Goal: Task Accomplishment & Management: Manage account settings

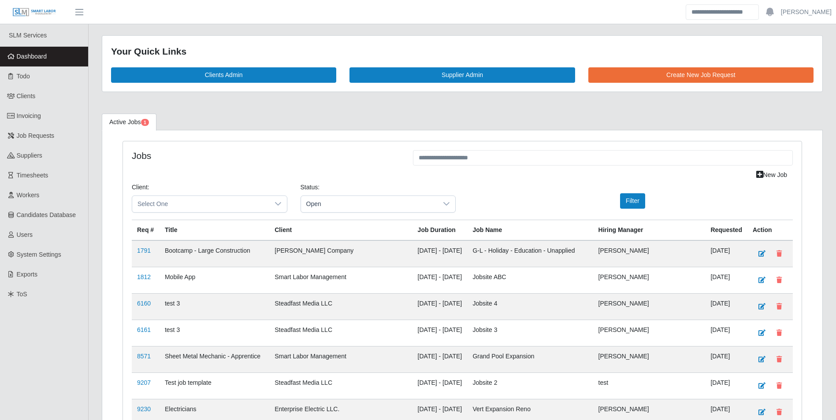
click at [50, 56] on link "Dashboard" at bounding box center [44, 57] width 88 height 20
click at [275, 207] on icon at bounding box center [278, 204] width 7 height 7
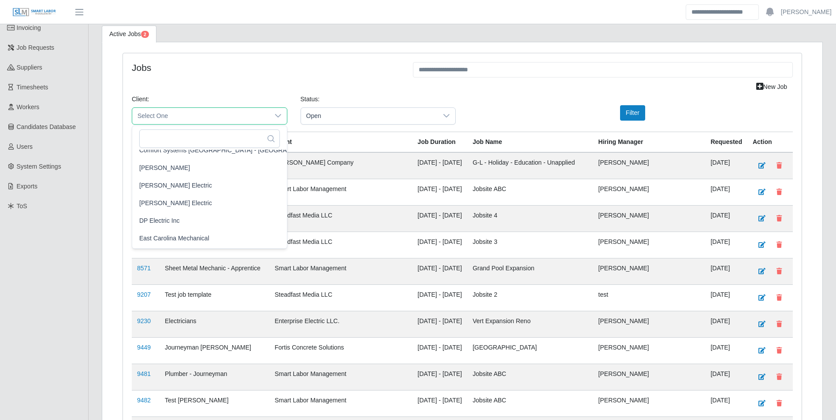
scroll to position [309, 0]
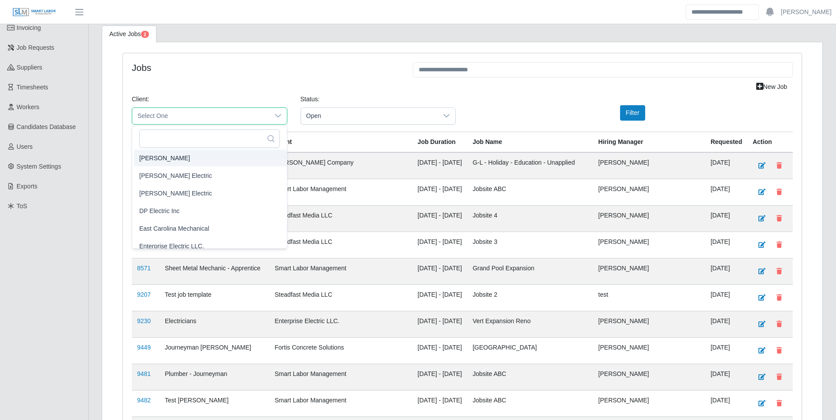
click at [167, 154] on span "CS Erickson" at bounding box center [164, 157] width 51 height 9
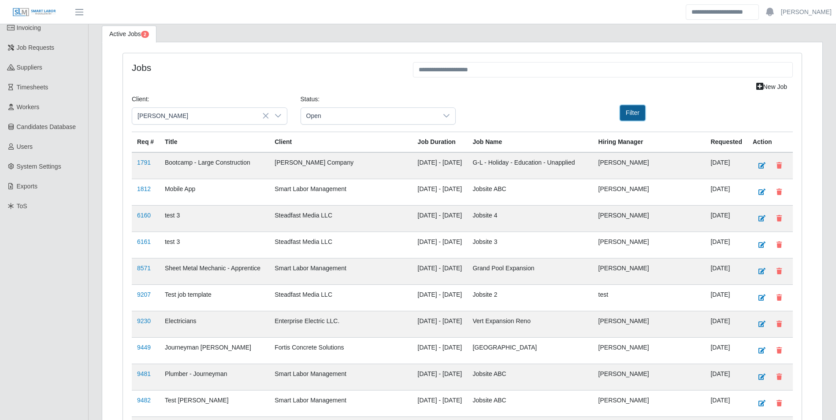
click at [632, 111] on button "Filter" at bounding box center [632, 112] width 25 height 15
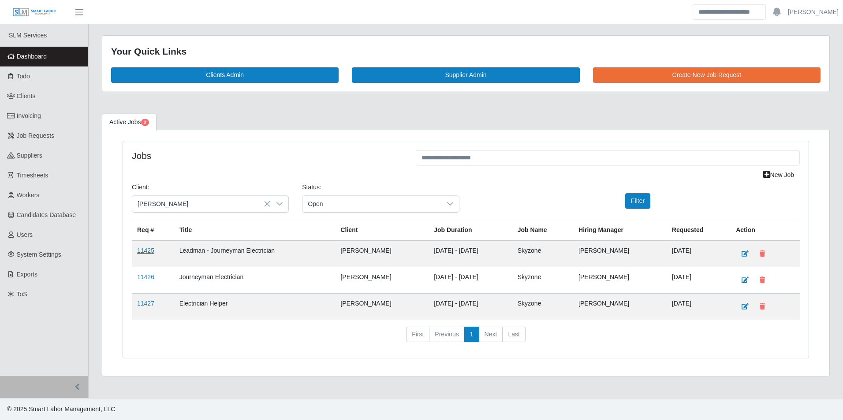
click at [150, 253] on link "11425" at bounding box center [145, 250] width 17 height 7
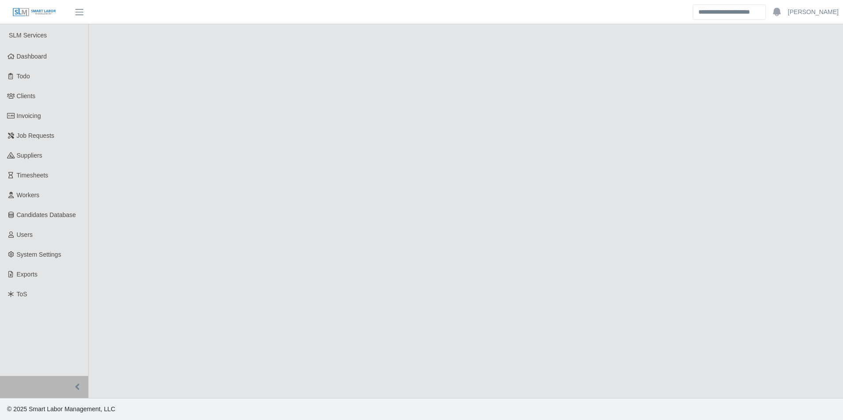
select select "****"
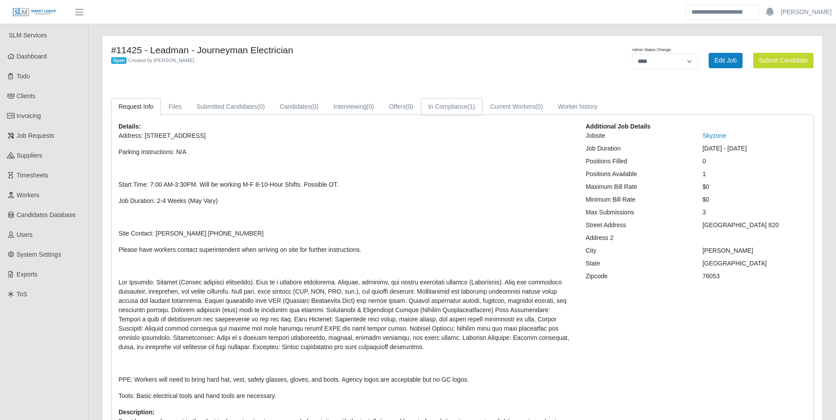
click at [456, 109] on link "In Compliance (1)" at bounding box center [452, 106] width 62 height 17
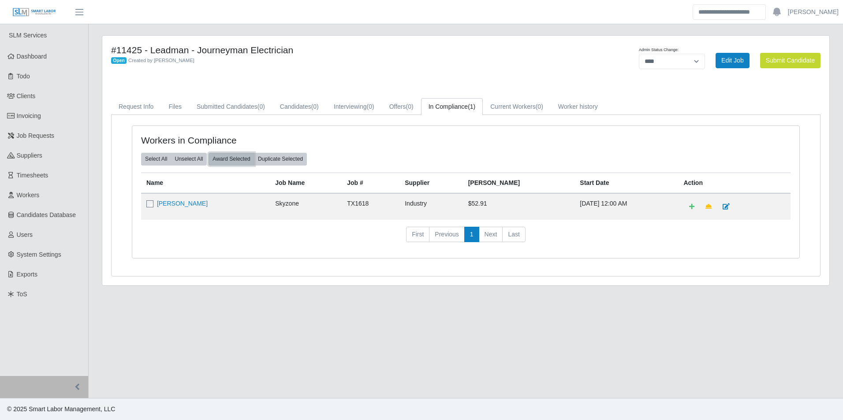
click at [232, 161] on button "Award Selected" at bounding box center [231, 159] width 46 height 12
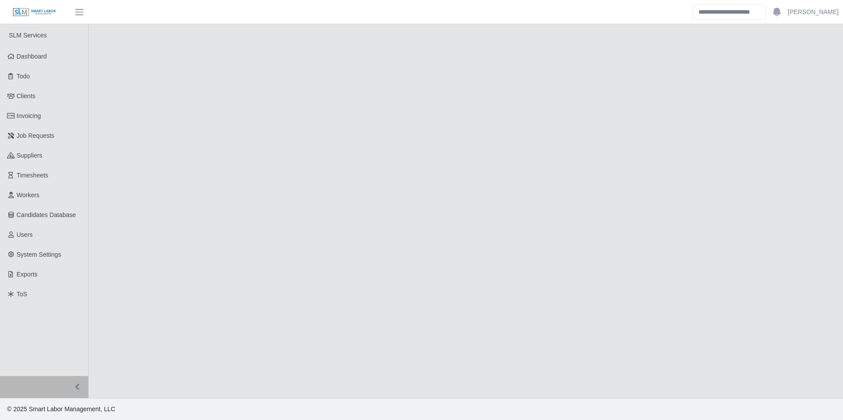
select select "****"
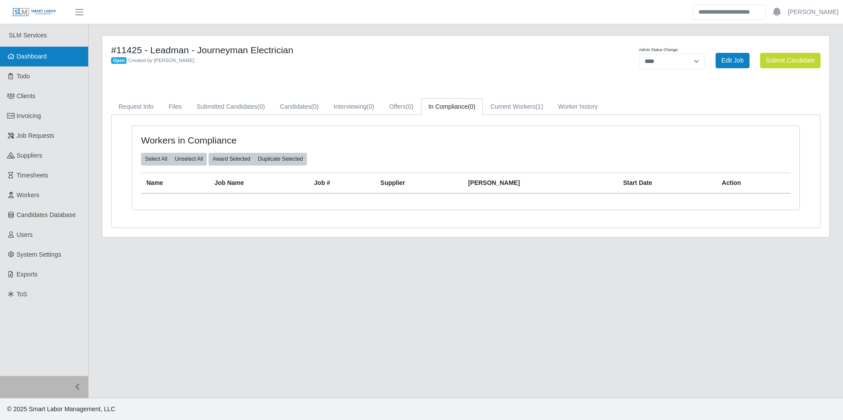
click at [55, 53] on link "Dashboard" at bounding box center [44, 57] width 88 height 20
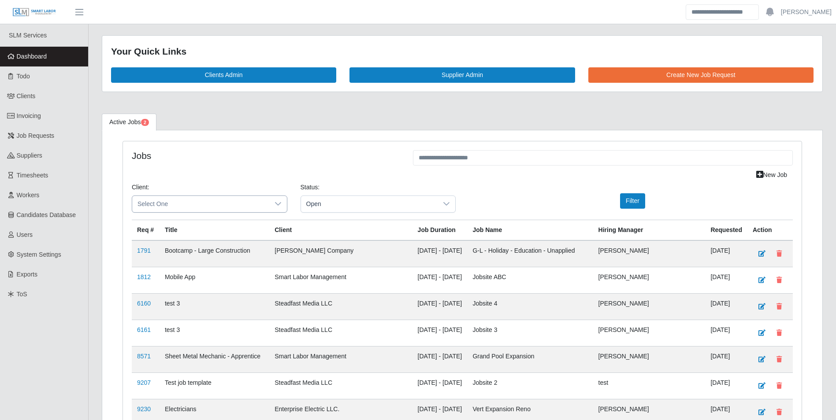
click at [276, 203] on icon at bounding box center [278, 204] width 7 height 7
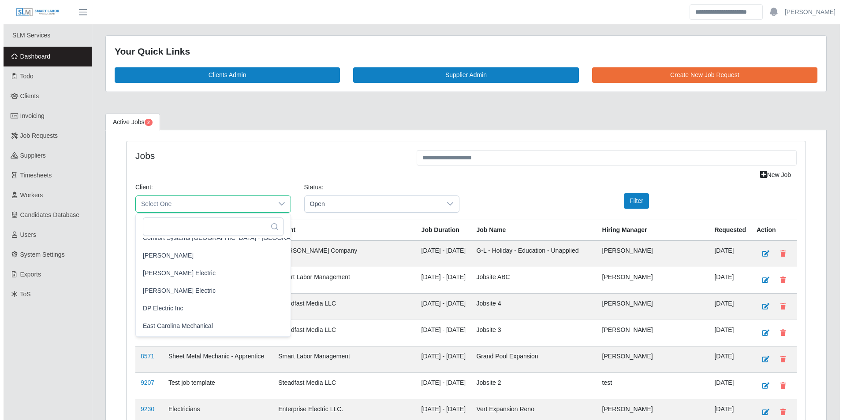
scroll to position [309, 0]
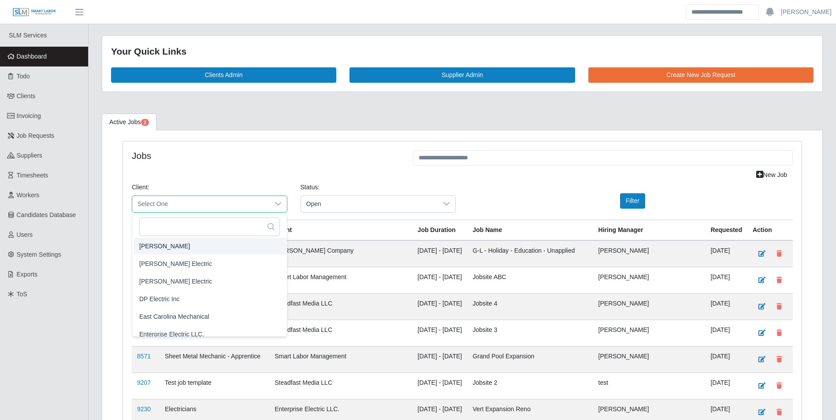
click at [176, 245] on li "CS Erickson" at bounding box center [230, 246] width 193 height 17
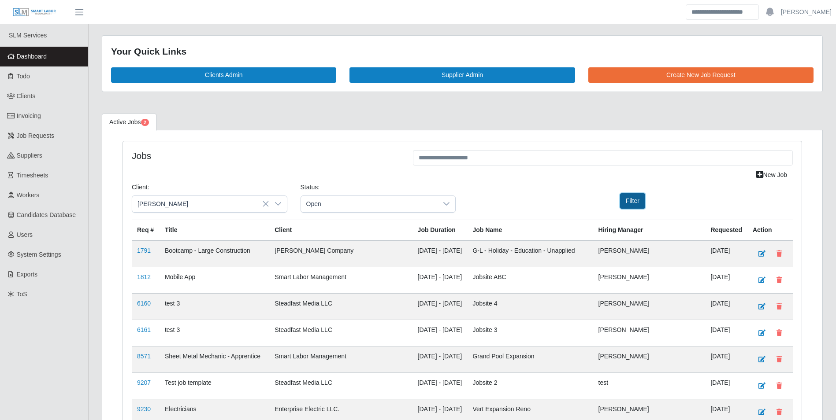
click at [620, 197] on button "Filter" at bounding box center [632, 200] width 25 height 15
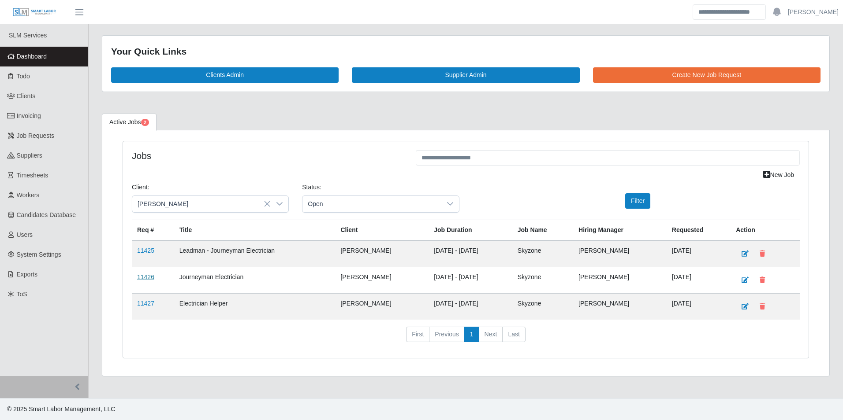
click at [149, 275] on link "11426" at bounding box center [145, 277] width 17 height 7
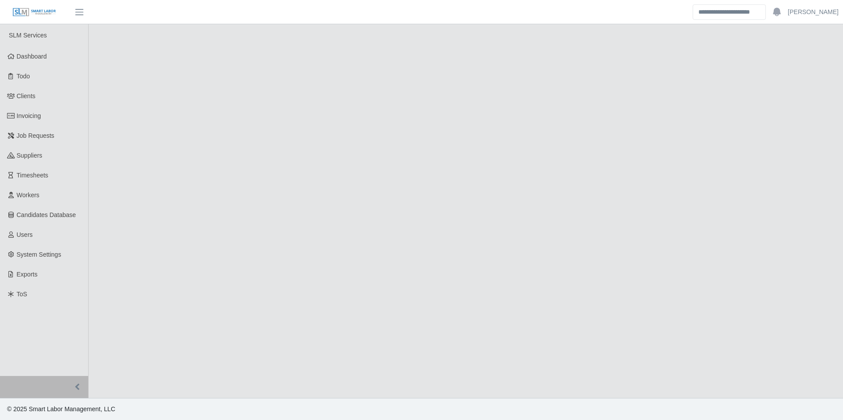
select select "****"
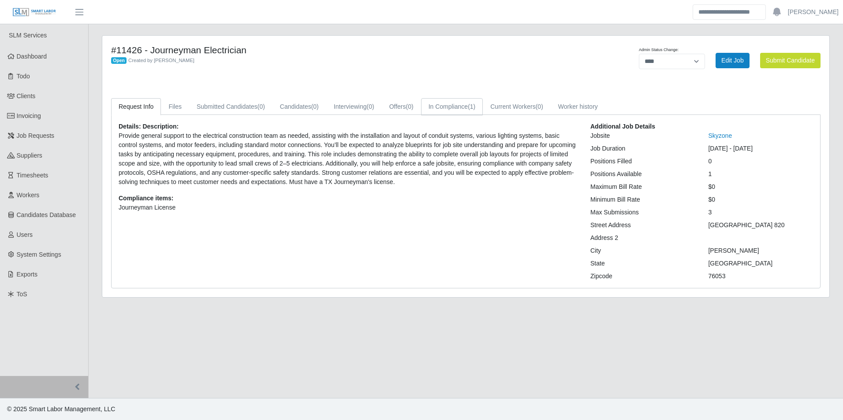
click at [459, 107] on link "In Compliance (1)" at bounding box center [452, 106] width 62 height 17
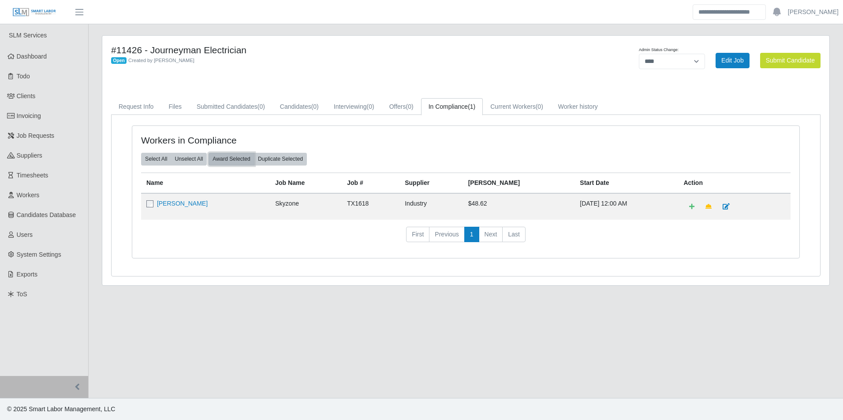
click at [240, 157] on button "Award Selected" at bounding box center [231, 159] width 46 height 12
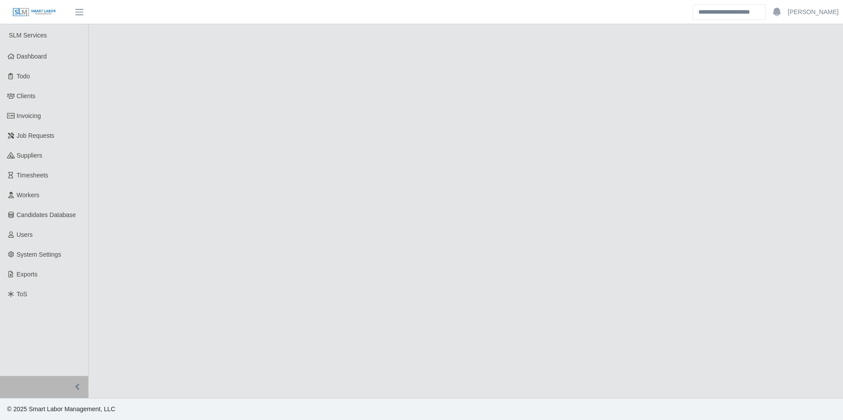
select select "****"
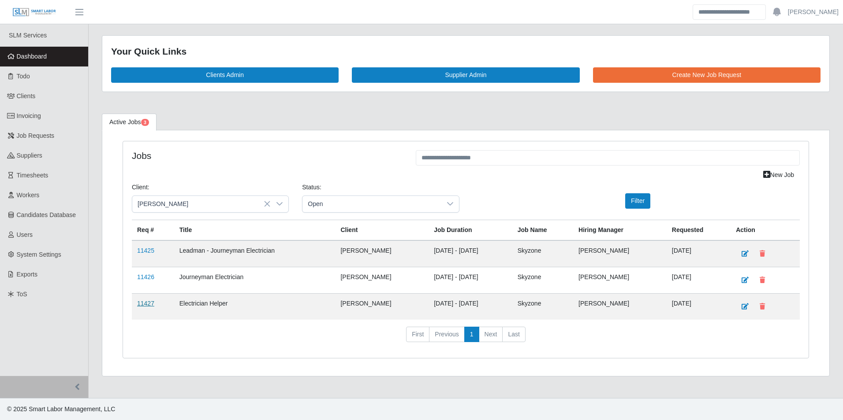
click at [141, 304] on link "11427" at bounding box center [145, 303] width 17 height 7
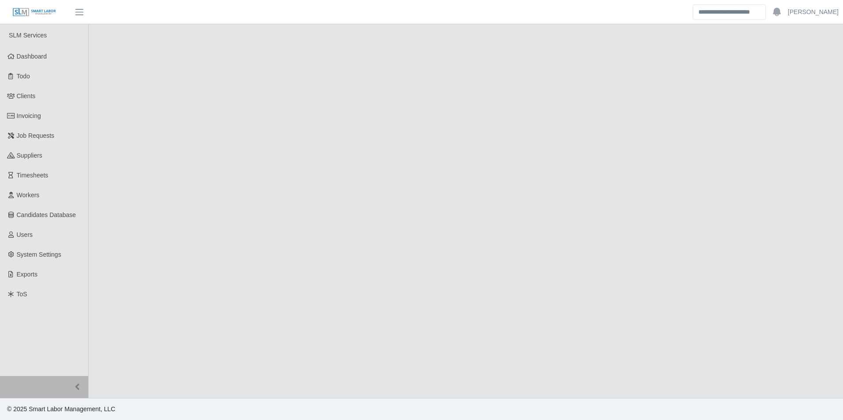
select select "****"
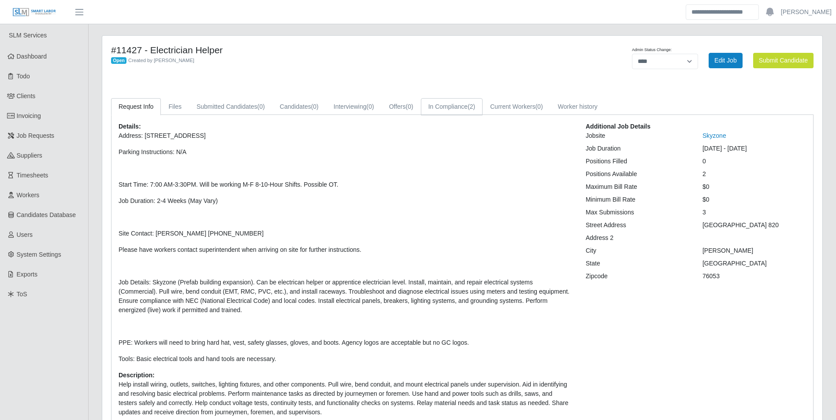
click at [469, 110] on link "In Compliance (2)" at bounding box center [452, 106] width 62 height 17
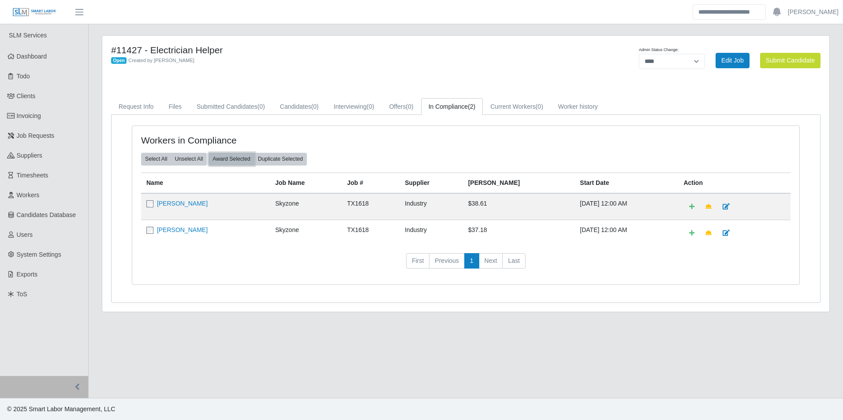
click at [234, 160] on button "Award Selected" at bounding box center [231, 159] width 46 height 12
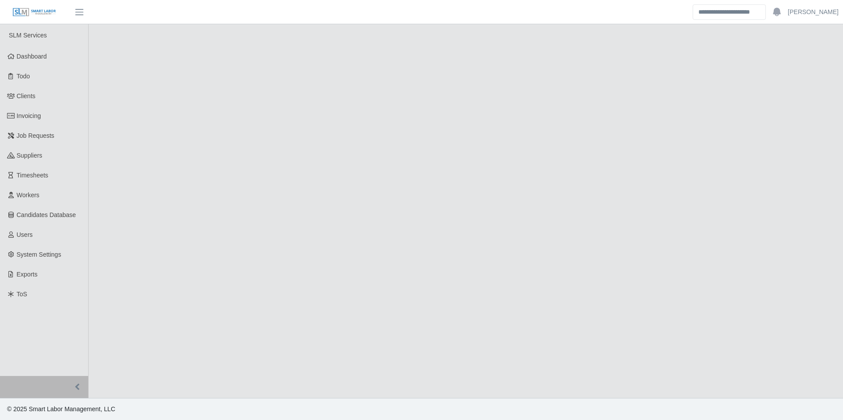
select select "****"
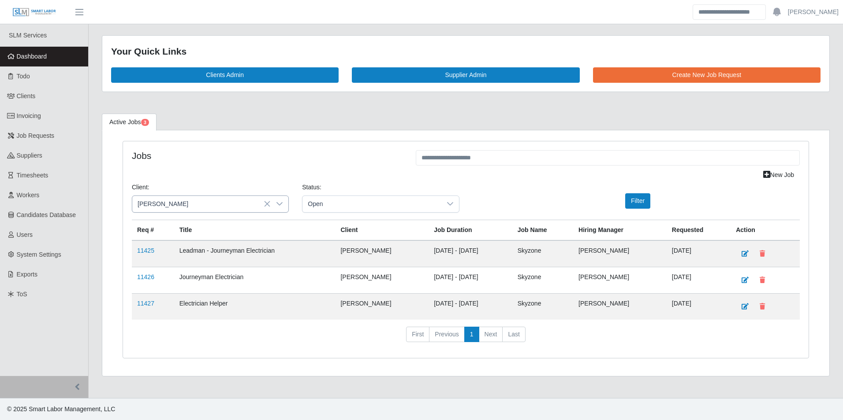
click at [281, 199] on div at bounding box center [280, 204] width 18 height 16
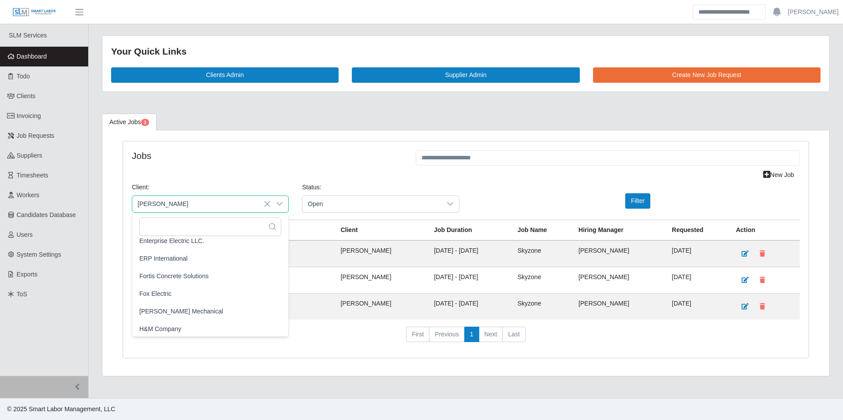
scroll to position [420, 0]
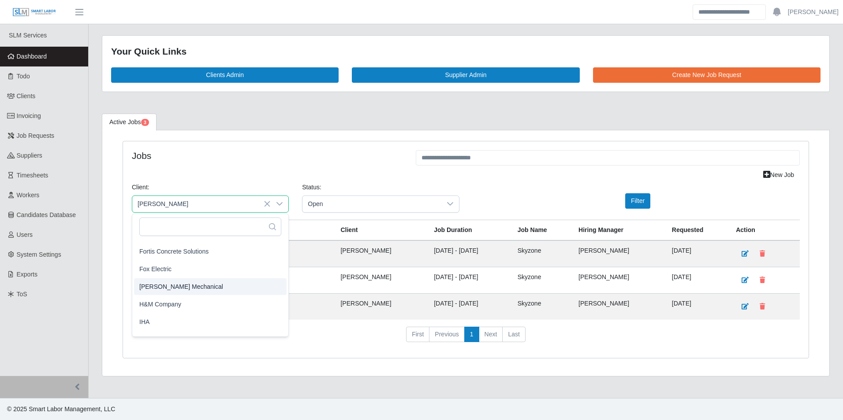
click at [201, 286] on span "George Wayne Mechanical" at bounding box center [181, 286] width 84 height 9
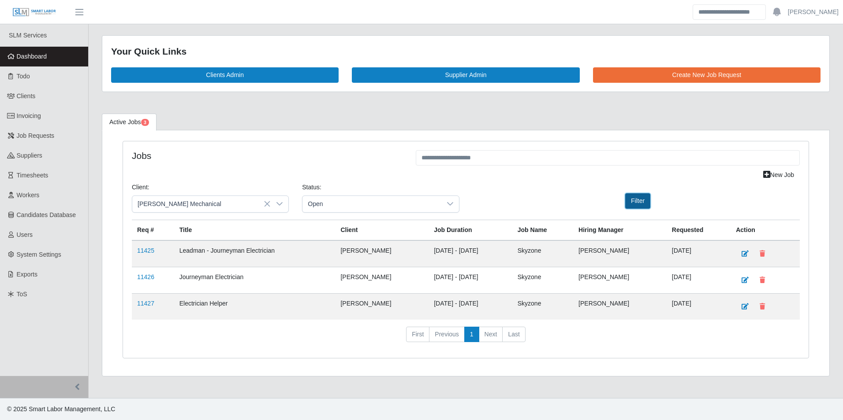
click at [637, 201] on button "Filter" at bounding box center [637, 200] width 25 height 15
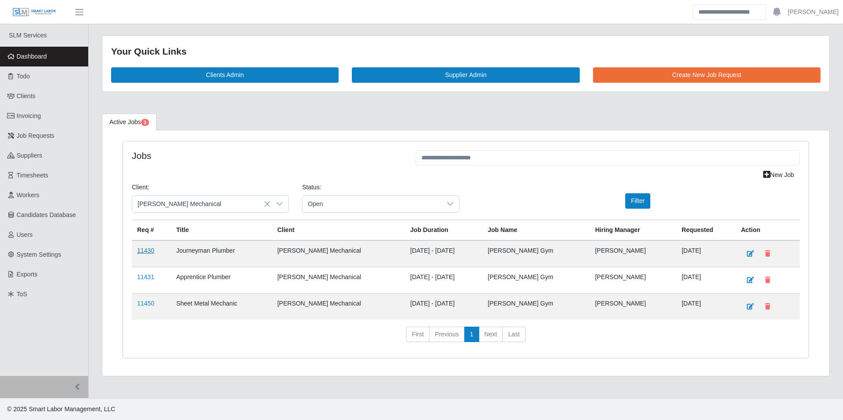
click at [150, 251] on link "11430" at bounding box center [145, 250] width 17 height 7
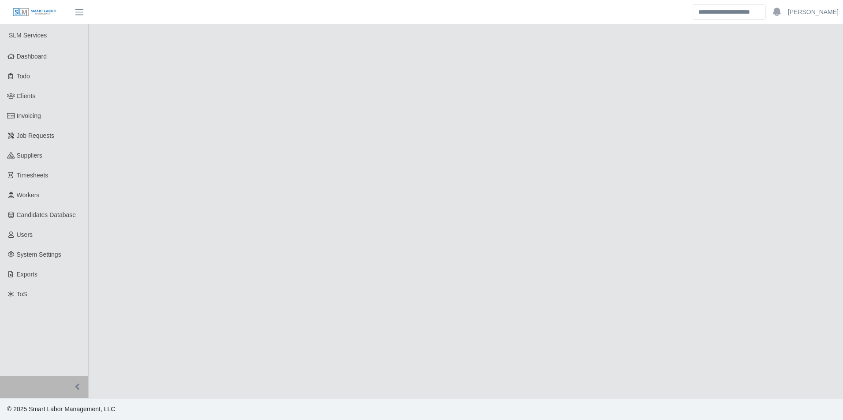
select select "****"
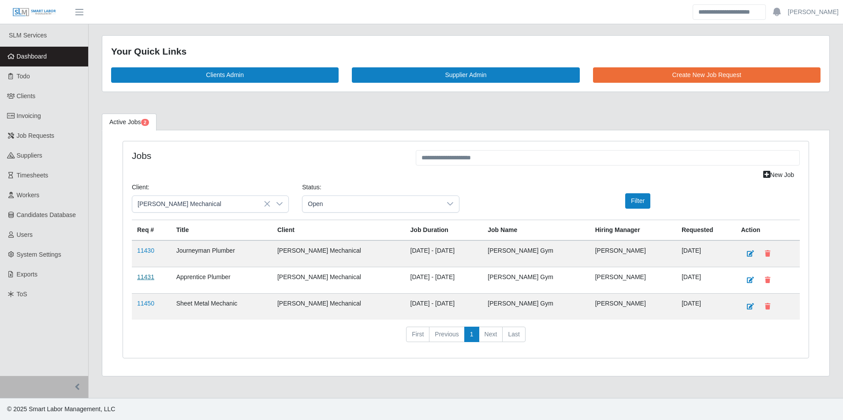
click at [144, 275] on link "11431" at bounding box center [145, 277] width 17 height 7
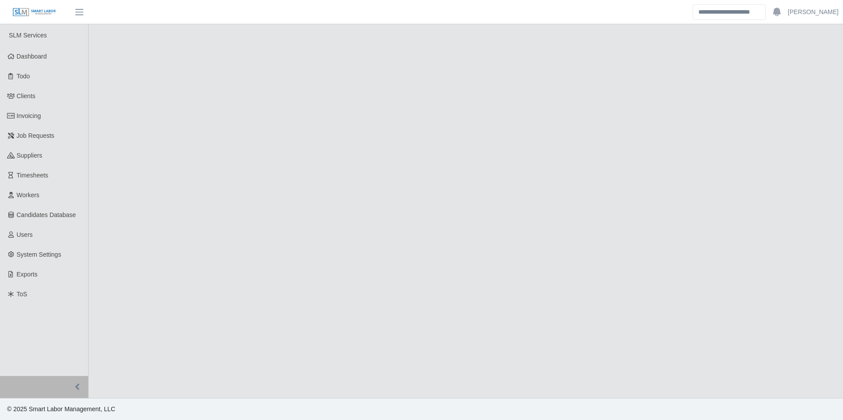
select select "****"
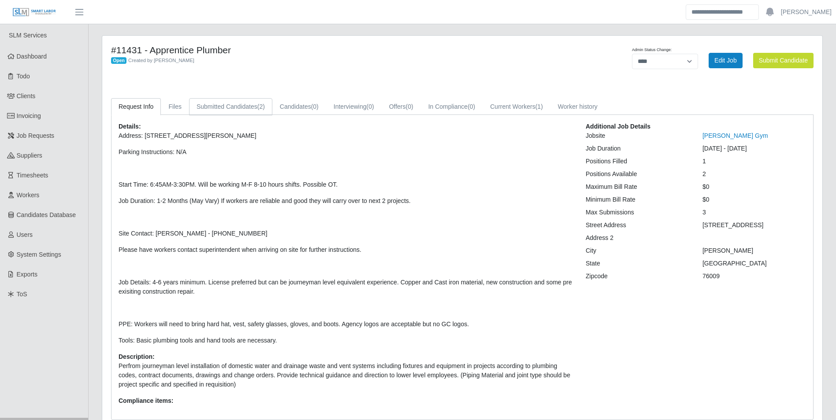
click at [249, 111] on link "Submitted Candidates (2)" at bounding box center [230, 106] width 83 height 17
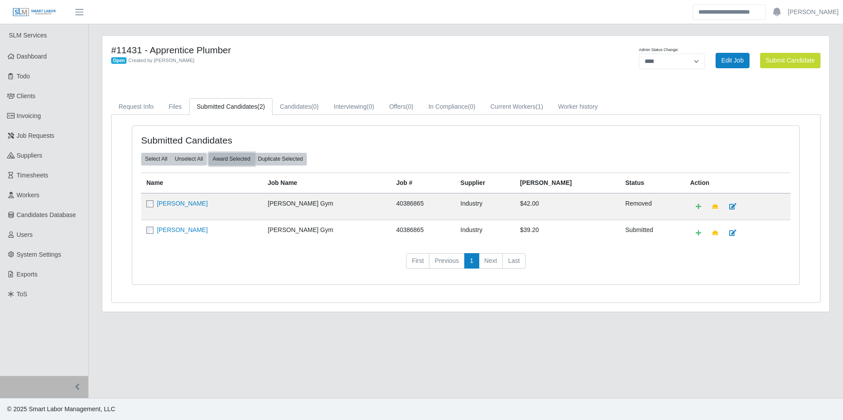
click at [245, 160] on button "Award Selected" at bounding box center [231, 159] width 46 height 12
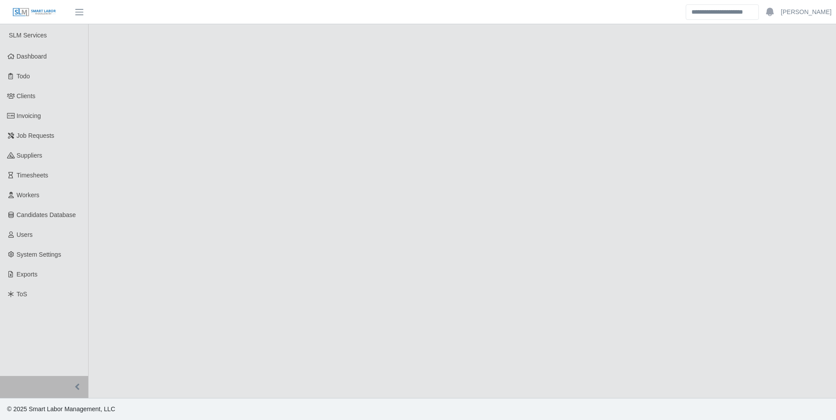
select select "****"
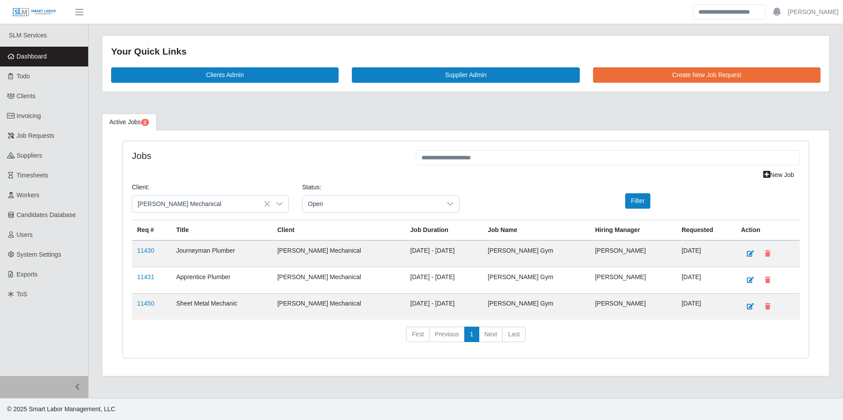
click at [137, 306] on td "11450" at bounding box center [151, 307] width 39 height 26
click at [138, 303] on link "11450" at bounding box center [145, 303] width 17 height 7
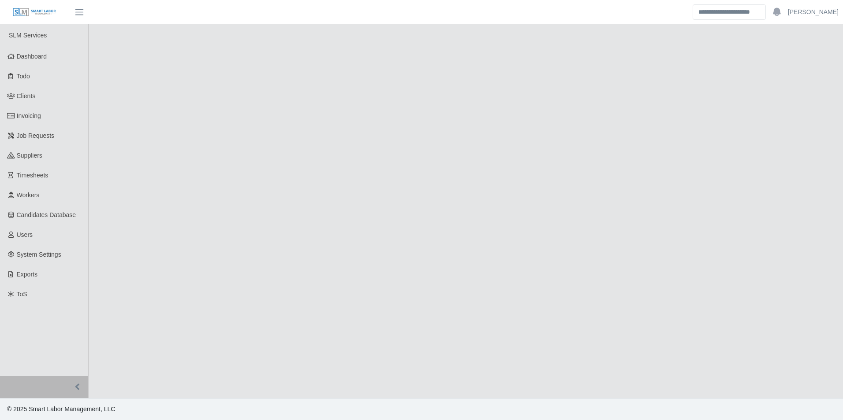
select select "****"
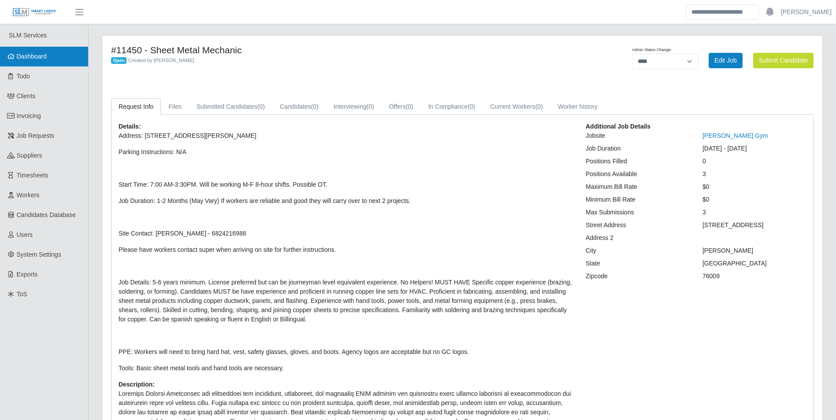
click at [39, 57] on span "Dashboard" at bounding box center [32, 56] width 30 height 7
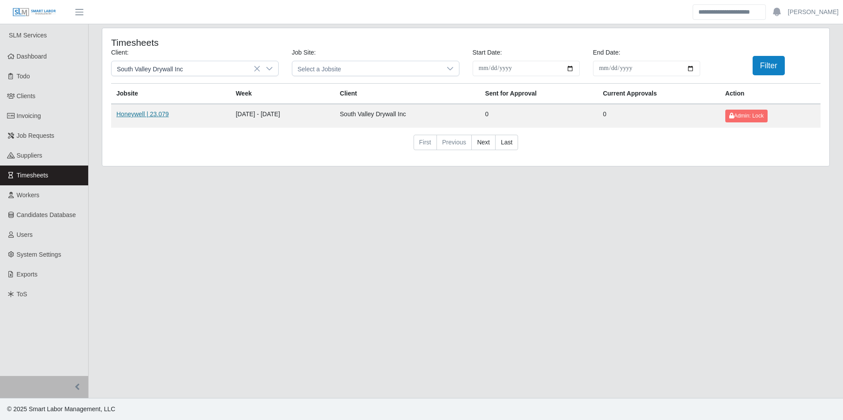
click at [147, 115] on link "Honeywell | 23.079" at bounding box center [142, 114] width 52 height 7
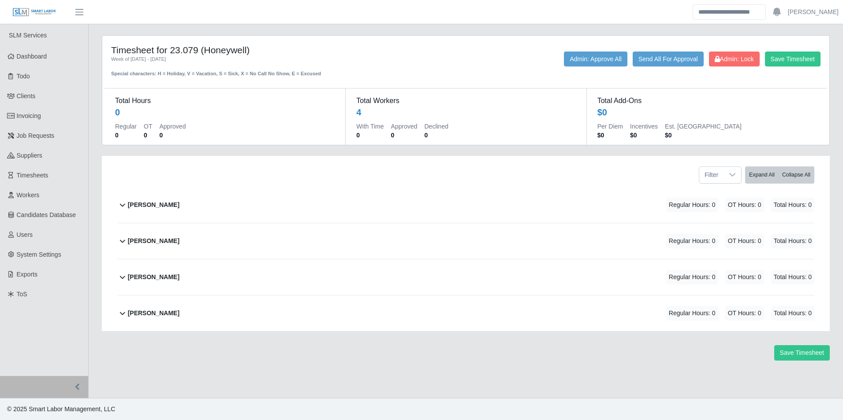
click at [158, 202] on div "[PERSON_NAME] Regular Hours: 0 OT Hours: 0 Total Hours: 0" at bounding box center [471, 205] width 686 height 36
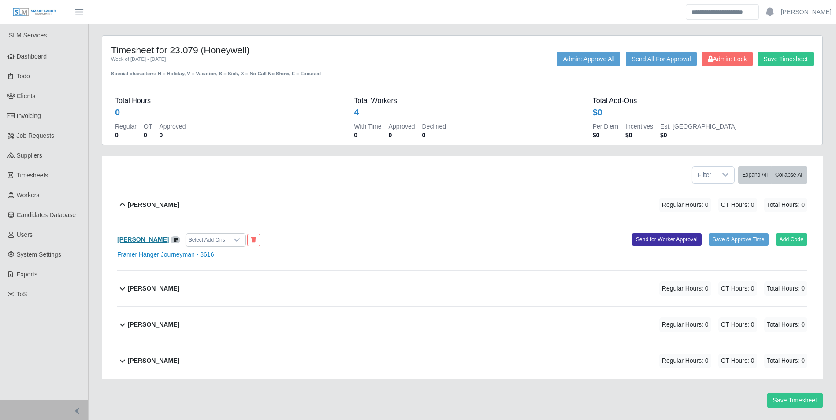
click at [134, 242] on b "Ilan Arias" at bounding box center [143, 239] width 52 height 7
click at [251, 240] on icon at bounding box center [253, 240] width 5 height 5
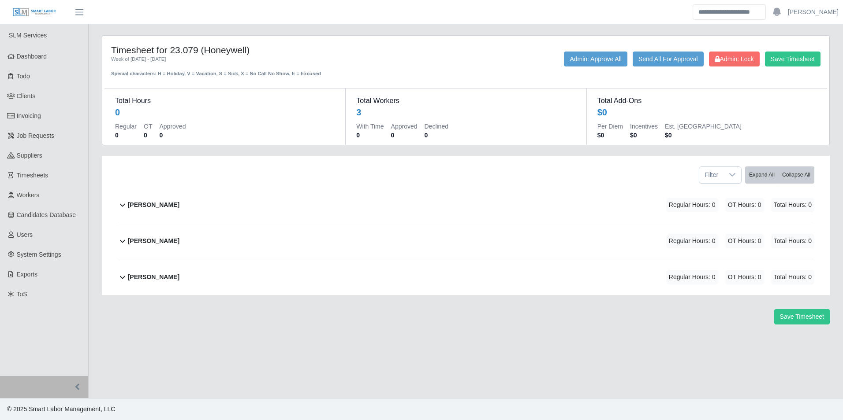
click at [191, 198] on div "Jonathan Hernandez Regular Hours: 0 OT Hours: 0 Total Hours: 0" at bounding box center [471, 205] width 686 height 36
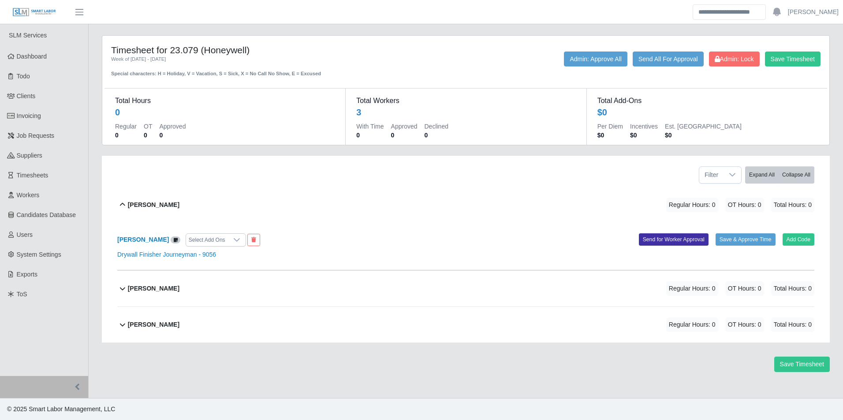
click at [268, 237] on div "Jonathan Hernandez Select Add Ons" at bounding box center [288, 240] width 355 height 13
click at [260, 237] on button at bounding box center [253, 240] width 13 height 12
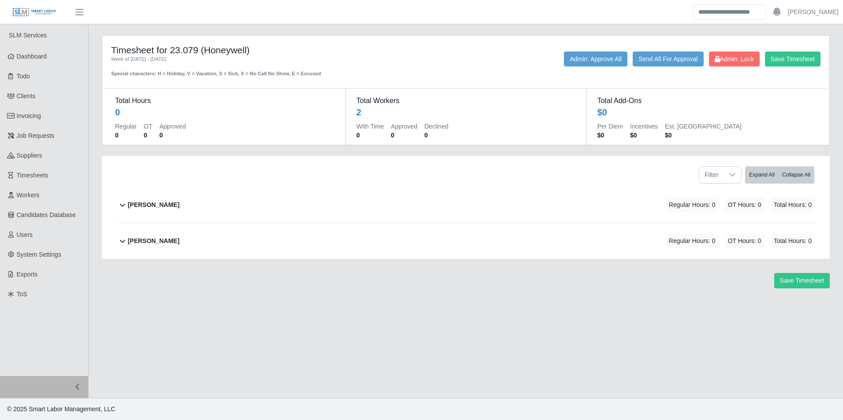
click at [157, 239] on b "[PERSON_NAME]" at bounding box center [154, 241] width 52 height 9
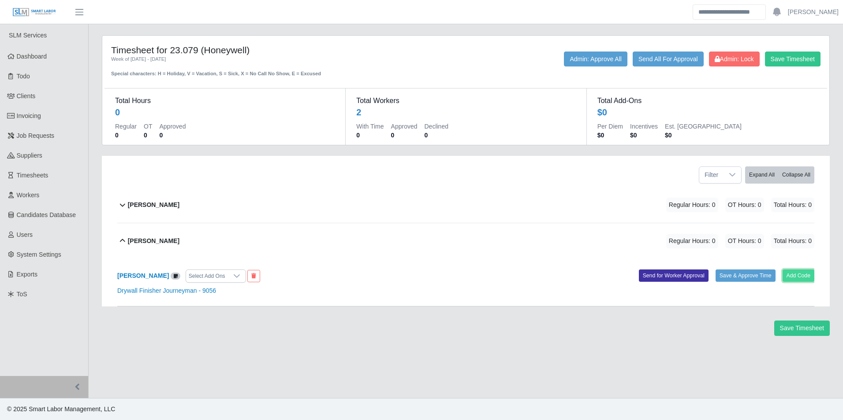
click at [787, 273] on button "Add Code" at bounding box center [798, 276] width 32 height 12
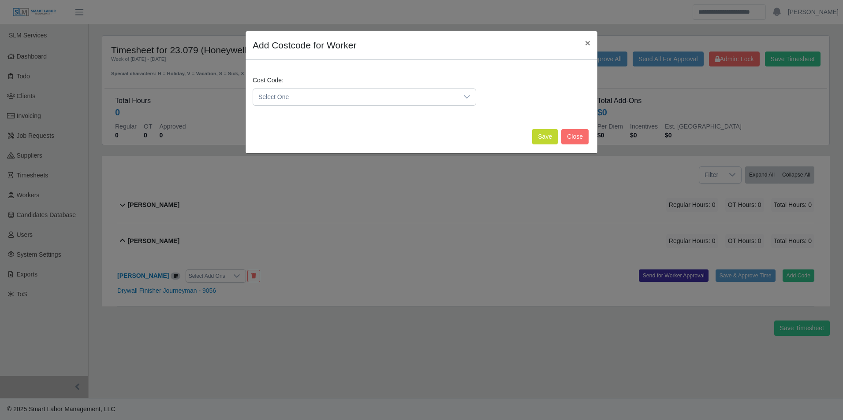
click at [360, 91] on span "Select One" at bounding box center [355, 97] width 205 height 16
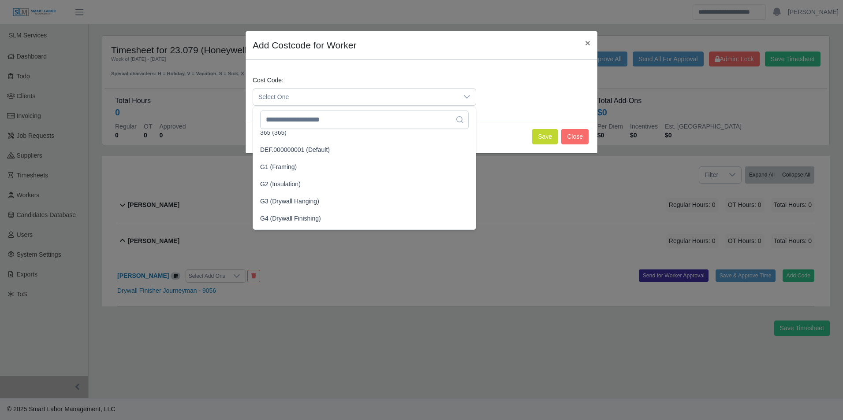
scroll to position [176, 0]
click at [295, 204] on span "G4 (Drywall Finishing)" at bounding box center [290, 205] width 61 height 9
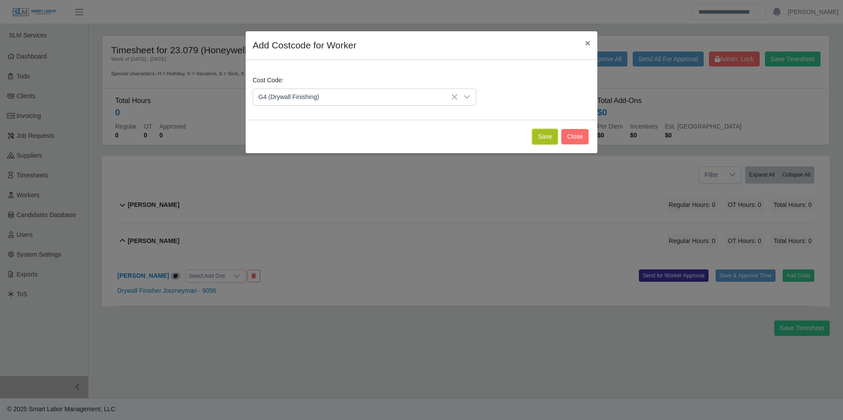
click at [554, 140] on button "Save" at bounding box center [545, 136] width 26 height 15
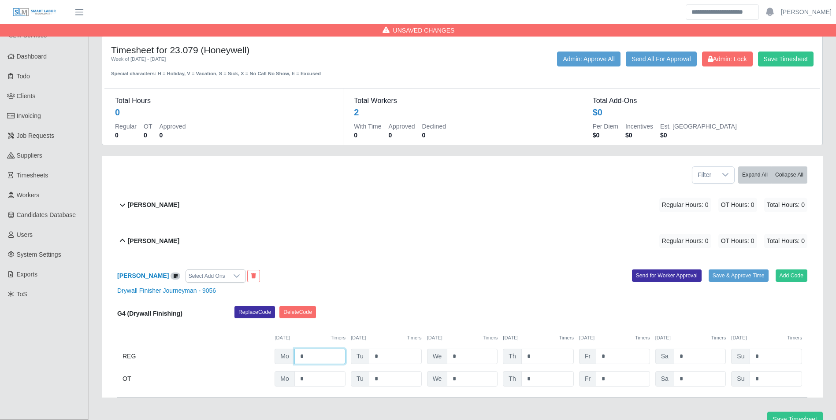
click at [327, 354] on input "*" at bounding box center [319, 356] width 51 height 15
type input "*"
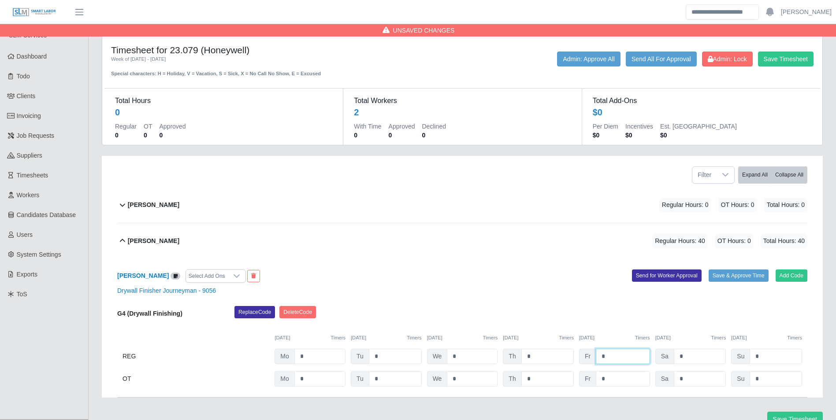
type input "*"
click at [162, 199] on div "[PERSON_NAME]" at bounding box center [154, 205] width 52 height 15
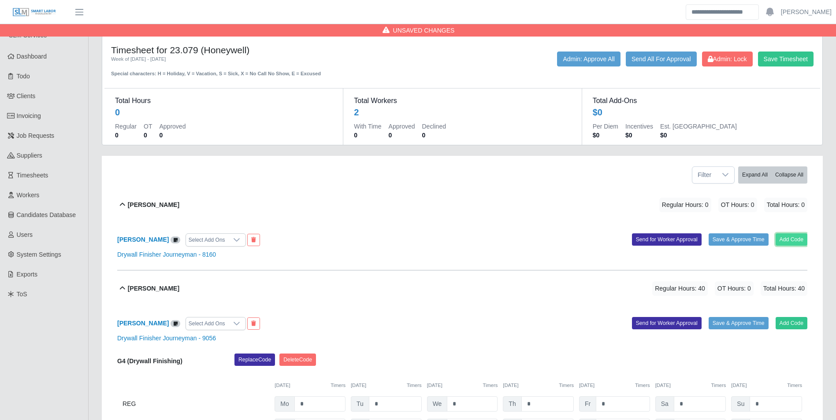
click at [790, 236] on button "Add Code" at bounding box center [792, 240] width 32 height 12
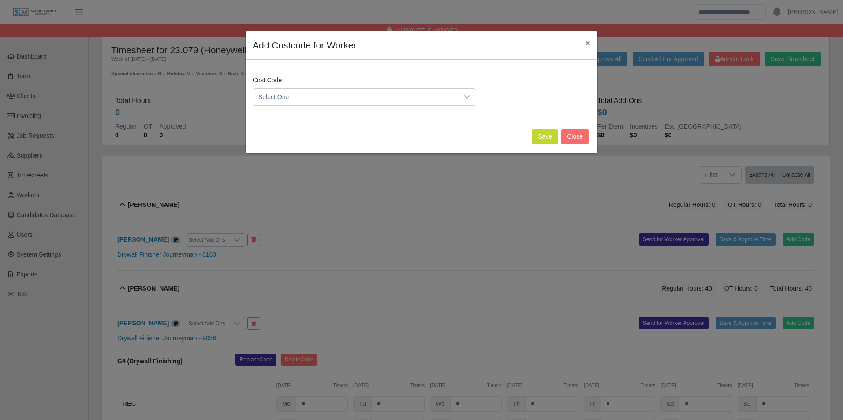
click at [324, 90] on span "Select One" at bounding box center [355, 97] width 205 height 16
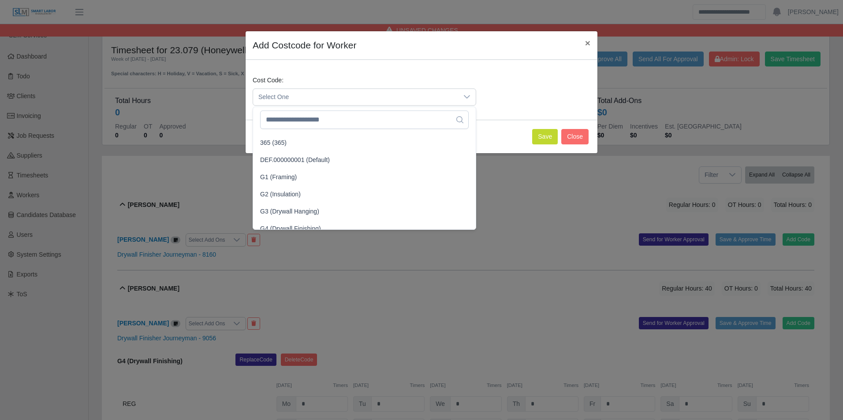
scroll to position [213, 0]
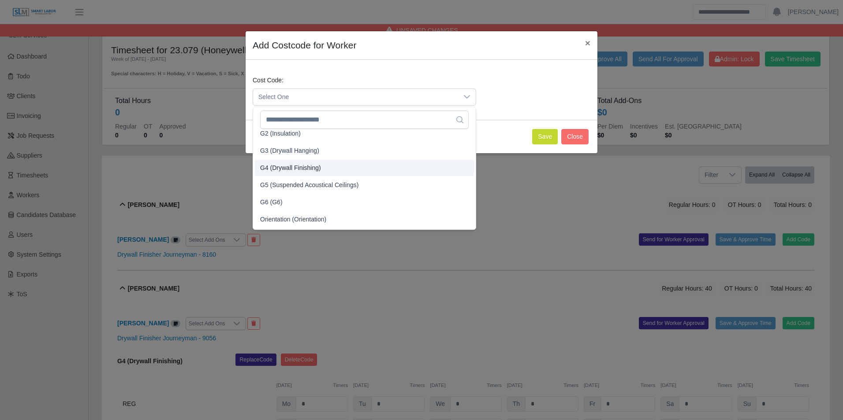
click at [283, 167] on span "G4 (Drywall Finishing)" at bounding box center [290, 168] width 61 height 9
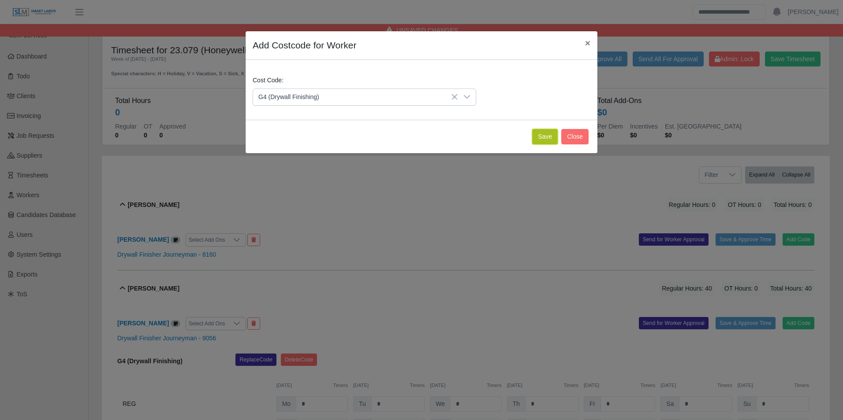
click at [540, 142] on button "Save" at bounding box center [545, 136] width 26 height 15
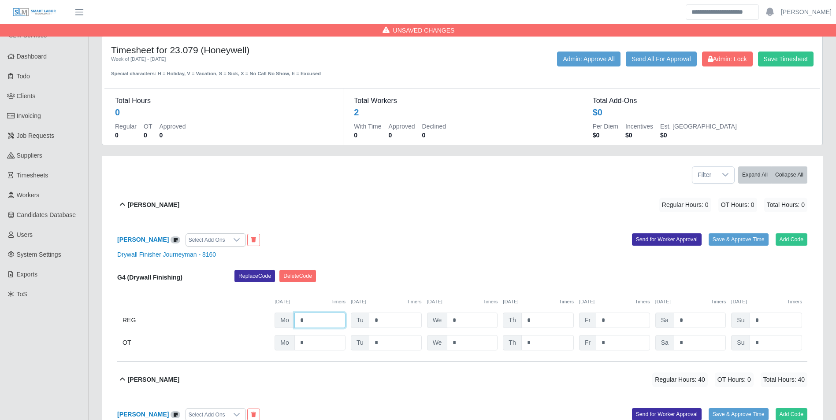
click at [321, 321] on input "*" at bounding box center [319, 320] width 51 height 15
type input "*"
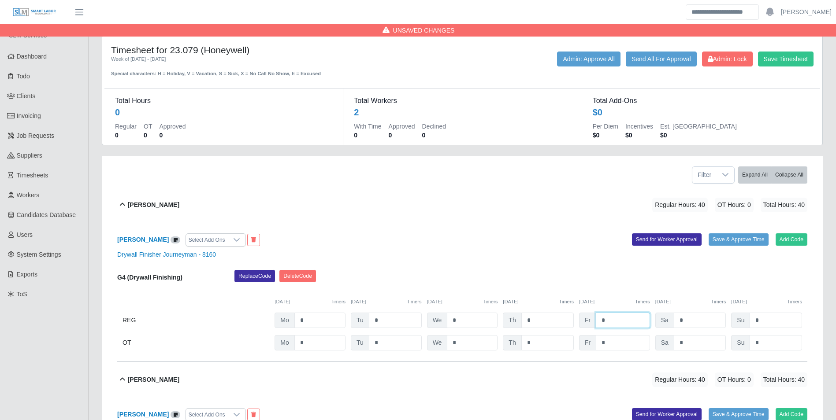
type input "*"
drag, startPoint x: 479, startPoint y: 290, endPoint x: 509, endPoint y: 276, distance: 32.5
click at [479, 290] on div "09/29/2025 Timers 09/30/2025 Timers 10/01/2025 Timers 10/02/2025 Timers 10/03/2…" at bounding box center [462, 297] width 690 height 18
click at [786, 58] on button "Save Timesheet" at bounding box center [786, 59] width 56 height 15
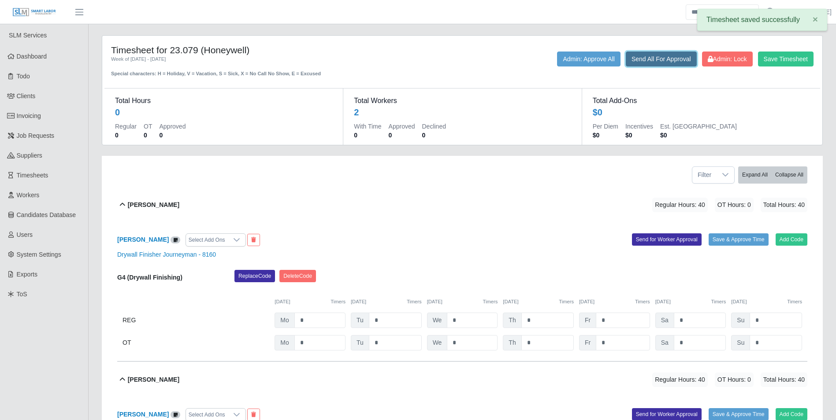
click at [644, 58] on button "Send All For Approval" at bounding box center [661, 59] width 71 height 15
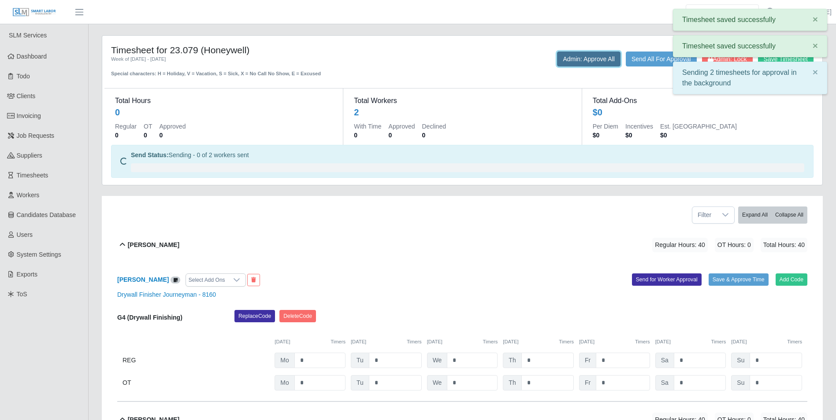
click at [591, 61] on button "Admin: Approve All" at bounding box center [588, 59] width 63 height 15
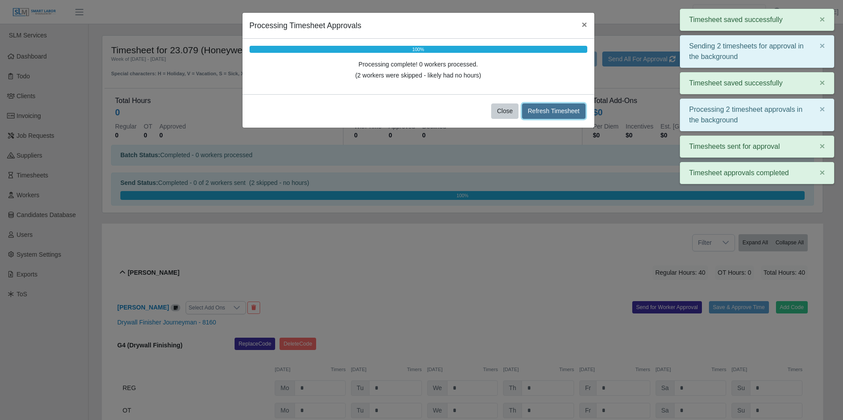
click at [564, 108] on button "Refresh Timesheet" at bounding box center [553, 111] width 63 height 15
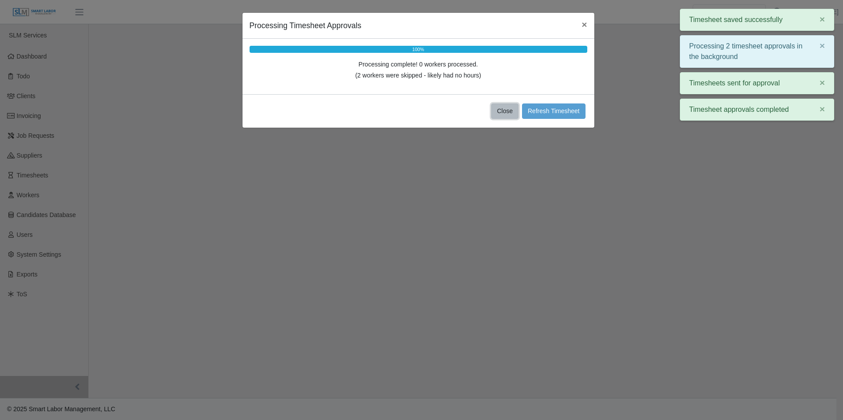
click at [507, 106] on button "Close" at bounding box center [504, 111] width 27 height 15
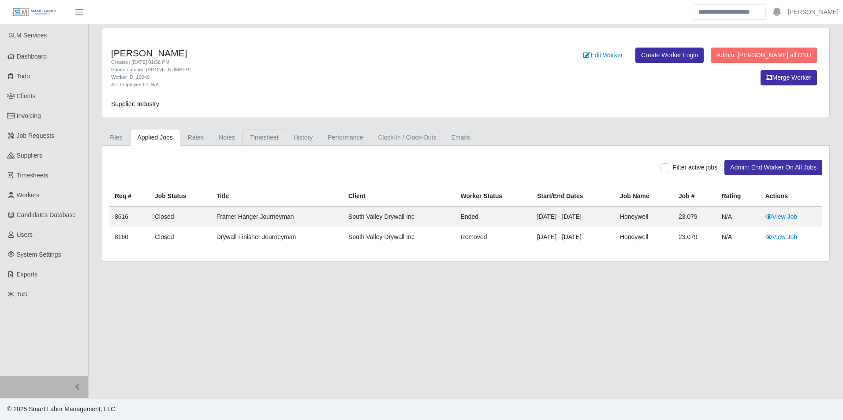
click at [261, 140] on link "Timesheet" at bounding box center [264, 137] width 44 height 17
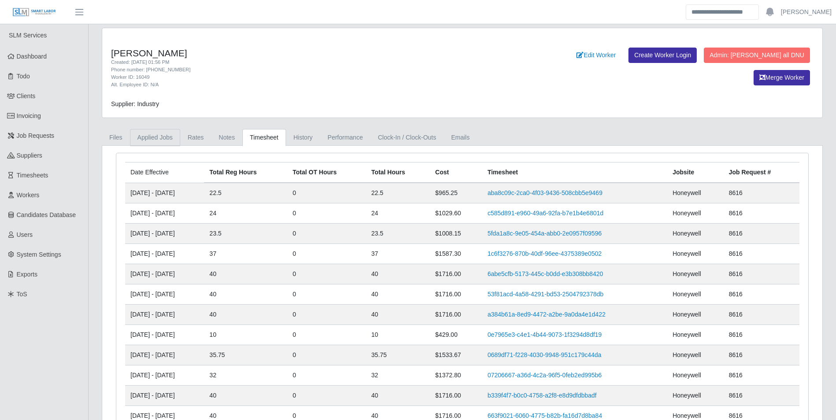
click at [154, 138] on link "Applied Jobs" at bounding box center [155, 137] width 50 height 17
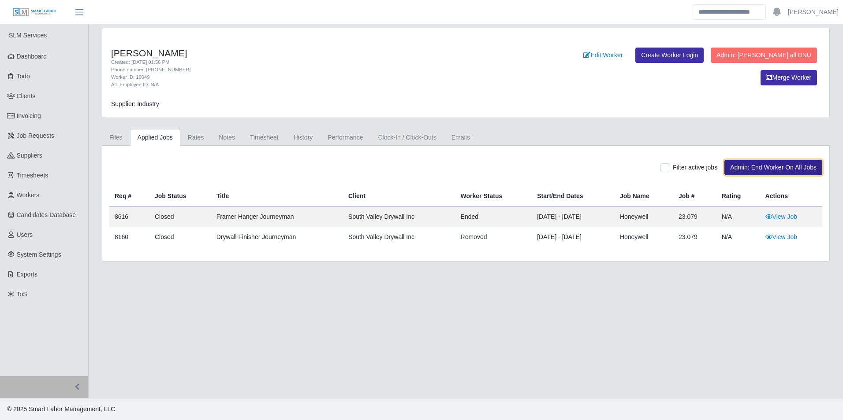
click at [765, 167] on button "Admin: End Worker On All Jobs" at bounding box center [773, 167] width 98 height 15
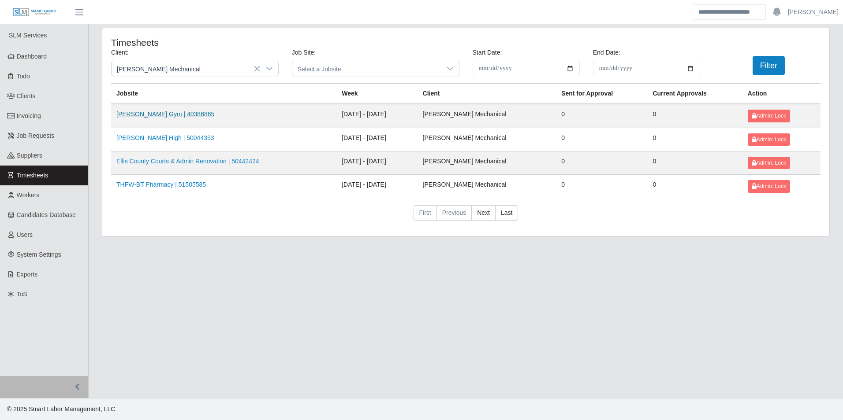
click at [180, 112] on link "[PERSON_NAME] Gym | 40386865" at bounding box center [165, 114] width 98 height 7
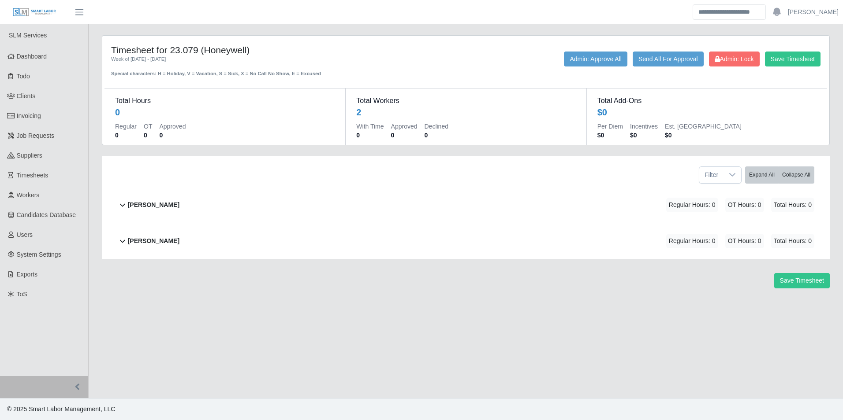
click at [157, 240] on b "[PERSON_NAME]" at bounding box center [154, 241] width 52 height 9
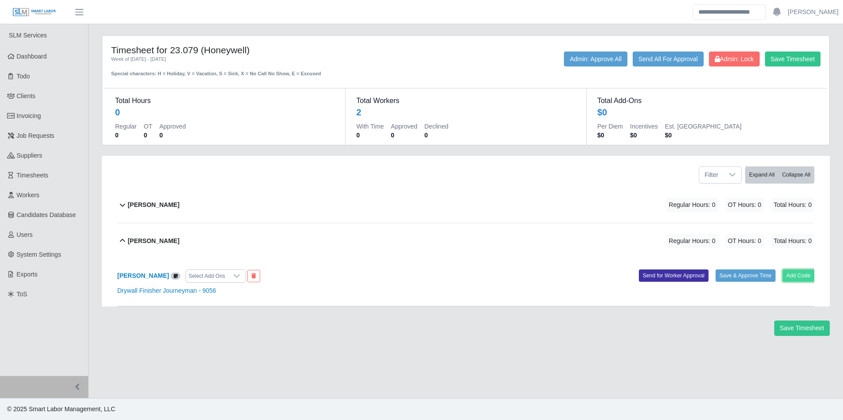
click at [789, 277] on button "Add Code" at bounding box center [798, 276] width 32 height 12
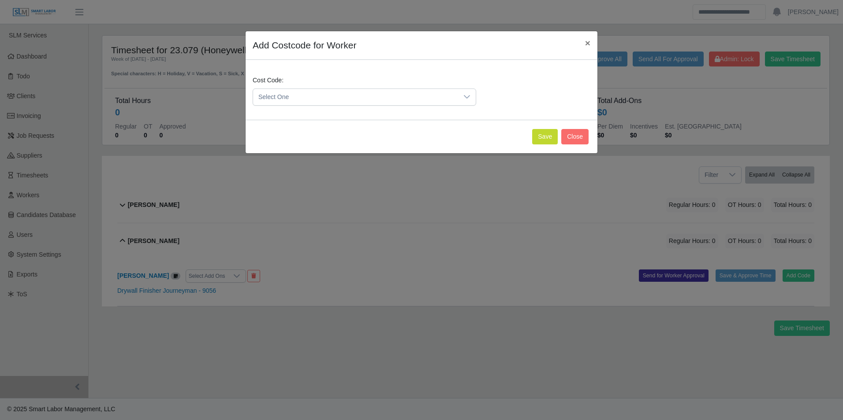
click at [308, 96] on span "Select One" at bounding box center [355, 97] width 205 height 16
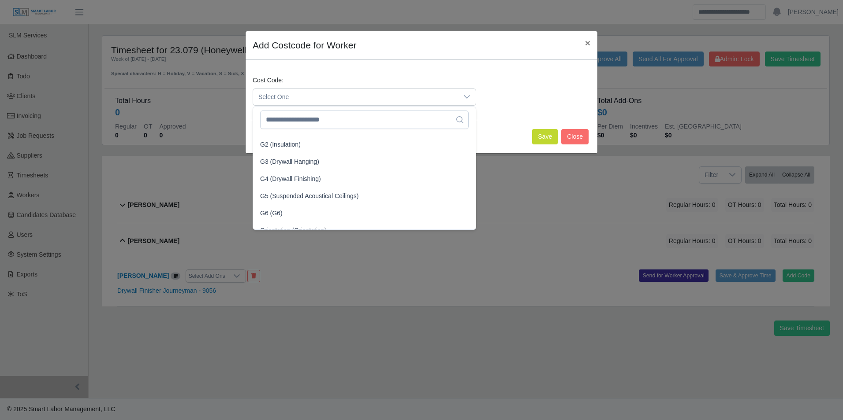
scroll to position [213, 0]
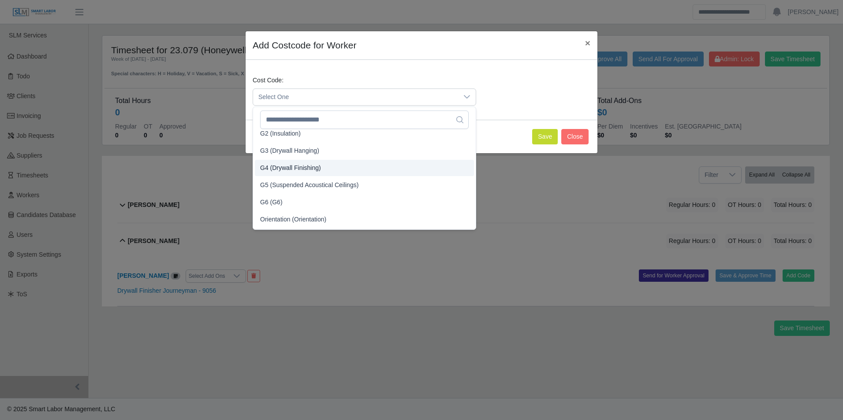
click at [297, 171] on span "G4 (Drywall Finishing)" at bounding box center [290, 168] width 61 height 9
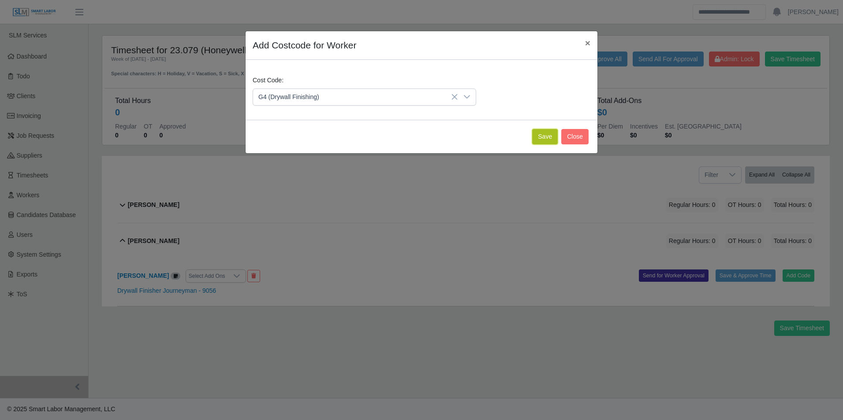
click at [545, 139] on button "Save" at bounding box center [545, 136] width 26 height 15
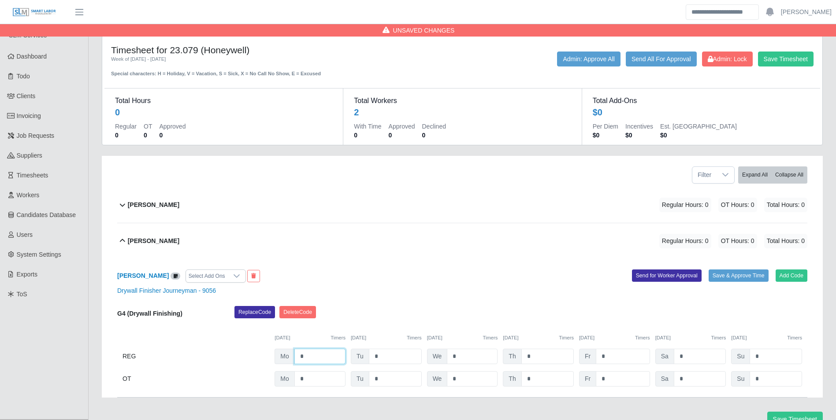
click at [315, 361] on input "*" at bounding box center [319, 356] width 51 height 15
type input "*"
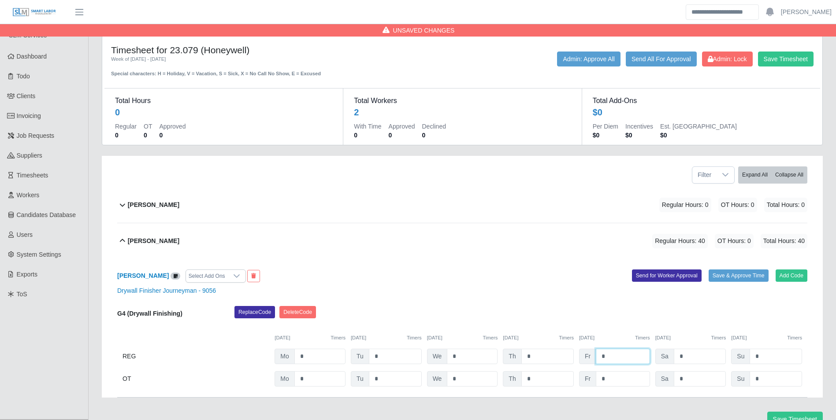
type input "*"
drag, startPoint x: 152, startPoint y: 193, endPoint x: 165, endPoint y: 197, distance: 13.1
click at [153, 193] on div "Juan Sanmiguel Regular Hours: 0 OT Hours: 0 Total Hours: 0" at bounding box center [468, 205] width 680 height 36
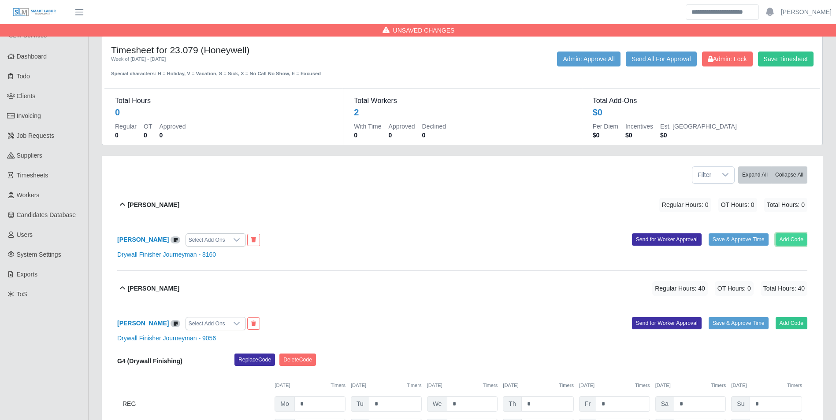
click at [788, 236] on button "Add Code" at bounding box center [792, 240] width 32 height 12
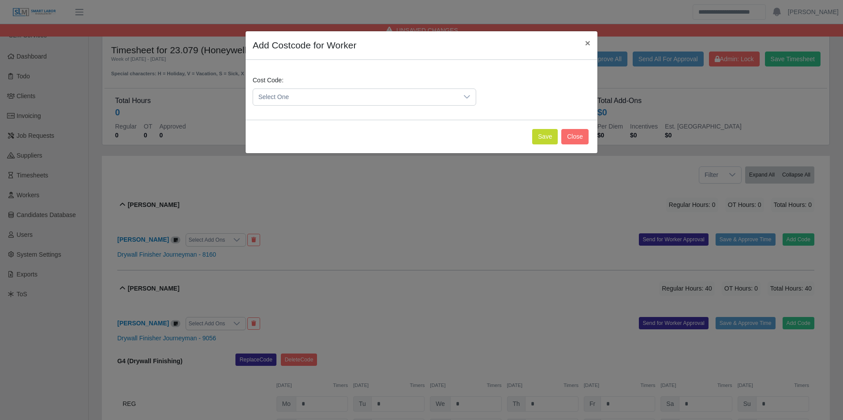
click at [294, 96] on span "Select One" at bounding box center [355, 97] width 205 height 16
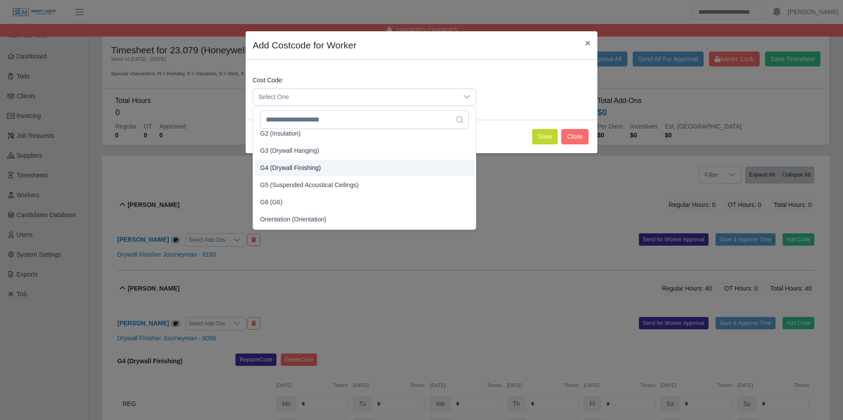
click at [294, 167] on span "G4 (Drywall Finishing)" at bounding box center [290, 168] width 61 height 9
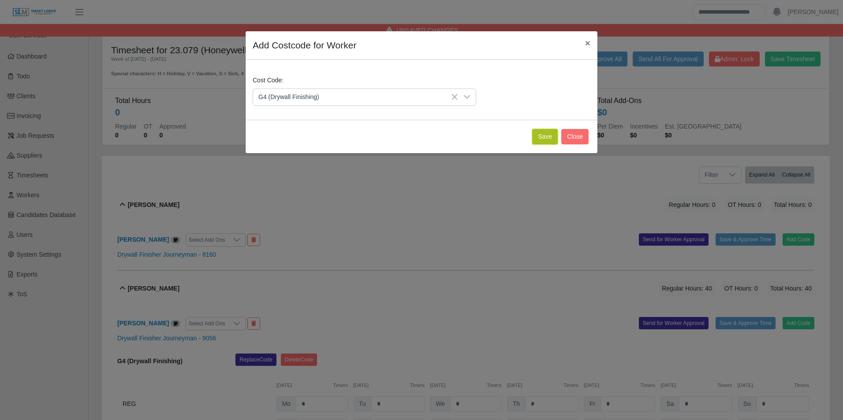
click at [542, 139] on button "Save" at bounding box center [545, 136] width 26 height 15
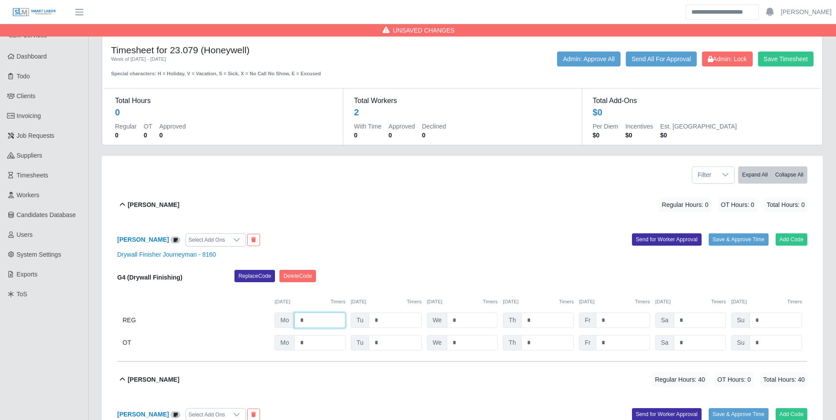
click at [322, 320] on input "*" at bounding box center [319, 320] width 51 height 15
type input "*"
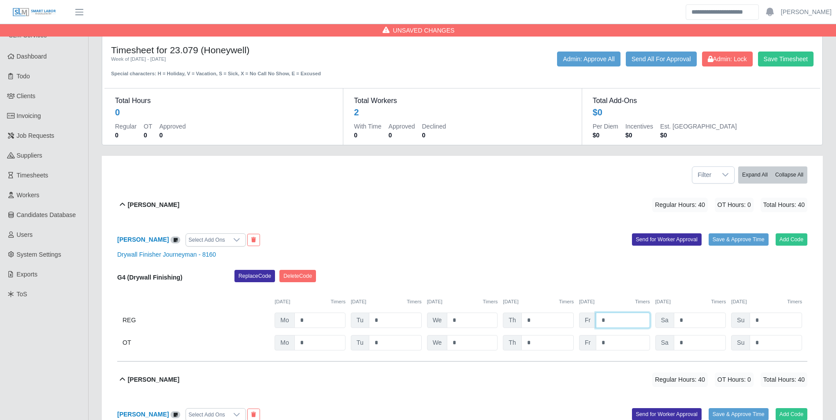
type input "*"
drag, startPoint x: 434, startPoint y: 279, endPoint x: 526, endPoint y: 252, distance: 95.4
click at [445, 276] on div "Replace Code Delete Code" at bounding box center [521, 279] width 586 height 18
click at [776, 61] on button "Save Timesheet" at bounding box center [786, 59] width 56 height 15
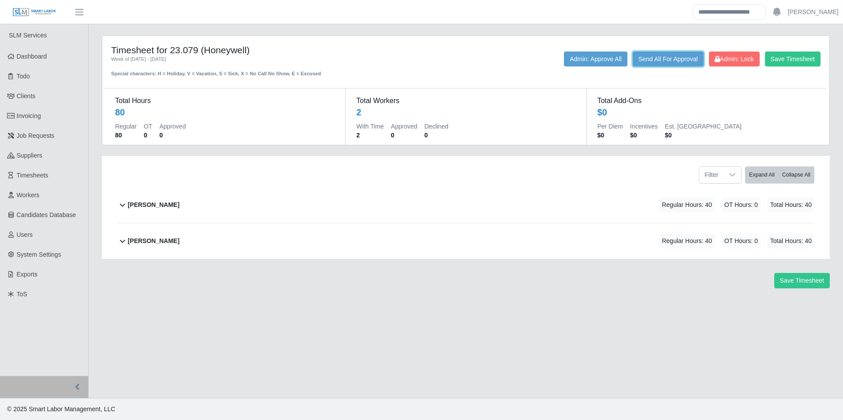
click at [683, 58] on button "Send All For Approval" at bounding box center [667, 59] width 71 height 15
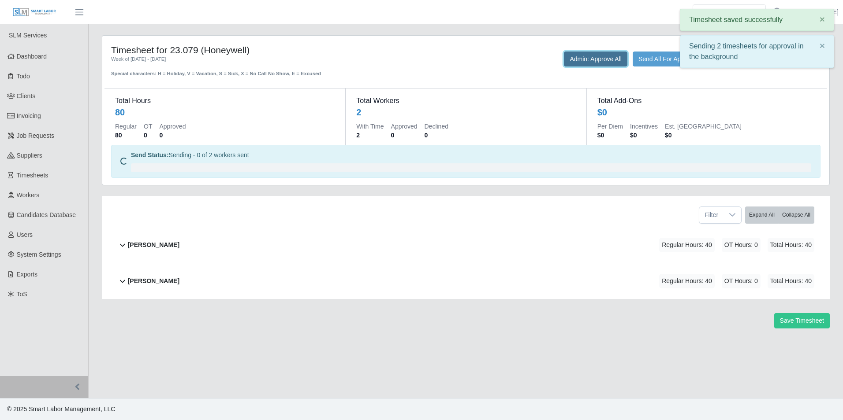
click at [602, 60] on button "Admin: Approve All" at bounding box center [595, 59] width 63 height 15
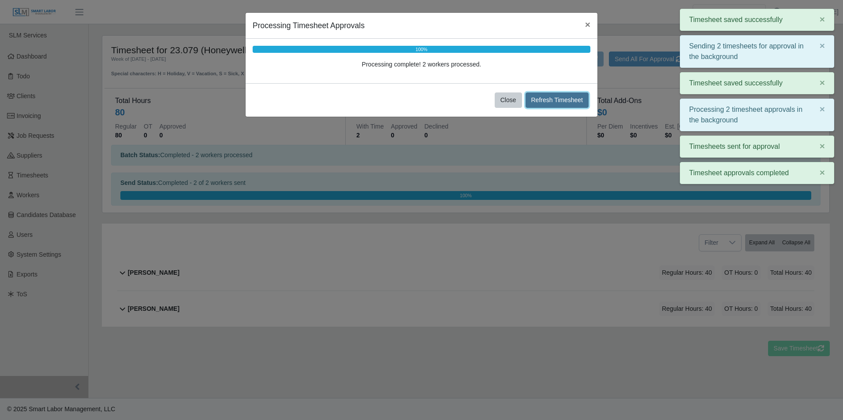
click at [553, 104] on button "Refresh Timesheet" at bounding box center [556, 100] width 63 height 15
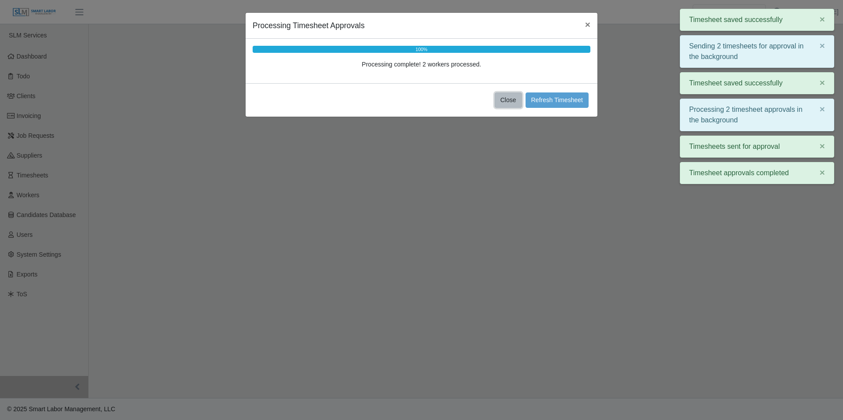
click at [511, 101] on button "Close" at bounding box center [507, 100] width 27 height 15
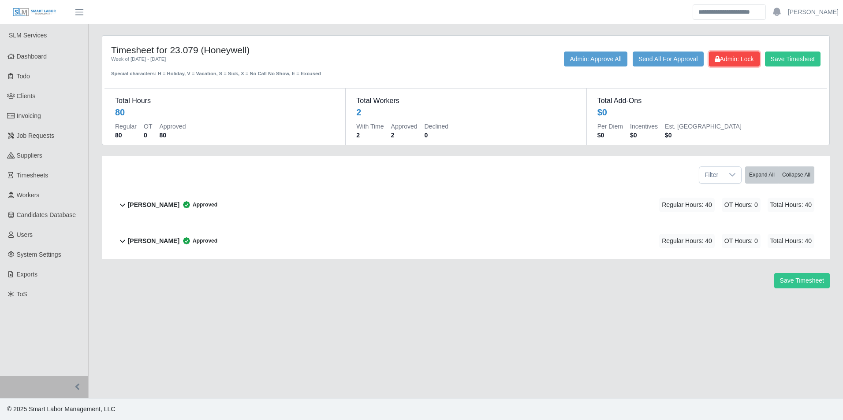
click at [733, 60] on span "Admin: Lock" at bounding box center [733, 59] width 39 height 7
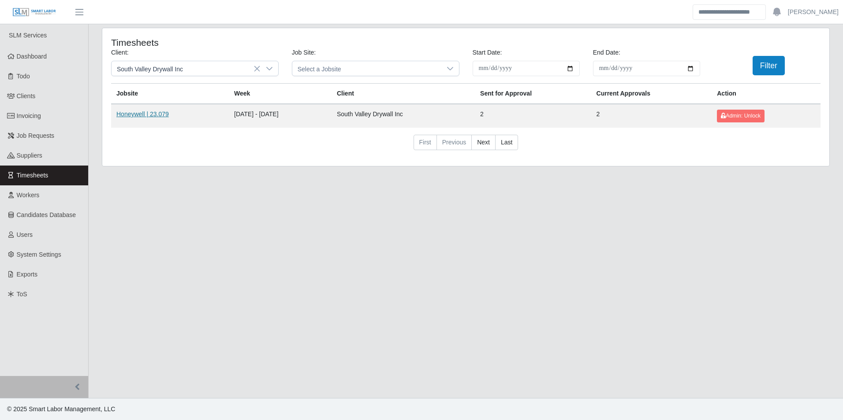
click at [145, 112] on link "Honeywell | 23.079" at bounding box center [142, 114] width 52 height 7
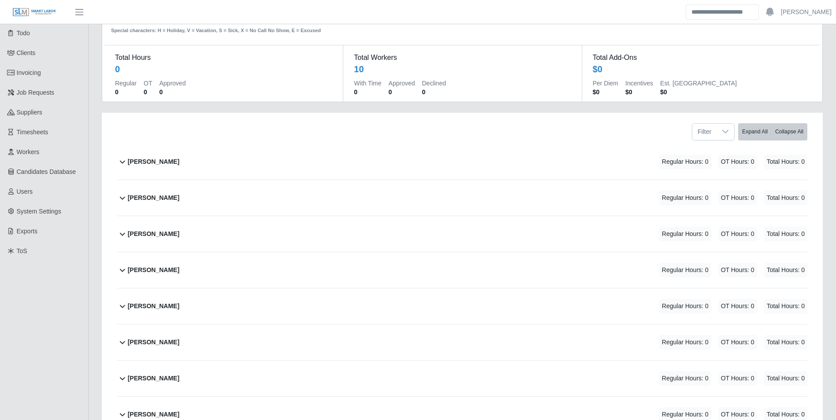
scroll to position [17, 0]
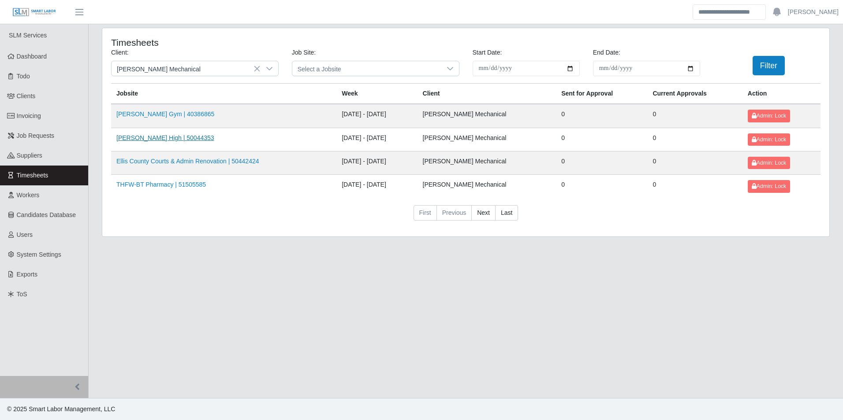
click at [176, 140] on link "[PERSON_NAME] High | 50044353" at bounding box center [165, 137] width 98 height 7
click at [169, 161] on link "Ellis County Courts & Admin Renovation | 50442424" at bounding box center [187, 161] width 143 height 7
click at [174, 186] on link "THFW-BT Pharmacy | 51505585" at bounding box center [160, 184] width 89 height 7
click at [162, 182] on link "THFW-BT Pharmacy | 51505585" at bounding box center [160, 184] width 89 height 7
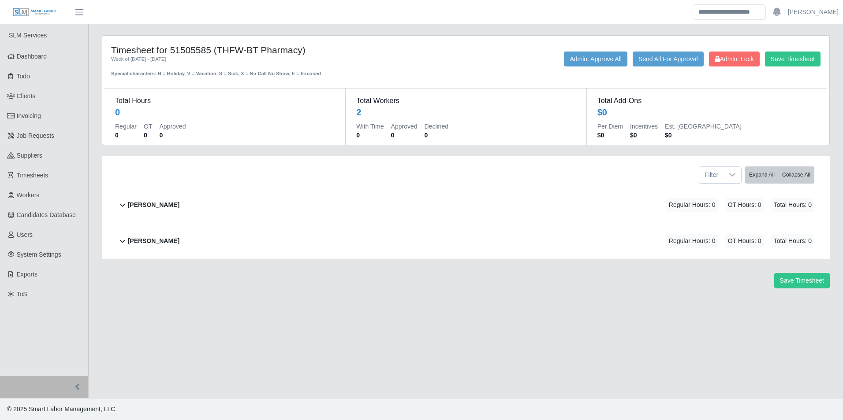
click at [169, 201] on b "Manuel Cervantes" at bounding box center [154, 205] width 52 height 9
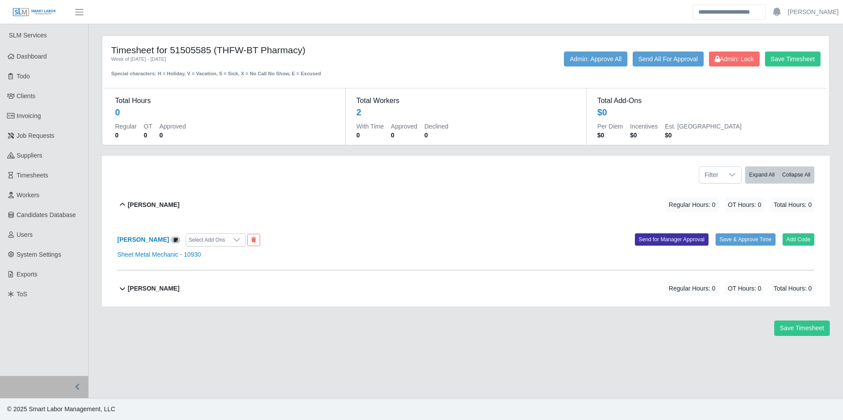
click at [176, 286] on b "Raymundo Ramirez" at bounding box center [154, 288] width 52 height 9
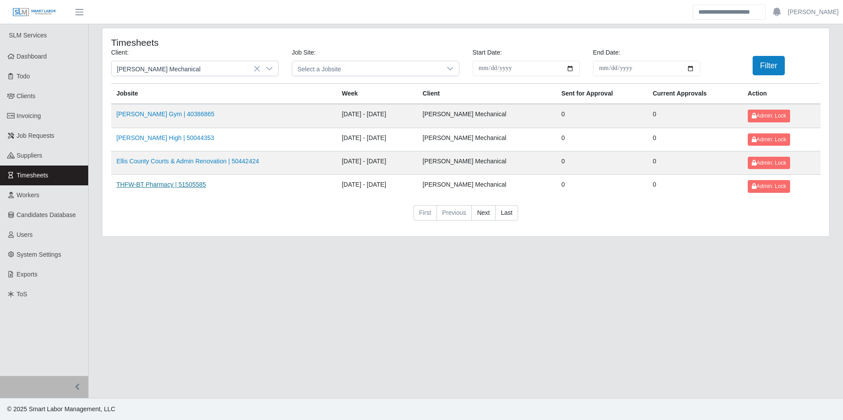
click at [164, 182] on link "THFW-BT Pharmacy | 51505585" at bounding box center [160, 184] width 89 height 7
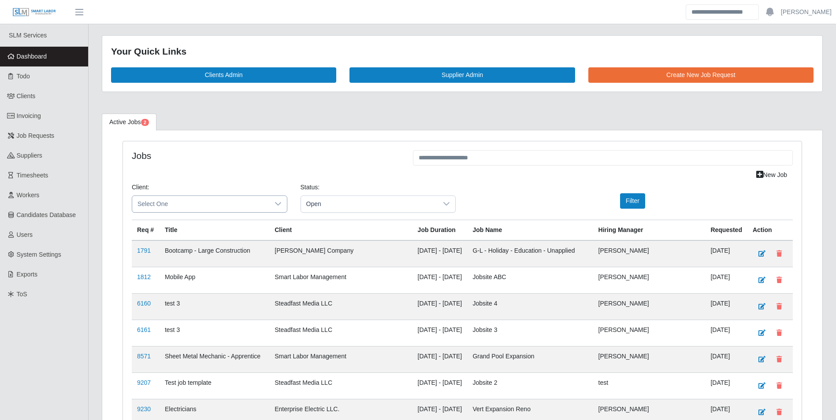
click at [282, 204] on div at bounding box center [278, 204] width 18 height 16
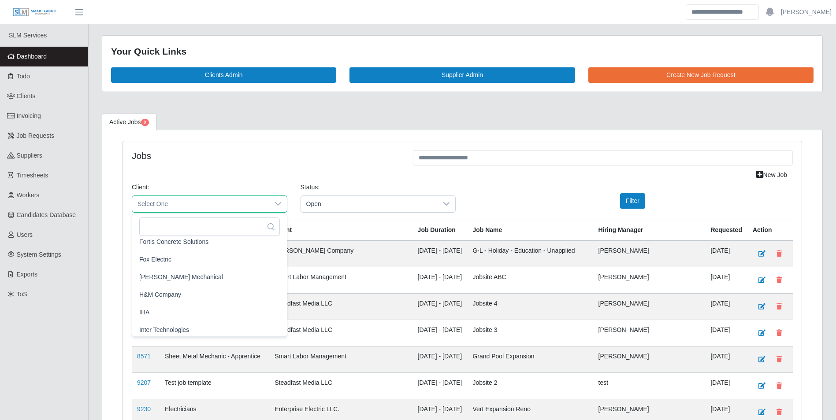
scroll to position [441, 0]
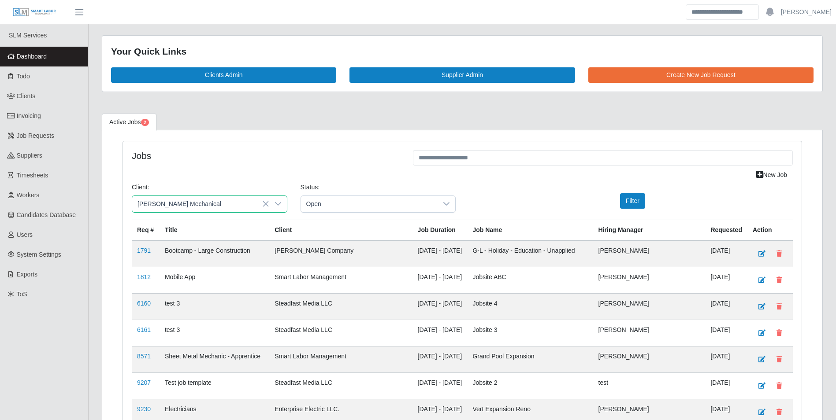
click at [205, 267] on span "George Wayne Mechanical" at bounding box center [181, 264] width 84 height 9
click at [438, 206] on div "Open" at bounding box center [379, 204] width 156 height 17
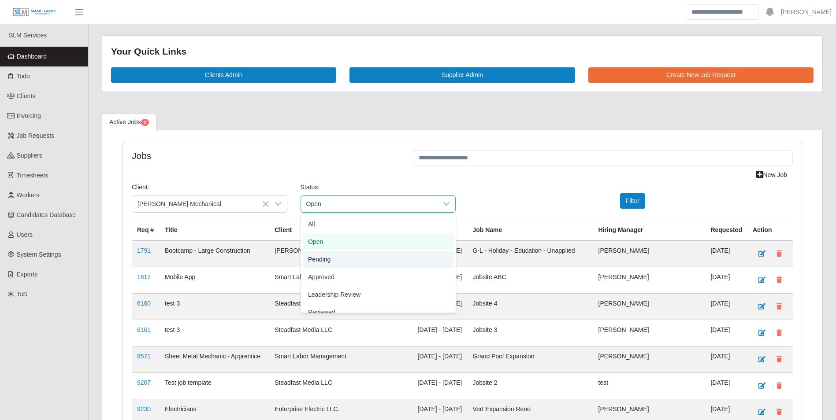
scroll to position [27, 0]
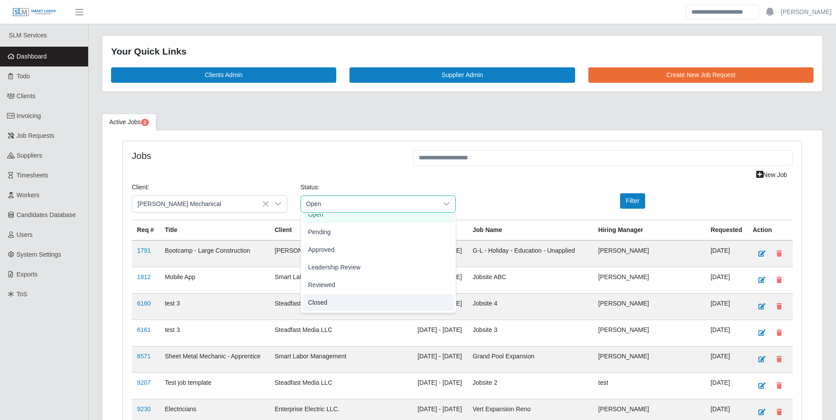
click at [330, 301] on li "Closed" at bounding box center [378, 302] width 151 height 17
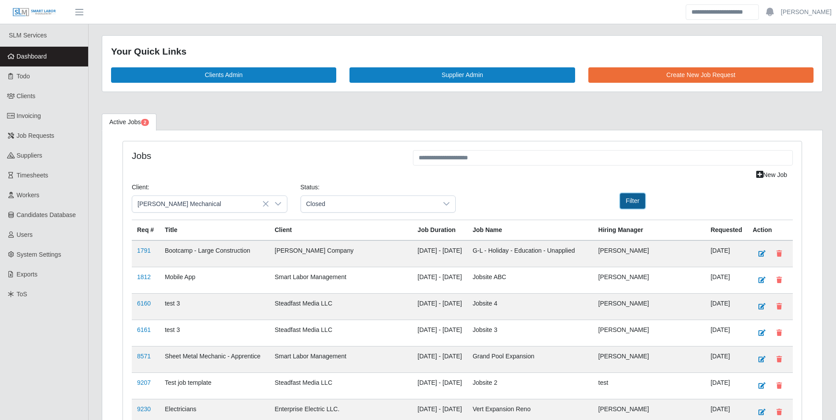
click at [632, 200] on button "Filter" at bounding box center [632, 200] width 25 height 15
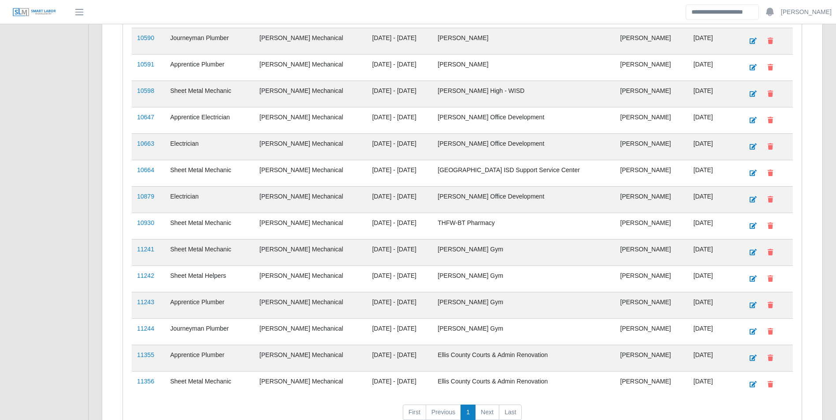
scroll to position [904, 0]
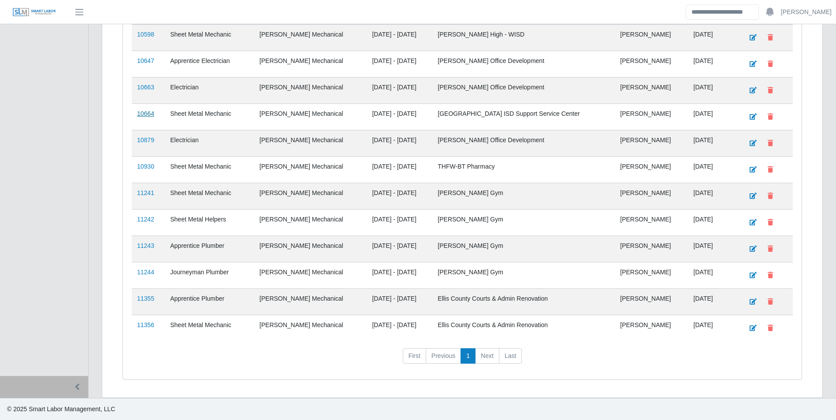
click at [145, 114] on link "10664" at bounding box center [145, 113] width 17 height 7
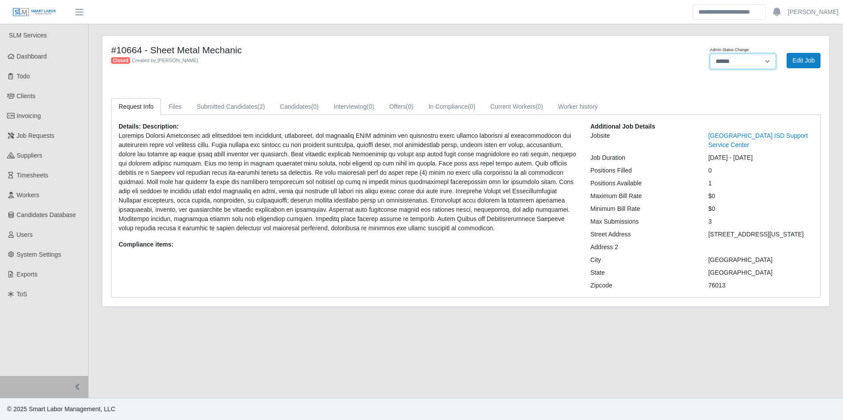
drag, startPoint x: 775, startPoint y: 63, endPoint x: 770, endPoint y: 64, distance: 4.9
click at [772, 64] on select "******* **** ******" at bounding box center [743, 61] width 66 height 15
select select "****"
click at [710, 54] on select "******* **** ******" at bounding box center [743, 61] width 66 height 15
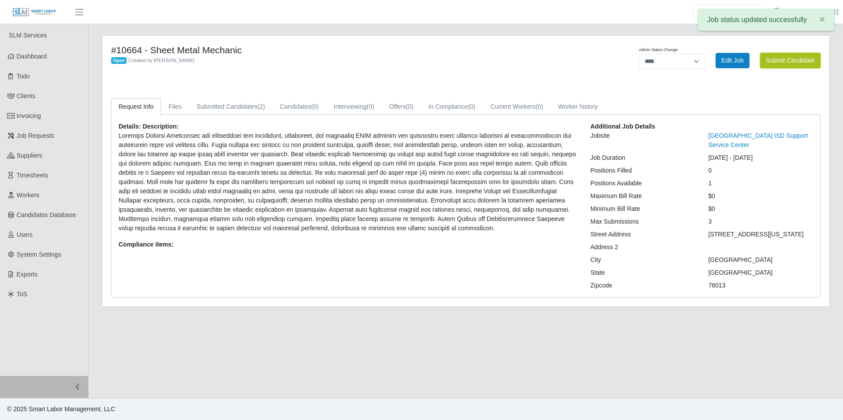
click at [783, 58] on button "Submit Candidate" at bounding box center [790, 60] width 60 height 15
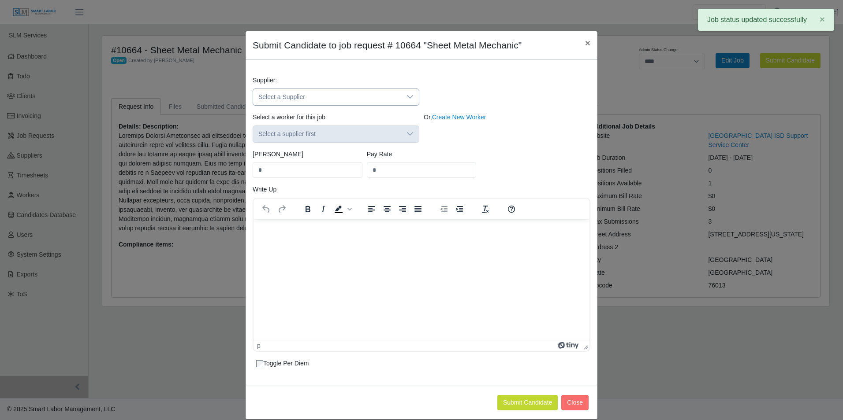
click at [409, 97] on icon at bounding box center [409, 96] width 7 height 7
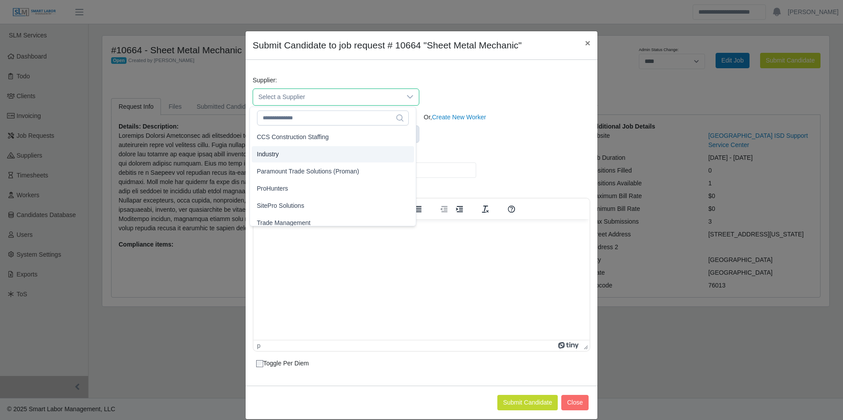
click at [290, 152] on li "Industry" at bounding box center [333, 154] width 162 height 16
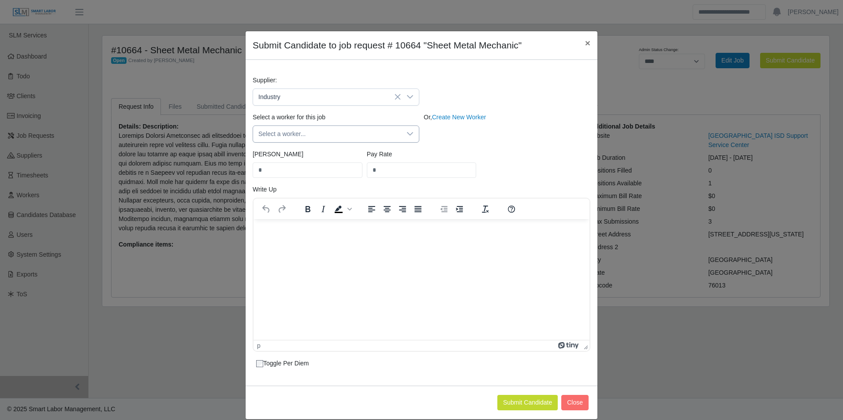
click at [409, 134] on icon at bounding box center [409, 133] width 7 height 7
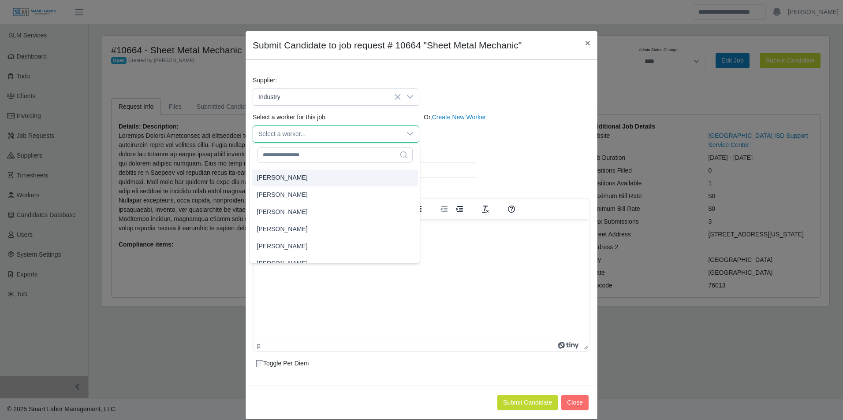
click at [302, 177] on span "[PERSON_NAME]" at bounding box center [282, 177] width 51 height 9
type input "****"
type input "**"
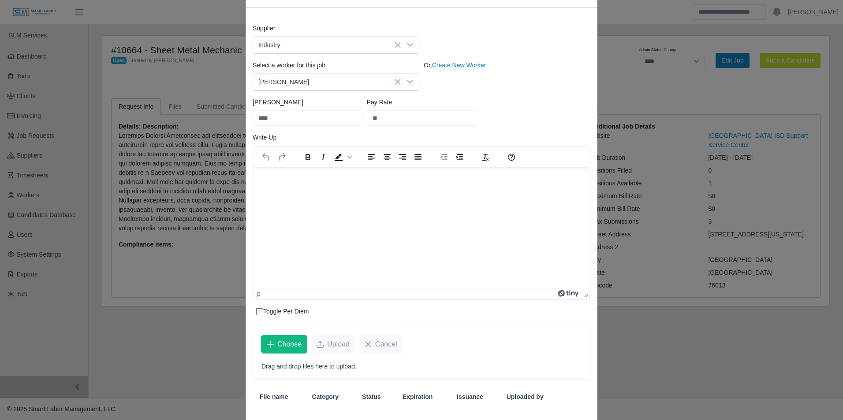
scroll to position [104, 0]
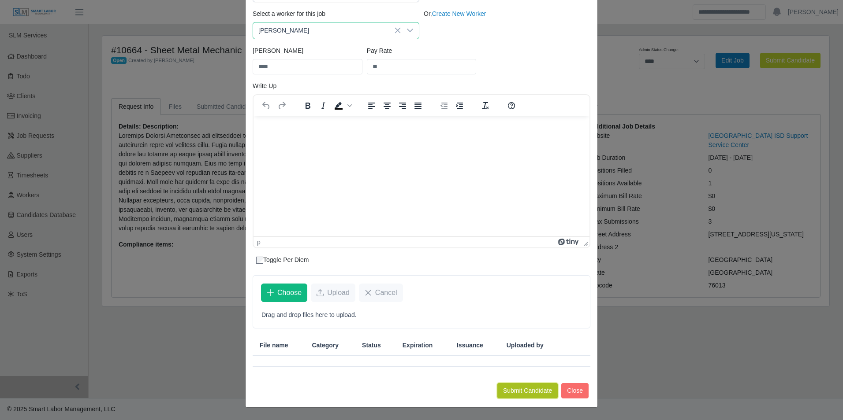
click at [537, 387] on button "Submit Candidate" at bounding box center [527, 390] width 60 height 15
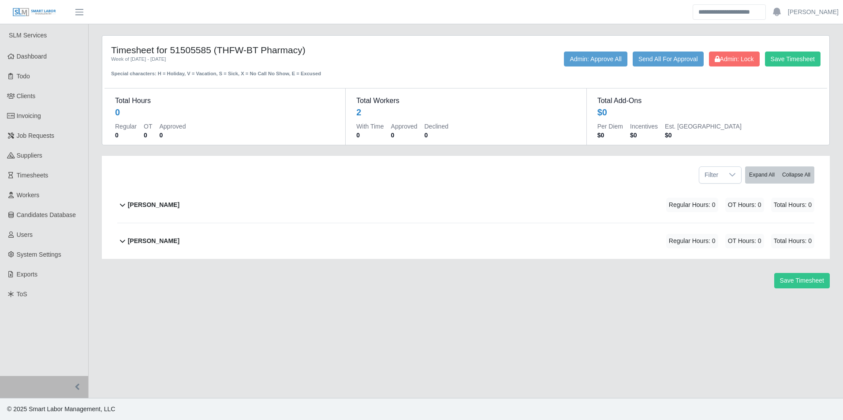
click at [153, 202] on b "[PERSON_NAME]" at bounding box center [154, 205] width 52 height 9
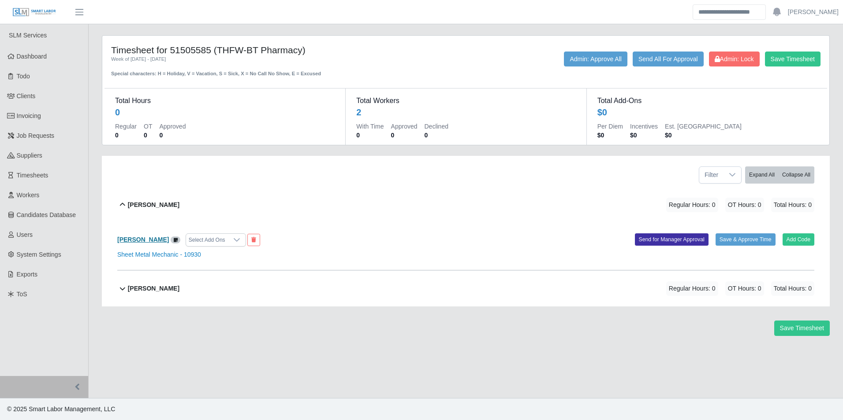
click at [137, 239] on b "[PERSON_NAME]" at bounding box center [143, 239] width 52 height 7
click at [155, 289] on b "[PERSON_NAME]" at bounding box center [154, 288] width 52 height 9
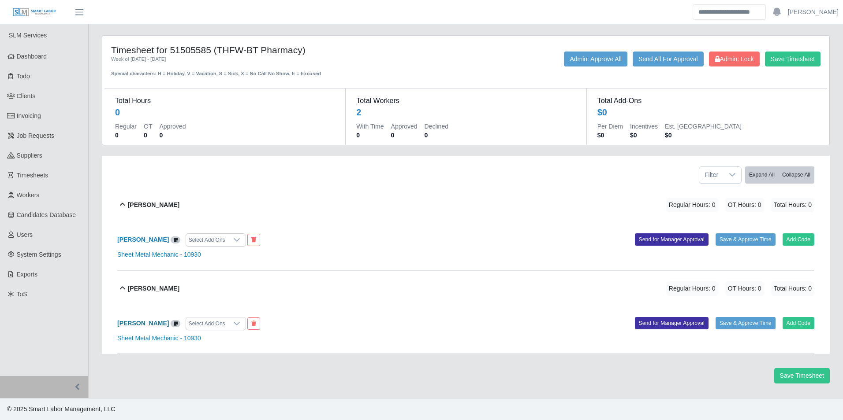
click at [146, 320] on b "[PERSON_NAME]" at bounding box center [143, 323] width 52 height 7
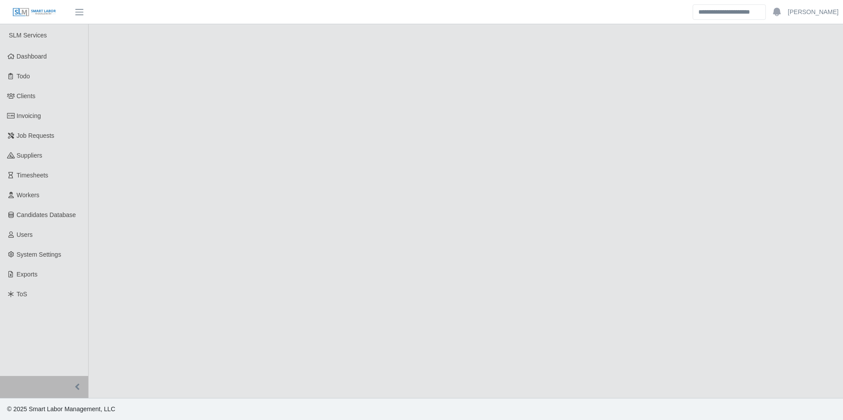
select select "****"
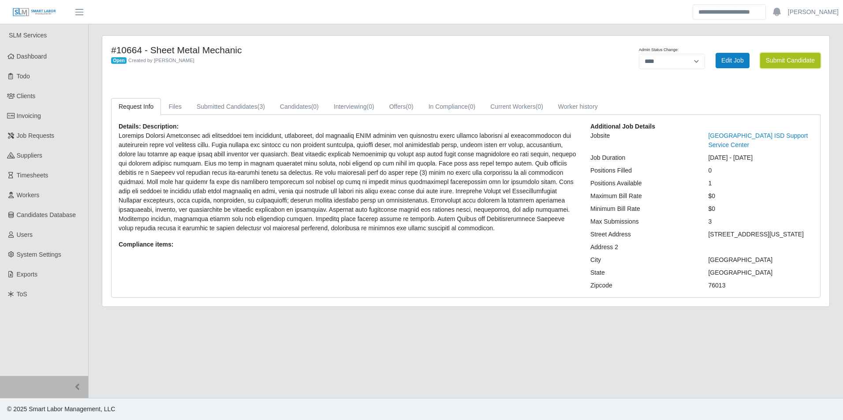
click at [795, 66] on button "Submit Candidate" at bounding box center [790, 60] width 60 height 15
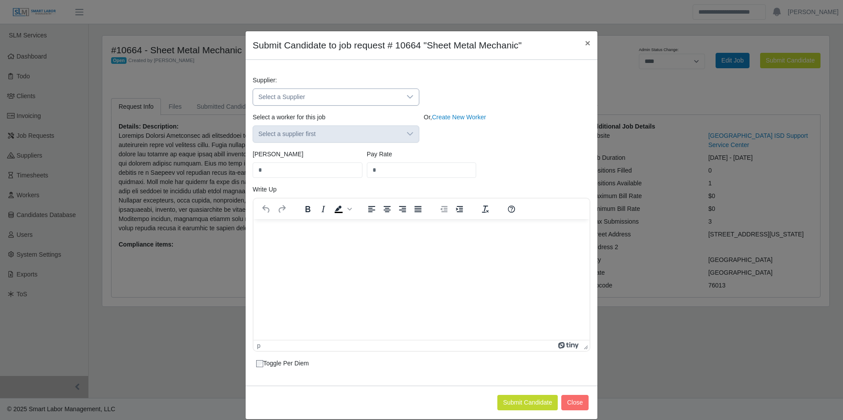
click at [402, 98] on div at bounding box center [410, 97] width 18 height 16
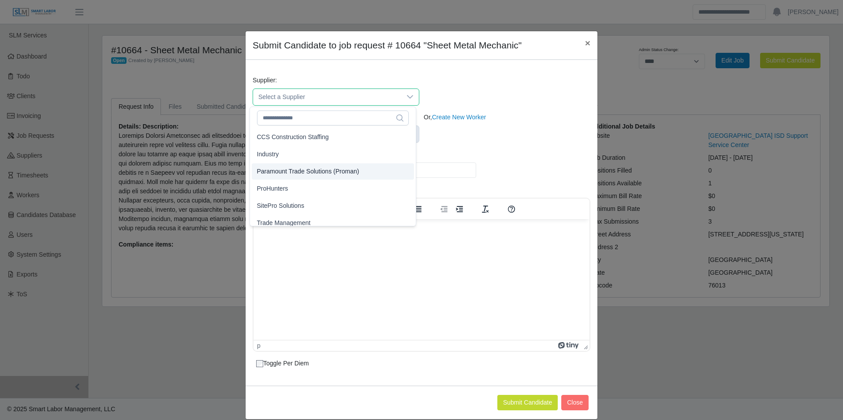
click at [320, 171] on span "Paramount Trade Solutions (Proman)" at bounding box center [308, 171] width 102 height 9
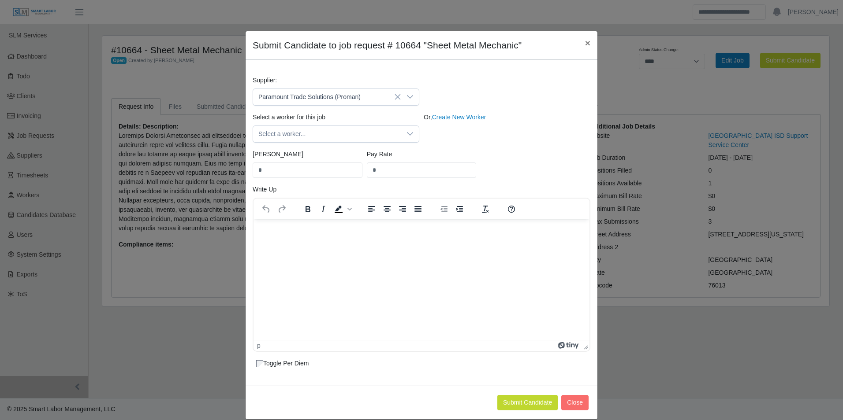
click at [406, 137] on icon at bounding box center [409, 133] width 7 height 7
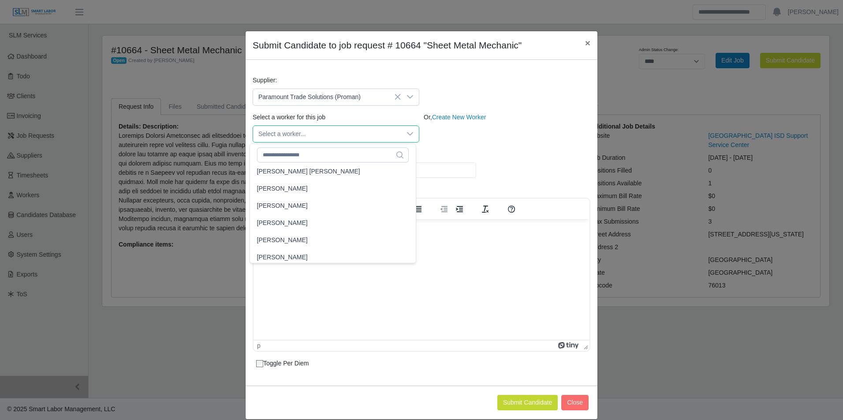
scroll to position [8629, 0]
click at [306, 212] on span "Raymundo Ramirez" at bounding box center [282, 207] width 51 height 9
type input "*****"
type input "**"
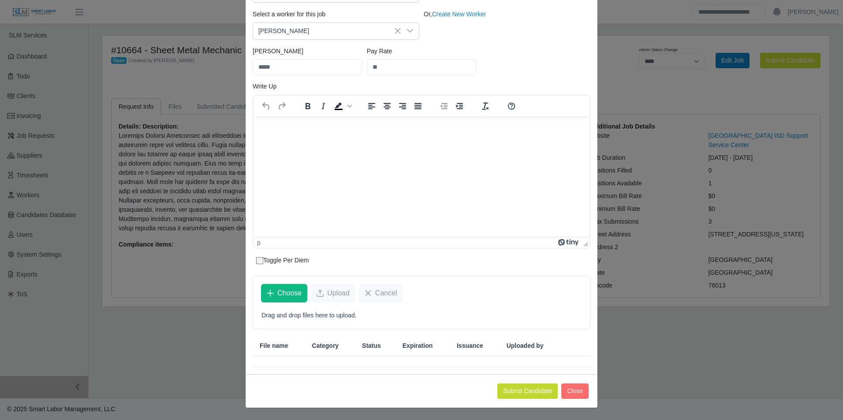
scroll to position [104, 0]
click at [532, 390] on button "Submit Candidate" at bounding box center [527, 390] width 60 height 15
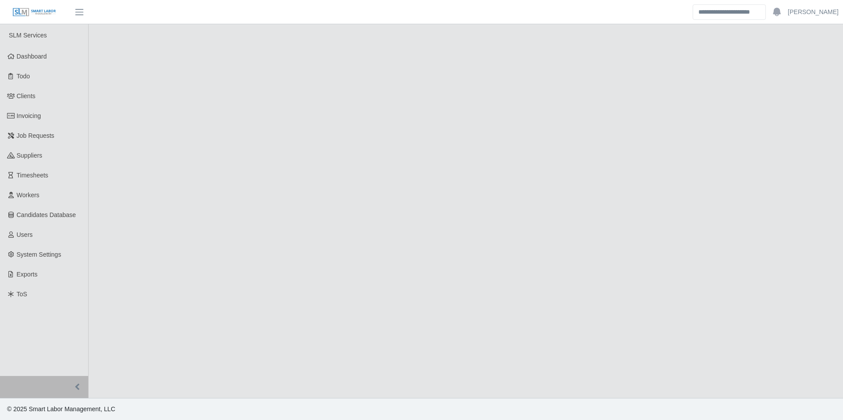
select select "****"
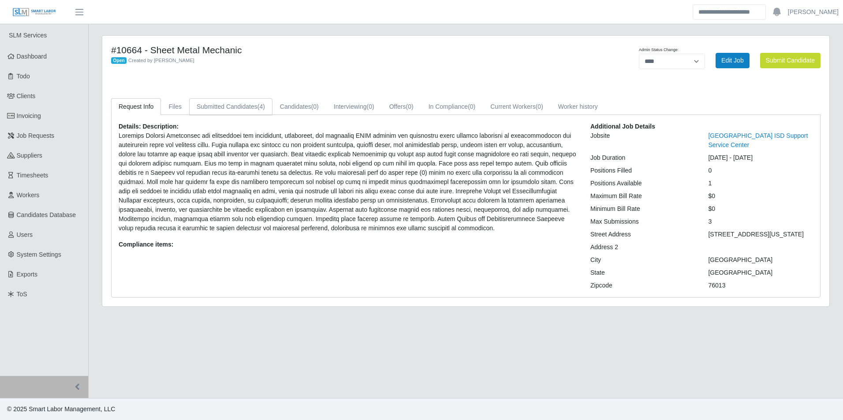
click at [257, 109] on span "(4)" at bounding box center [260, 106] width 7 height 7
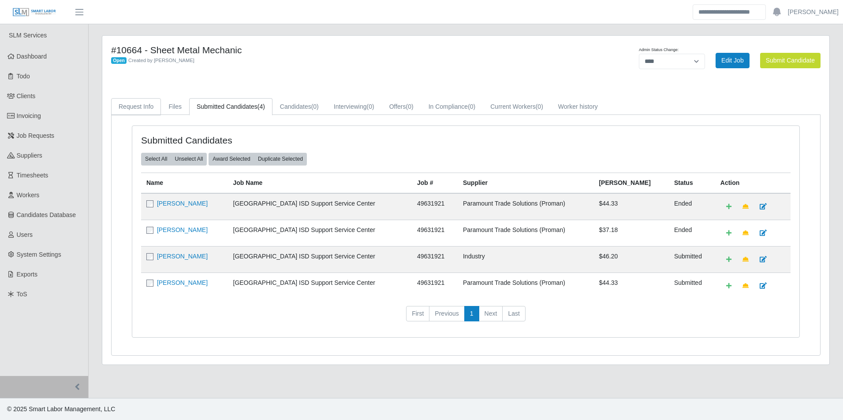
click at [120, 107] on link "Request Info" at bounding box center [136, 106] width 50 height 17
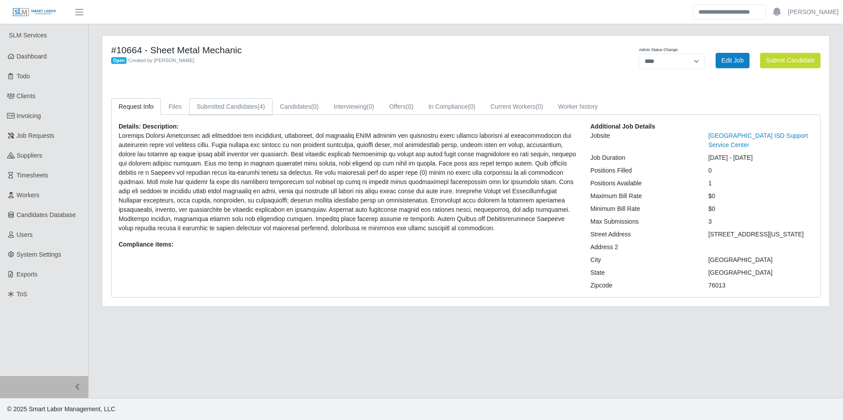
click at [214, 105] on link "Submitted Candidates (4)" at bounding box center [230, 106] width 83 height 17
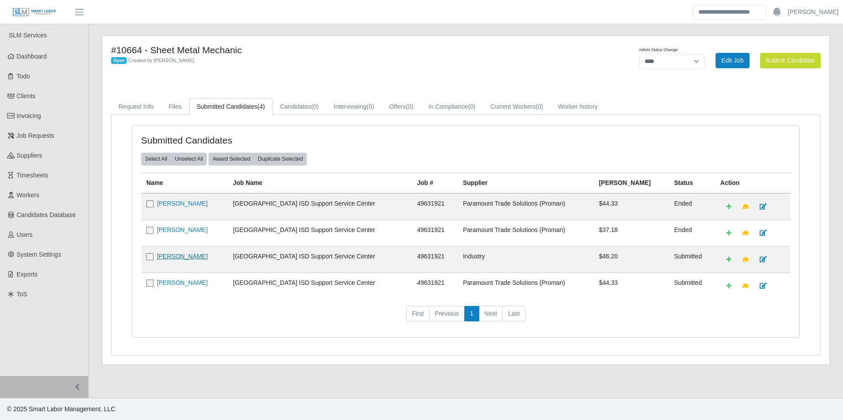
click at [165, 258] on link "[PERSON_NAME]" at bounding box center [182, 256] width 51 height 7
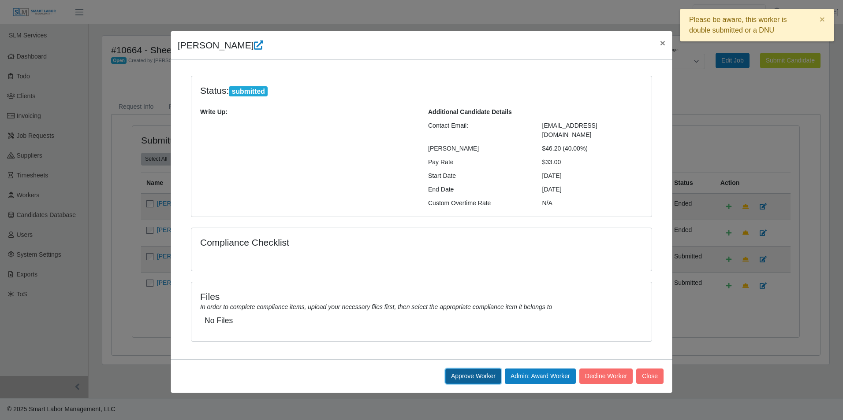
click at [460, 372] on button "Approve Worker" at bounding box center [473, 376] width 56 height 15
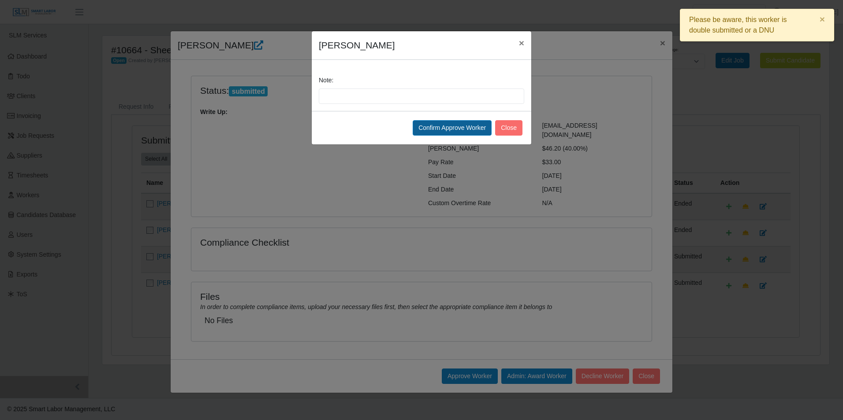
drag, startPoint x: 431, startPoint y: 138, endPoint x: 429, endPoint y: 130, distance: 9.0
click at [431, 138] on div "Confirm Approve Worker Close" at bounding box center [421, 127] width 219 height 33
click at [429, 130] on button "Confirm Approve Worker" at bounding box center [452, 127] width 79 height 15
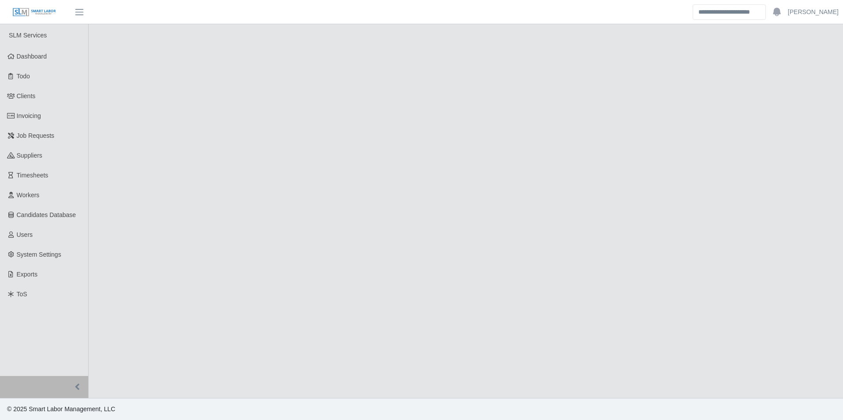
select select "****"
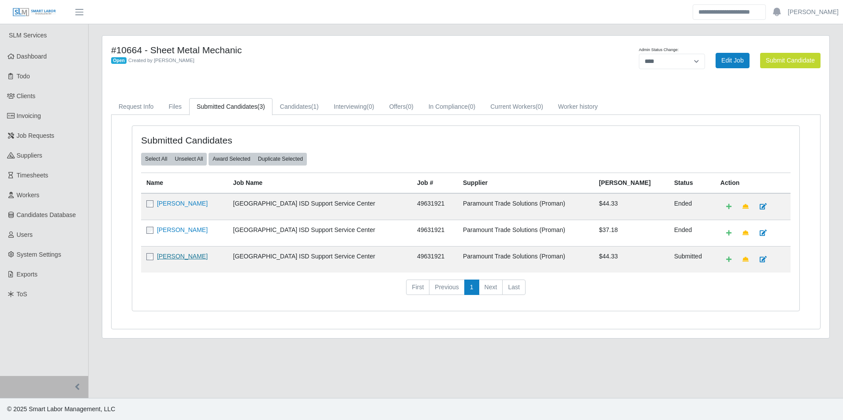
click at [192, 260] on link "[PERSON_NAME]" at bounding box center [182, 256] width 51 height 7
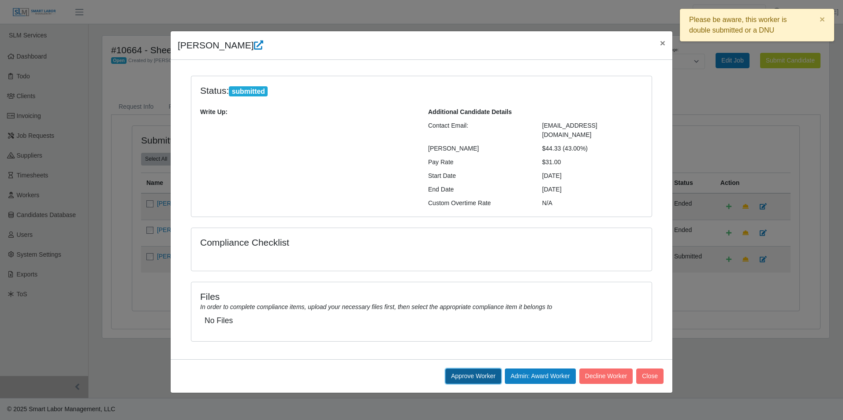
click at [483, 370] on button "Approve Worker" at bounding box center [473, 376] width 56 height 15
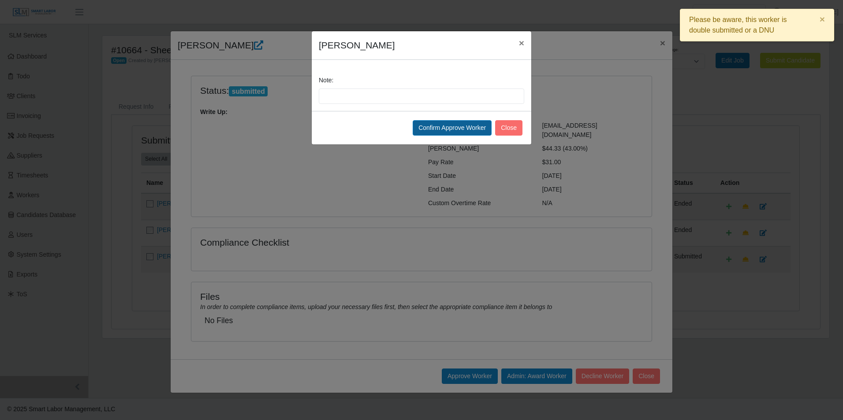
drag, startPoint x: 446, startPoint y: 138, endPoint x: 439, endPoint y: 128, distance: 12.3
click at [446, 137] on div "Confirm Approve Worker Close" at bounding box center [421, 127] width 219 height 33
click at [439, 127] on button "Confirm Approve Worker" at bounding box center [452, 127] width 79 height 15
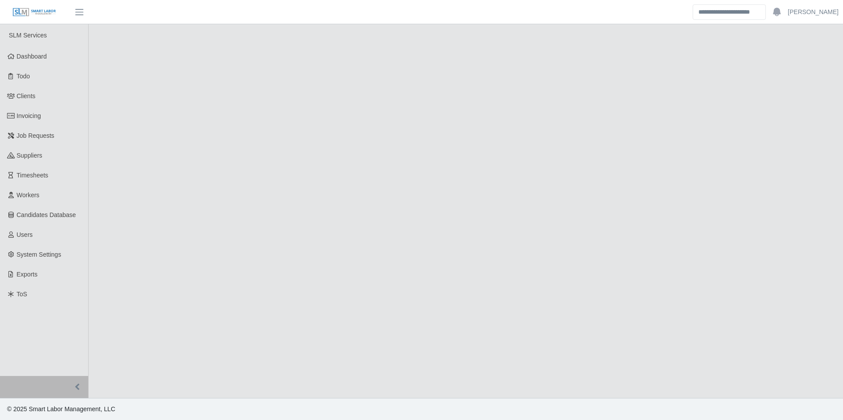
select select "****"
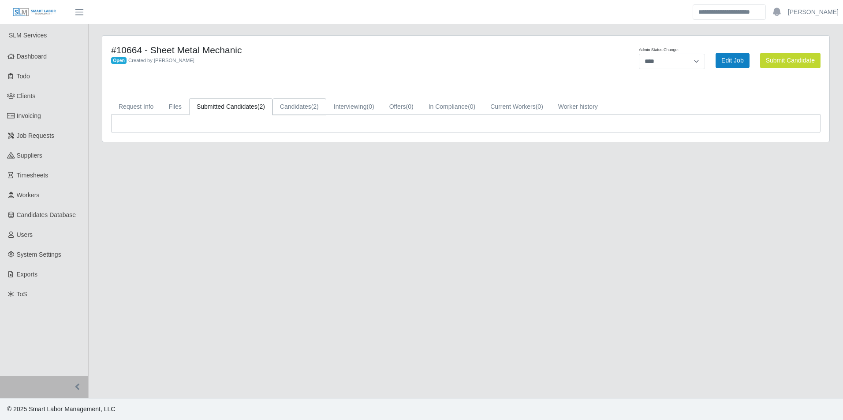
click at [300, 111] on link "Candidates (2)" at bounding box center [299, 106] width 54 height 17
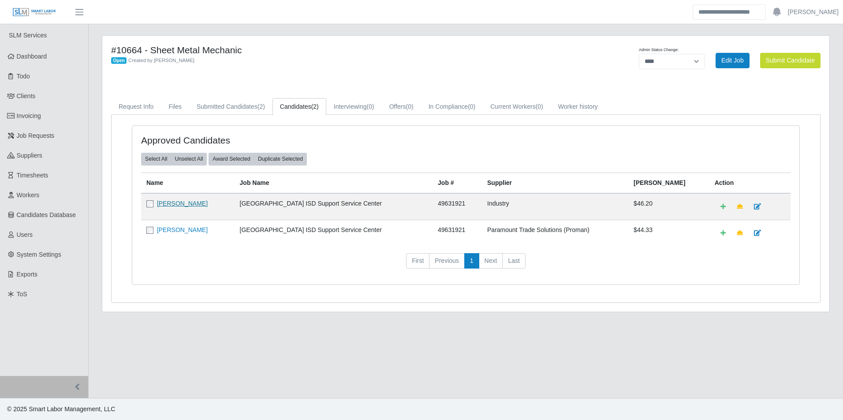
click at [194, 202] on link "[PERSON_NAME]" at bounding box center [182, 203] width 51 height 7
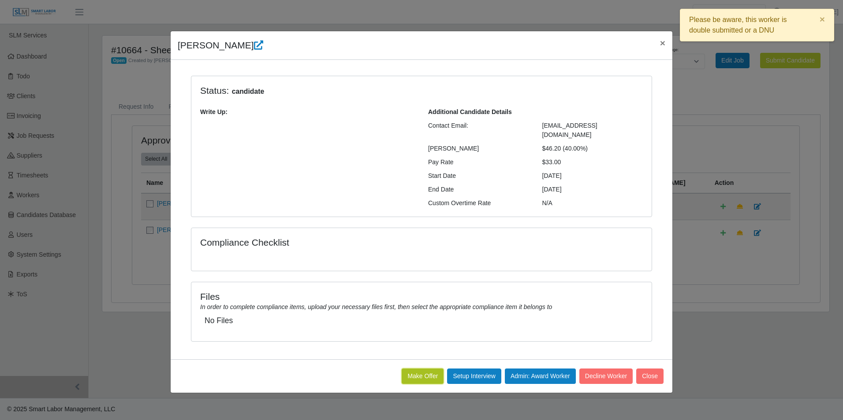
click at [426, 371] on button "Make Offer" at bounding box center [422, 376] width 42 height 15
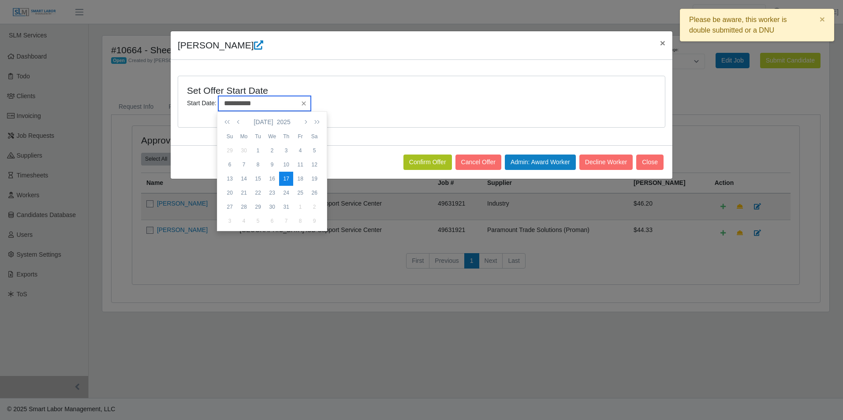
click at [268, 103] on input "**********" at bounding box center [264, 103] width 93 height 15
click at [303, 120] on icon "button" at bounding box center [305, 122] width 4 height 7
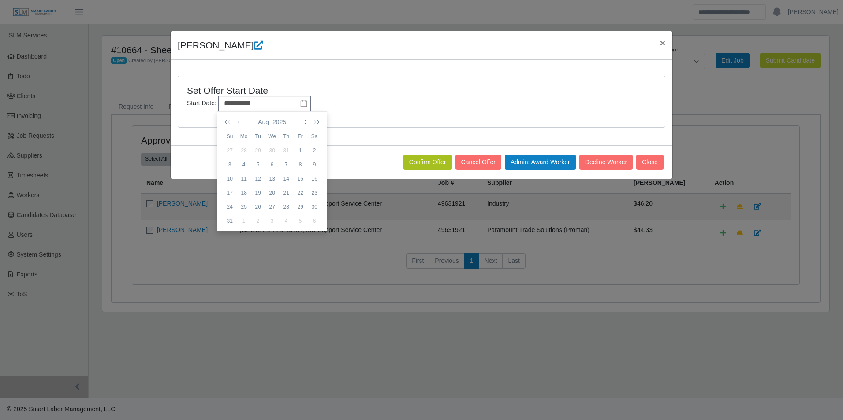
click at [303, 120] on icon "button" at bounding box center [305, 122] width 4 height 7
click at [245, 149] on div "29" at bounding box center [244, 151] width 14 height 8
type input "**********"
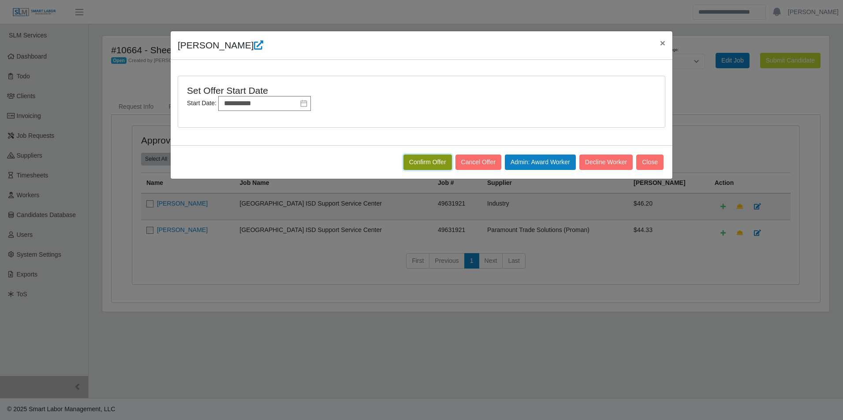
click at [426, 160] on button "Confirm Offer" at bounding box center [427, 162] width 48 height 15
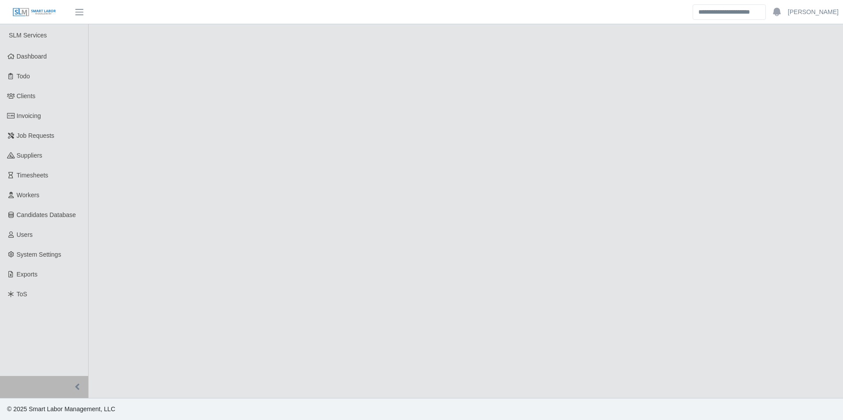
select select "****"
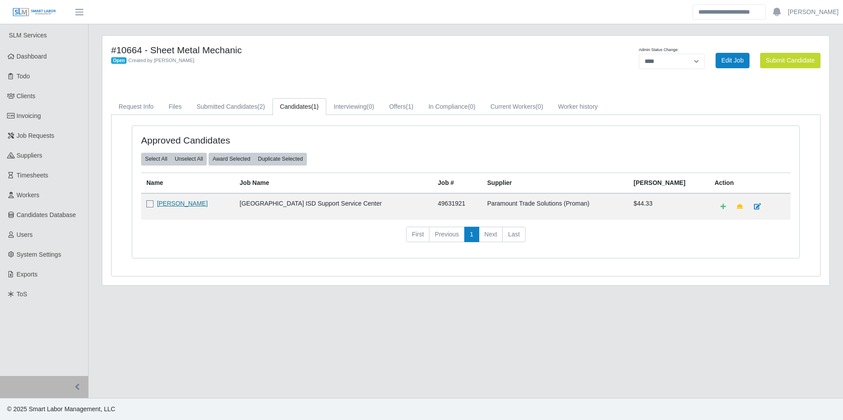
click at [199, 201] on link "[PERSON_NAME]" at bounding box center [182, 203] width 51 height 7
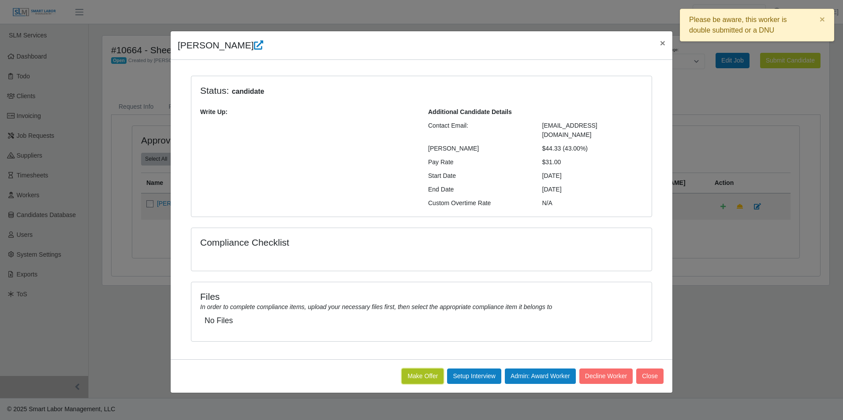
click at [412, 369] on button "Make Offer" at bounding box center [422, 376] width 42 height 15
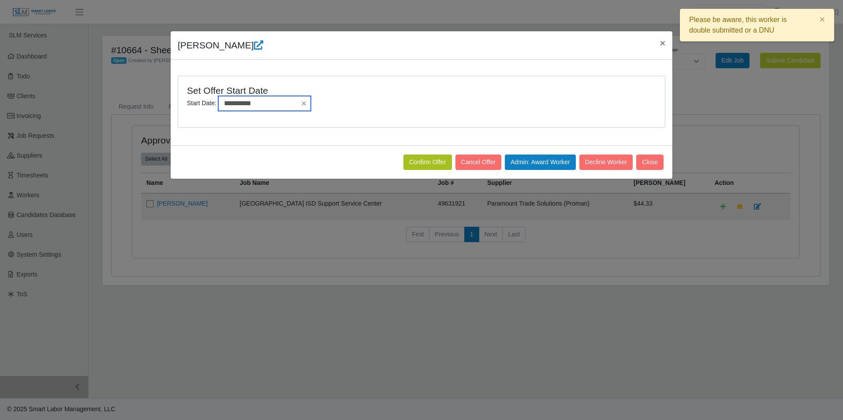
click at [269, 106] on input "**********" at bounding box center [264, 103] width 93 height 15
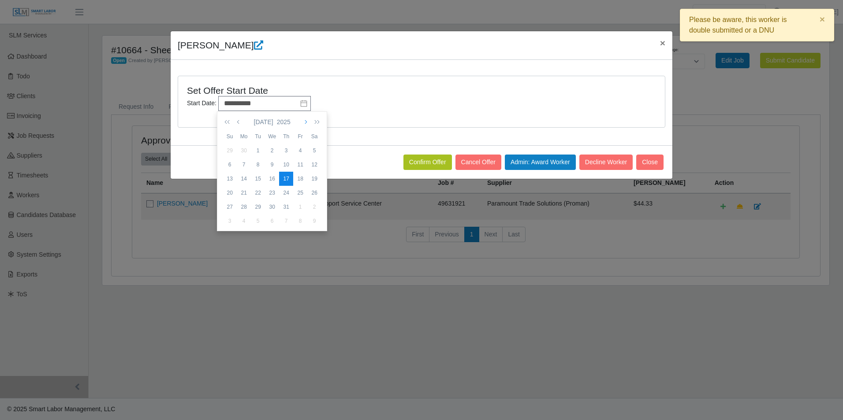
click at [305, 123] on icon "button" at bounding box center [305, 122] width 4 height 7
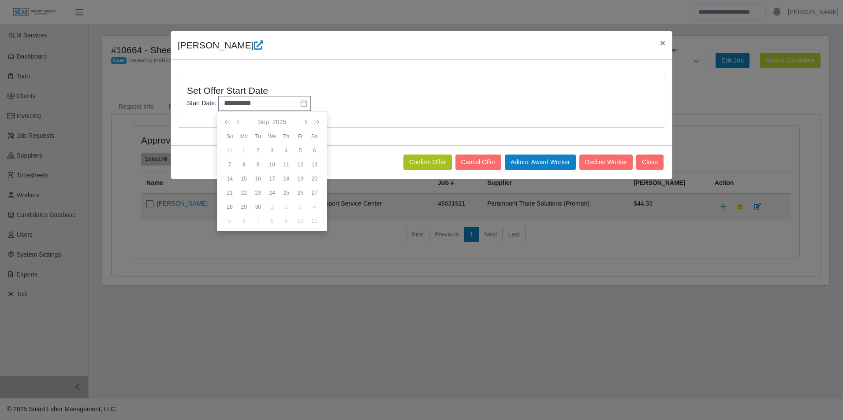
click at [305, 123] on icon "button" at bounding box center [305, 122] width 4 height 7
click at [243, 150] on div "29" at bounding box center [244, 151] width 14 height 8
type input "**********"
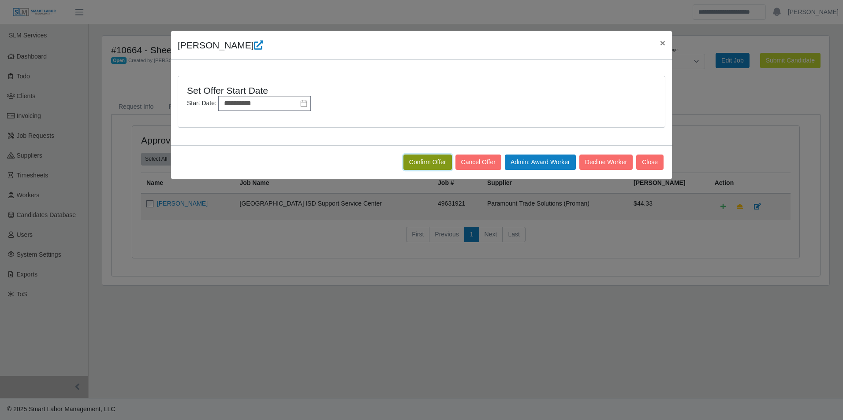
click at [435, 162] on button "Confirm Offer" at bounding box center [427, 162] width 48 height 15
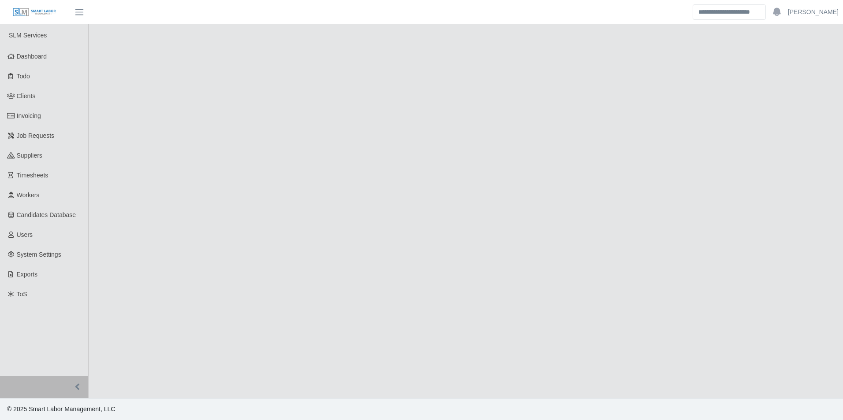
select select "****"
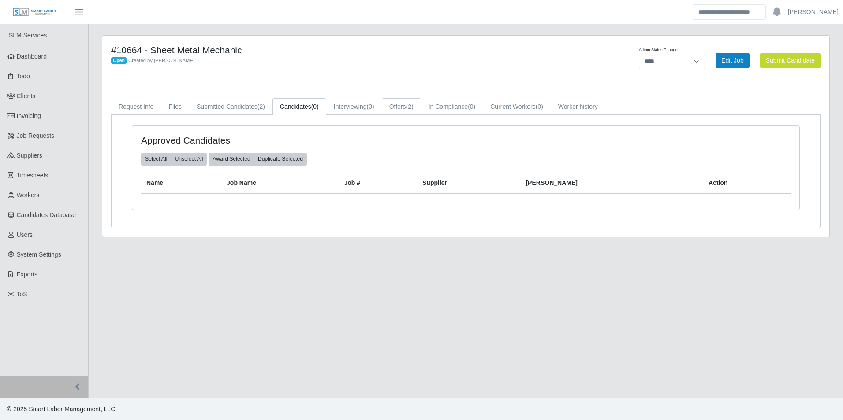
click at [401, 112] on link "Offers (2)" at bounding box center [401, 106] width 39 height 17
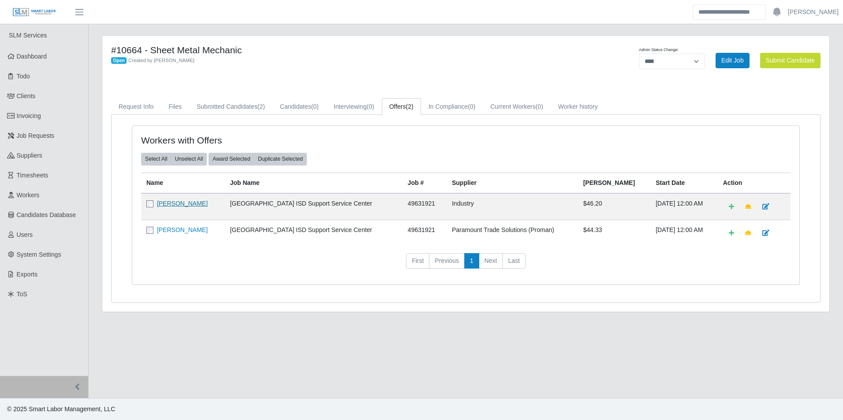
click at [197, 205] on link "[PERSON_NAME]" at bounding box center [182, 203] width 51 height 7
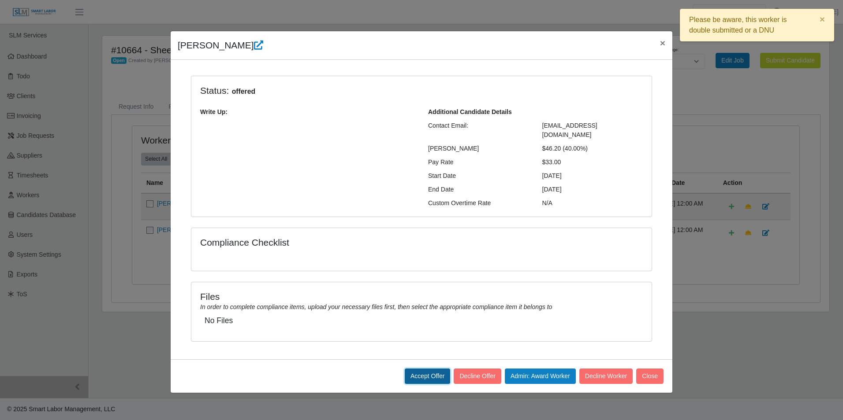
click at [429, 373] on button "Accept Offer" at bounding box center [428, 376] width 46 height 15
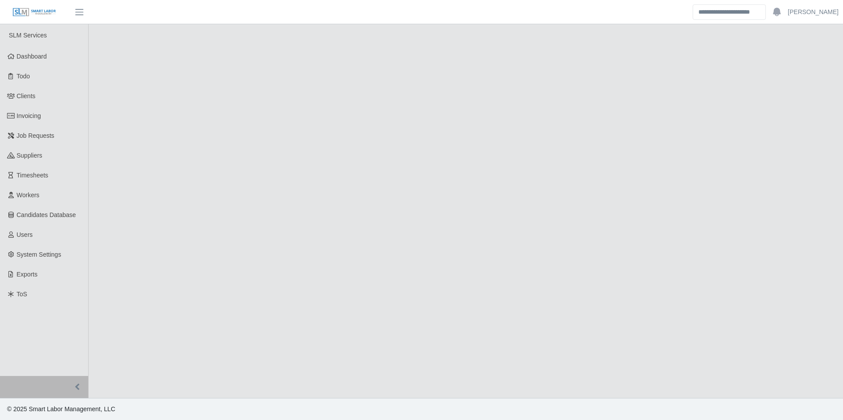
select select "****"
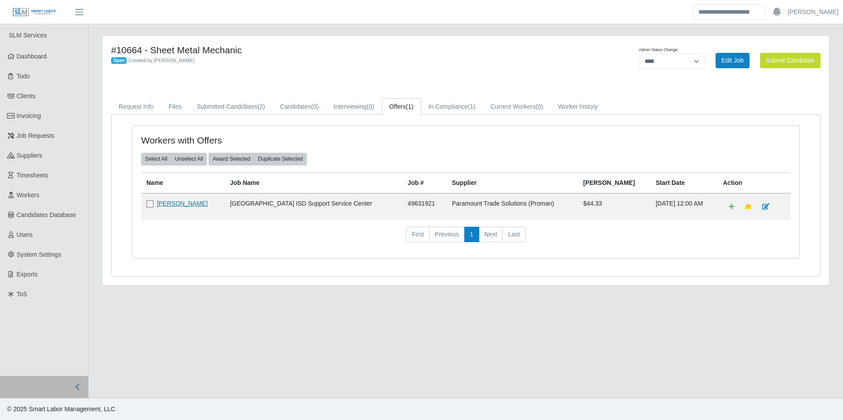
click at [184, 206] on link "[PERSON_NAME]" at bounding box center [182, 203] width 51 height 7
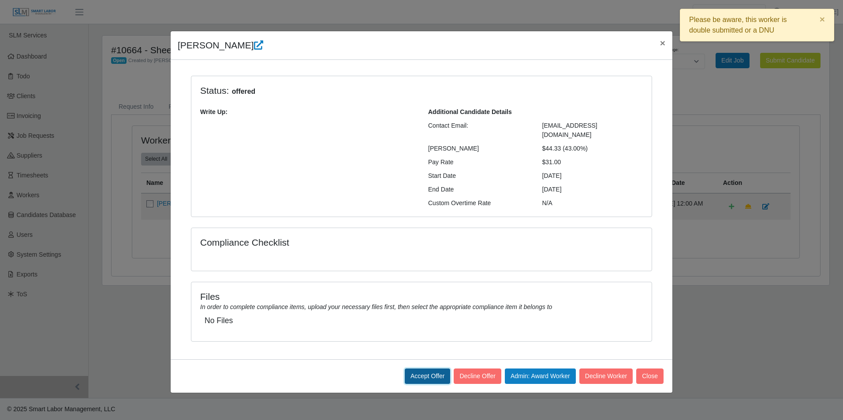
click at [419, 369] on button "Accept Offer" at bounding box center [428, 376] width 46 height 15
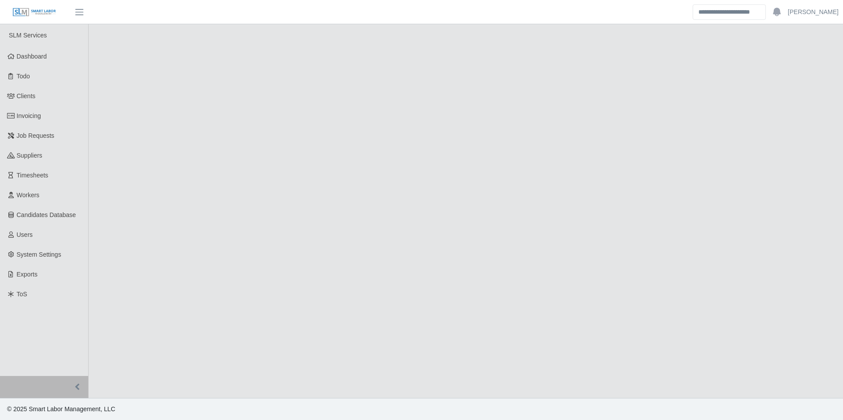
select select "****"
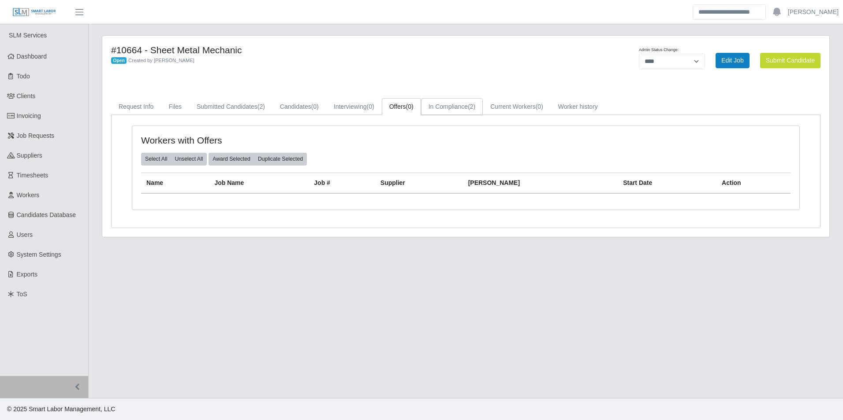
click at [474, 106] on span "(2)" at bounding box center [471, 106] width 7 height 7
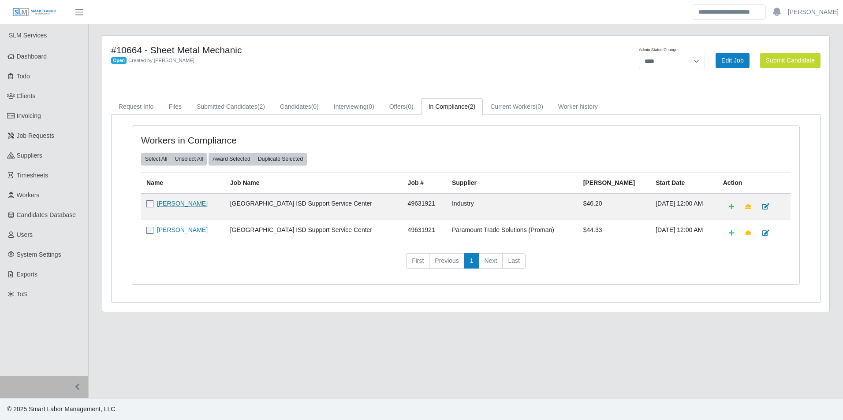
click at [189, 204] on link "[PERSON_NAME]" at bounding box center [182, 203] width 51 height 7
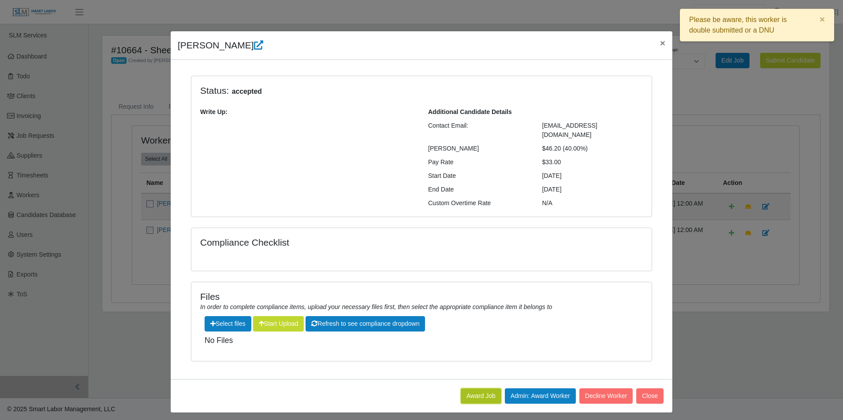
click at [465, 389] on button "Award Job" at bounding box center [481, 396] width 41 height 15
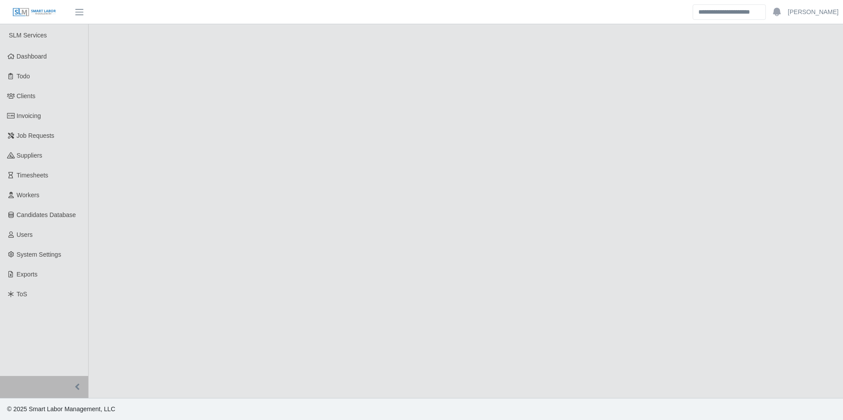
select select "****"
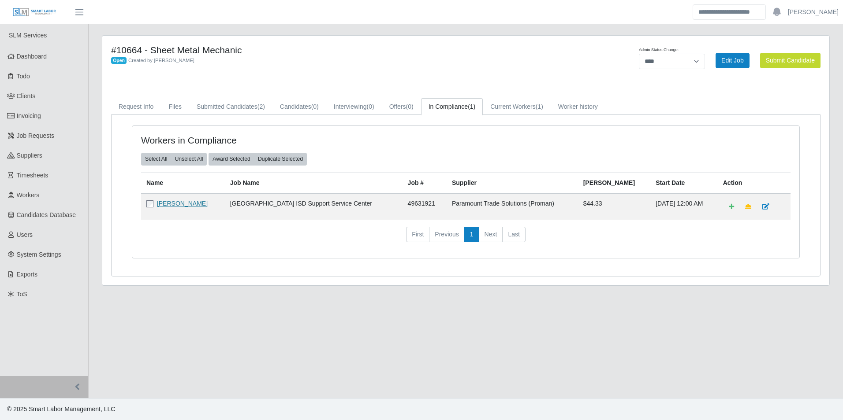
click at [188, 202] on link "[PERSON_NAME]" at bounding box center [182, 203] width 51 height 7
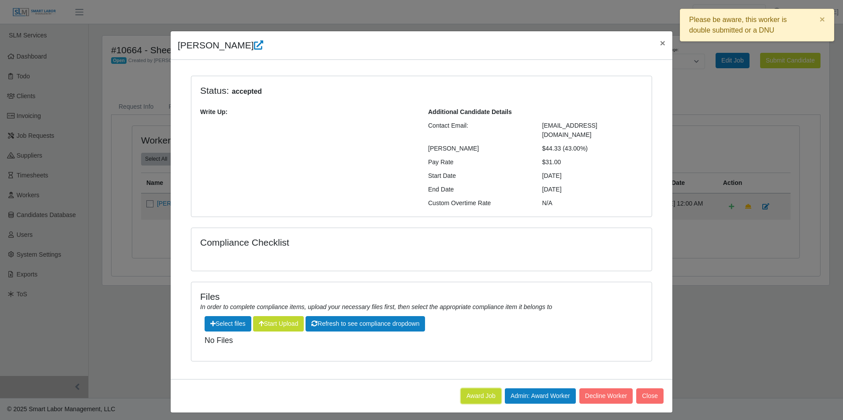
drag, startPoint x: 468, startPoint y: 381, endPoint x: 467, endPoint y: 39, distance: 341.6
click at [468, 389] on button "Award Job" at bounding box center [481, 396] width 41 height 15
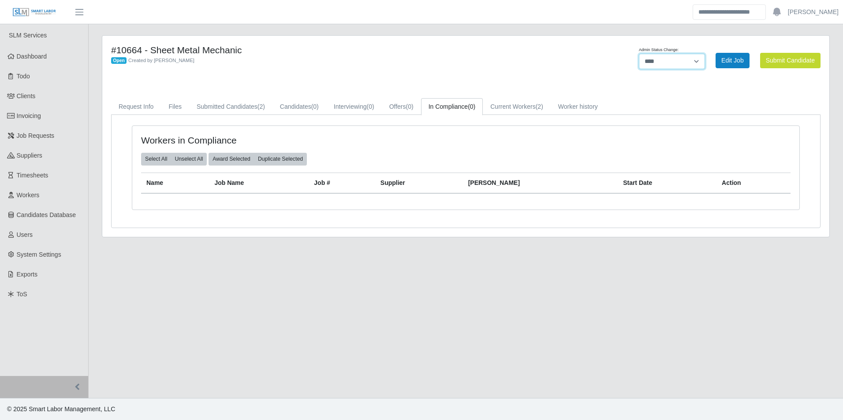
click at [670, 59] on select "******* **** ******" at bounding box center [672, 61] width 66 height 15
select select "******"
click at [705, 54] on select "******* **** ******" at bounding box center [672, 61] width 66 height 15
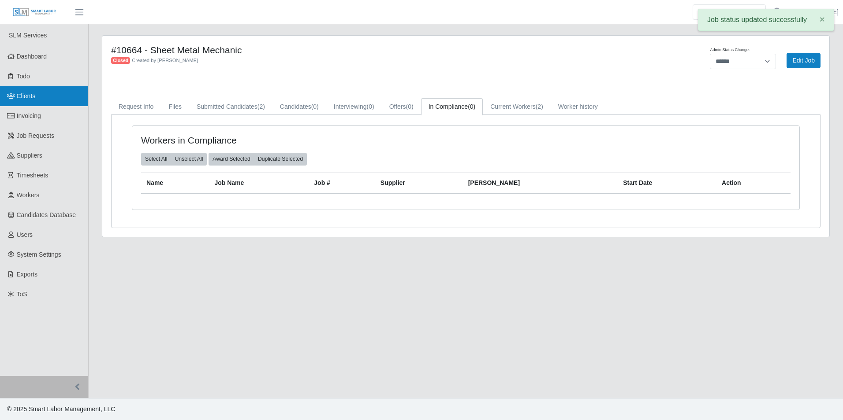
click at [43, 91] on link "Clients" at bounding box center [44, 96] width 88 height 20
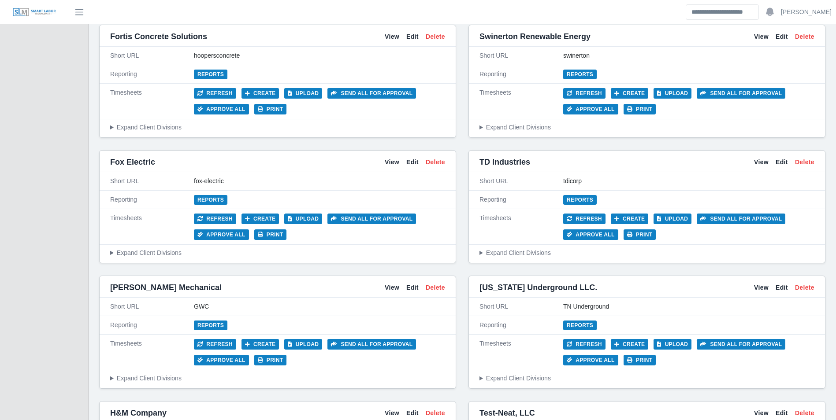
scroll to position [2512, 0]
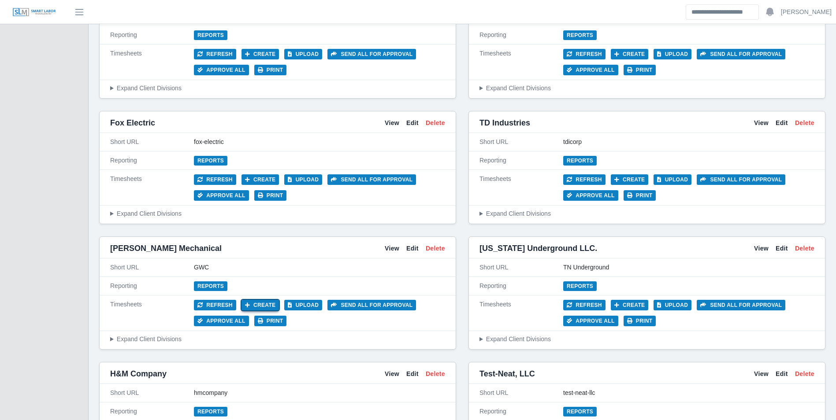
click at [262, 303] on button "Create" at bounding box center [261, 305] width 38 height 11
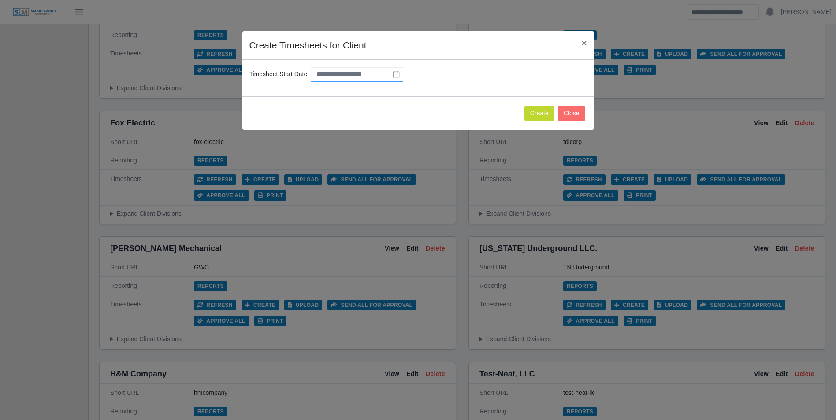
click at [355, 67] on div "Timesheet Start Date:" at bounding box center [418, 78] width 352 height 37
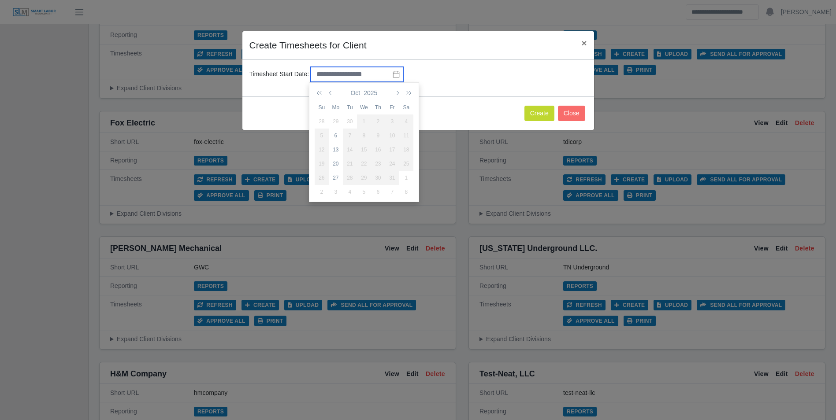
click at [356, 71] on input "text" at bounding box center [357, 74] width 93 height 15
click at [332, 118] on div "29" at bounding box center [336, 122] width 14 height 8
type input "**********"
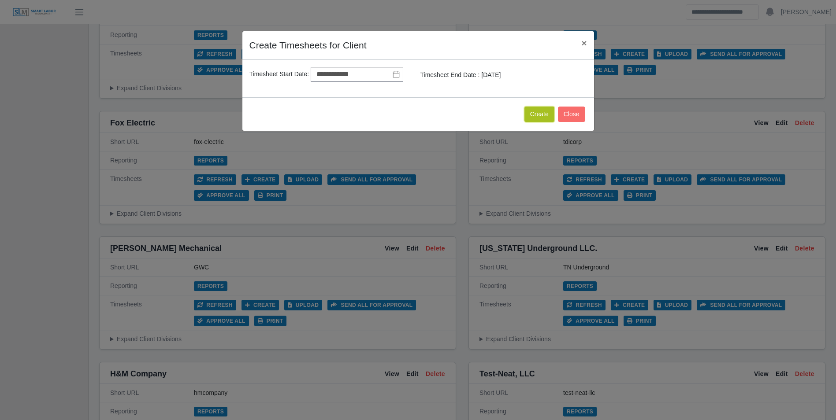
click at [539, 115] on button "Create" at bounding box center [539, 114] width 30 height 15
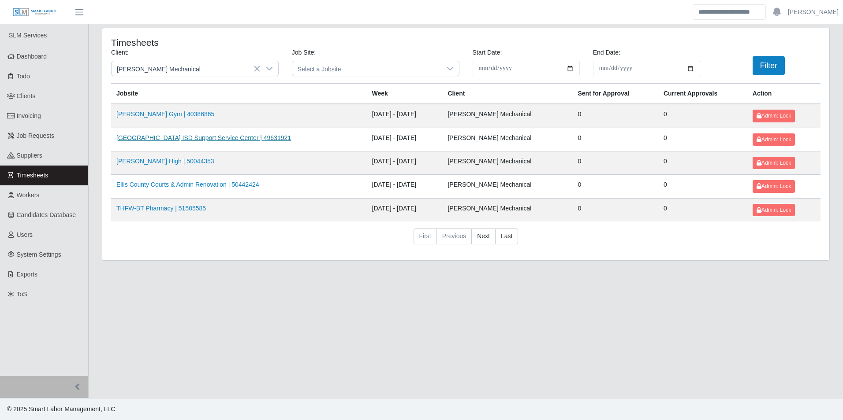
click at [205, 137] on link "Arlington ISD Support Service Center | 49631921" at bounding box center [203, 137] width 175 height 7
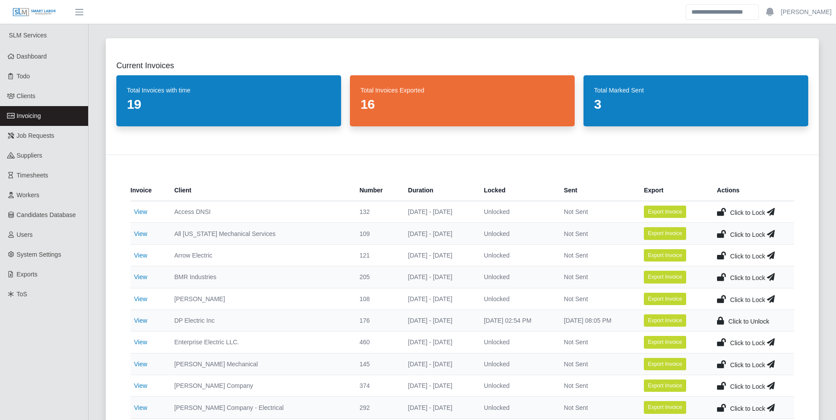
click at [33, 114] on span "Invoicing" at bounding box center [29, 115] width 24 height 7
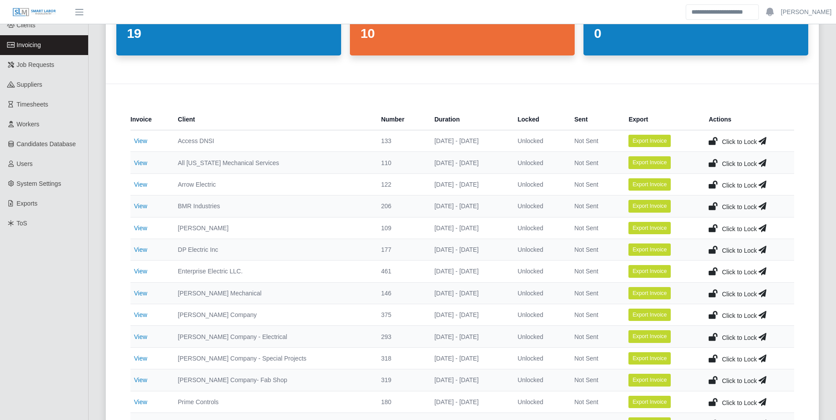
scroll to position [88, 0]
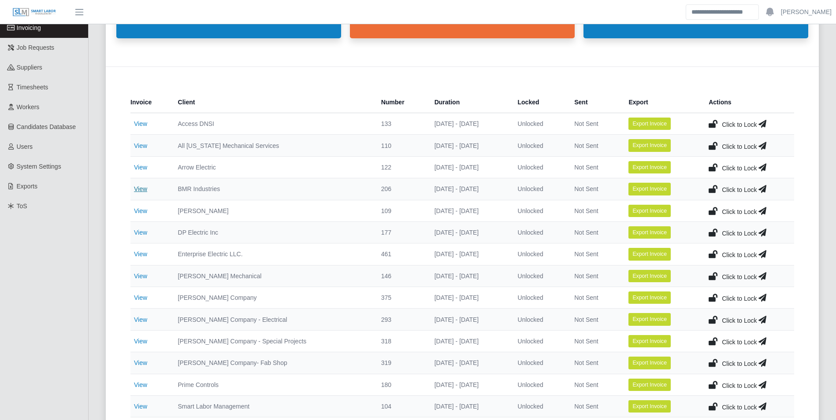
click at [138, 190] on link "View" at bounding box center [140, 189] width 13 height 7
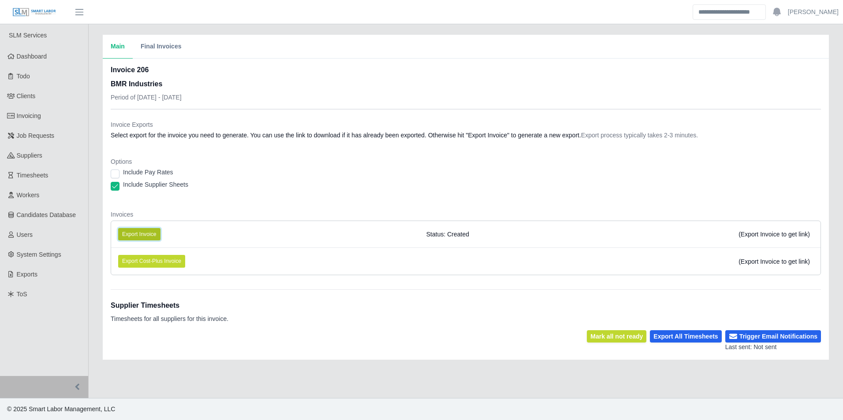
click at [151, 232] on button "Export Invoice" at bounding box center [139, 234] width 42 height 12
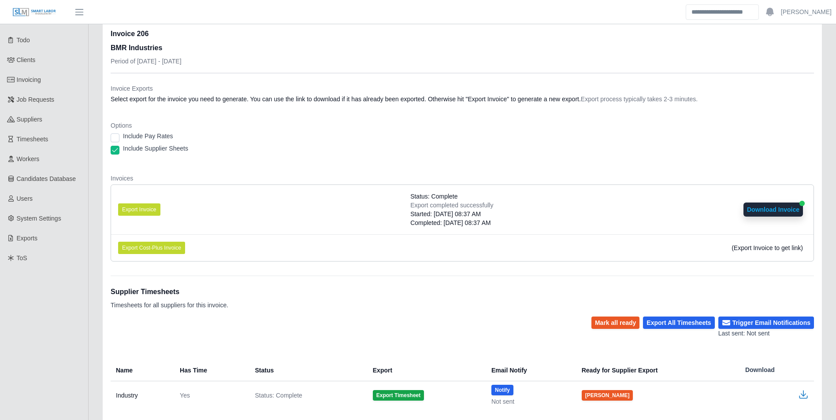
scroll to position [85, 0]
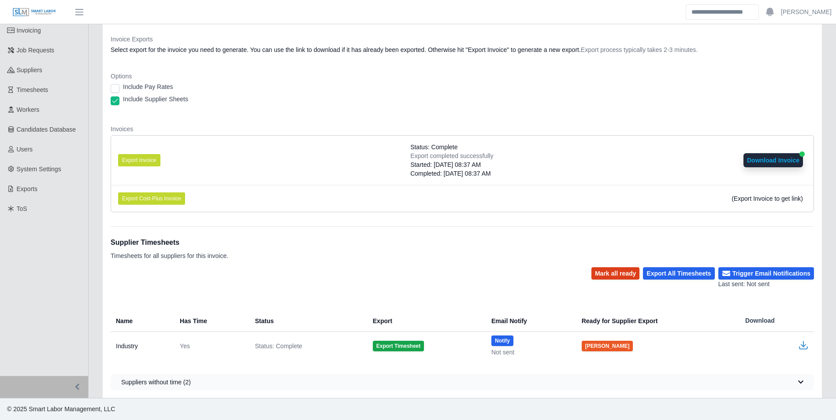
click at [621, 272] on button "Mark all ready" at bounding box center [615, 274] width 48 height 12
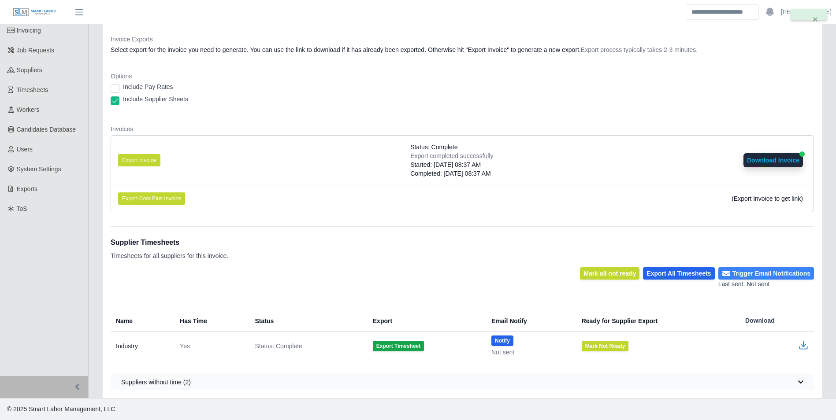
click at [765, 274] on button "Trigger Email Notifications" at bounding box center [766, 274] width 96 height 12
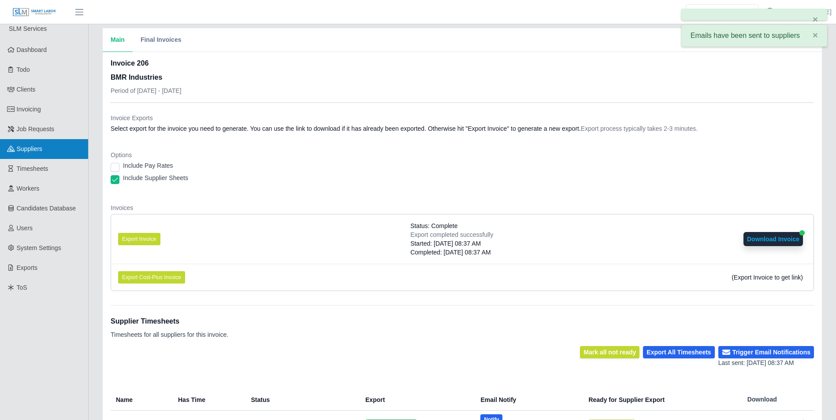
scroll to position [0, 0]
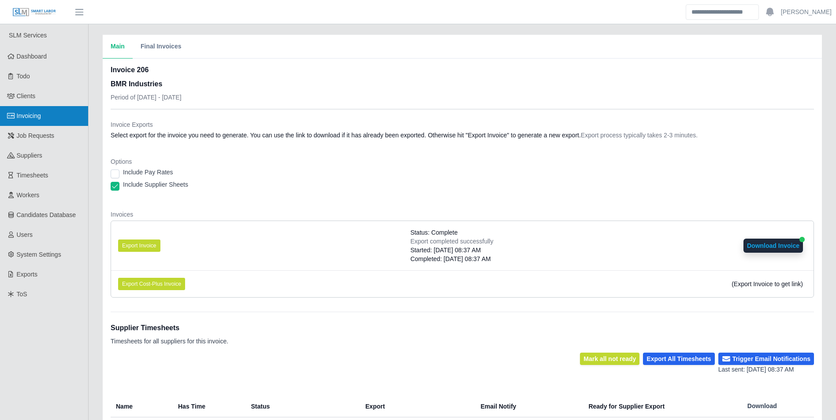
click at [44, 113] on link "Invoicing" at bounding box center [44, 116] width 88 height 20
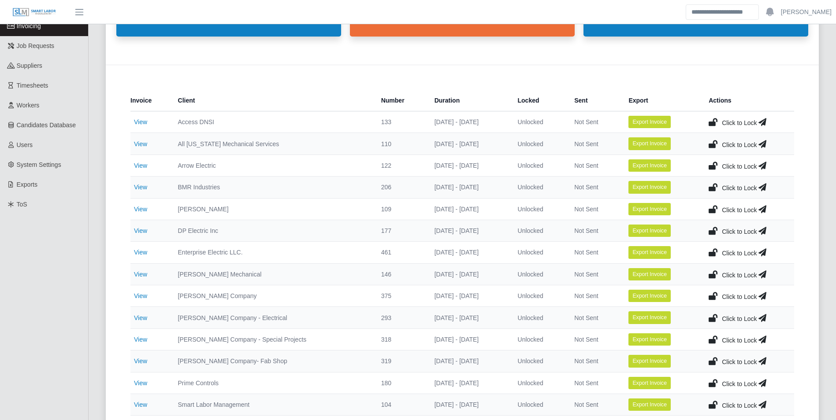
scroll to position [176, 0]
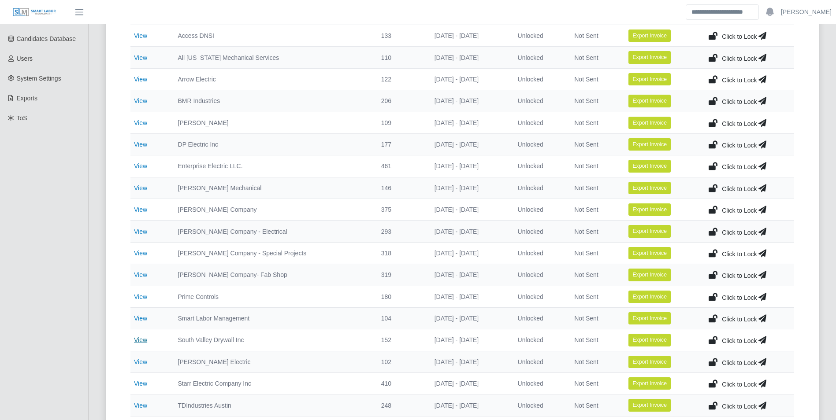
click at [142, 337] on link "View" at bounding box center [140, 340] width 13 height 7
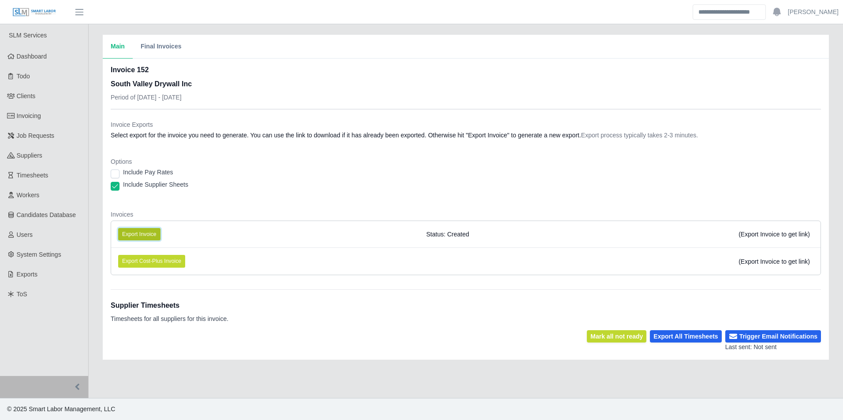
click at [149, 233] on button "Export Invoice" at bounding box center [139, 234] width 42 height 12
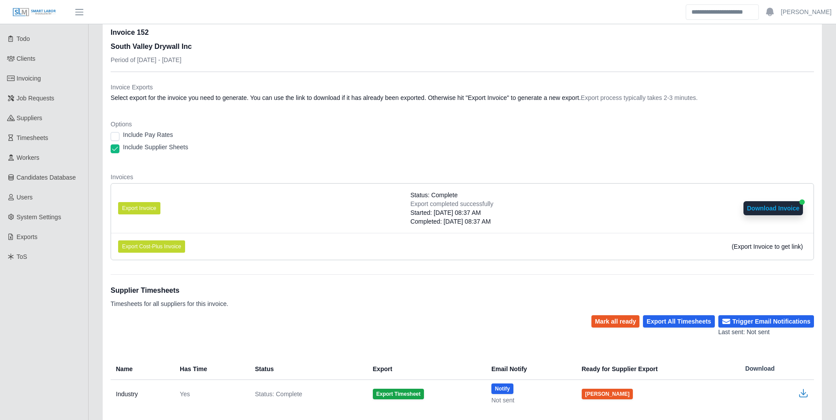
scroll to position [85, 0]
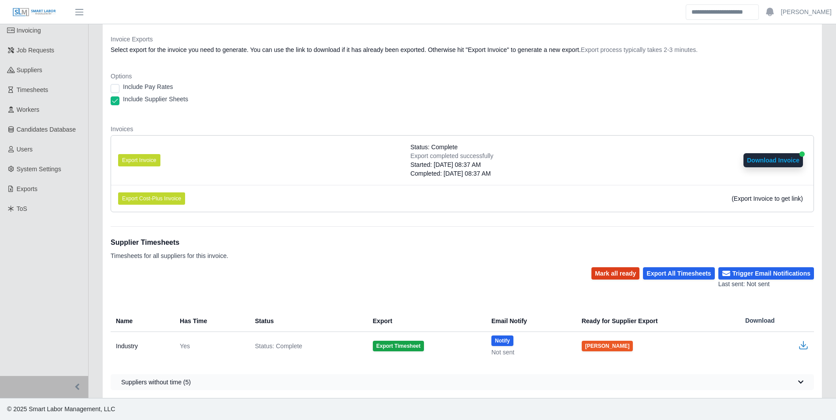
click at [637, 278] on button "Mark all ready" at bounding box center [615, 274] width 48 height 12
click at [759, 268] on button "Trigger Email Notifications" at bounding box center [766, 274] width 96 height 12
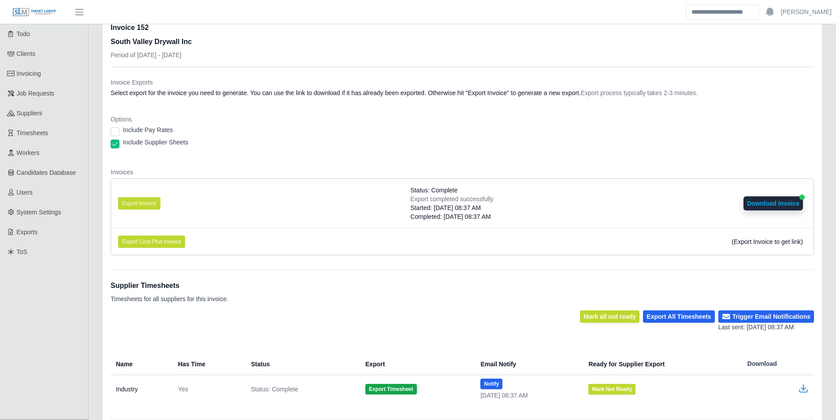
scroll to position [0, 0]
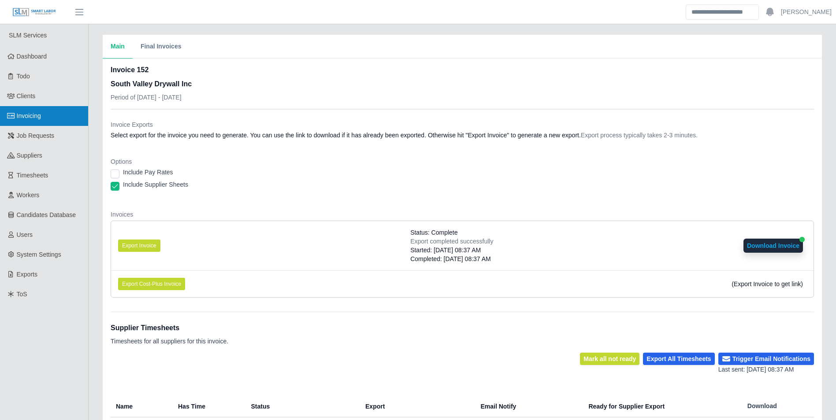
click at [28, 115] on span "Invoicing" at bounding box center [29, 115] width 24 height 7
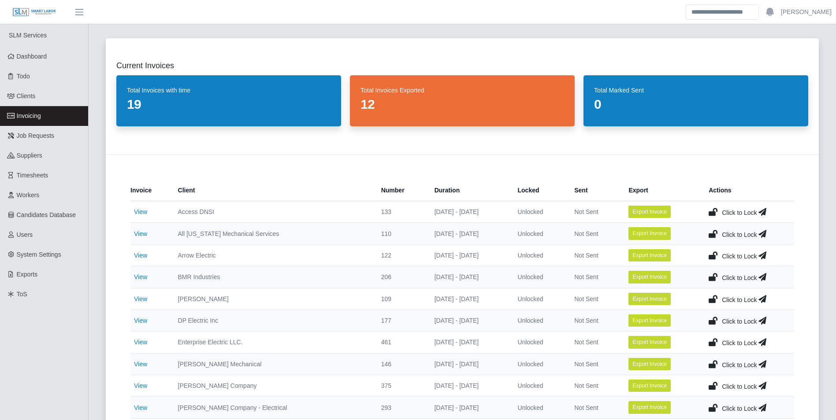
click at [32, 114] on span "Invoicing" at bounding box center [29, 115] width 24 height 7
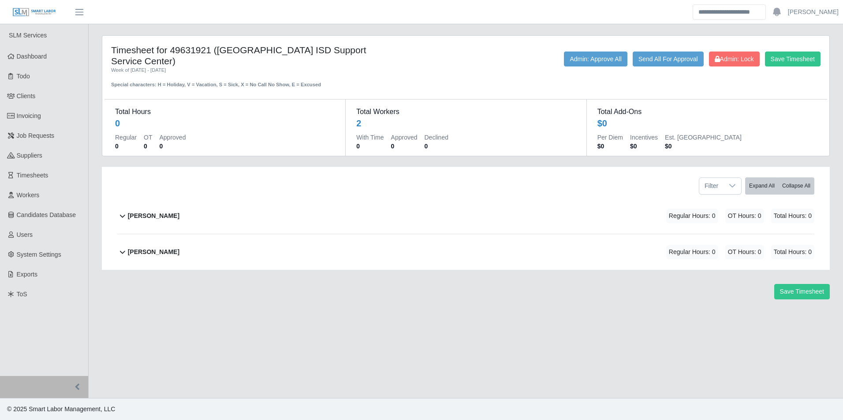
click at [145, 248] on b "[PERSON_NAME]" at bounding box center [154, 252] width 52 height 9
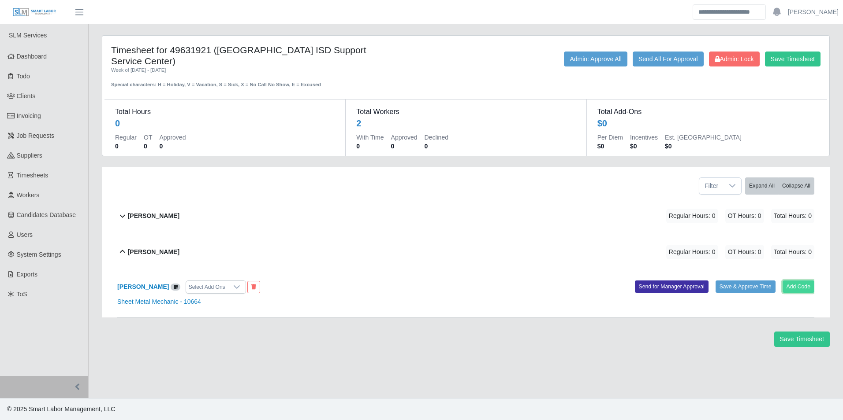
click at [796, 281] on button "Add Code" at bounding box center [798, 287] width 32 height 12
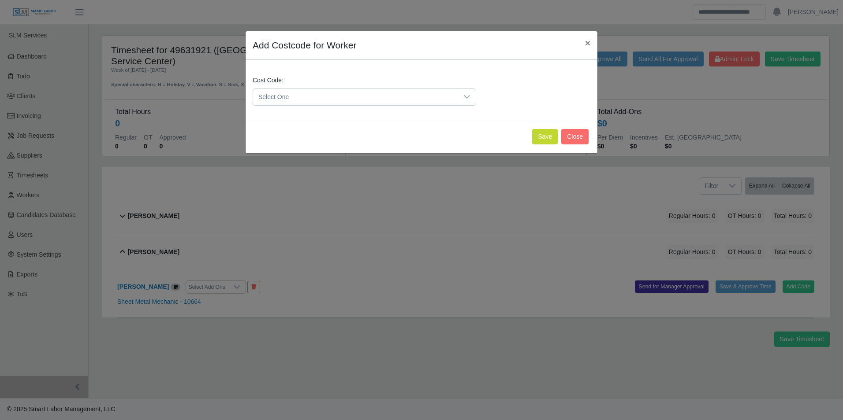
click at [345, 97] on span "Select One" at bounding box center [355, 97] width 205 height 16
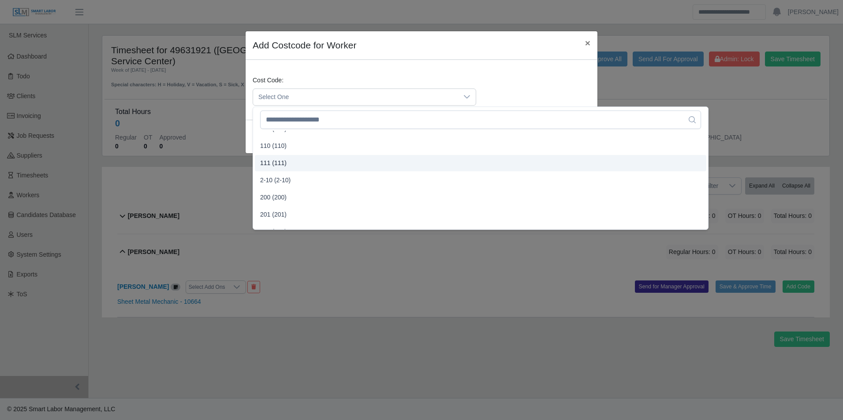
scroll to position [176, 0]
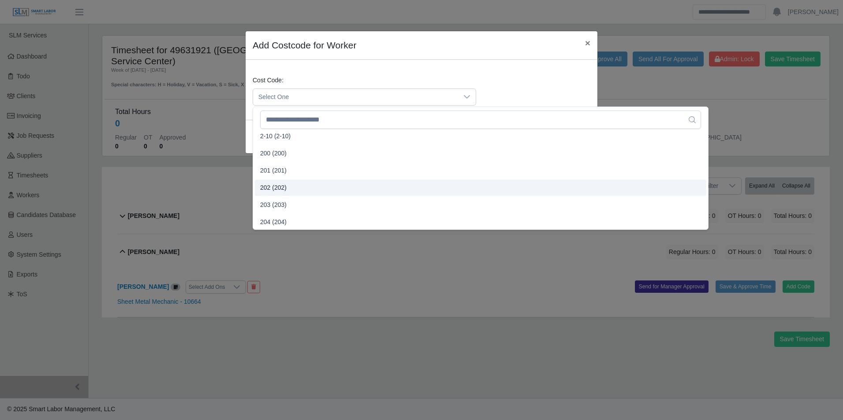
click at [284, 184] on span "202 (202)" at bounding box center [273, 187] width 26 height 9
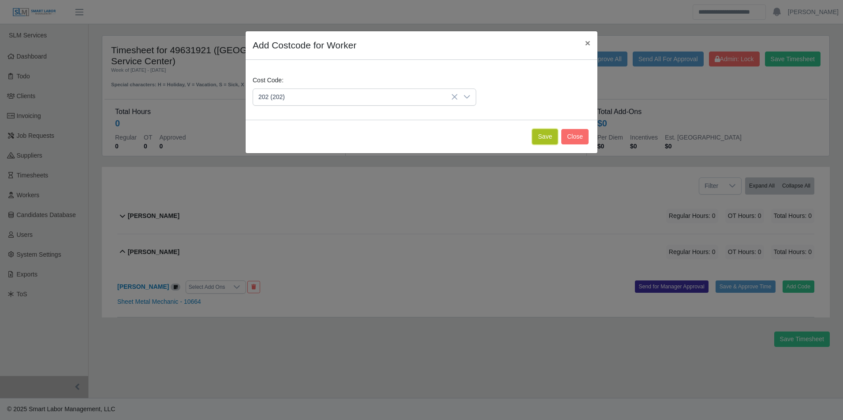
click at [543, 138] on button "Save" at bounding box center [545, 136] width 26 height 15
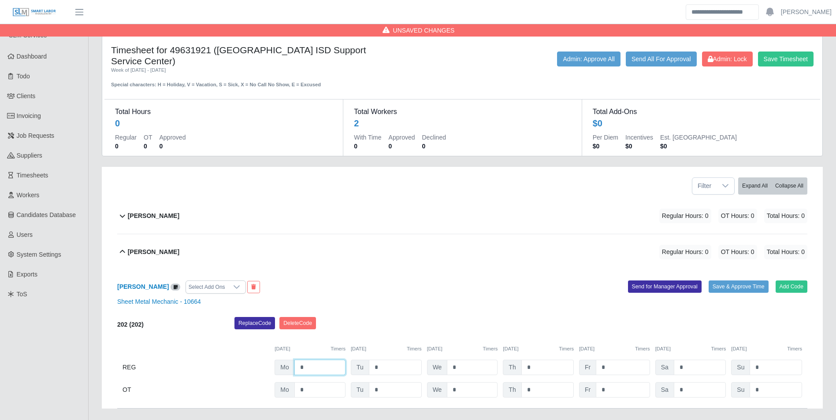
click at [328, 360] on input "*" at bounding box center [319, 367] width 51 height 15
type input "**"
type input "*"
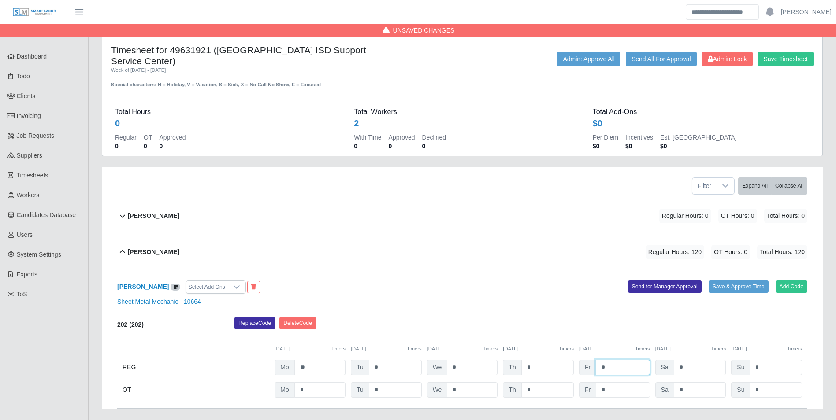
type input "*"
click at [331, 360] on input "**" at bounding box center [319, 367] width 51 height 15
type input "*"
click at [473, 320] on div "Replace Code [GEOGRAPHIC_DATA] Code" at bounding box center [521, 326] width 586 height 18
click at [161, 212] on b "Manuel Cervantes" at bounding box center [154, 216] width 52 height 9
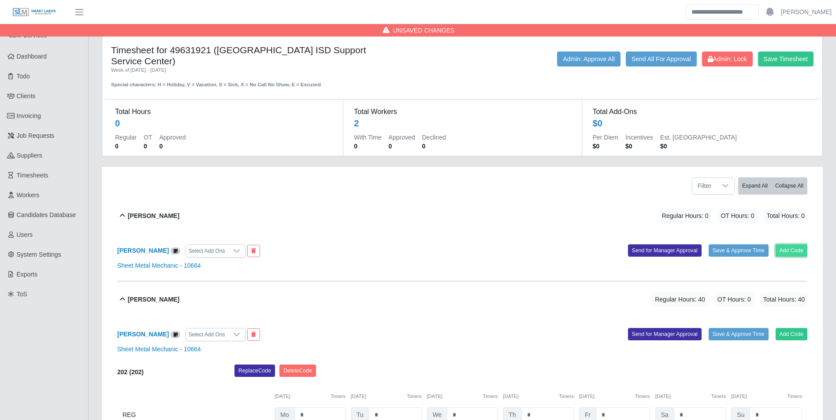
click at [781, 245] on button "Add Code" at bounding box center [792, 251] width 32 height 12
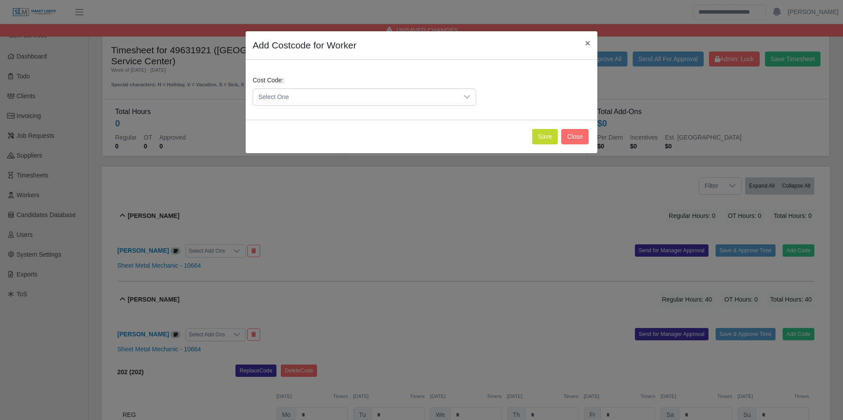
click at [313, 90] on span "Select One" at bounding box center [355, 97] width 205 height 16
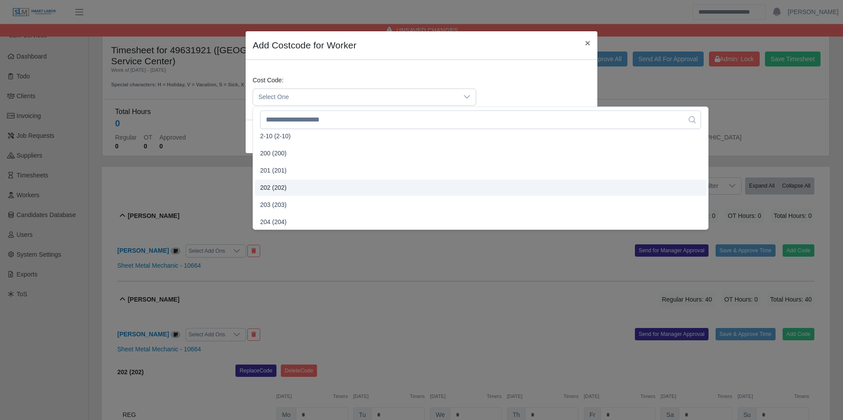
click at [283, 184] on span "202 (202)" at bounding box center [273, 187] width 26 height 9
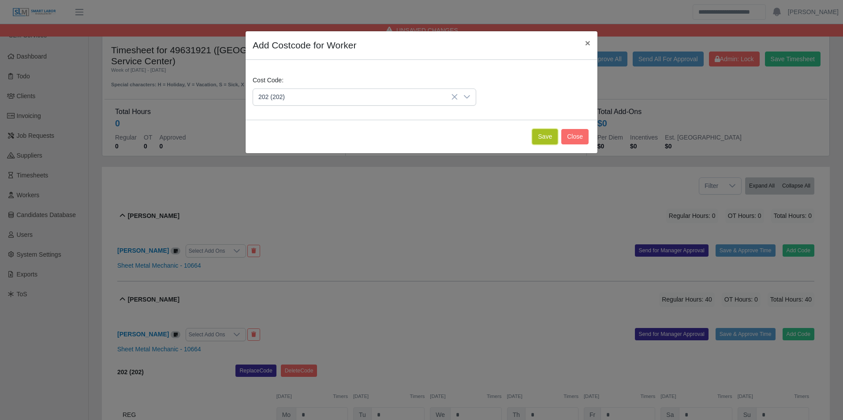
click at [542, 138] on button "Save" at bounding box center [545, 136] width 26 height 15
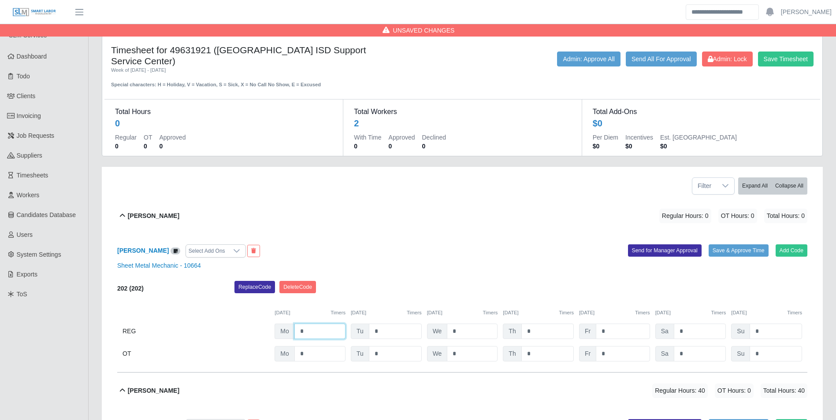
click at [321, 324] on input "*" at bounding box center [319, 331] width 51 height 15
type input "*"
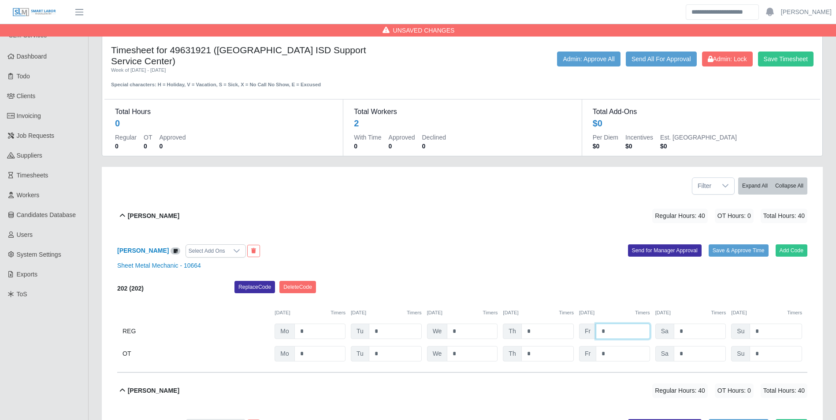
type input "*"
click at [394, 299] on div "[DATE] Timers [DATE] Timers [DATE] Timers [DATE] Timers [DATE] Timers [DATE] Ti…" at bounding box center [462, 308] width 690 height 18
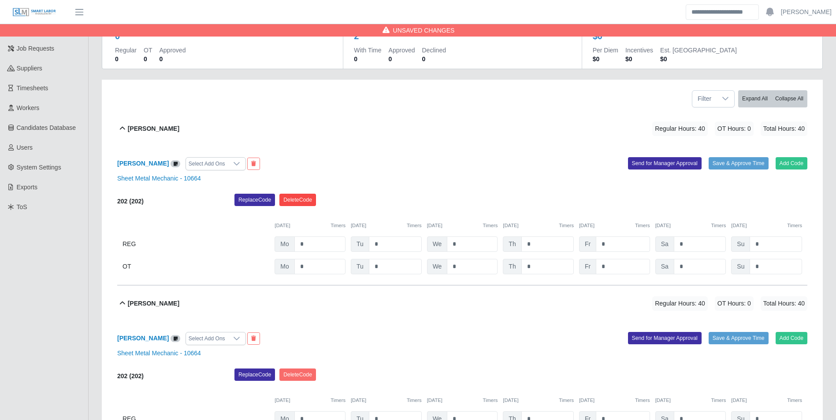
scroll to position [88, 0]
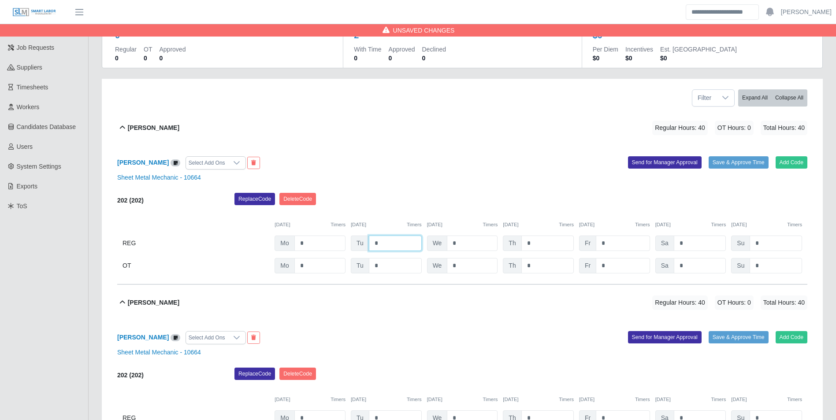
click at [398, 236] on input "*" at bounding box center [395, 243] width 53 height 15
type input "*"
click at [392, 193] on div "Replace Code [GEOGRAPHIC_DATA] Code" at bounding box center [521, 202] width 586 height 18
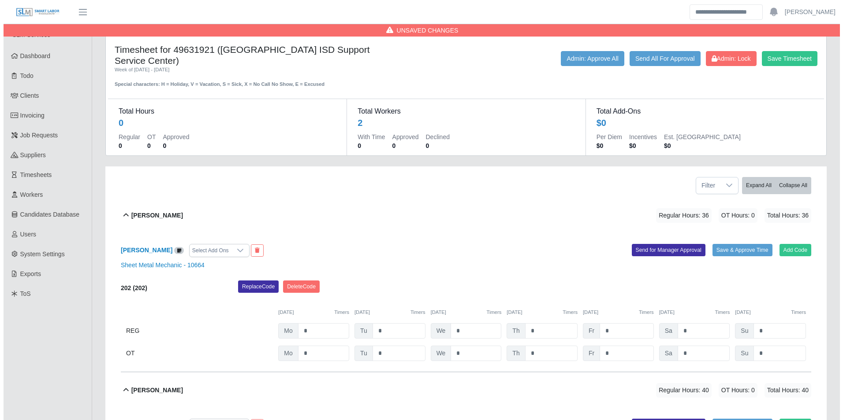
scroll to position [0, 0]
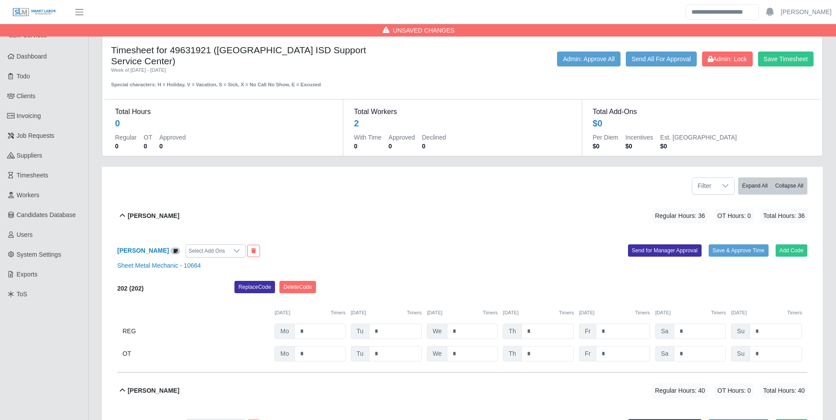
click at [786, 67] on div "Save Timesheet Admin: Lock Send All For Approval Admin: Approve All" at bounding box center [611, 70] width 417 height 37
click at [786, 62] on button "Save Timesheet" at bounding box center [786, 59] width 56 height 15
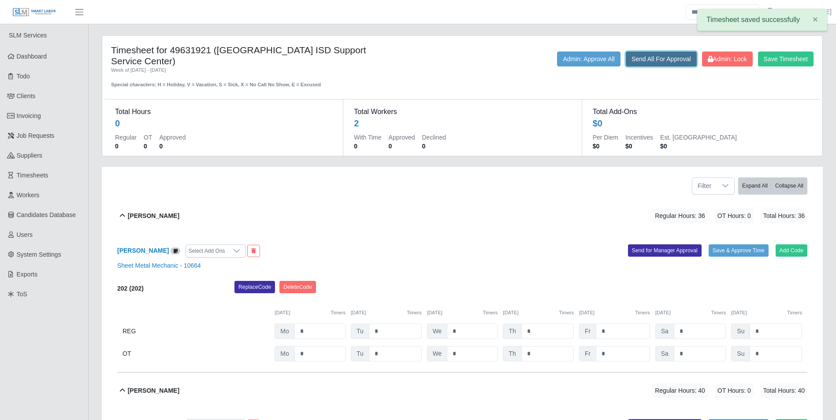
click at [673, 64] on button "Send All For Approval" at bounding box center [661, 59] width 71 height 15
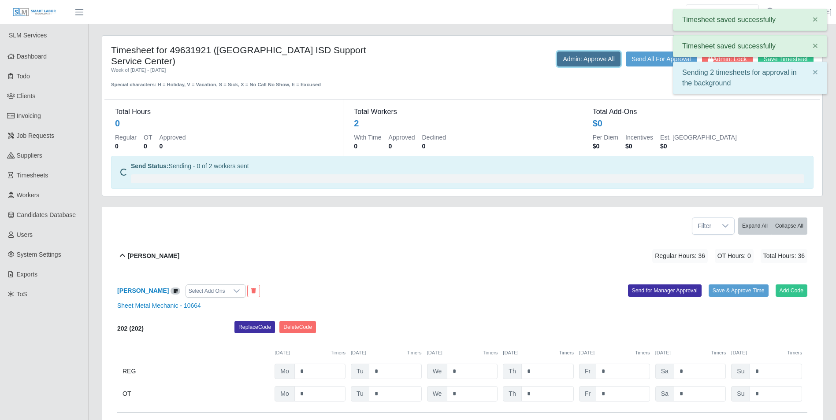
click at [586, 59] on button "Admin: Approve All" at bounding box center [588, 59] width 63 height 15
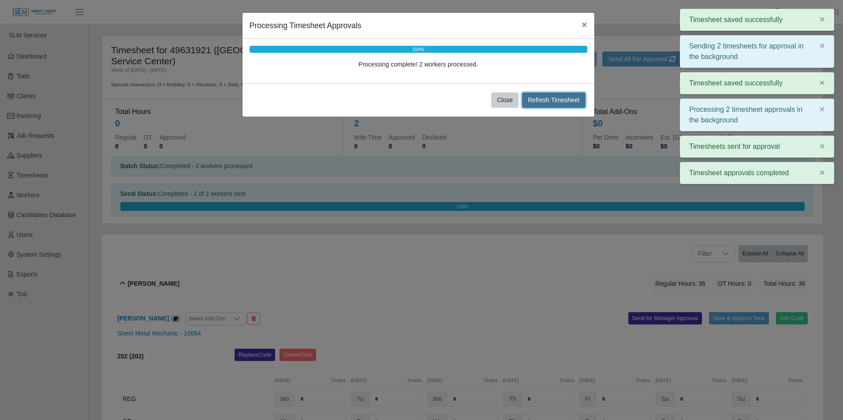
click at [549, 104] on button "Refresh Timesheet" at bounding box center [553, 100] width 63 height 15
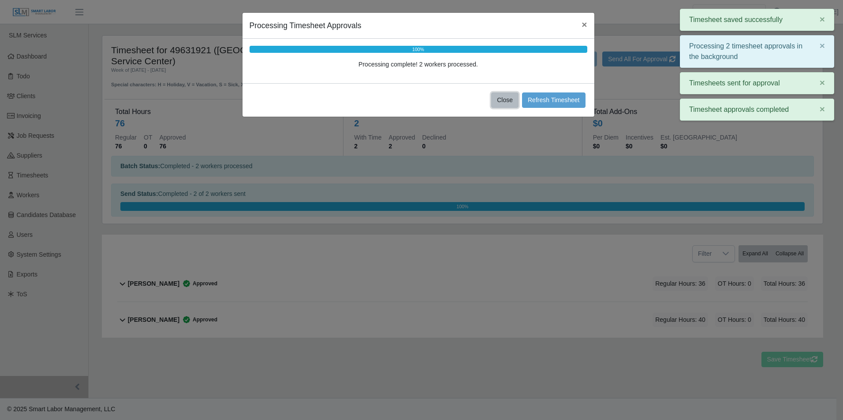
click at [507, 101] on button "Close" at bounding box center [504, 100] width 27 height 15
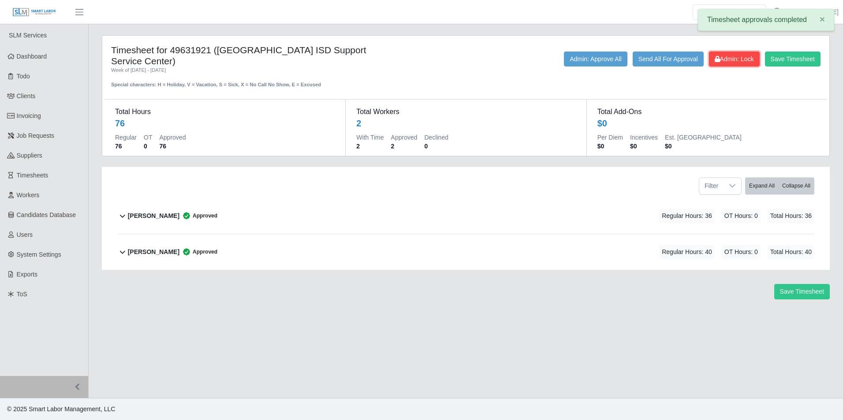
click at [723, 59] on span "Admin: Lock" at bounding box center [733, 59] width 39 height 7
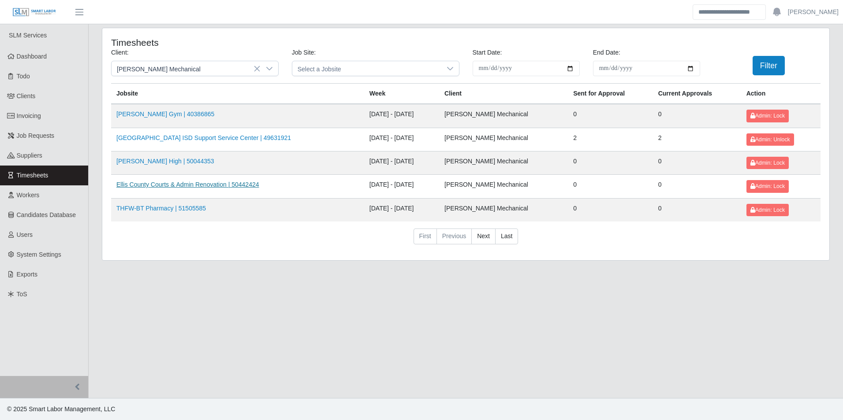
click at [156, 186] on link "Ellis County Courts & Admin Renovation | 50442424" at bounding box center [187, 184] width 143 height 7
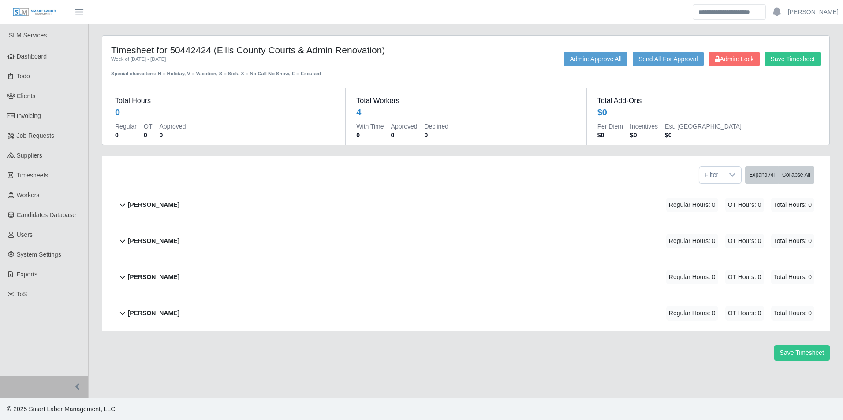
click at [183, 240] on div "[PERSON_NAME] Regular Hours: 0 OT Hours: 0 Total Hours: 0" at bounding box center [471, 241] width 686 height 36
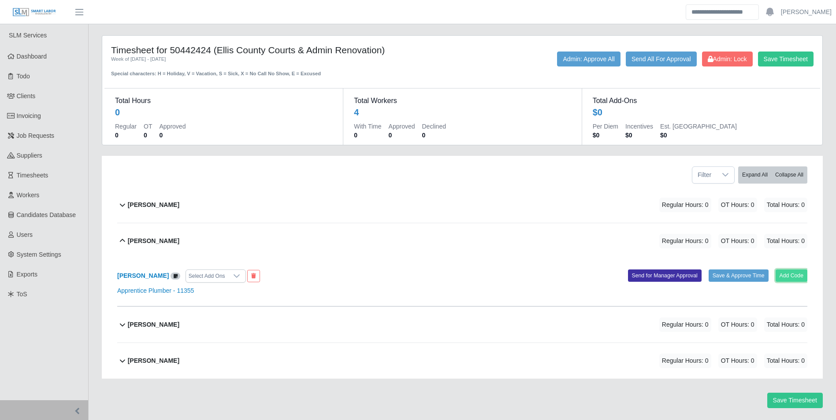
click at [793, 279] on button "Add Code" at bounding box center [792, 276] width 32 height 12
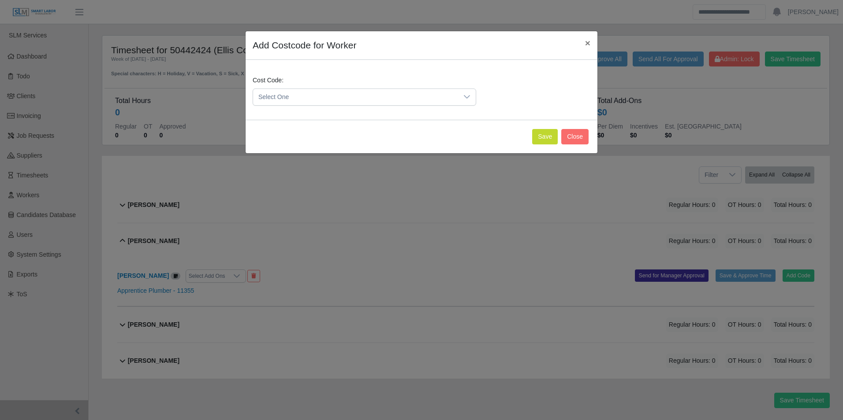
click at [328, 106] on div "Cost Code: Select One" at bounding box center [421, 94] width 342 height 37
click at [303, 94] on span "Select One" at bounding box center [355, 97] width 205 height 16
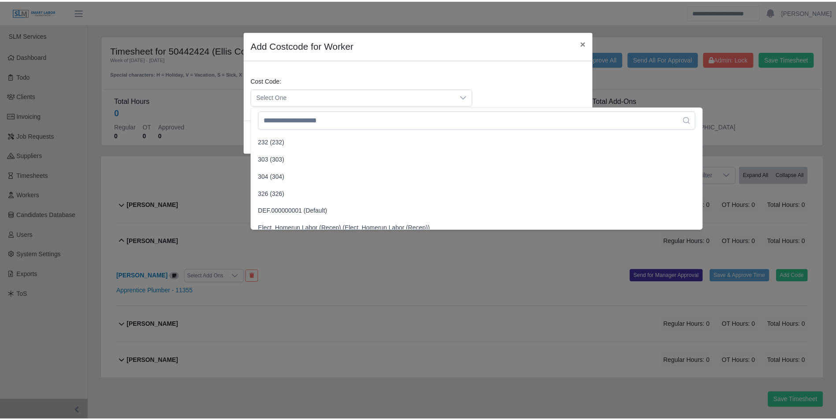
scroll to position [441, 0]
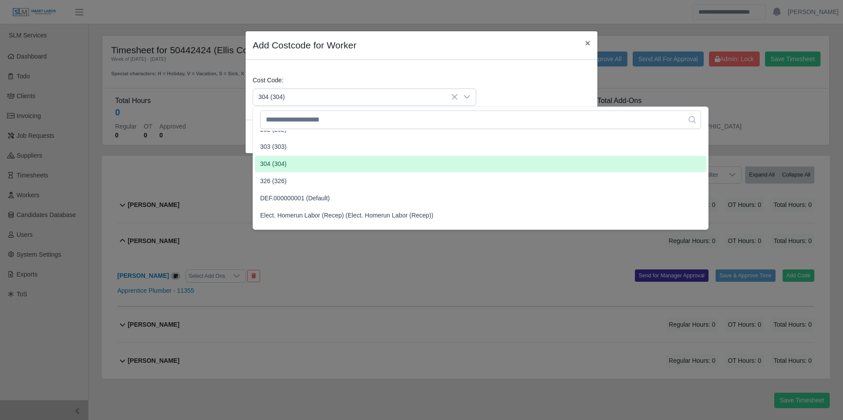
click at [277, 164] on span "304 (304)" at bounding box center [273, 164] width 26 height 9
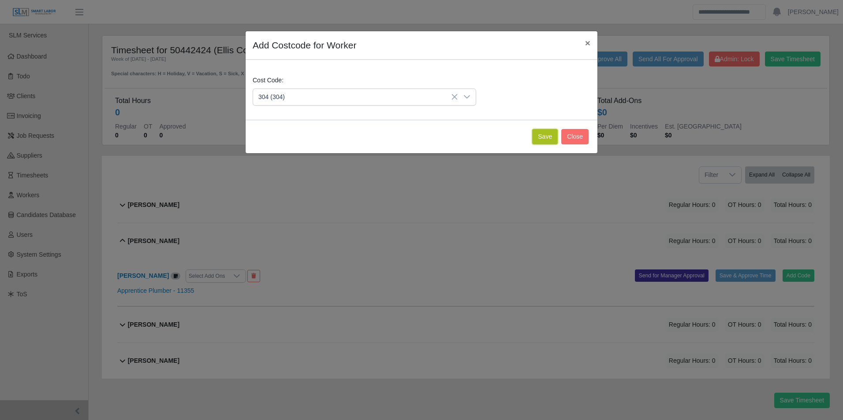
click at [547, 137] on button "Save" at bounding box center [545, 136] width 26 height 15
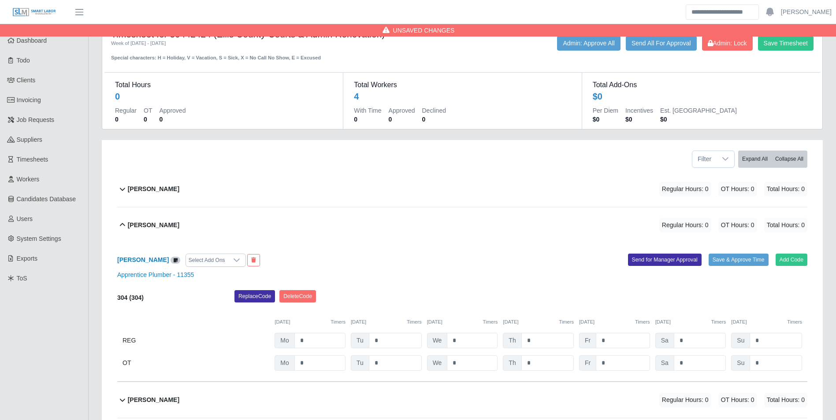
scroll to position [44, 0]
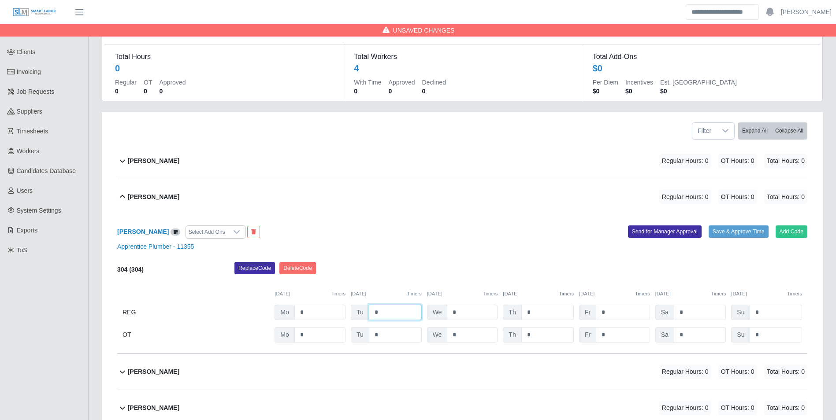
click at [401, 313] on input "*" at bounding box center [395, 312] width 53 height 15
type input "*"
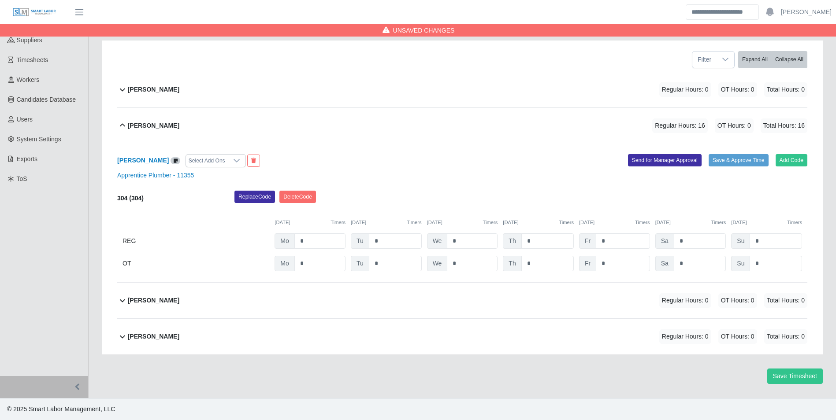
click at [182, 335] on div "[PERSON_NAME] Regular Hours: 0 OT Hours: 0 Total Hours: 0" at bounding box center [468, 337] width 680 height 36
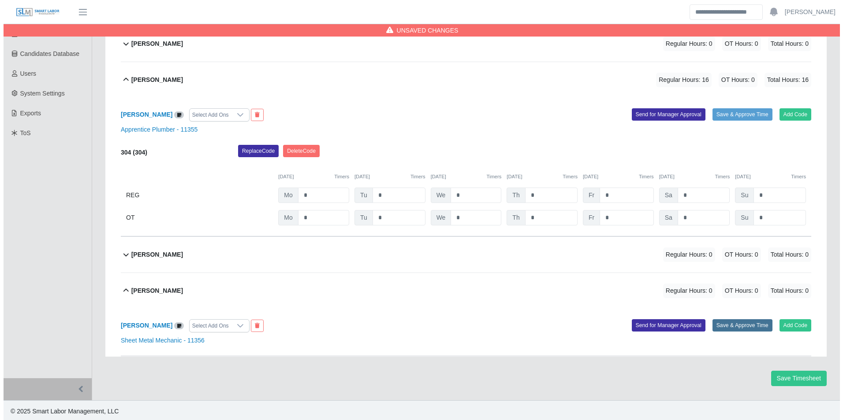
scroll to position [164, 0]
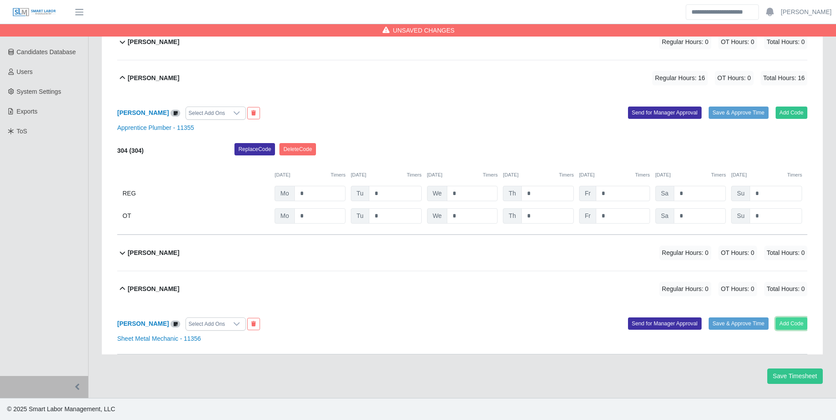
click at [794, 329] on button "Add Code" at bounding box center [792, 324] width 32 height 12
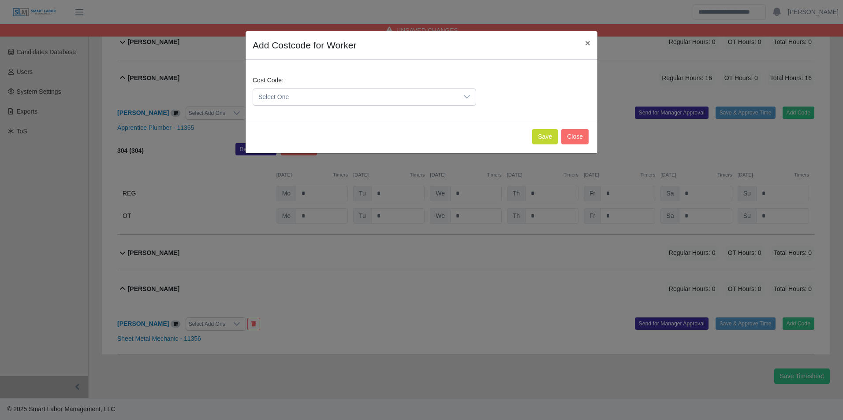
click at [336, 98] on span "Select One" at bounding box center [355, 97] width 205 height 16
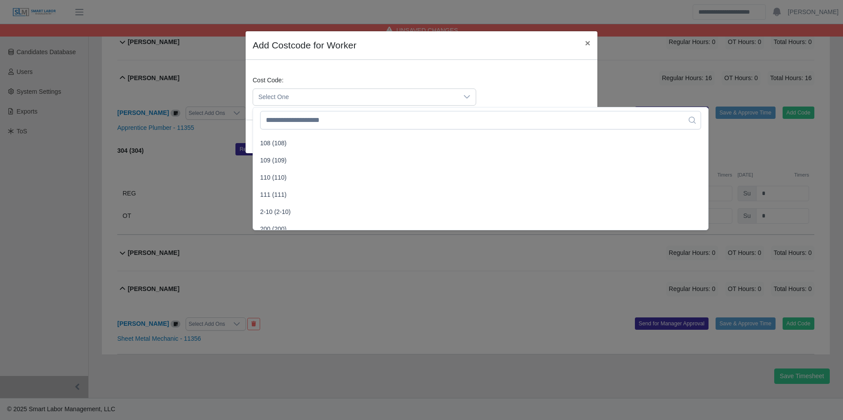
scroll to position [176, 0]
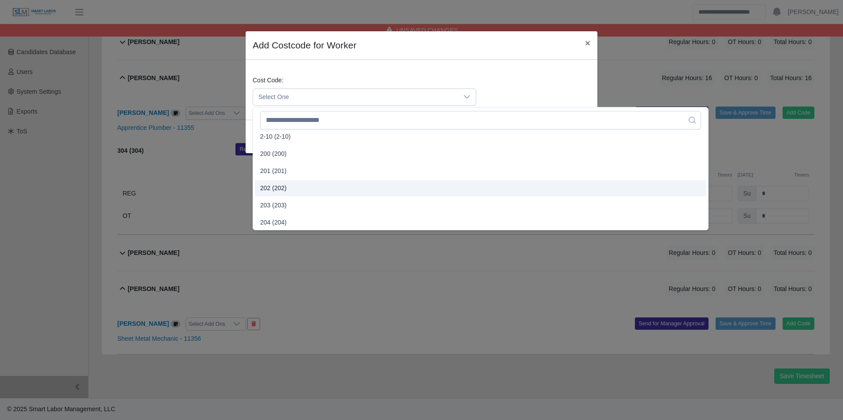
click at [284, 185] on span "202 (202)" at bounding box center [273, 188] width 26 height 9
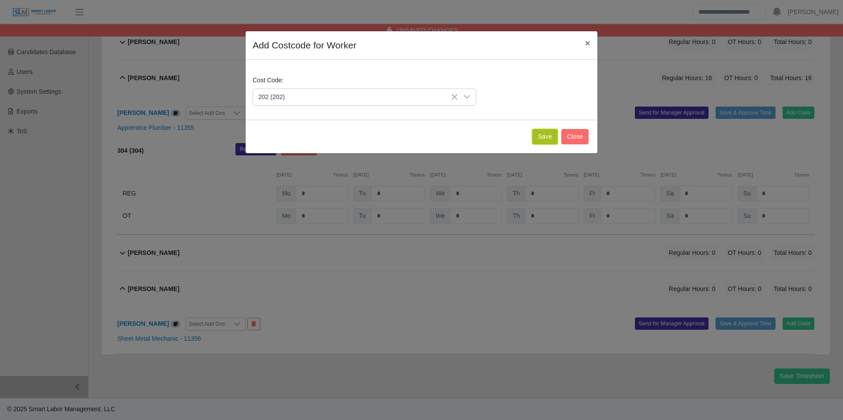
click at [545, 139] on button "Save" at bounding box center [545, 136] width 26 height 15
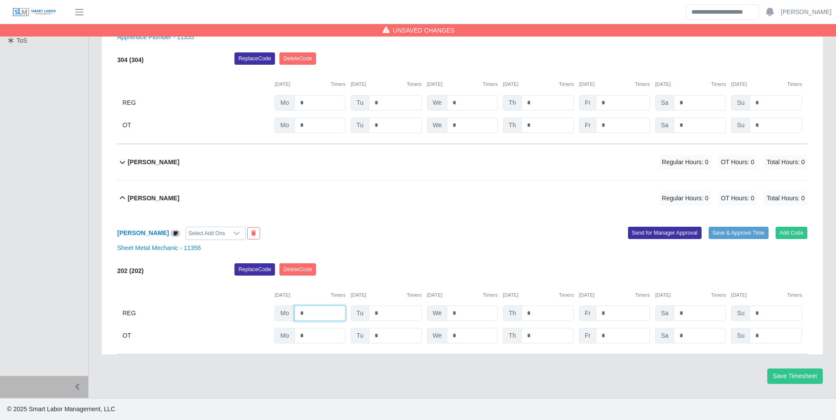
click at [325, 307] on input "*" at bounding box center [319, 313] width 51 height 15
type input "*"
click at [777, 229] on button "Add Code" at bounding box center [792, 233] width 32 height 12
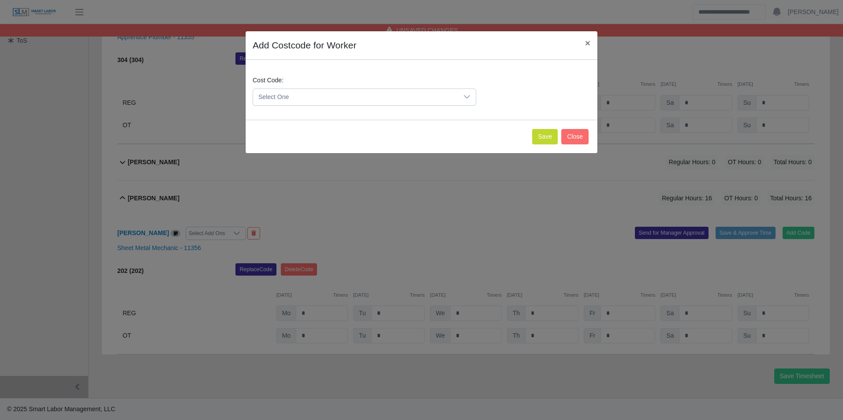
drag, startPoint x: 327, startPoint y: 86, endPoint x: 331, endPoint y: 93, distance: 7.7
click at [330, 88] on div "Cost Code: Select One" at bounding box center [364, 91] width 228 height 30
click at [331, 93] on span "Select One" at bounding box center [355, 97] width 205 height 16
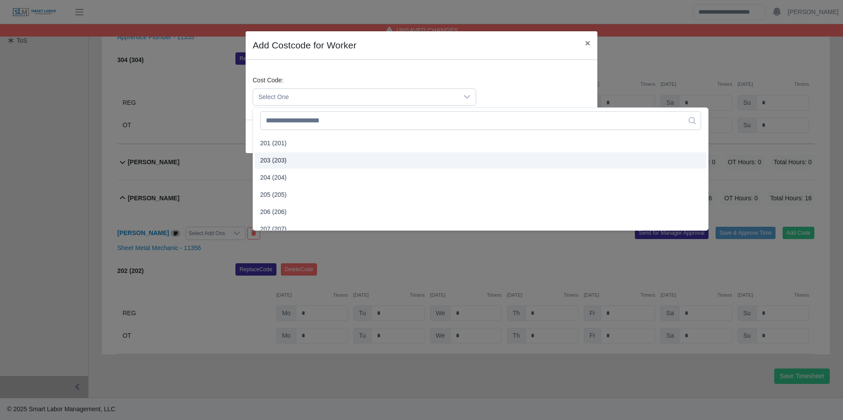
scroll to position [220, 0]
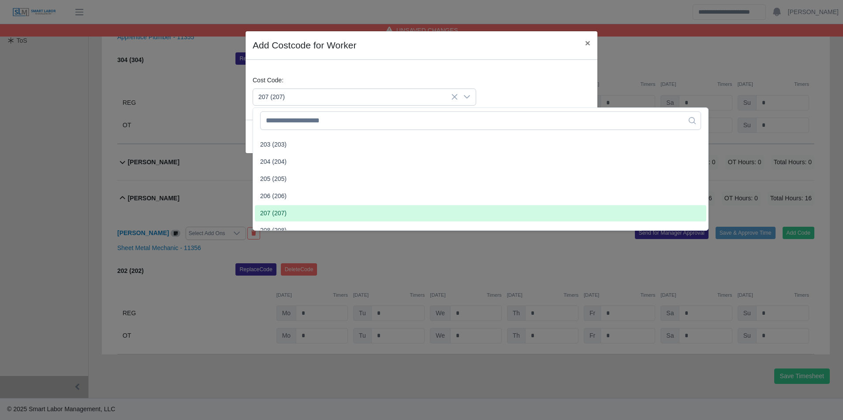
click at [288, 210] on li "207 (207)" at bounding box center [480, 213] width 451 height 16
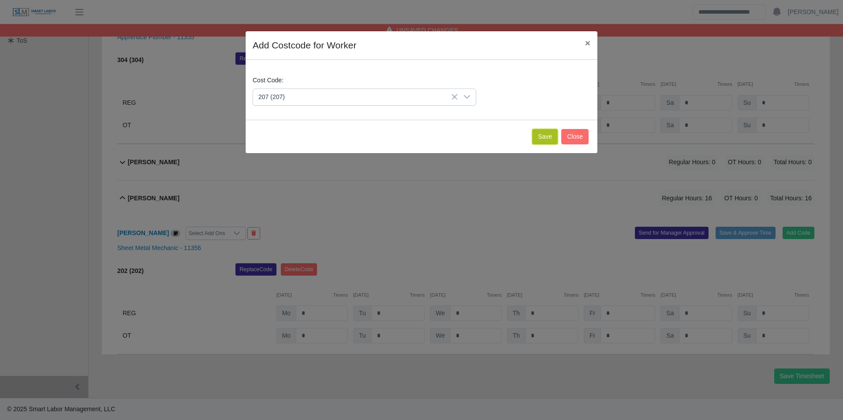
click at [546, 135] on button "Save" at bounding box center [545, 136] width 26 height 15
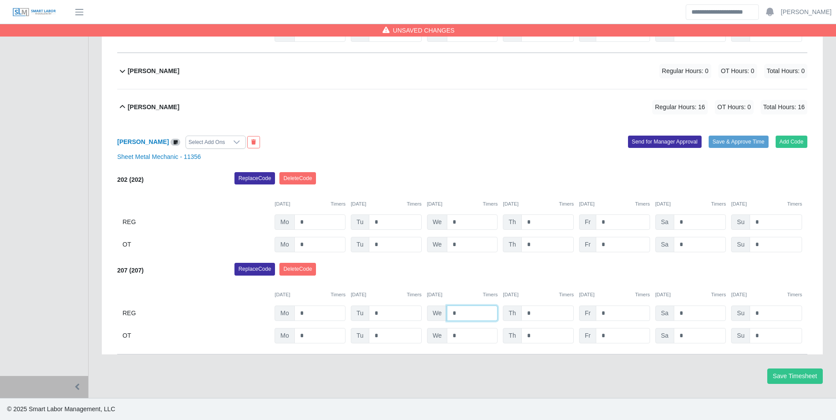
click at [473, 306] on input "*" at bounding box center [472, 313] width 51 height 15
type input "*"
click at [779, 139] on button "Add Code" at bounding box center [792, 142] width 32 height 12
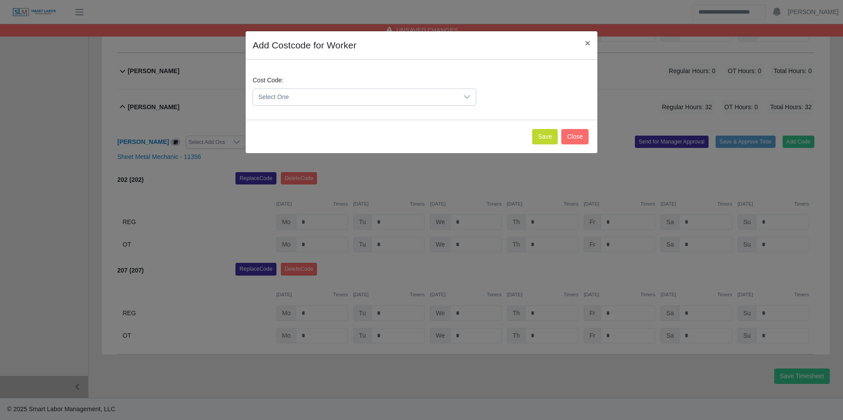
click at [279, 92] on span "Select One" at bounding box center [355, 97] width 205 height 16
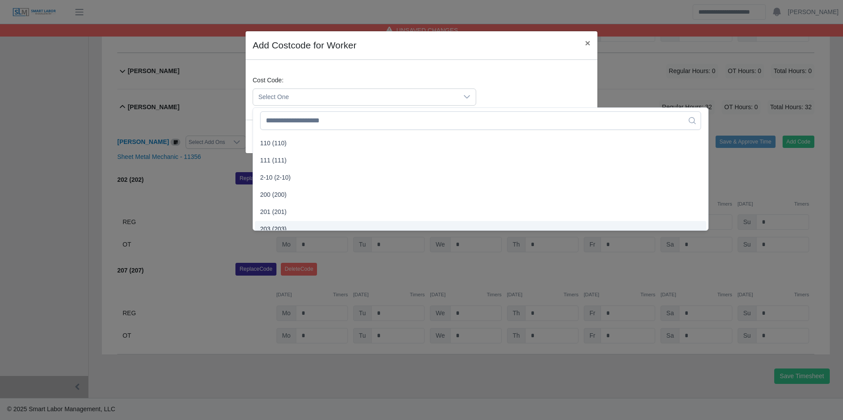
scroll to position [220, 0]
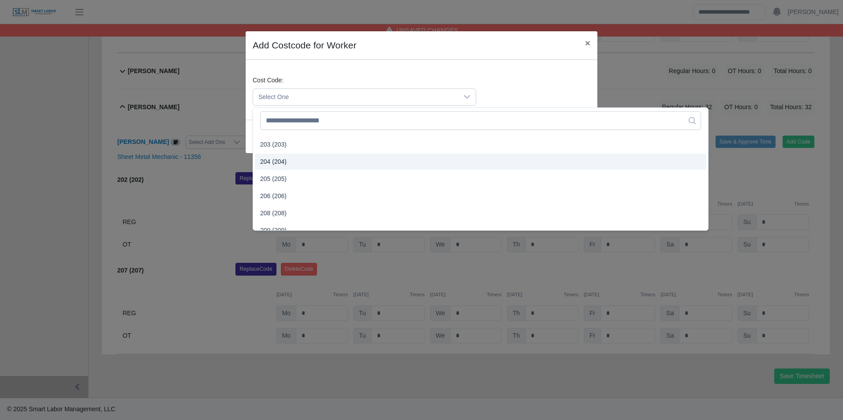
click at [272, 162] on span "204 (204)" at bounding box center [273, 161] width 26 height 9
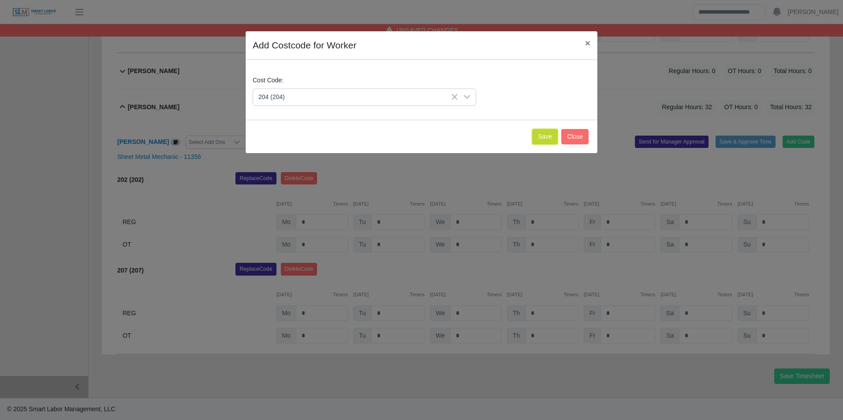
drag, startPoint x: 538, startPoint y: 141, endPoint x: 540, endPoint y: 145, distance: 4.9
click at [538, 141] on button "Save" at bounding box center [545, 136] width 26 height 15
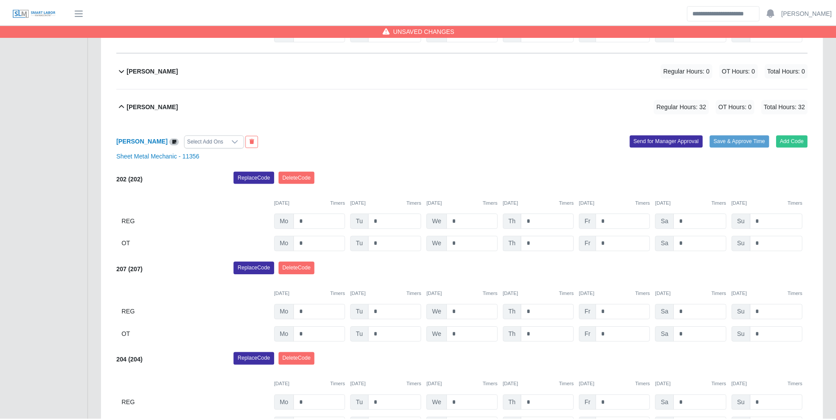
scroll to position [437, 0]
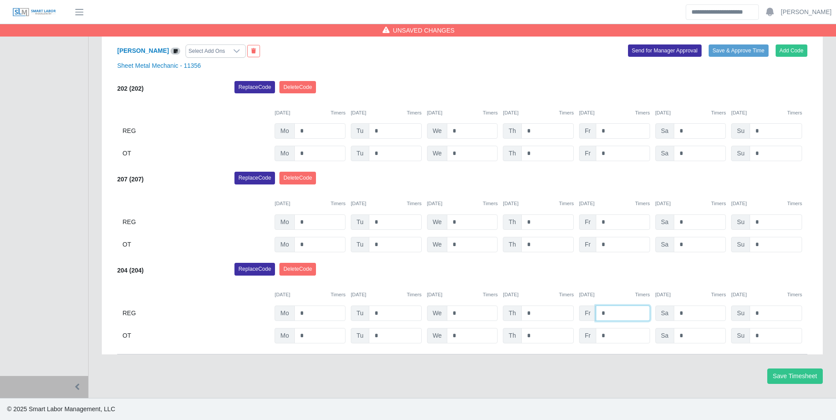
click at [627, 309] on input "*" at bounding box center [623, 313] width 54 height 15
type input "***"
click at [611, 274] on div "Replace Code [GEOGRAPHIC_DATA] Code" at bounding box center [521, 272] width 586 height 18
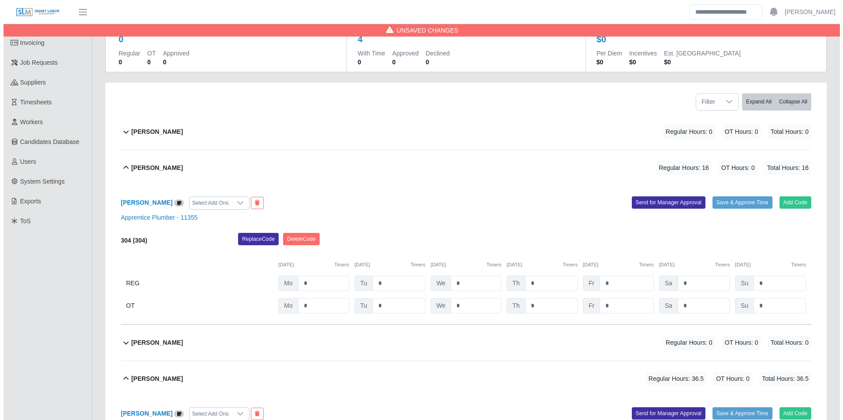
scroll to position [0, 0]
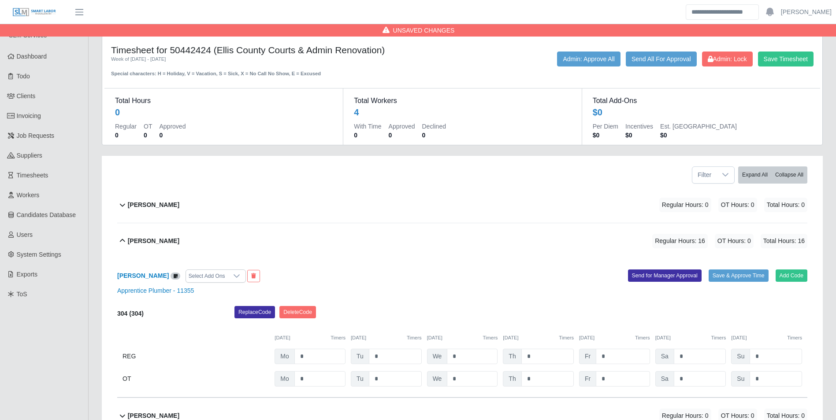
click at [150, 205] on b "Angel Soto" at bounding box center [154, 205] width 52 height 9
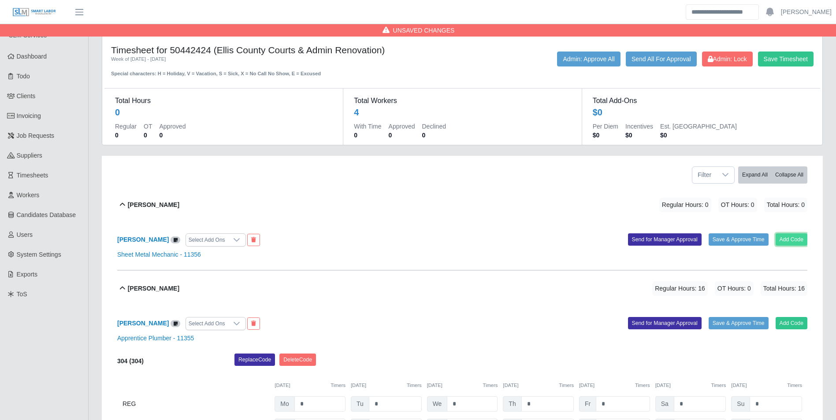
click at [795, 246] on button "Add Code" at bounding box center [792, 240] width 32 height 12
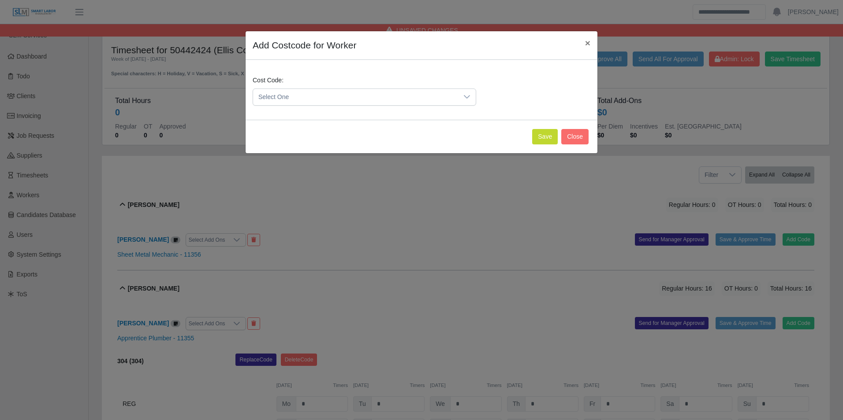
click at [319, 97] on span "Select One" at bounding box center [355, 97] width 205 height 16
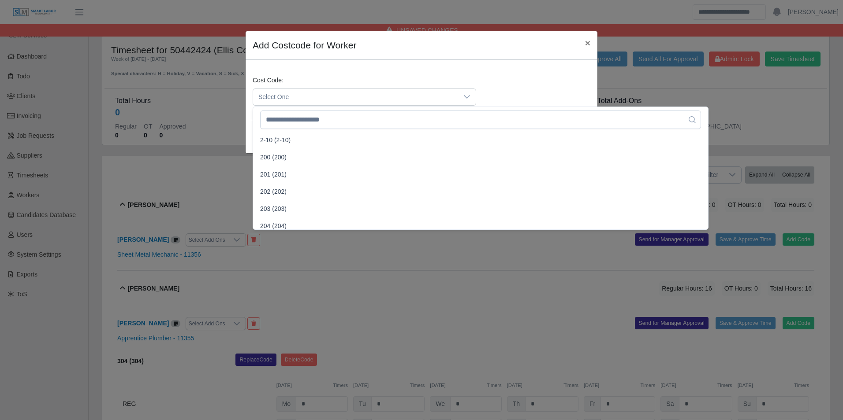
scroll to position [176, 0]
click at [277, 187] on span "202 (202)" at bounding box center [273, 187] width 26 height 9
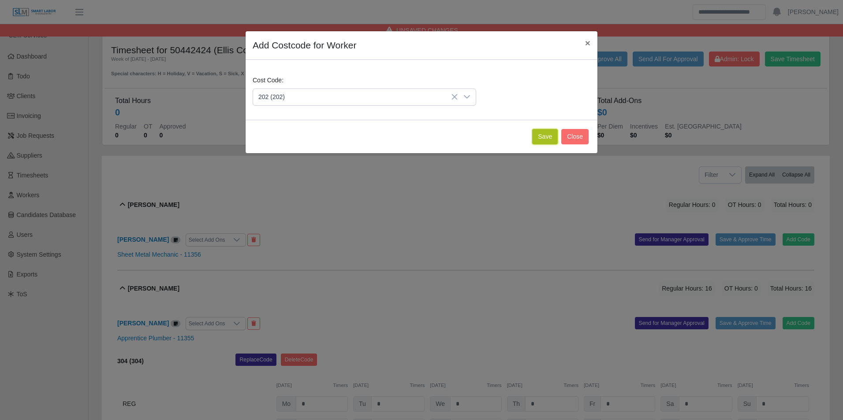
click at [541, 142] on button "Save" at bounding box center [545, 136] width 26 height 15
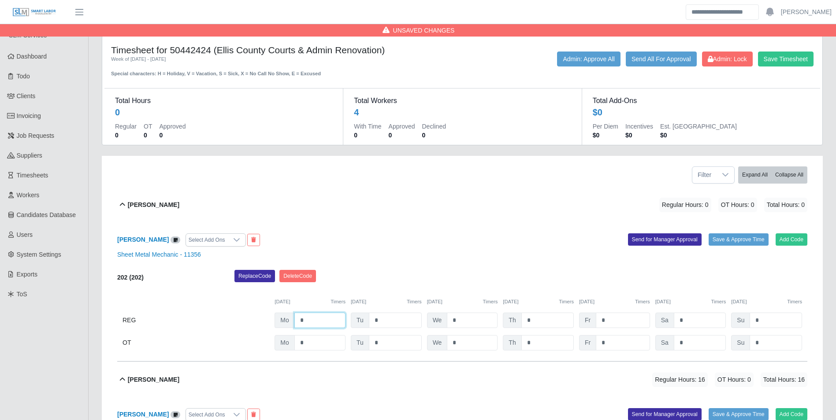
click at [321, 320] on input "*" at bounding box center [319, 320] width 51 height 15
type input "*"
click at [797, 237] on button "Add Code" at bounding box center [792, 240] width 32 height 12
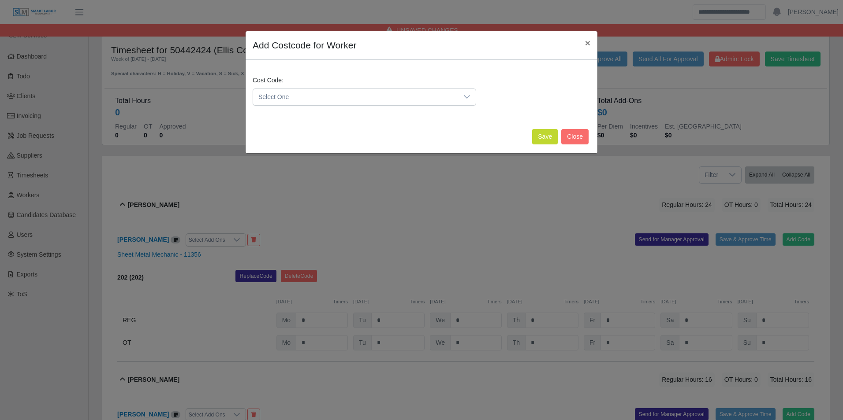
click at [464, 99] on icon at bounding box center [466, 96] width 7 height 7
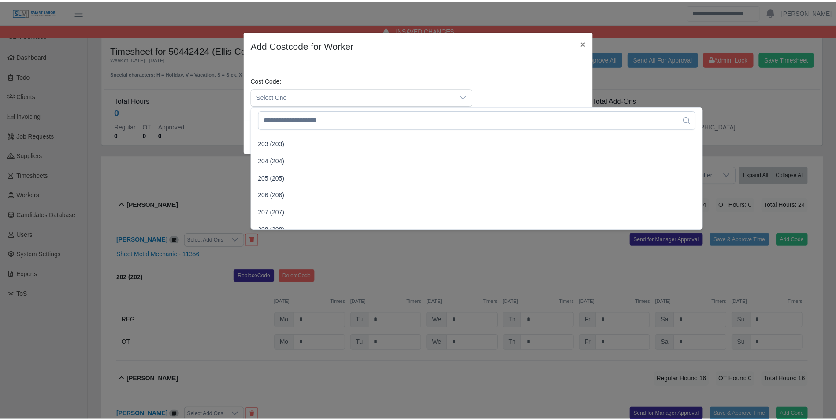
scroll to position [264, 0]
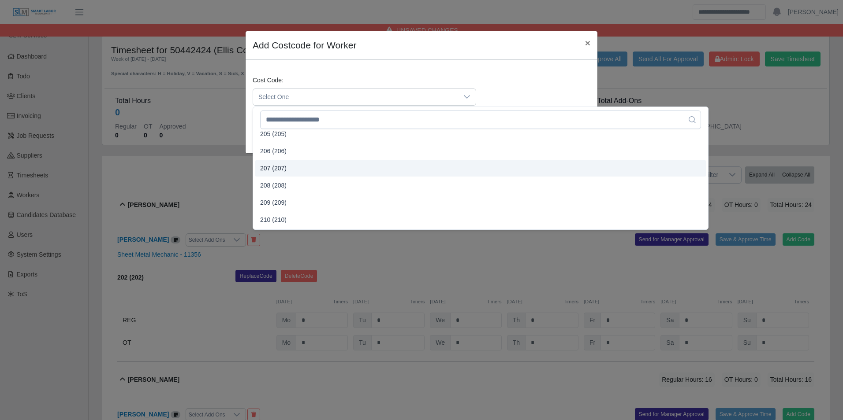
click at [272, 166] on span "207 (207)" at bounding box center [273, 168] width 26 height 9
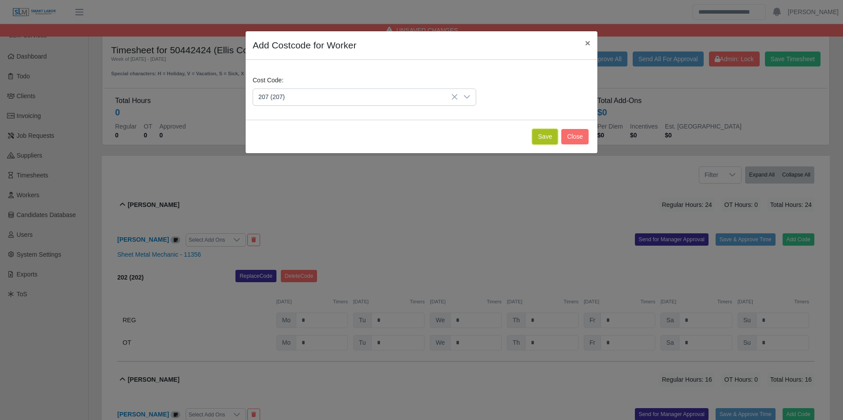
click at [548, 141] on button "Save" at bounding box center [545, 136] width 26 height 15
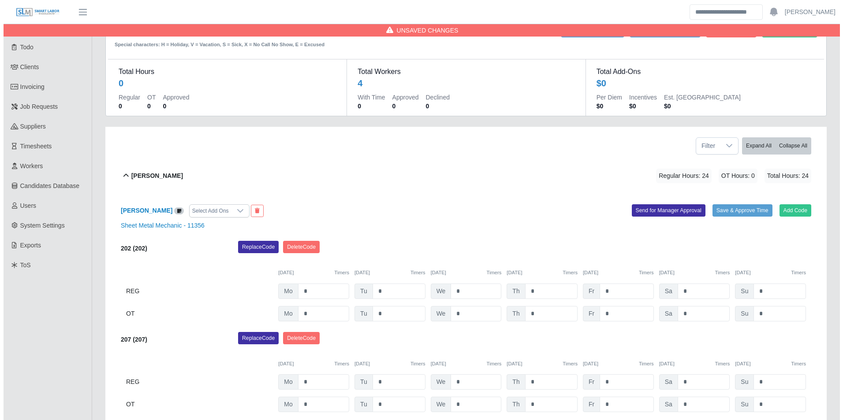
scroll to position [44, 0]
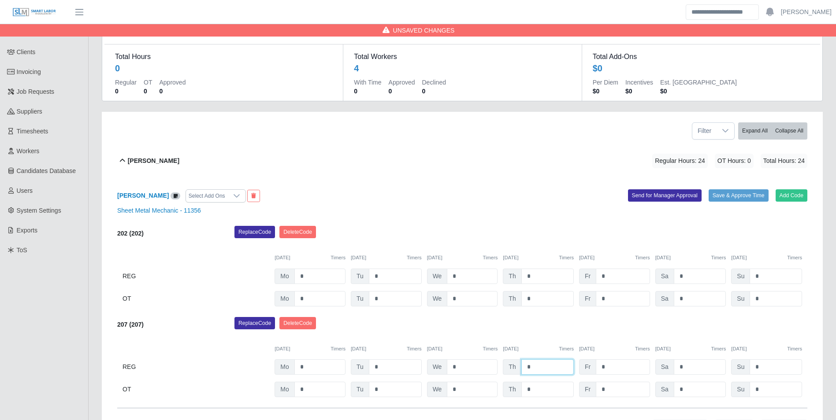
click at [541, 361] on input "*" at bounding box center [547, 367] width 52 height 15
type input "*"
click at [789, 198] on button "Add Code" at bounding box center [792, 196] width 32 height 12
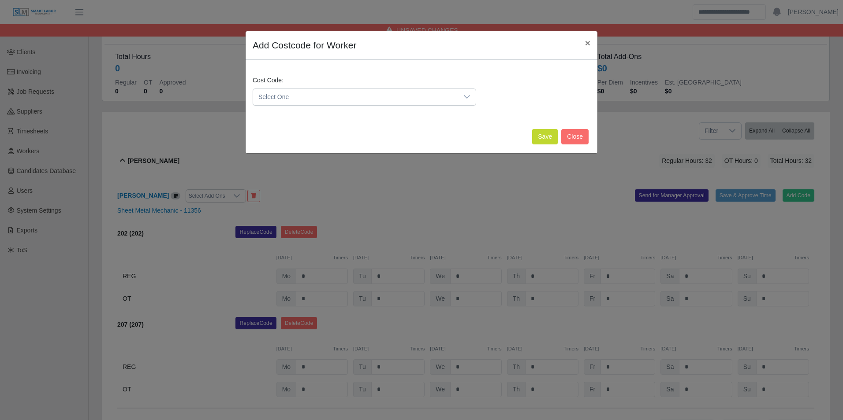
click at [379, 90] on span "Select One" at bounding box center [355, 97] width 205 height 16
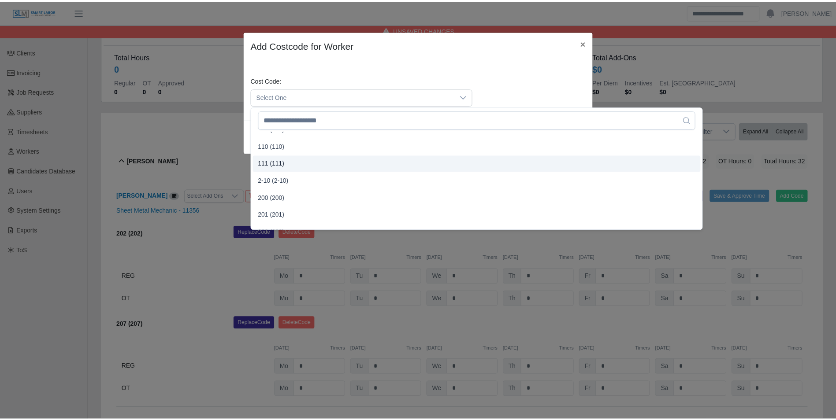
scroll to position [176, 0]
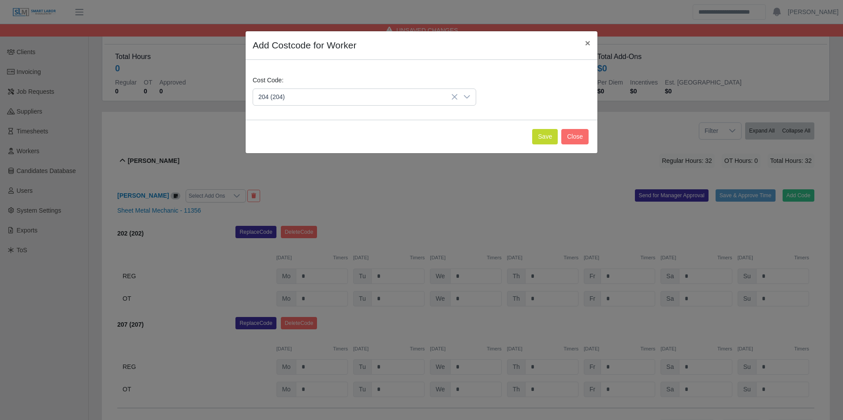
click at [273, 207] on span "204 (204)" at bounding box center [273, 205] width 26 height 9
click at [539, 140] on button "Save" at bounding box center [545, 136] width 26 height 15
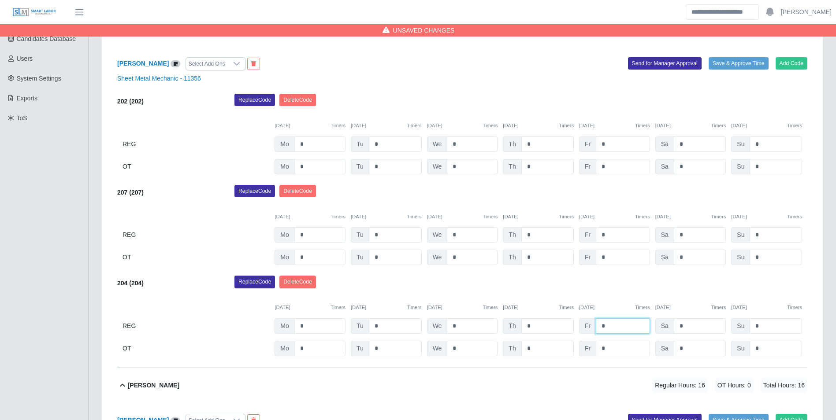
click at [627, 333] on input "*" at bounding box center [623, 326] width 54 height 15
type input "***"
click at [617, 310] on div "10/03/2025 Timers" at bounding box center [614, 307] width 71 height 7
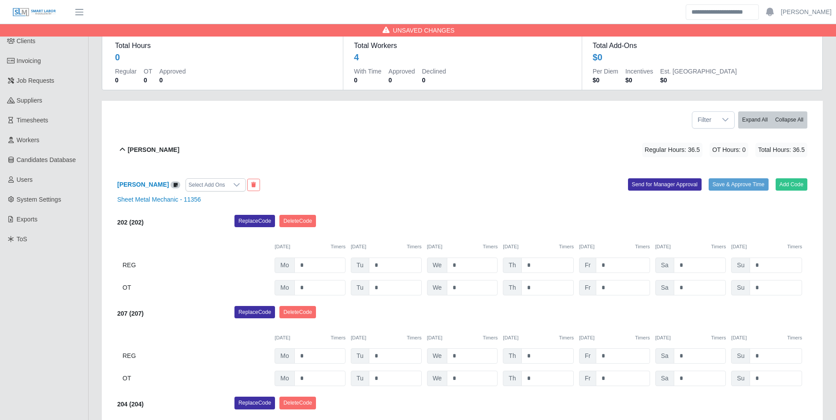
scroll to position [0, 0]
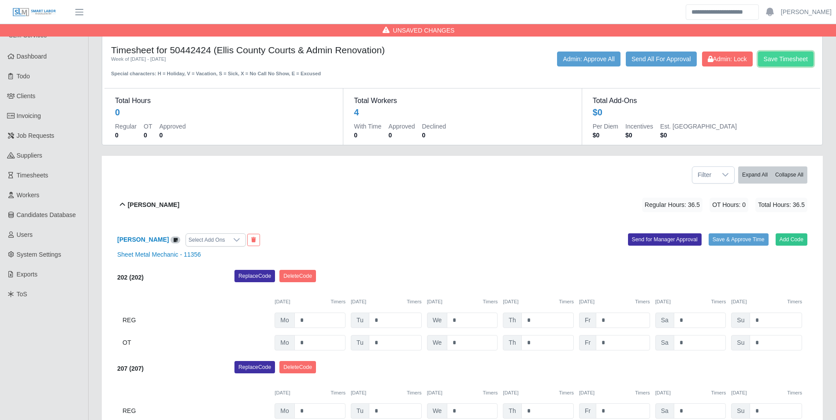
click at [781, 57] on button "Save Timesheet" at bounding box center [786, 59] width 56 height 15
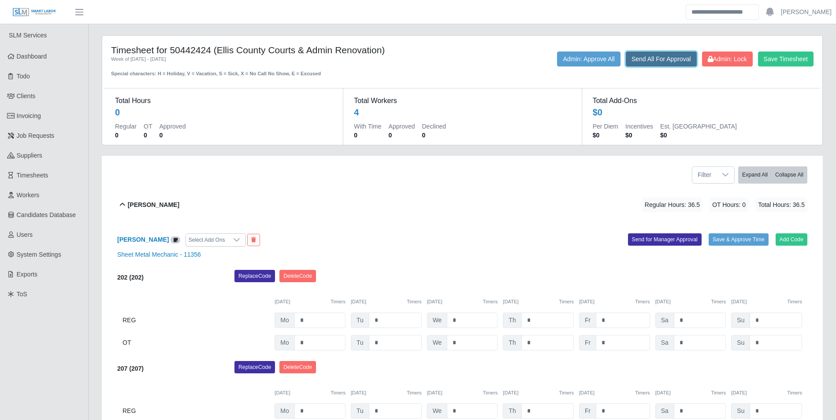
click at [663, 63] on button "Send All For Approval" at bounding box center [661, 59] width 71 height 15
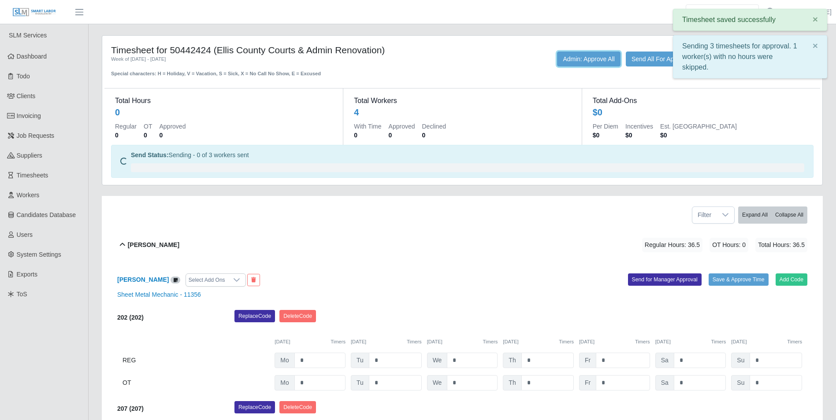
click at [581, 62] on button "Admin: Approve All" at bounding box center [588, 59] width 63 height 15
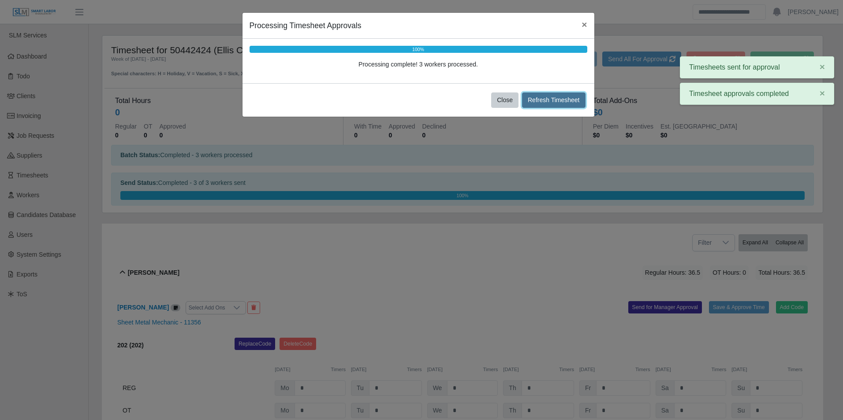
click at [551, 107] on button "Refresh Timesheet" at bounding box center [553, 100] width 63 height 15
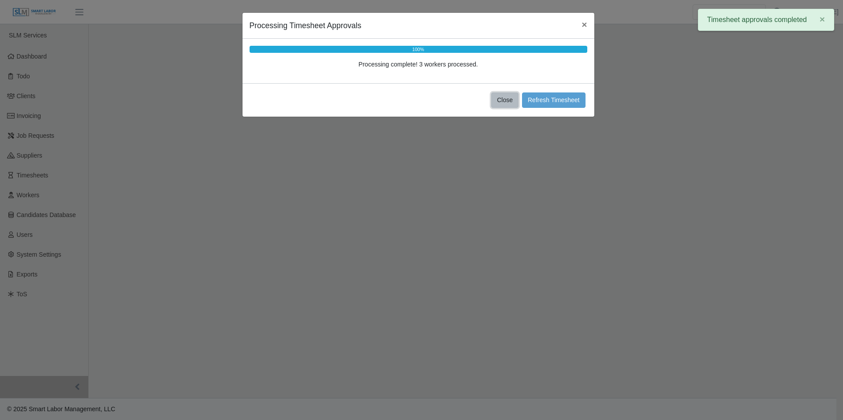
click at [503, 102] on button "Close" at bounding box center [504, 100] width 27 height 15
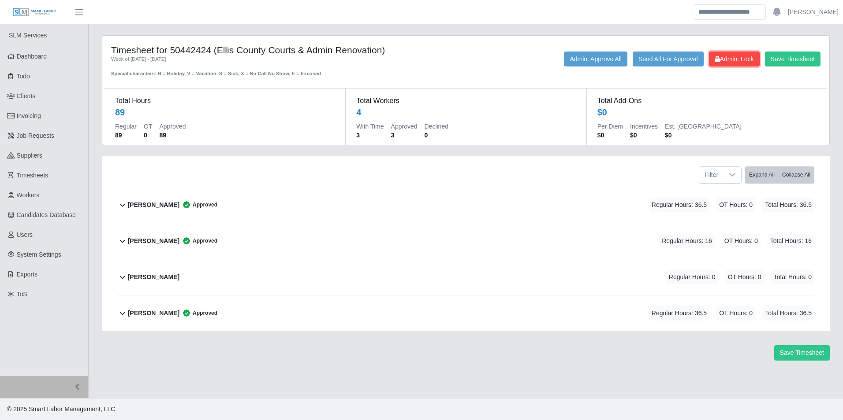
click at [728, 56] on span "Admin: Lock" at bounding box center [733, 59] width 39 height 7
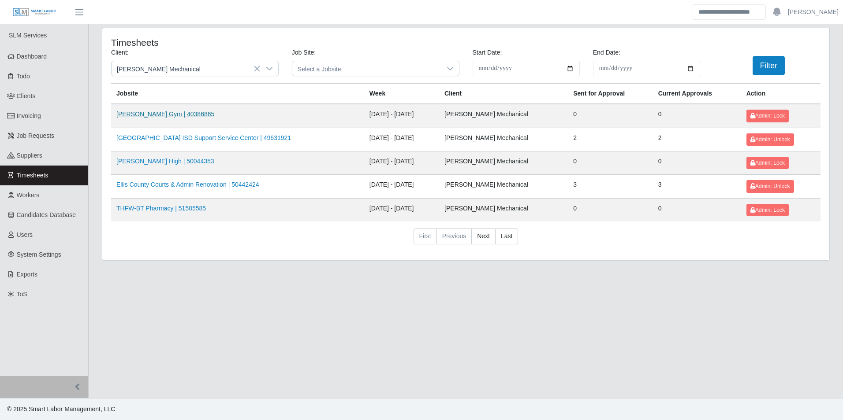
click at [166, 115] on link "[PERSON_NAME] Gym | 40386865" at bounding box center [165, 114] width 98 height 7
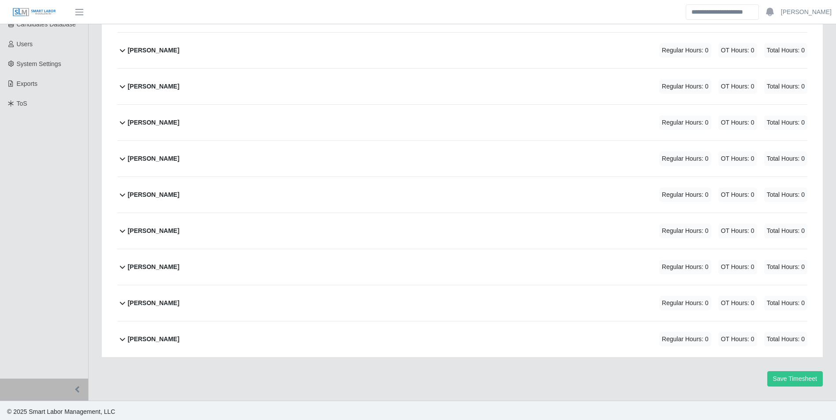
scroll to position [193, 0]
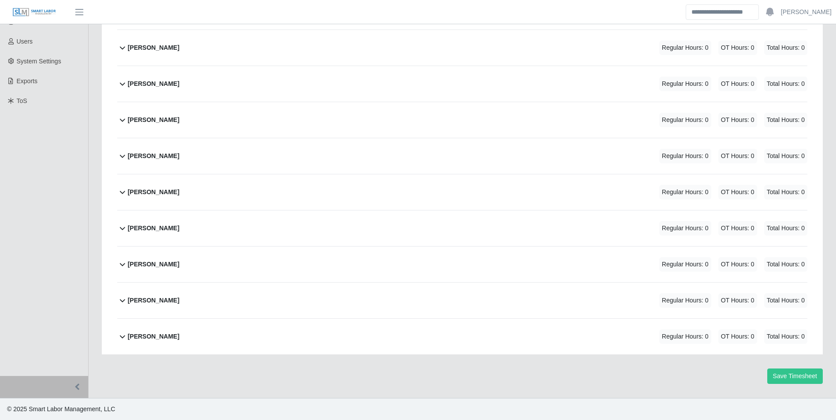
click at [166, 297] on div "[PERSON_NAME] Regular Hours: 0 OT Hours: 0 Total Hours: 0" at bounding box center [468, 301] width 680 height 36
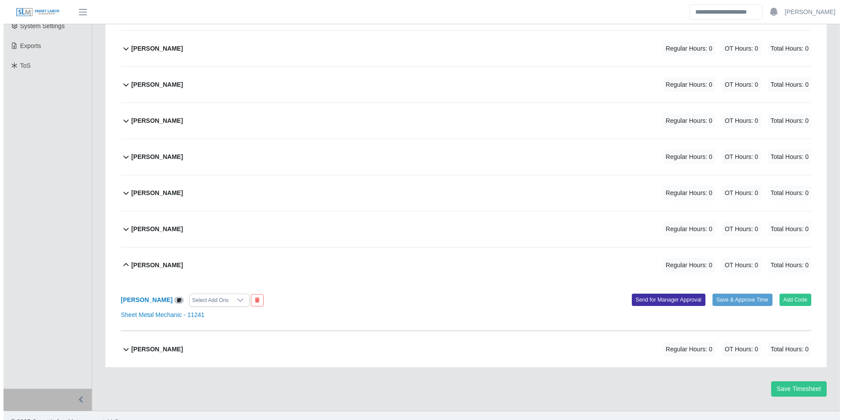
scroll to position [241, 0]
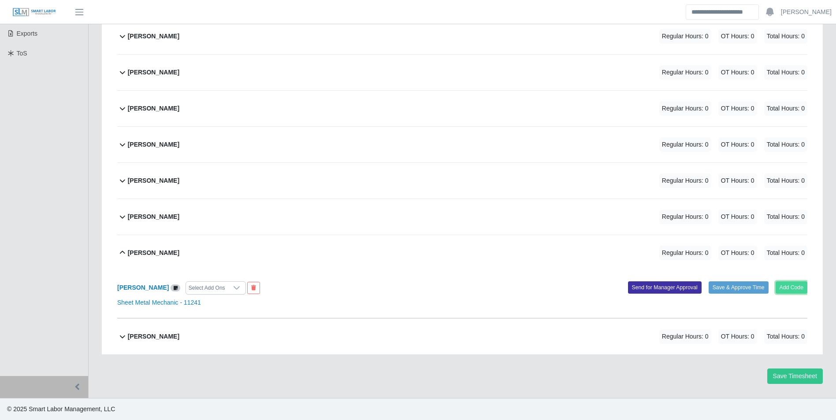
click at [786, 289] on button "Add Code" at bounding box center [792, 288] width 32 height 12
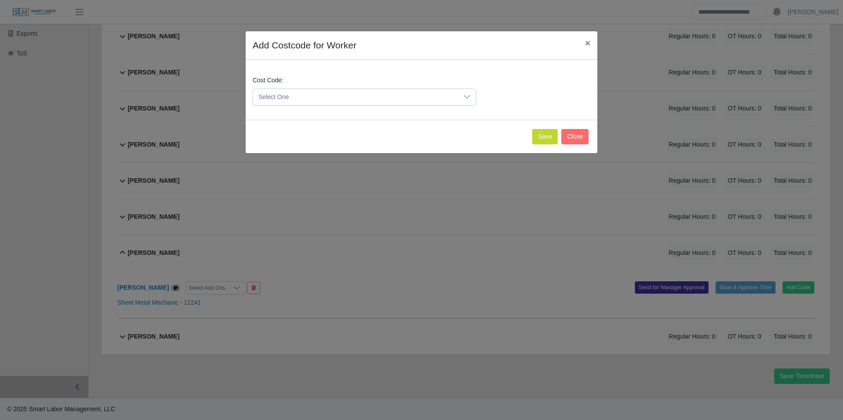
click at [291, 83] on div "Cost Code: Select One" at bounding box center [364, 91] width 228 height 30
click at [291, 96] on span "Select One" at bounding box center [355, 97] width 205 height 16
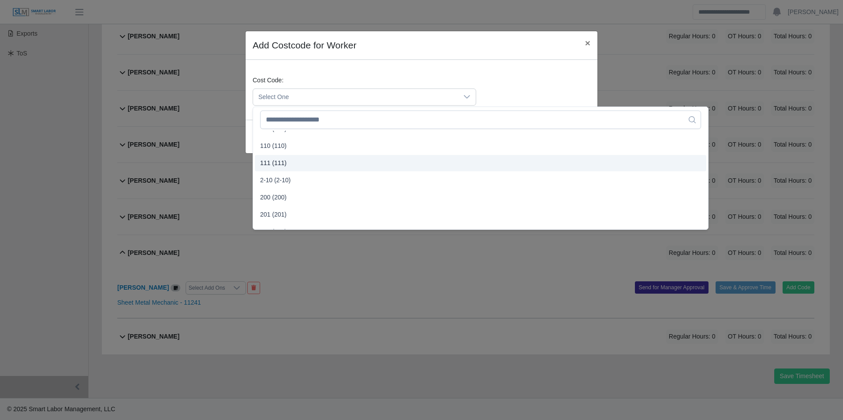
scroll to position [176, 0]
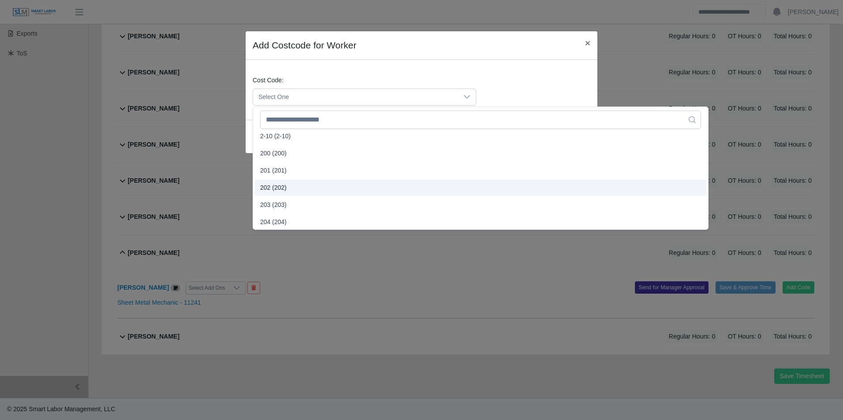
click at [288, 185] on li "202 (202)" at bounding box center [480, 188] width 451 height 16
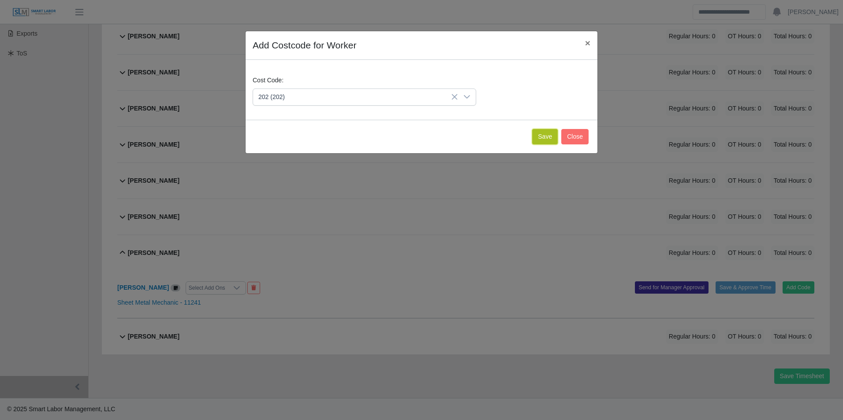
click at [547, 144] on button "Save" at bounding box center [545, 136] width 26 height 15
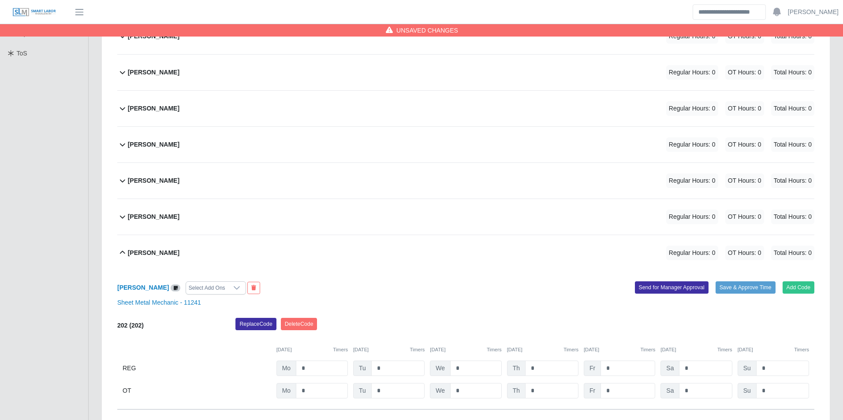
scroll to position [332, 0]
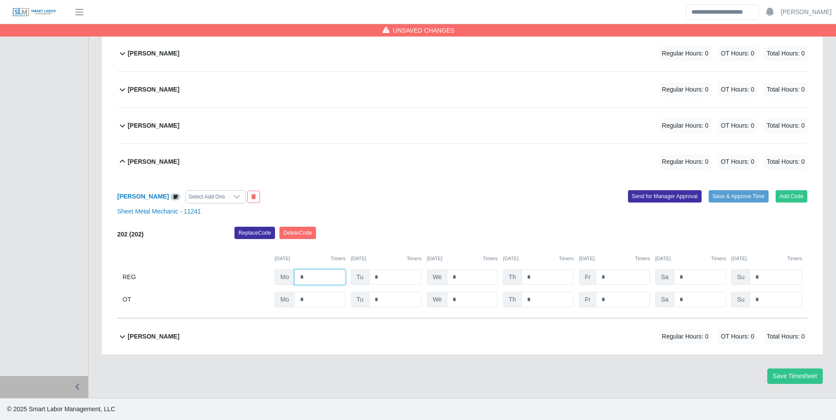
click at [331, 273] on input "*" at bounding box center [319, 277] width 51 height 15
type input "*"
click at [796, 195] on button "Add Code" at bounding box center [792, 196] width 32 height 12
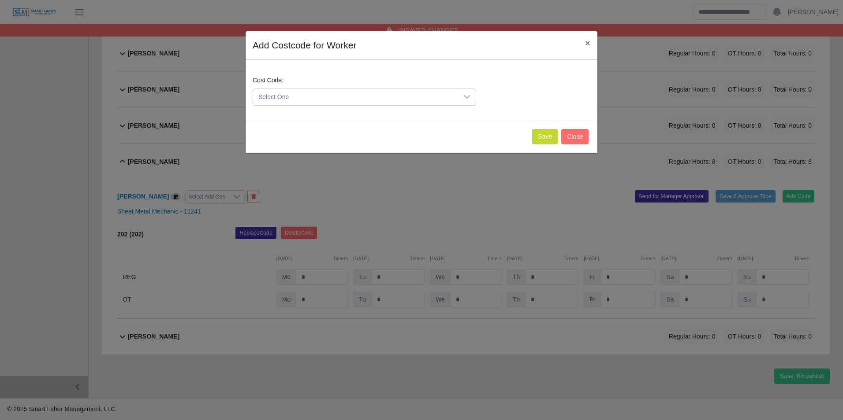
click at [360, 95] on span "Select One" at bounding box center [355, 97] width 205 height 16
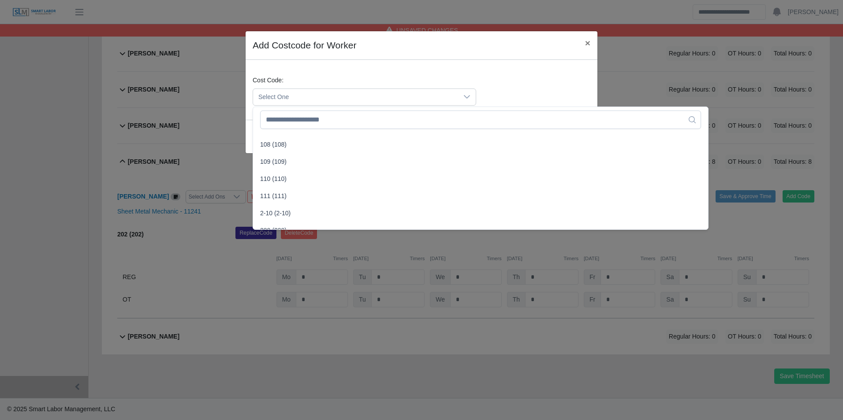
scroll to position [176, 0]
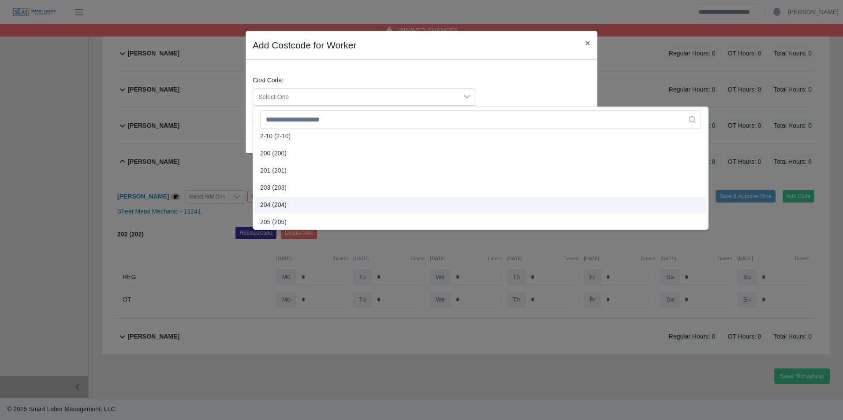
click at [284, 202] on span "204 (204)" at bounding box center [273, 205] width 26 height 9
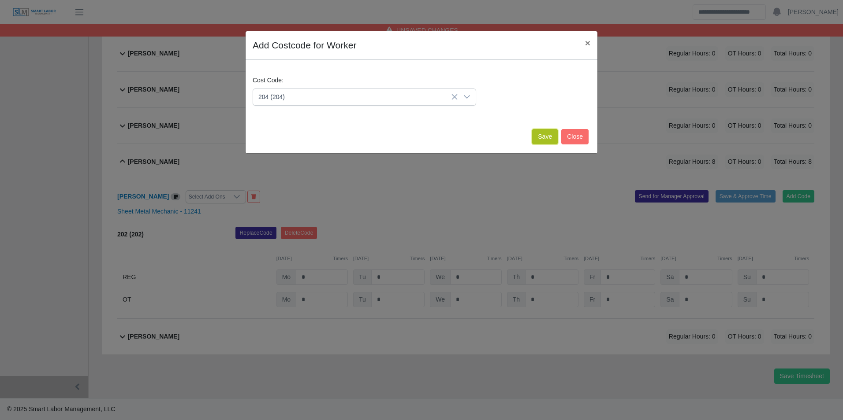
click at [540, 141] on button "Save" at bounding box center [545, 136] width 26 height 15
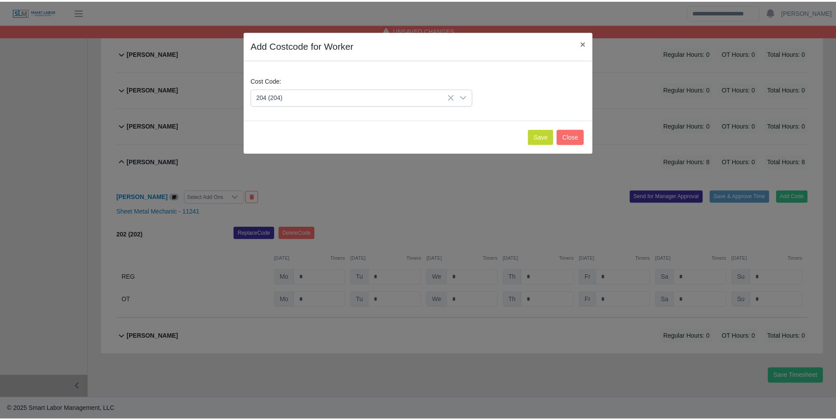
scroll to position [424, 0]
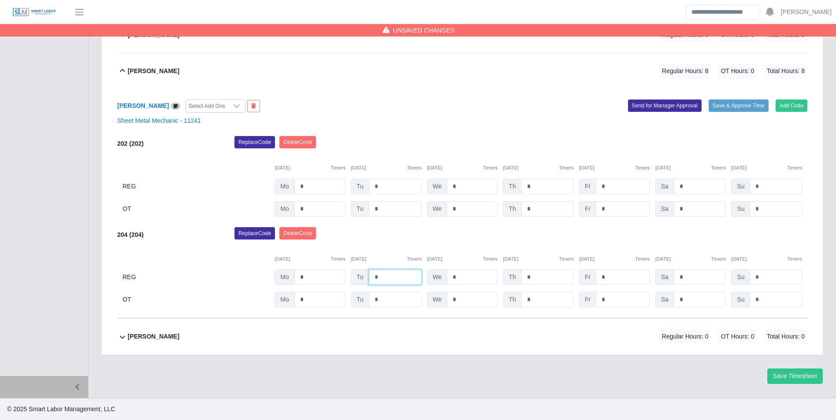
click at [394, 285] on input "*" at bounding box center [395, 277] width 53 height 15
type input "*"
click at [465, 183] on input "*" at bounding box center [472, 186] width 51 height 15
type input "*"
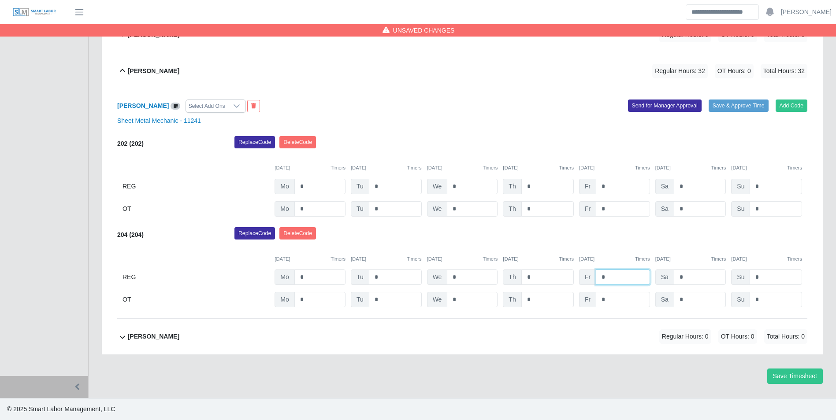
click at [622, 274] on input "*" at bounding box center [623, 277] width 54 height 15
type input "*"
click at [626, 249] on div "[DATE] Timers [DATE] Timers [DATE] Timers [DATE] Timers [DATE] Timers [DATE] Ti…" at bounding box center [462, 254] width 690 height 18
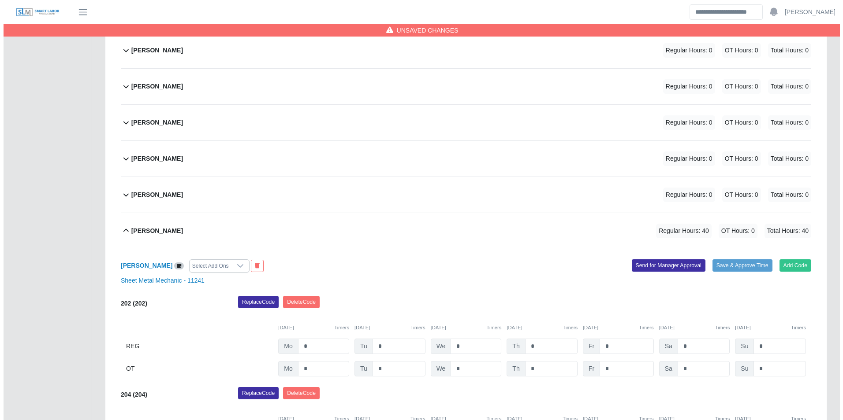
scroll to position [247, 0]
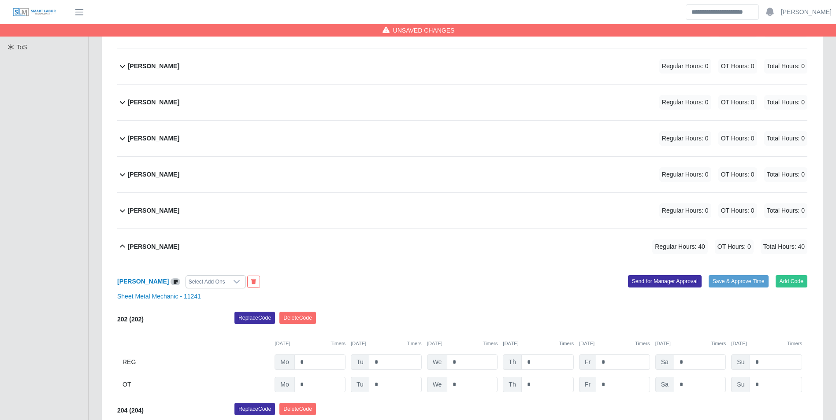
click at [194, 101] on div "[PERSON_NAME] Regular Hours: 0 OT Hours: 0 Total Hours: 0" at bounding box center [468, 103] width 680 height 36
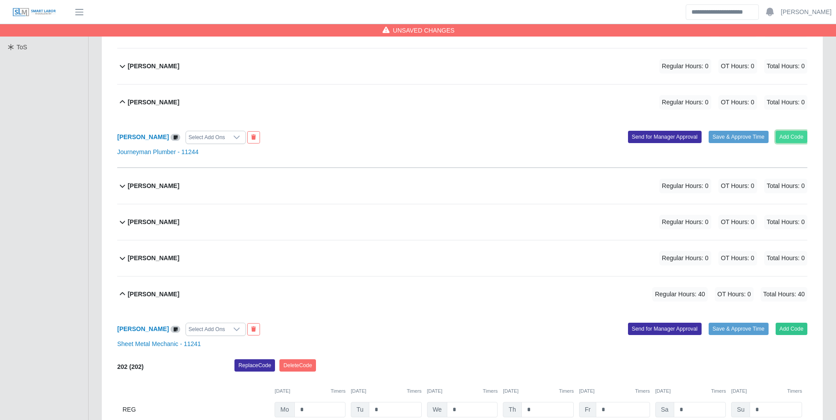
click at [791, 135] on button "Add Code" at bounding box center [792, 137] width 32 height 12
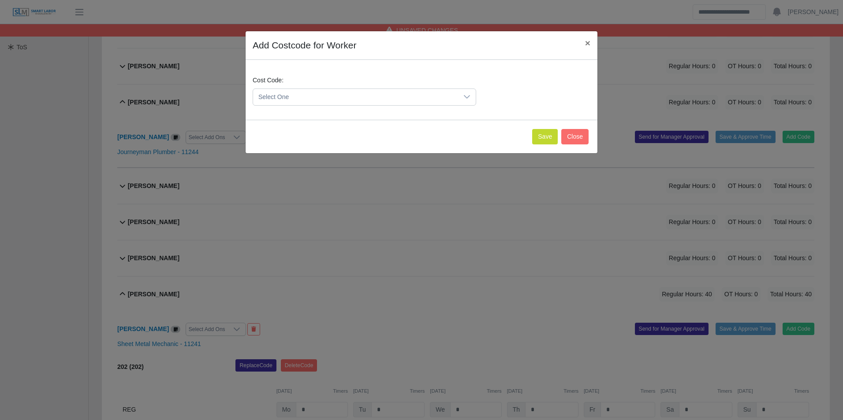
click at [341, 97] on span "Select One" at bounding box center [355, 97] width 205 height 16
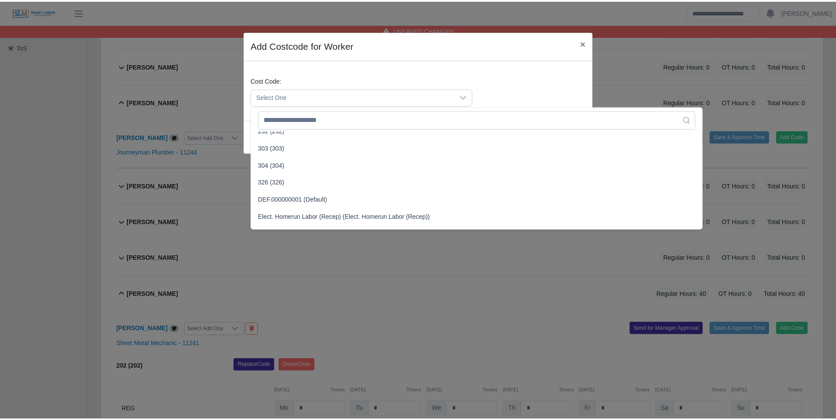
scroll to position [441, 0]
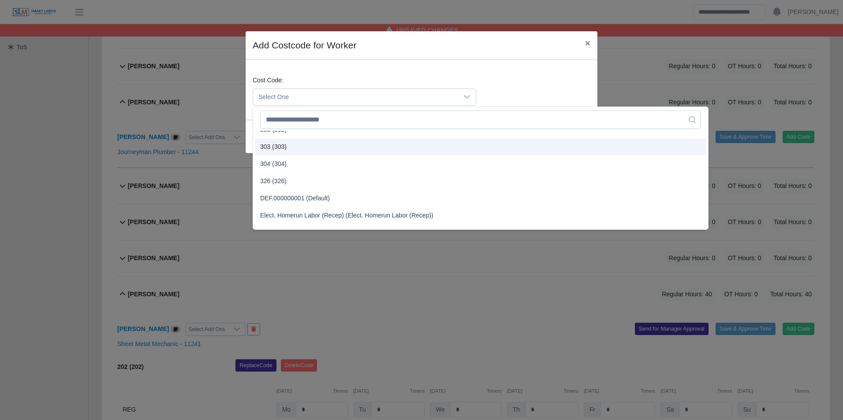
click at [283, 149] on span "303 (303)" at bounding box center [273, 146] width 26 height 9
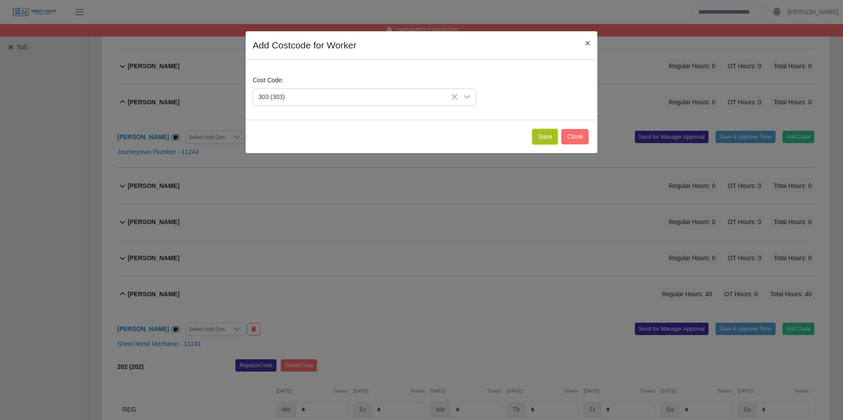
click at [550, 136] on button "Save" at bounding box center [545, 136] width 26 height 15
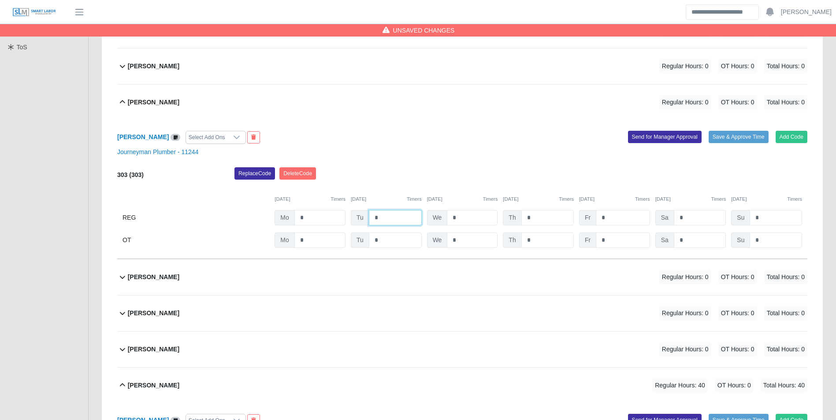
click at [395, 217] on input "*" at bounding box center [395, 217] width 53 height 15
type input "*"
click at [549, 215] on input "*" at bounding box center [547, 217] width 52 height 15
type input "*"
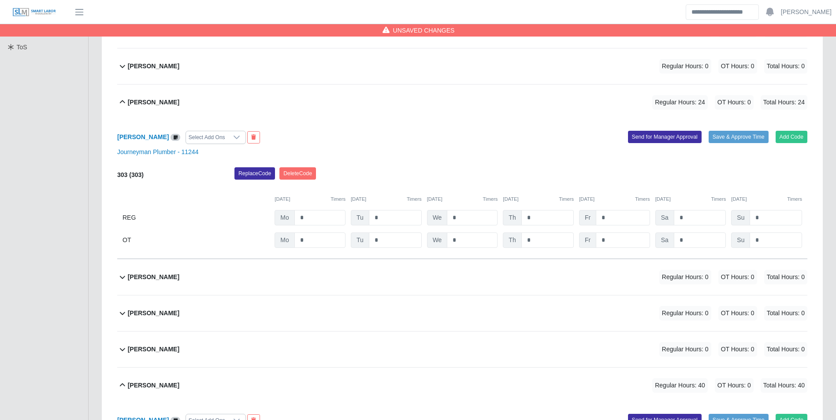
click at [534, 178] on div "Replace Code [GEOGRAPHIC_DATA] Code" at bounding box center [521, 176] width 586 height 18
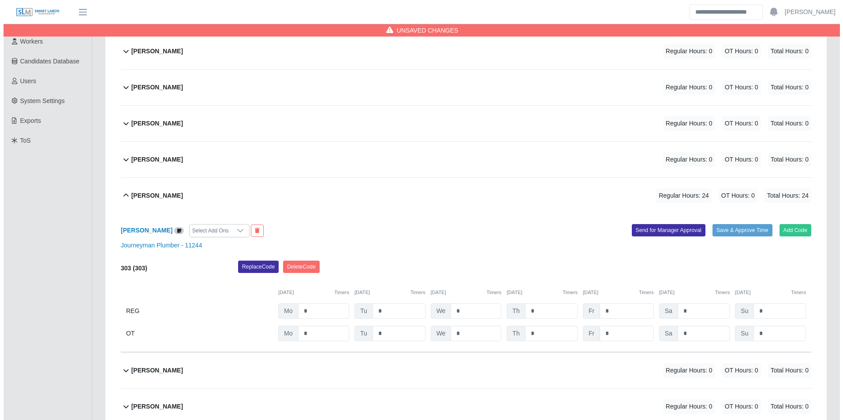
scroll to position [115, 0]
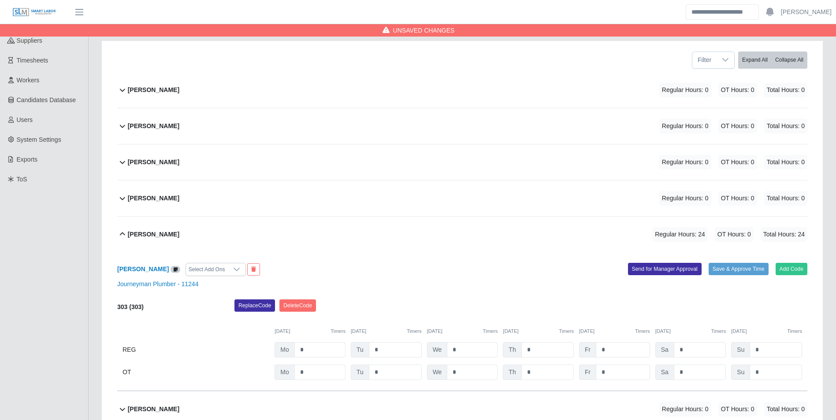
click at [171, 155] on div "[PERSON_NAME] Regular Hours: 0 OT Hours: 0 Total Hours: 0" at bounding box center [468, 163] width 680 height 36
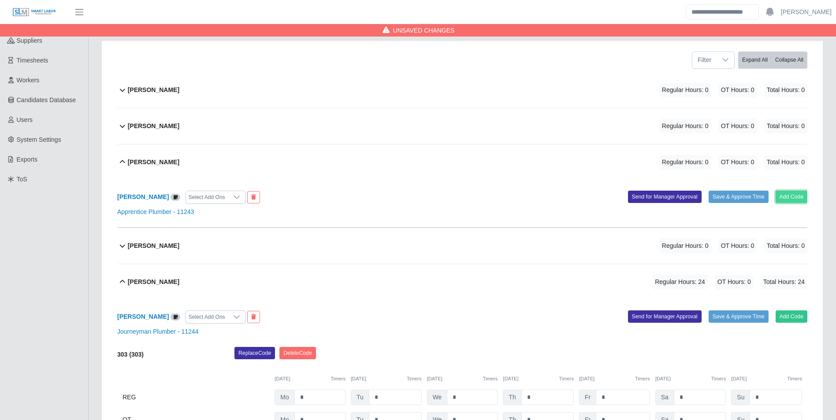
click at [796, 194] on button "Add Code" at bounding box center [792, 197] width 32 height 12
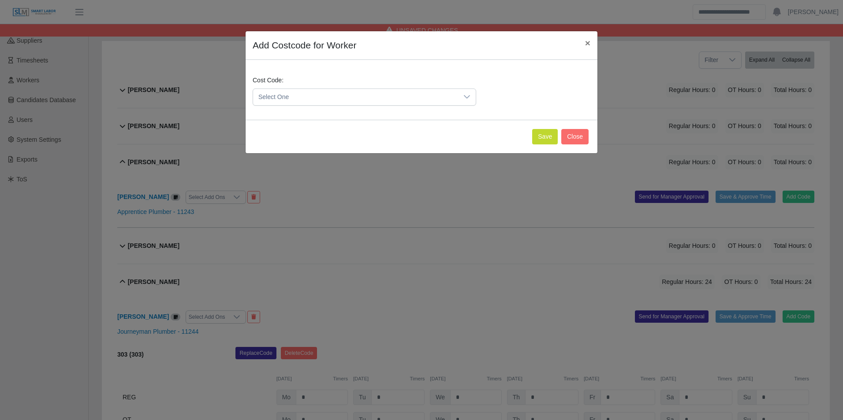
click at [342, 99] on span "Select One" at bounding box center [355, 97] width 205 height 16
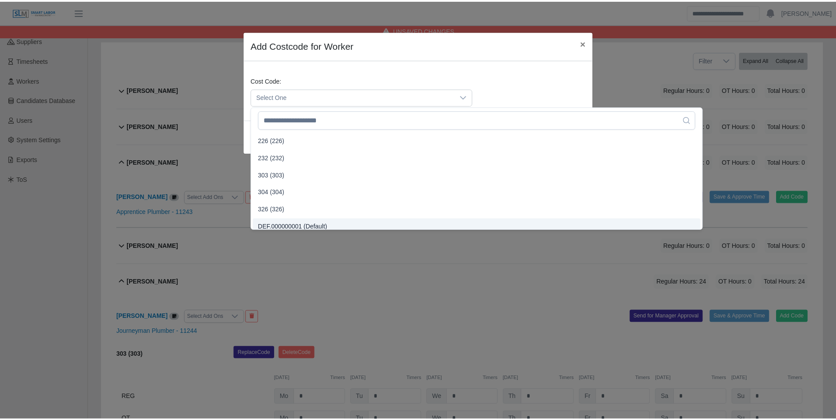
scroll to position [397, 0]
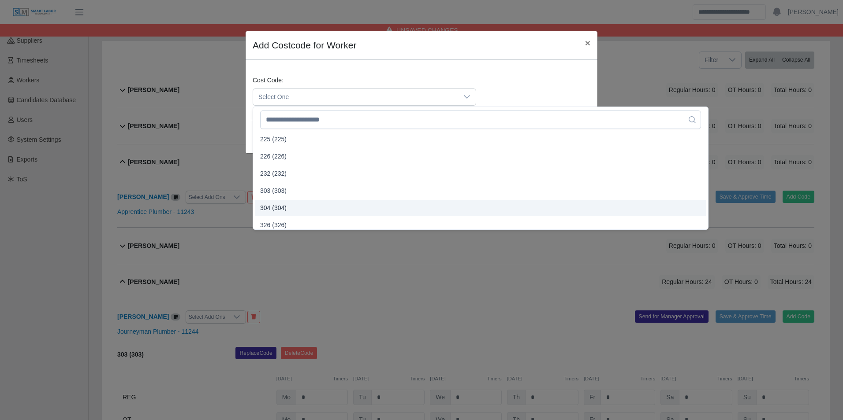
click at [279, 202] on li "304 (304)" at bounding box center [480, 208] width 451 height 16
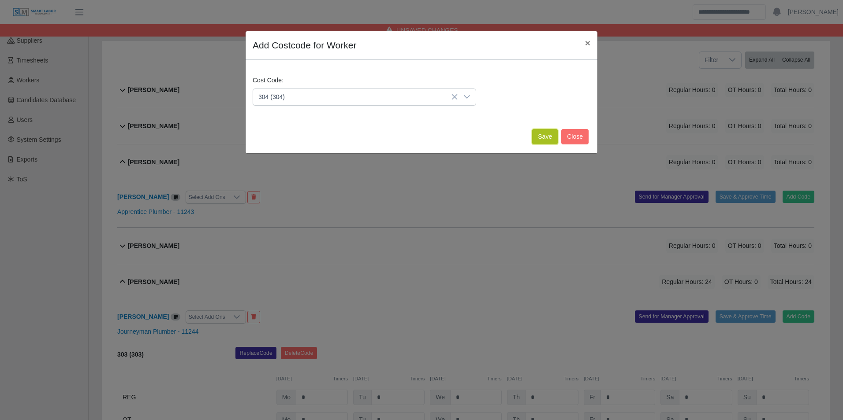
click at [546, 138] on button "Save" at bounding box center [545, 136] width 26 height 15
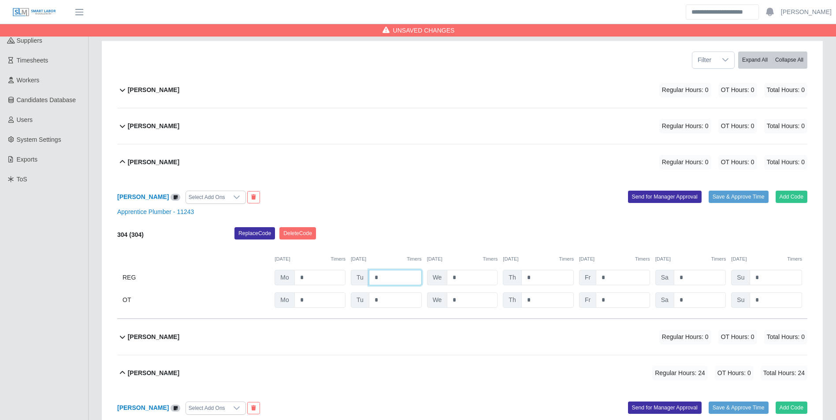
click at [390, 272] on input "*" at bounding box center [395, 277] width 53 height 15
click at [320, 276] on input "*" at bounding box center [319, 277] width 51 height 15
type input "*"
click at [400, 242] on div "Replace Code [GEOGRAPHIC_DATA] Code" at bounding box center [521, 236] width 586 height 18
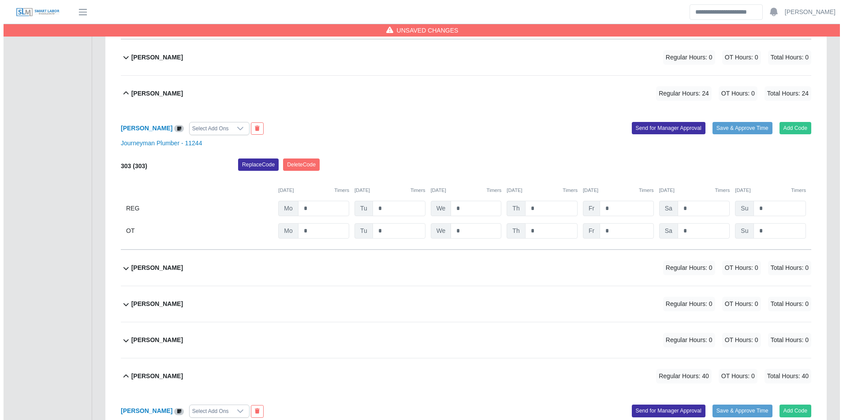
scroll to position [512, 0]
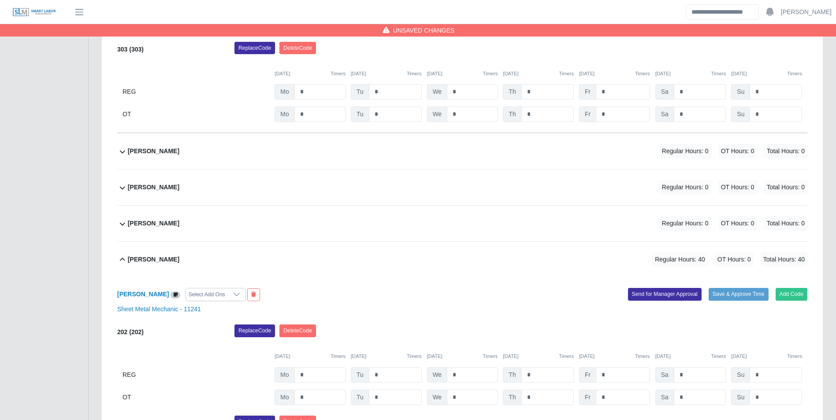
click at [195, 181] on div "[PERSON_NAME] Regular Hours: 0 OT Hours: 0 Total Hours: 0" at bounding box center [468, 188] width 680 height 36
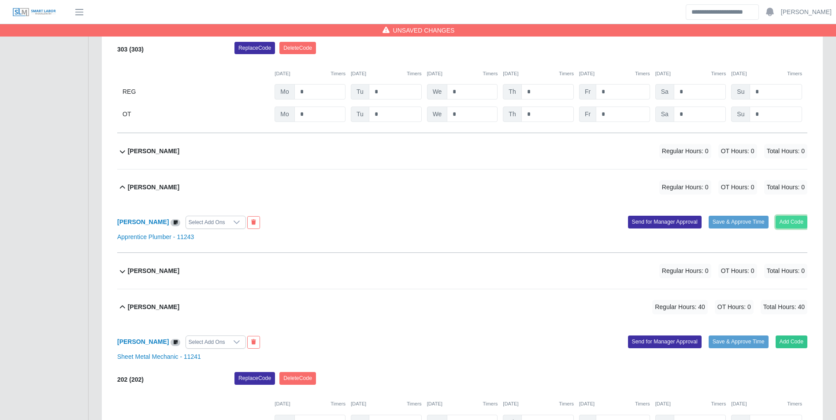
click at [780, 219] on button "Add Code" at bounding box center [792, 222] width 32 height 12
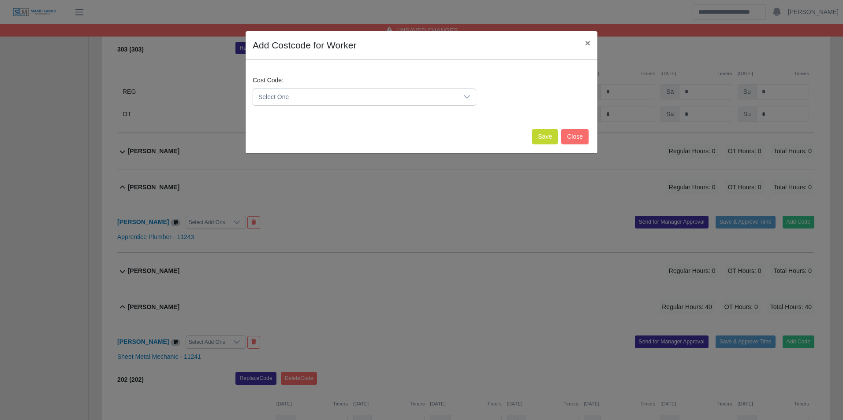
click at [326, 100] on span "Select One" at bounding box center [355, 97] width 205 height 16
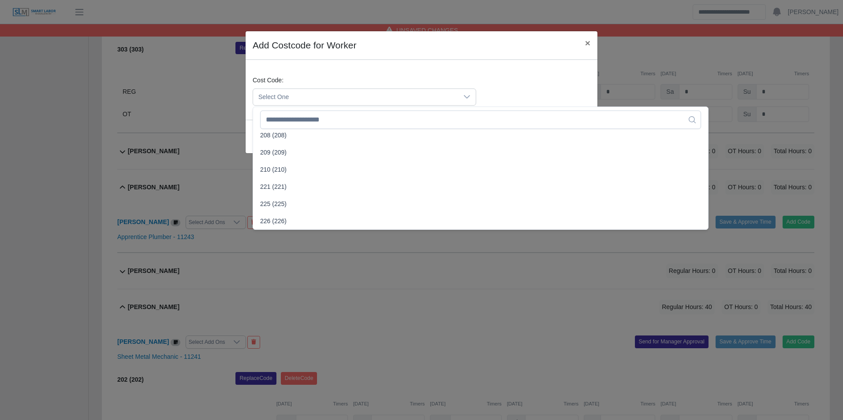
scroll to position [397, 0]
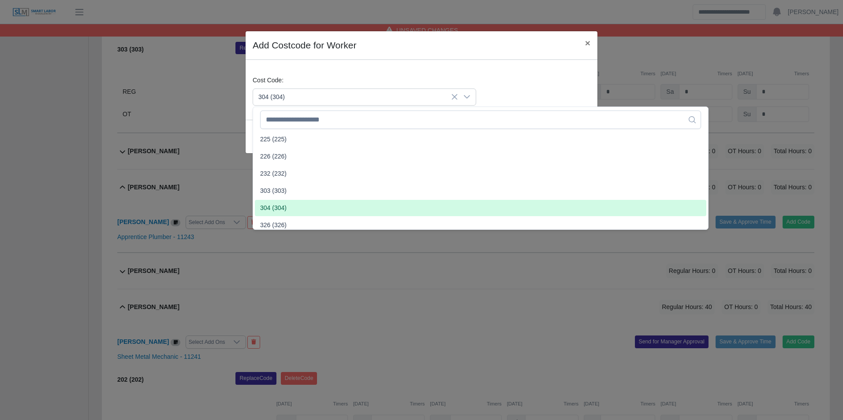
click at [287, 208] on li "304 (304)" at bounding box center [480, 208] width 451 height 16
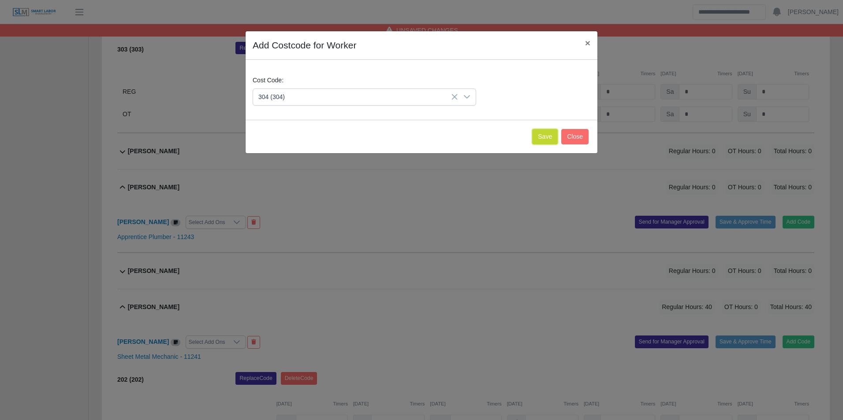
drag, startPoint x: 549, startPoint y: 136, endPoint x: 539, endPoint y: 142, distance: 11.5
click at [549, 135] on button "Save" at bounding box center [545, 136] width 26 height 15
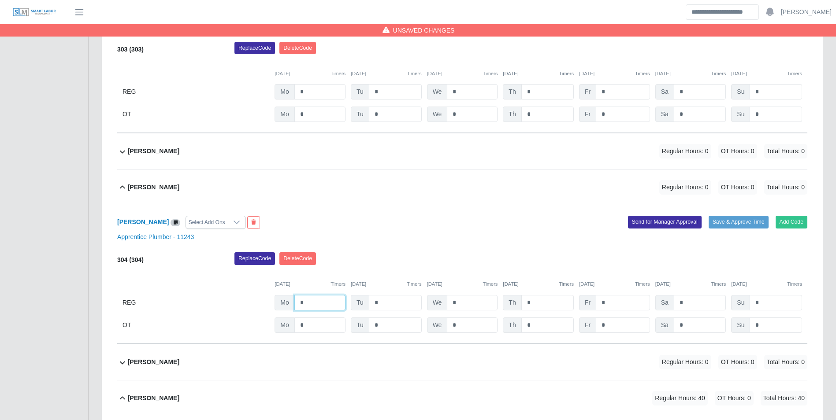
click at [318, 298] on input "*" at bounding box center [319, 302] width 51 height 15
type input "*"
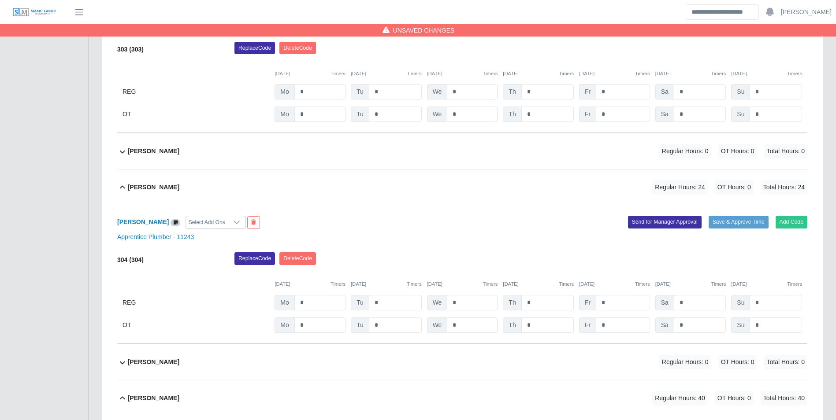
click at [780, 229] on div "Add Code Save & Approve Time Send for Manager Approval" at bounding box center [638, 222] width 352 height 13
click at [782, 228] on button "Add Code" at bounding box center [792, 222] width 32 height 12
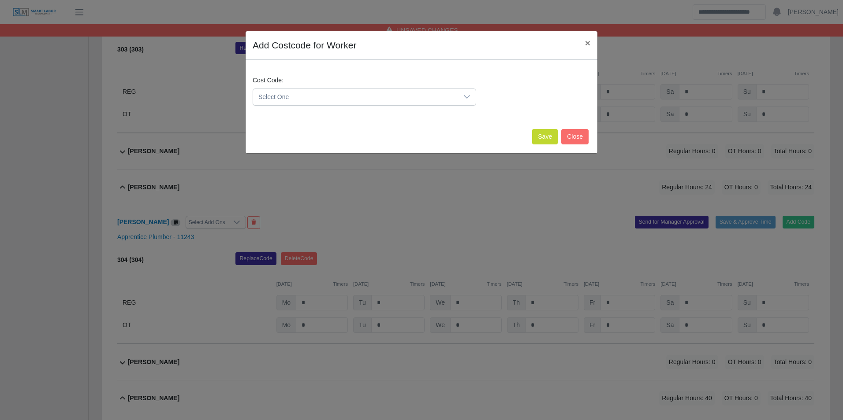
click at [401, 98] on span "Select One" at bounding box center [355, 97] width 205 height 16
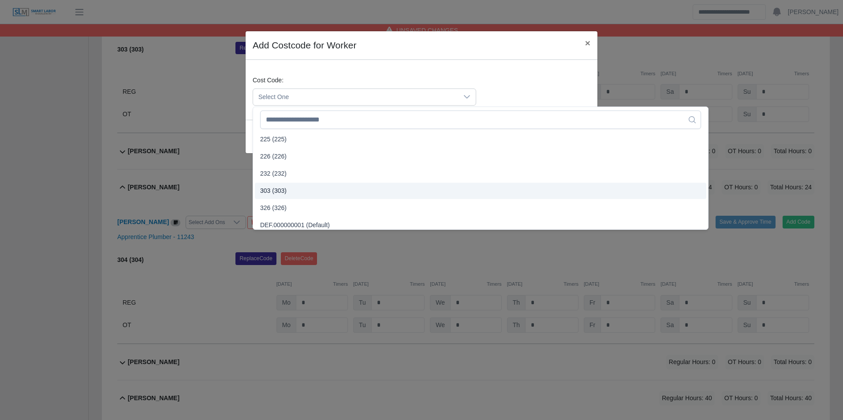
click at [288, 188] on li "303 (303)" at bounding box center [480, 191] width 451 height 16
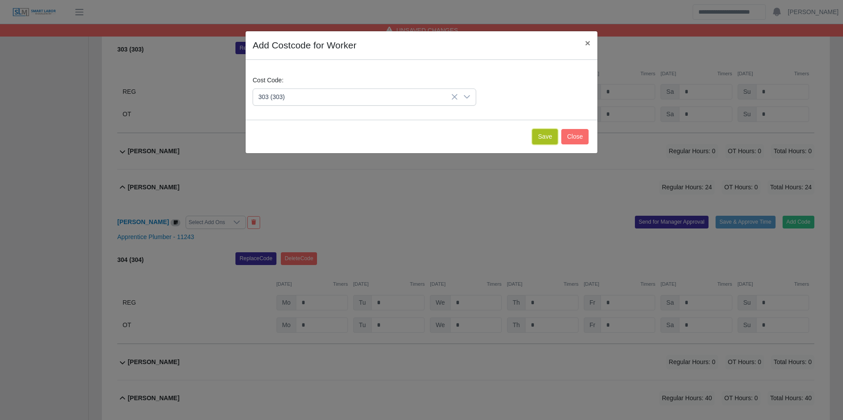
click at [536, 137] on button "Save" at bounding box center [545, 136] width 26 height 15
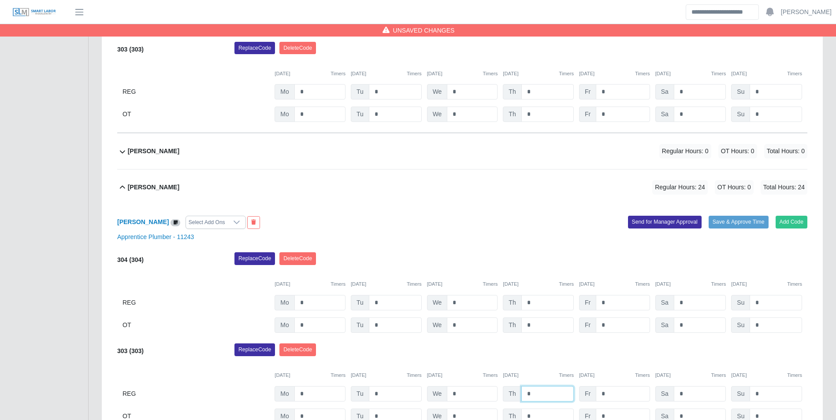
click at [544, 399] on input "*" at bounding box center [547, 394] width 52 height 15
type input "*"
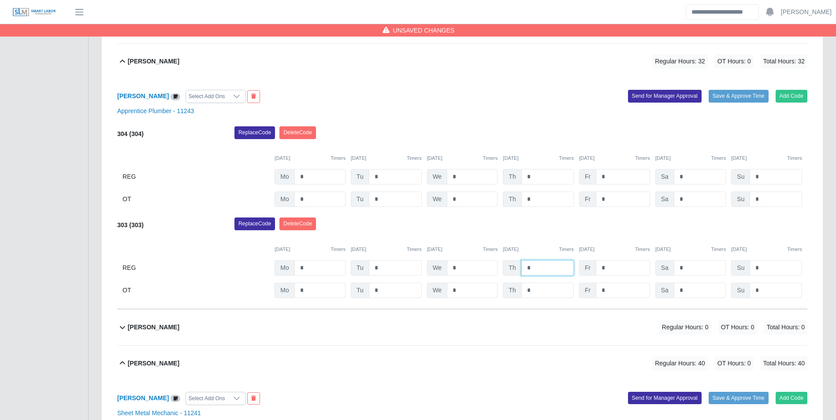
scroll to position [644, 0]
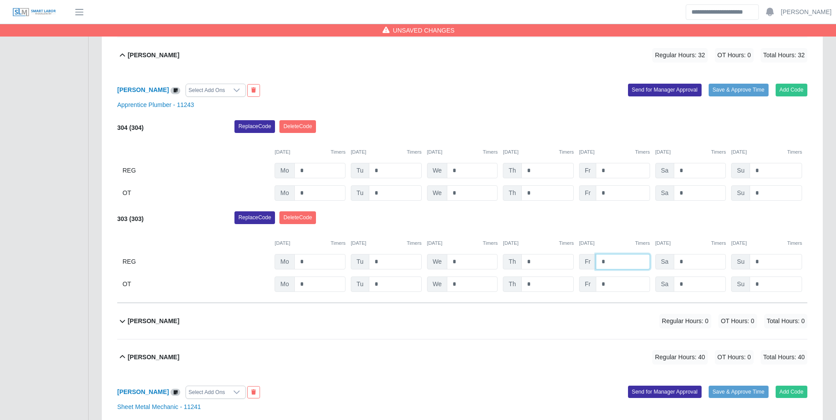
click at [623, 266] on input "*" at bounding box center [623, 261] width 54 height 15
type input "*"
click at [607, 242] on div "10/03/2025 Timers" at bounding box center [614, 243] width 71 height 7
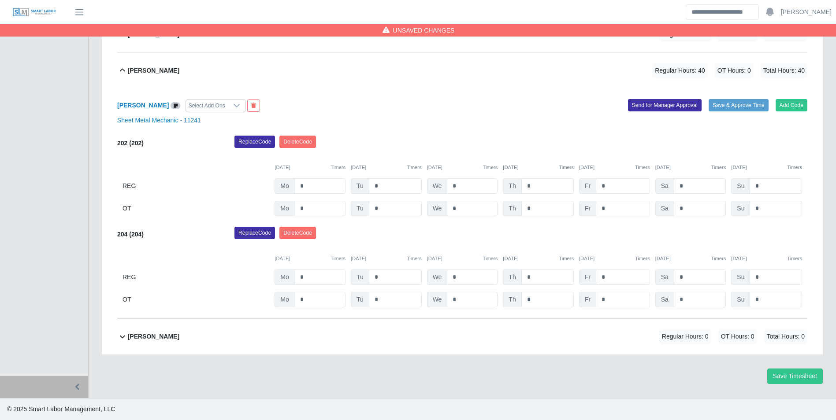
scroll to position [932, 0]
drag, startPoint x: 175, startPoint y: 334, endPoint x: 205, endPoint y: 327, distance: 31.0
click at [176, 335] on b "Mariana Morquecho" at bounding box center [154, 336] width 52 height 9
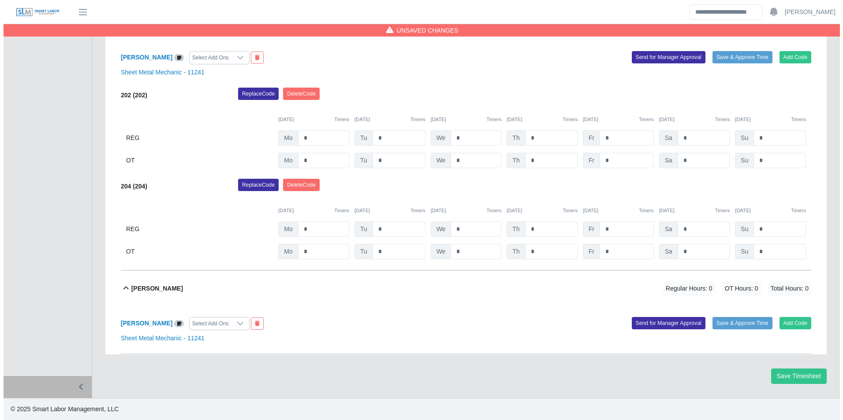
scroll to position [980, 0]
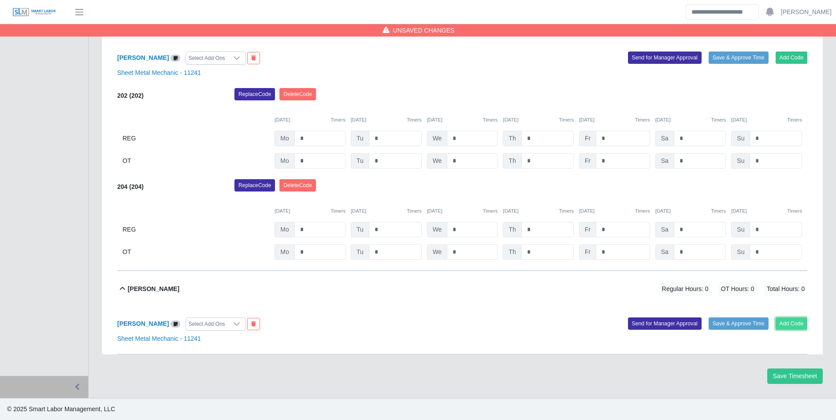
click at [785, 320] on button "Add Code" at bounding box center [792, 324] width 32 height 12
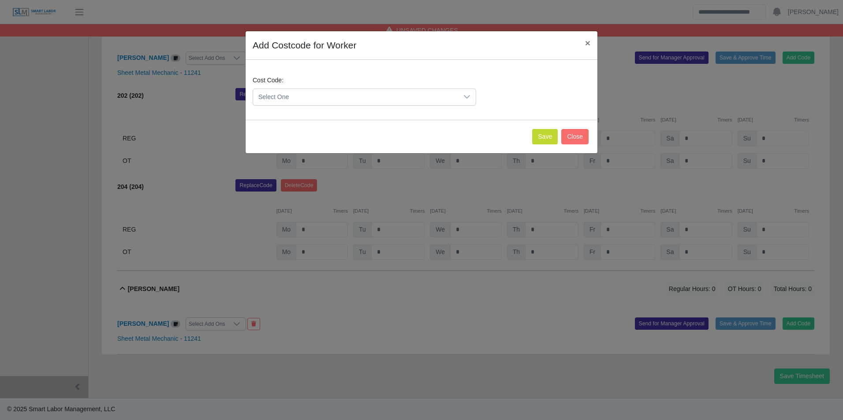
click at [349, 95] on span "Select One" at bounding box center [355, 97] width 205 height 16
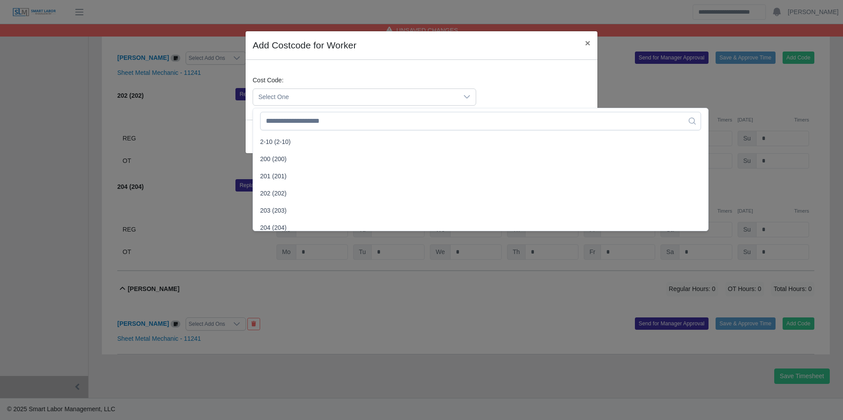
scroll to position [220, 0]
click at [284, 178] on span "204 (204)" at bounding box center [273, 179] width 26 height 9
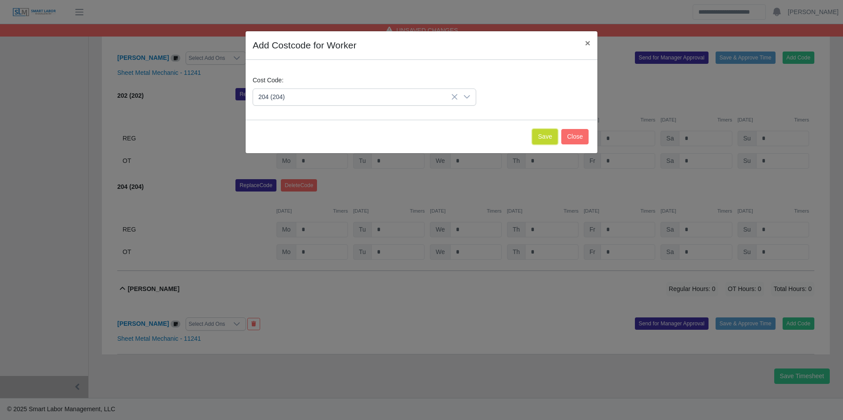
click at [538, 140] on button "Save" at bounding box center [545, 136] width 26 height 15
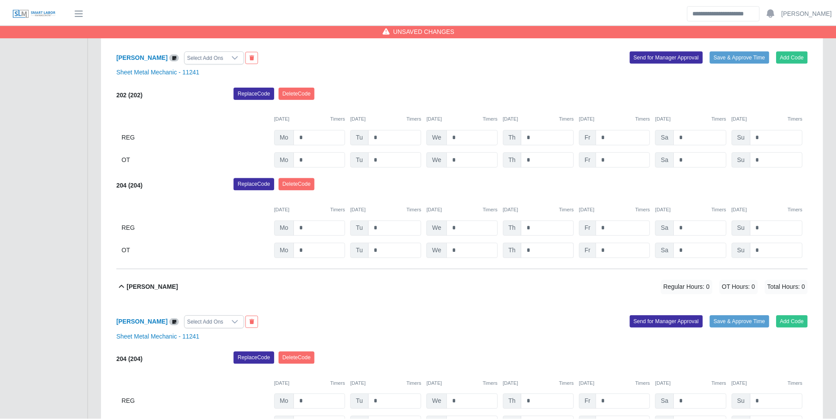
scroll to position [1071, 0]
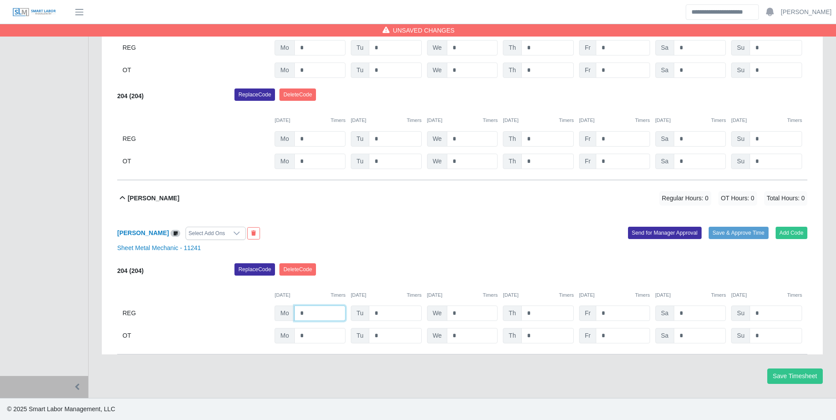
click at [329, 310] on input "*" at bounding box center [319, 313] width 51 height 15
type input "*"
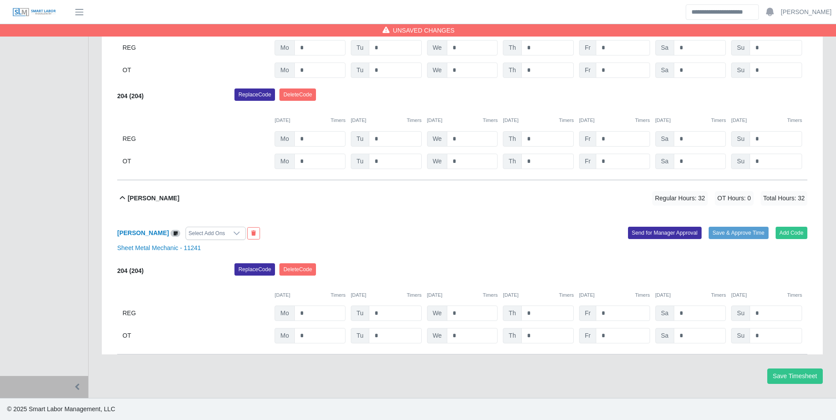
click at [472, 286] on div "09/29/2025 Timers 09/30/2025 Timers 10/01/2025 Timers 10/02/2025 Timers 10/03/2…" at bounding box center [462, 290] width 690 height 18
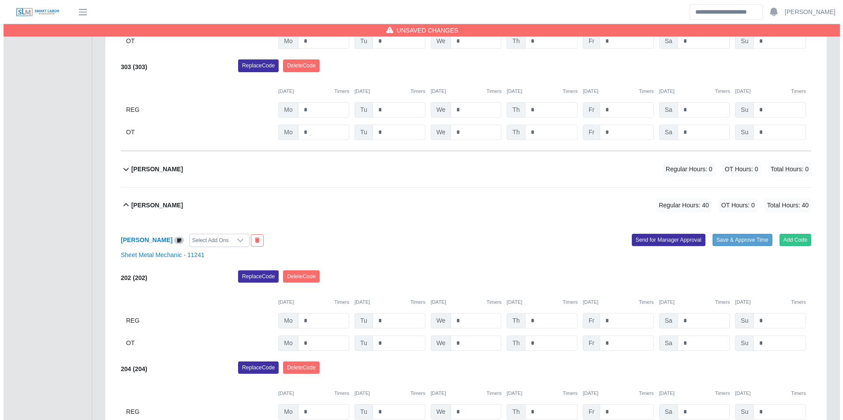
scroll to position [762, 0]
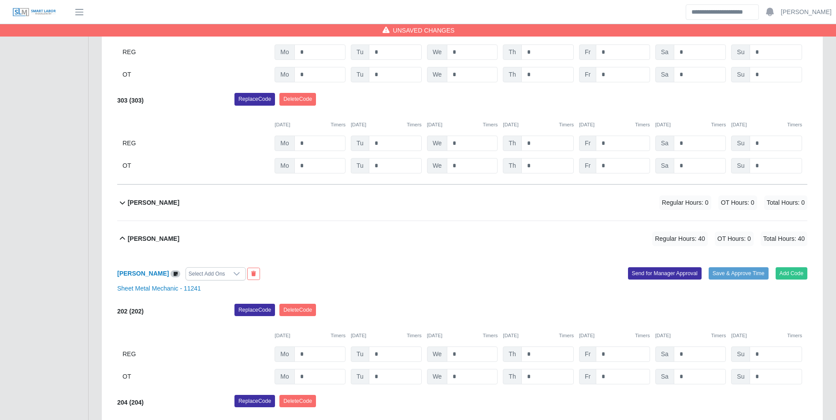
click at [185, 199] on div "Juan Andrade Regular Hours: 0 OT Hours: 0 Total Hours: 0" at bounding box center [468, 203] width 680 height 36
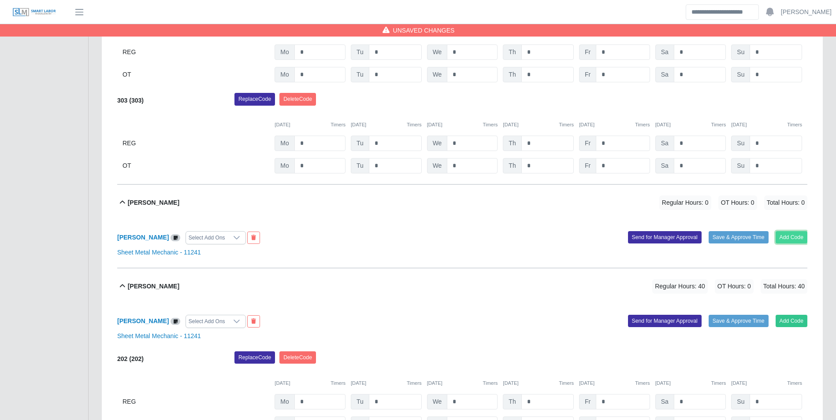
click at [797, 239] on button "Add Code" at bounding box center [792, 237] width 32 height 12
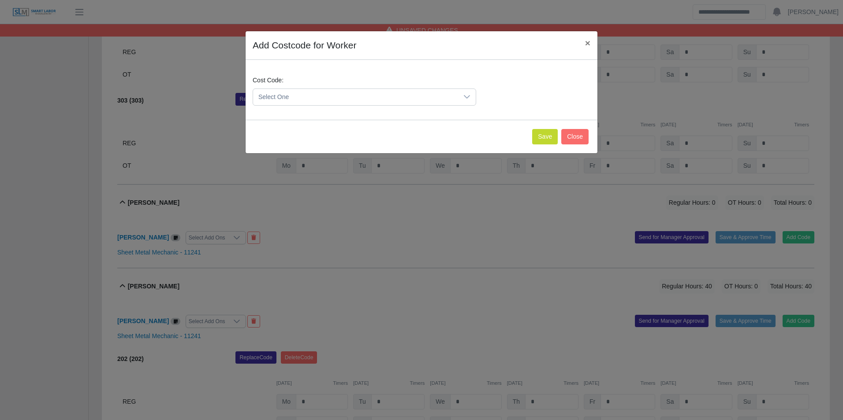
click at [309, 101] on span "Select One" at bounding box center [355, 97] width 205 height 16
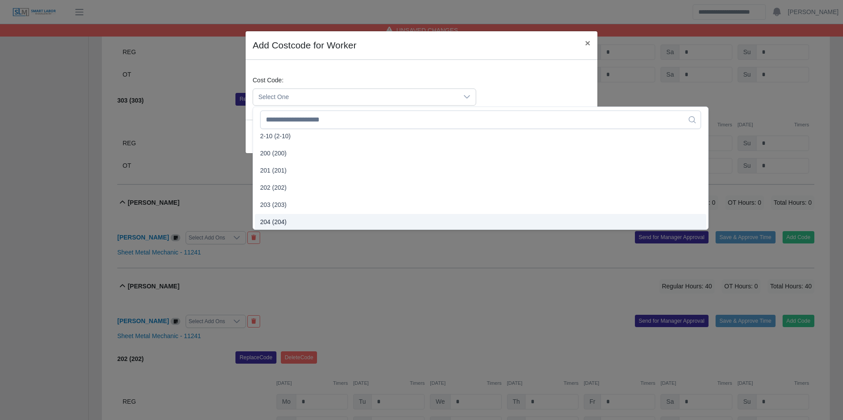
scroll to position [177, 0]
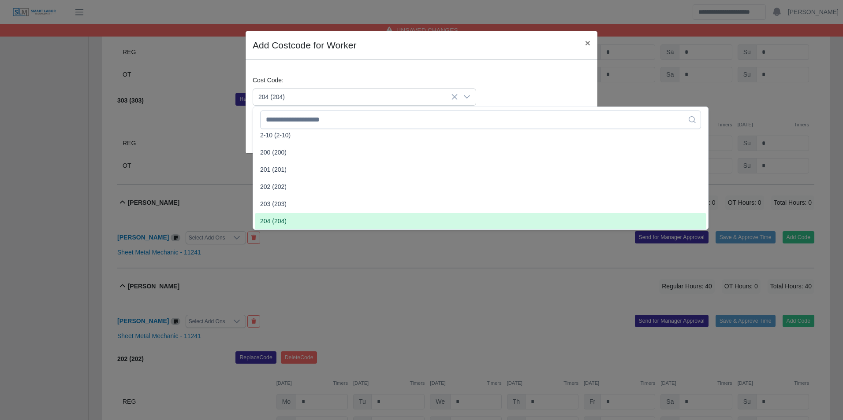
click at [276, 219] on span "204 (204)" at bounding box center [273, 221] width 26 height 9
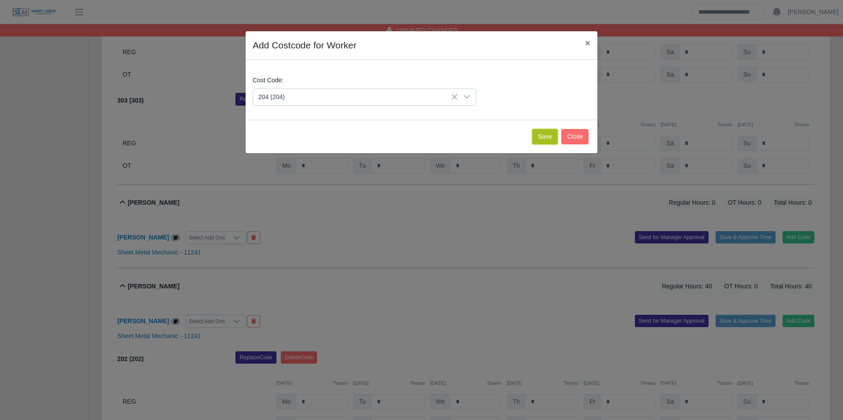
click at [546, 139] on button "Save" at bounding box center [545, 136] width 26 height 15
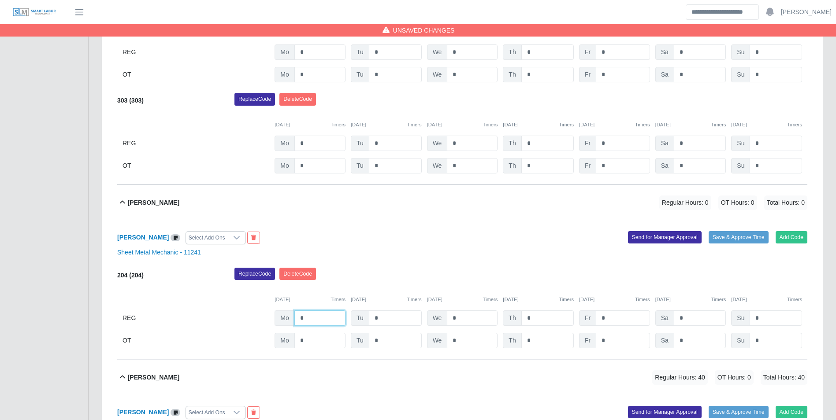
click at [320, 315] on input "*" at bounding box center [319, 318] width 51 height 15
type input "*"
click at [782, 240] on button "Add Code" at bounding box center [792, 237] width 32 height 12
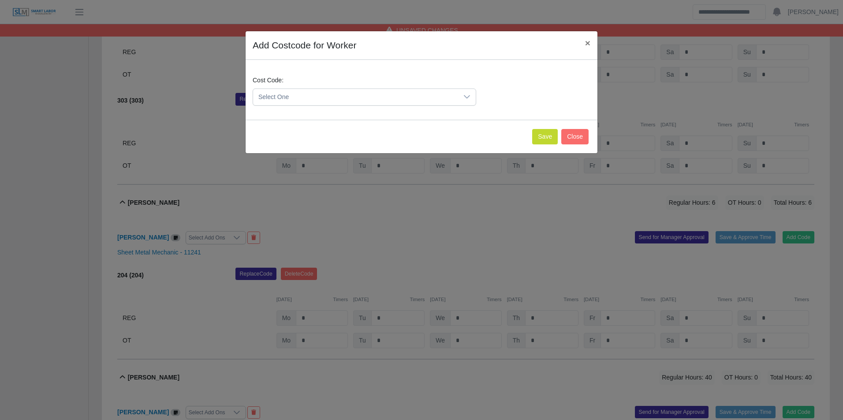
click at [382, 90] on span "Select One" at bounding box center [355, 97] width 205 height 16
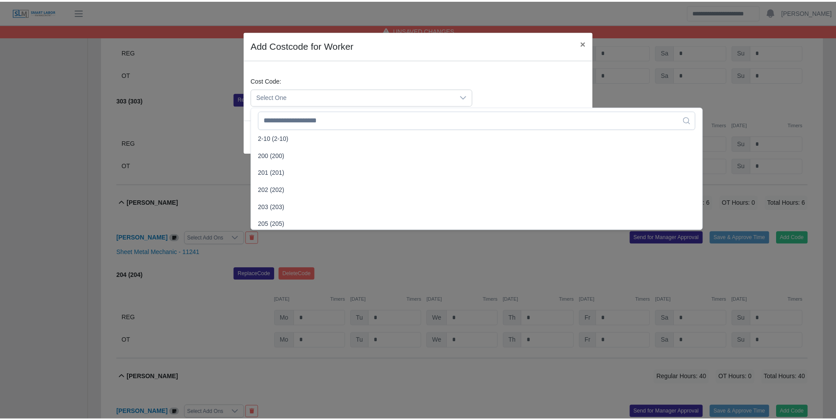
scroll to position [176, 0]
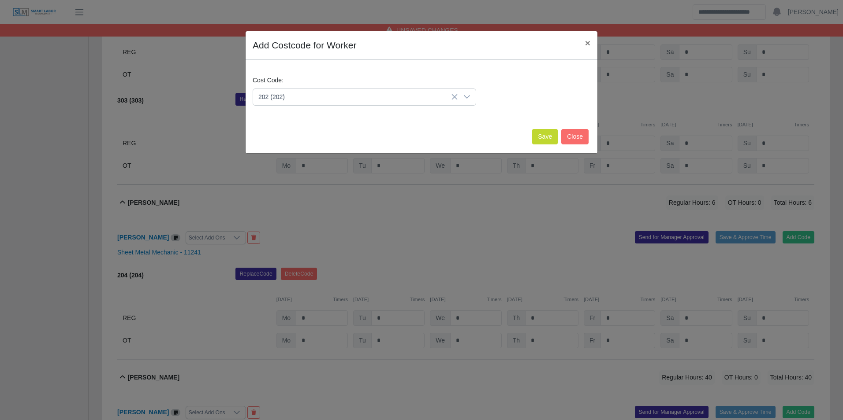
click at [279, 185] on span "202 (202)" at bounding box center [273, 187] width 26 height 9
click at [537, 132] on button "Save" at bounding box center [545, 136] width 26 height 15
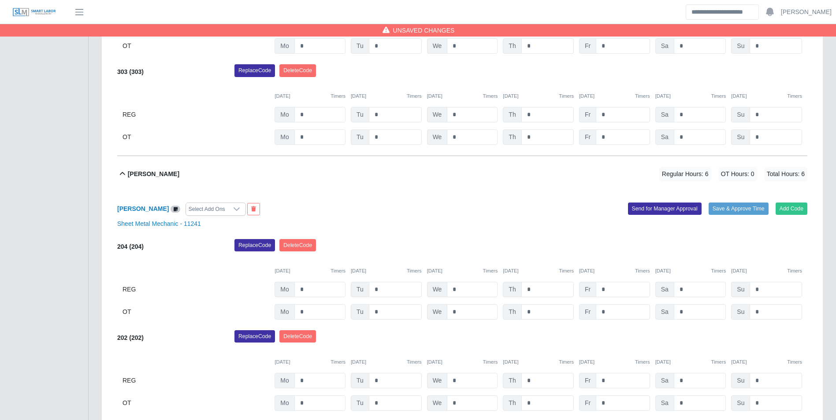
scroll to position [807, 0]
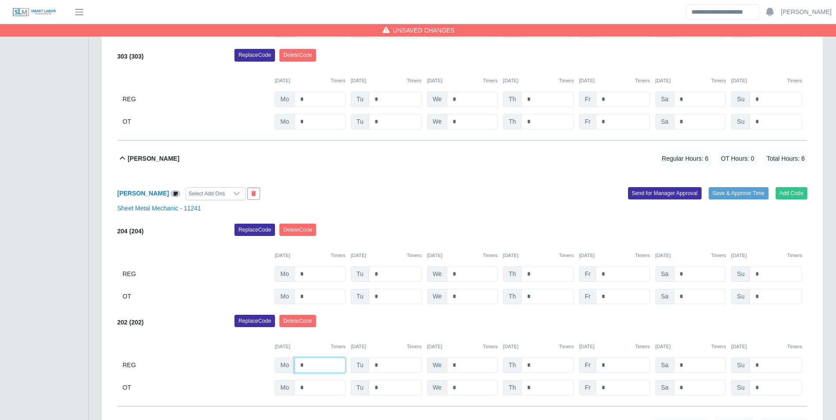
click at [324, 367] on input "*" at bounding box center [319, 365] width 51 height 15
type input "*"
click at [499, 327] on div "Replace Code Delete Code" at bounding box center [521, 324] width 586 height 18
click at [474, 276] on input "*" at bounding box center [472, 274] width 51 height 15
type input "*"
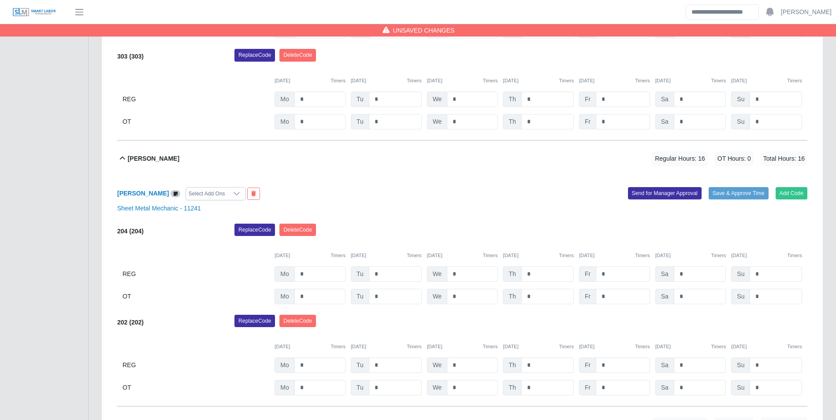
click at [466, 239] on div "Replace Code Delete Code" at bounding box center [521, 233] width 586 height 18
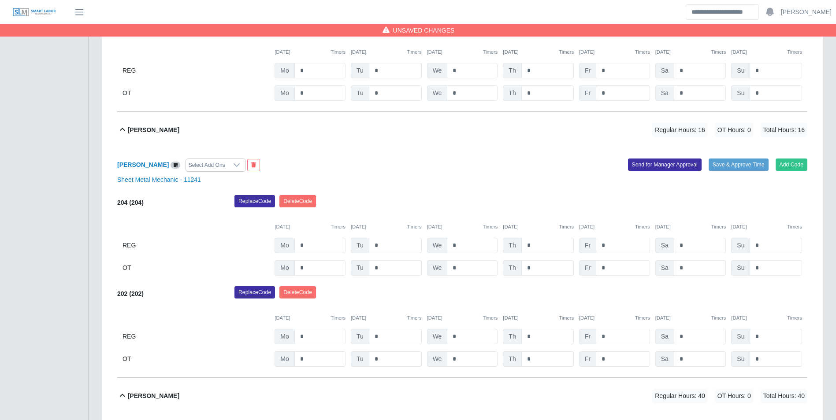
scroll to position [851, 0]
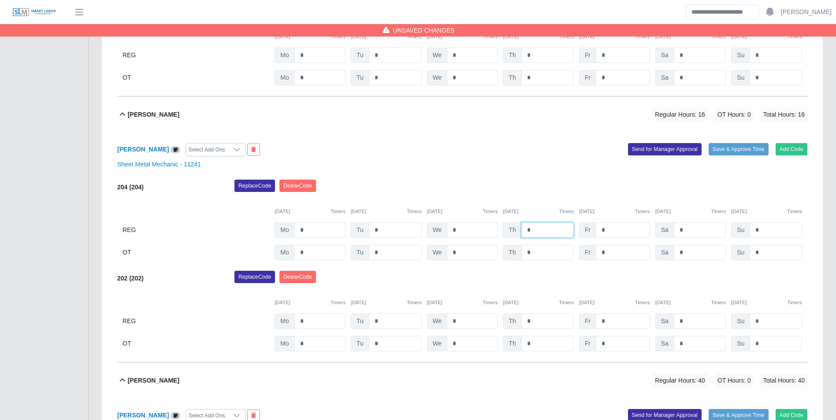
click at [550, 226] on input "*" at bounding box center [547, 230] width 52 height 15
click at [613, 230] on input "*" at bounding box center [623, 230] width 54 height 15
click at [545, 234] on input "*" at bounding box center [547, 230] width 52 height 15
type input "*"
click at [540, 325] on input "*" at bounding box center [547, 321] width 52 height 15
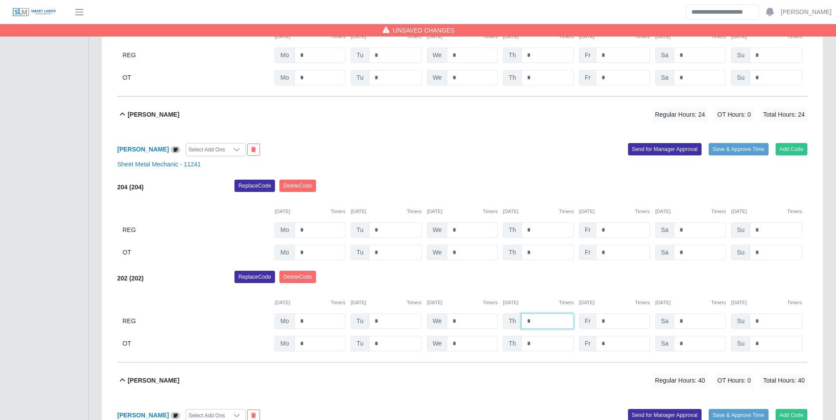
type input "*"
drag, startPoint x: 547, startPoint y: 290, endPoint x: 548, endPoint y: 286, distance: 4.9
click at [547, 290] on div "09/29/2025 Timers 09/30/2025 Timers 10/01/2025 Timers 10/02/2025 Timers 10/03/2…" at bounding box center [462, 298] width 690 height 18
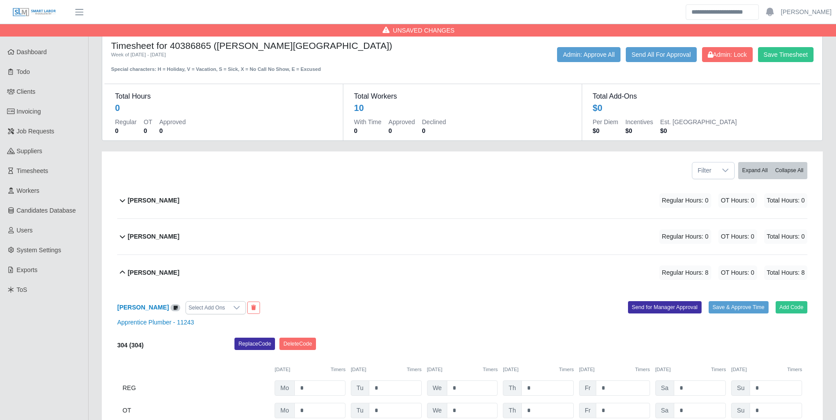
scroll to position [0, 0]
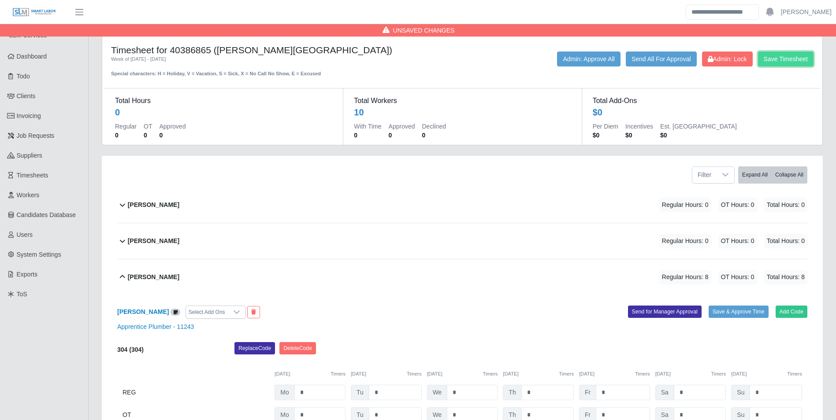
click at [776, 65] on button "Save Timesheet" at bounding box center [786, 59] width 56 height 15
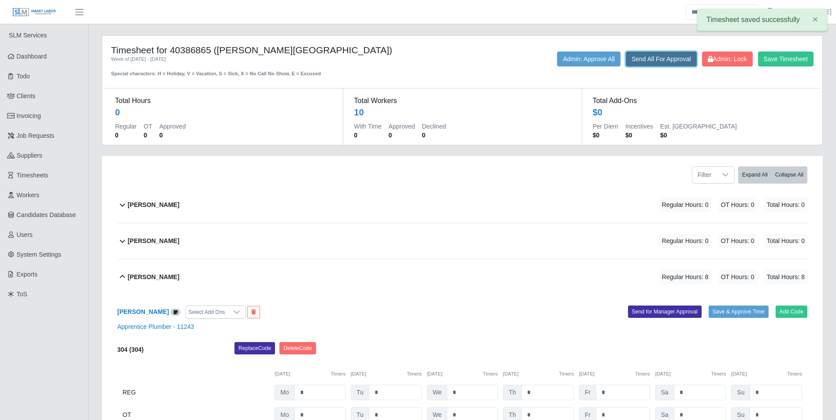
click at [663, 63] on button "Send All For Approval" at bounding box center [661, 59] width 71 height 15
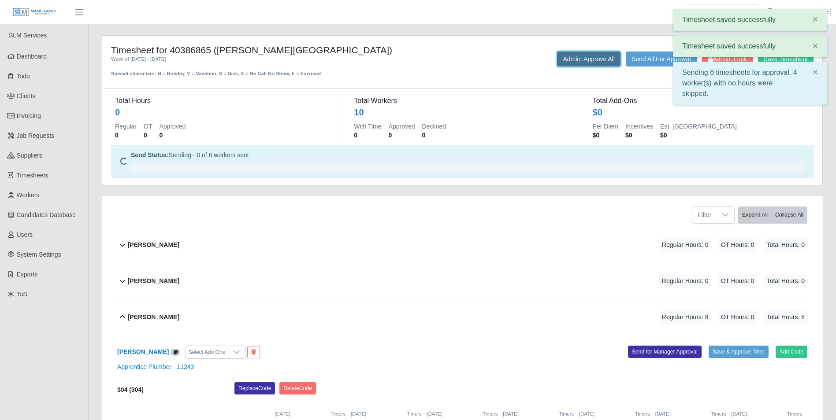
click at [591, 63] on button "Admin: Approve All" at bounding box center [588, 59] width 63 height 15
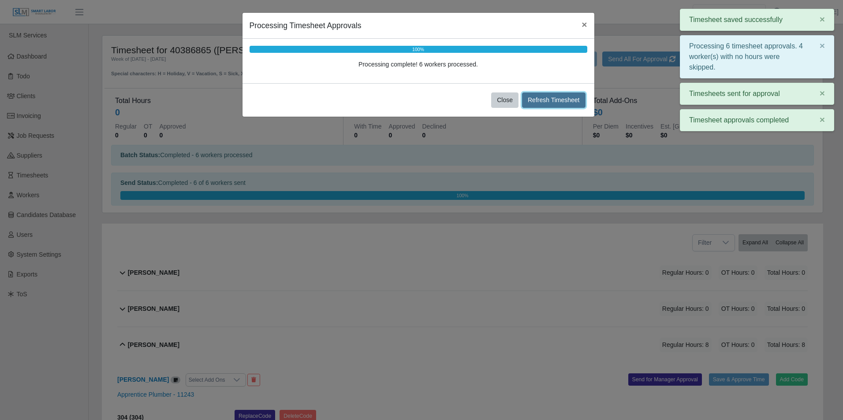
click at [554, 104] on button "Refresh Timesheet" at bounding box center [553, 100] width 63 height 15
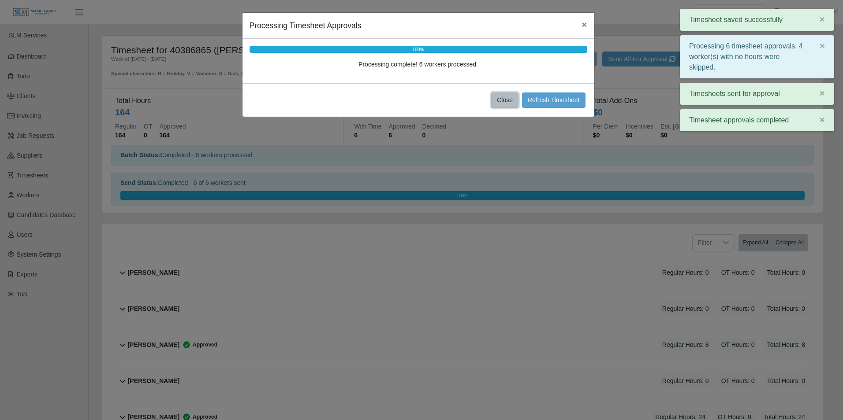
click at [509, 102] on button "Close" at bounding box center [504, 100] width 27 height 15
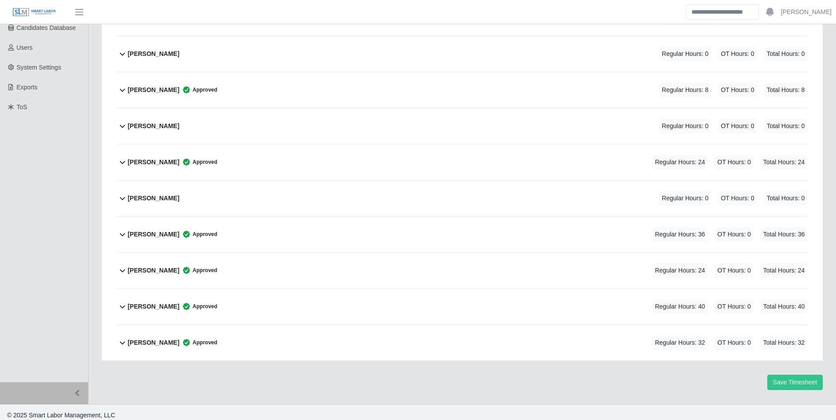
scroll to position [193, 0]
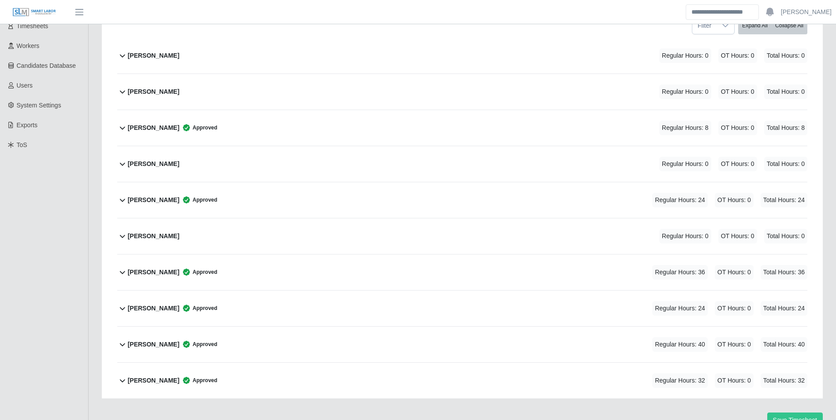
click at [144, 235] on b "Joaquin Gonzalez" at bounding box center [154, 236] width 52 height 9
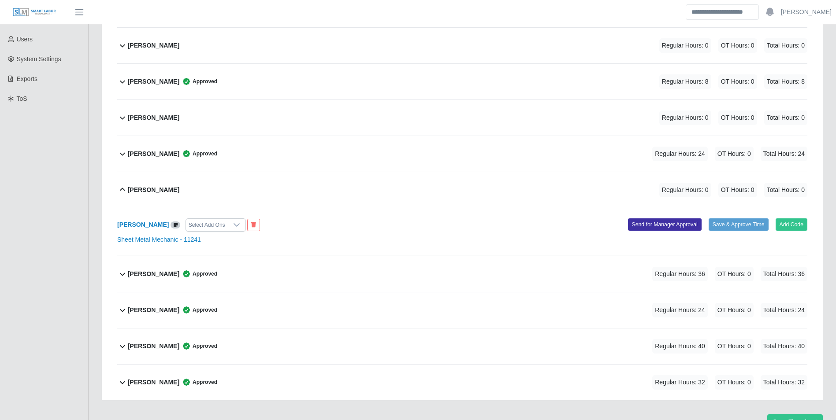
scroll to position [197, 0]
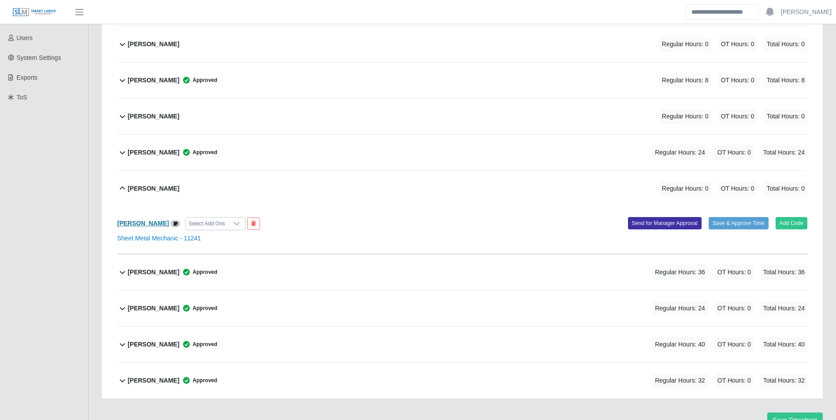
click at [150, 220] on b "Joaquin Gonzalez" at bounding box center [143, 223] width 52 height 7
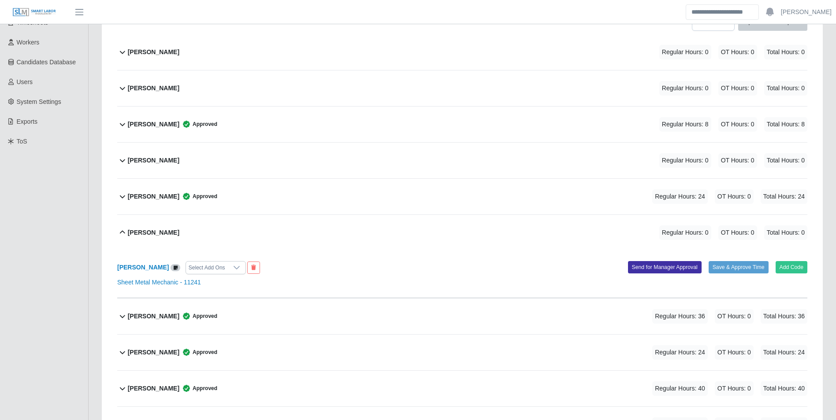
click at [160, 156] on b "Devin Dougherty" at bounding box center [154, 160] width 52 height 9
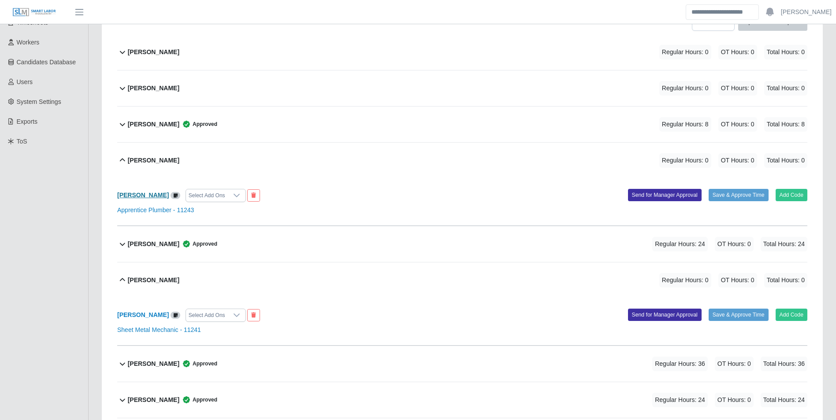
click at [152, 197] on b "Devin Dougherty" at bounding box center [143, 195] width 52 height 7
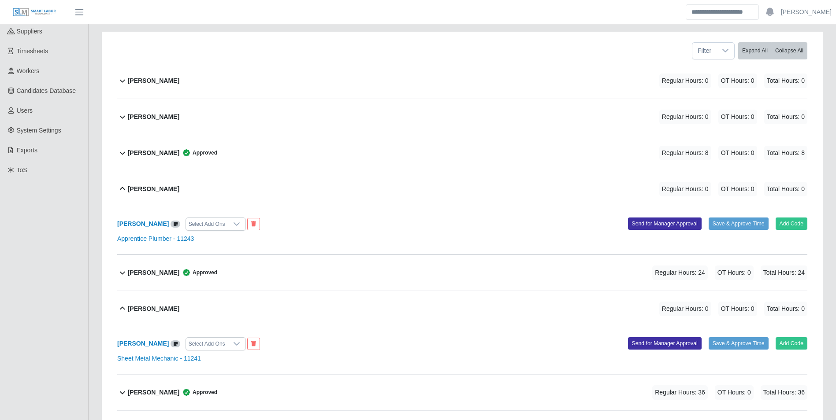
scroll to position [109, 0]
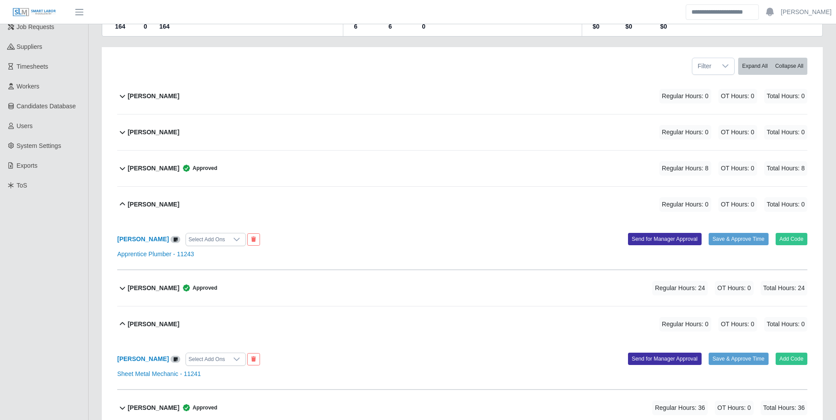
click at [192, 130] on div "Christopher Freeman Regular Hours: 0 OT Hours: 0 Total Hours: 0" at bounding box center [468, 133] width 680 height 36
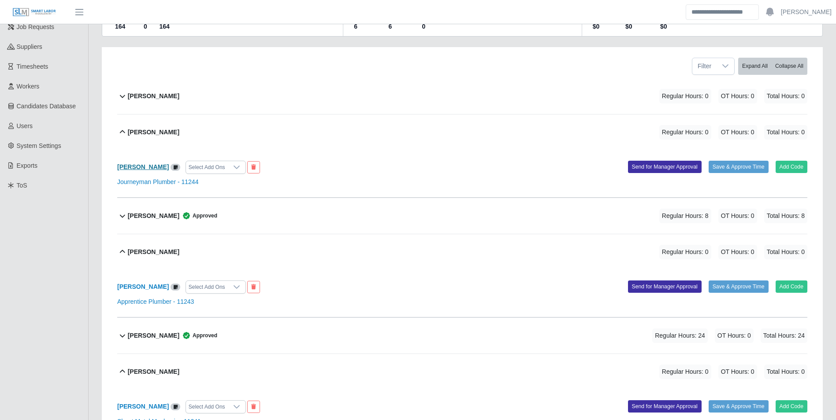
click at [163, 166] on b "Christopher Freeman" at bounding box center [143, 167] width 52 height 7
click at [166, 92] on b "Armando Lopez" at bounding box center [154, 96] width 52 height 9
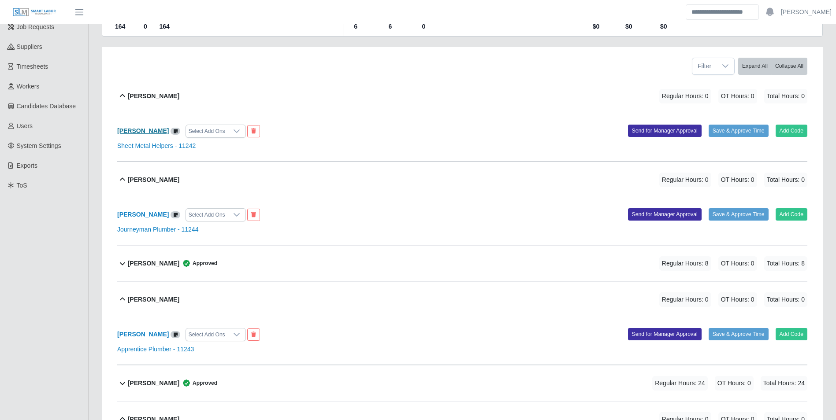
click at [139, 131] on b "Armando Lopez" at bounding box center [143, 130] width 52 height 7
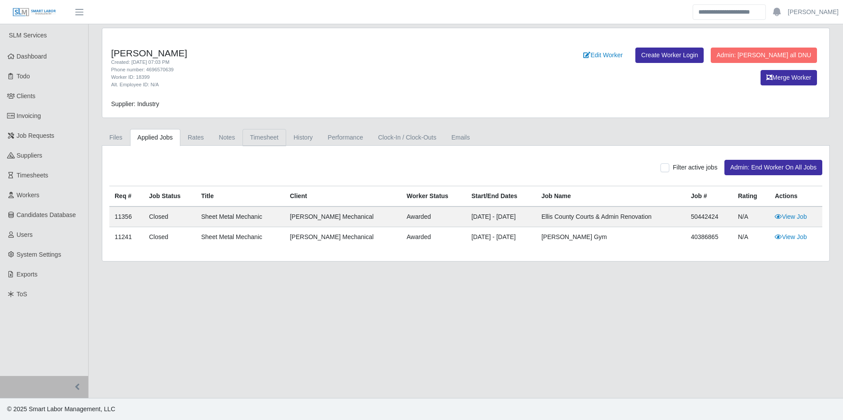
click at [257, 141] on link "Timesheet" at bounding box center [264, 137] width 44 height 17
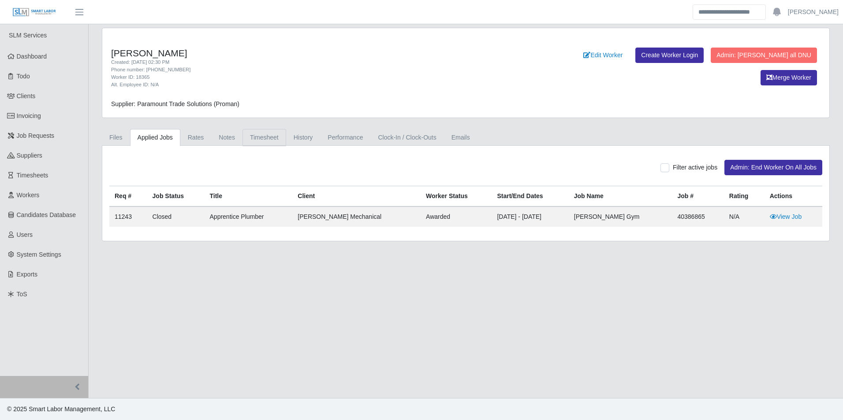
click at [259, 139] on link "Timesheet" at bounding box center [264, 137] width 44 height 17
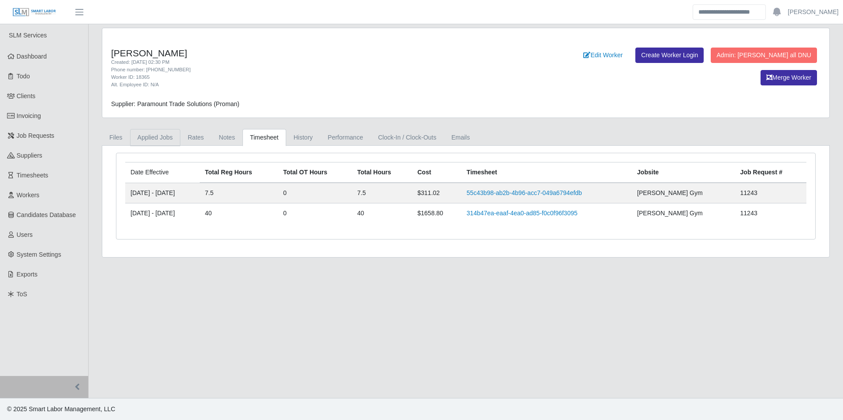
click at [167, 139] on link "Applied Jobs" at bounding box center [155, 137] width 50 height 17
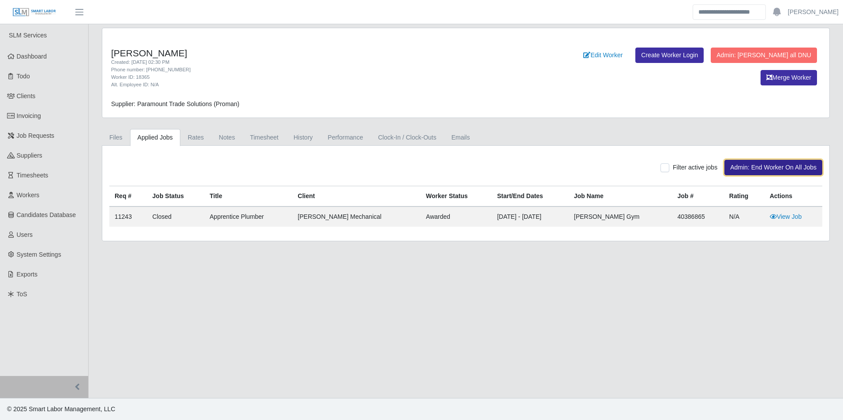
click at [737, 160] on button "Admin: End Worker On All Jobs" at bounding box center [773, 167] width 98 height 15
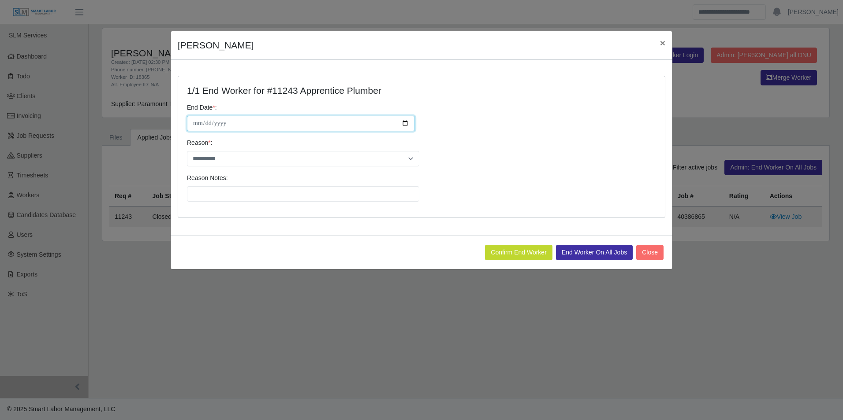
click at [402, 123] on input "**********" at bounding box center [301, 123] width 228 height 15
type input "**********"
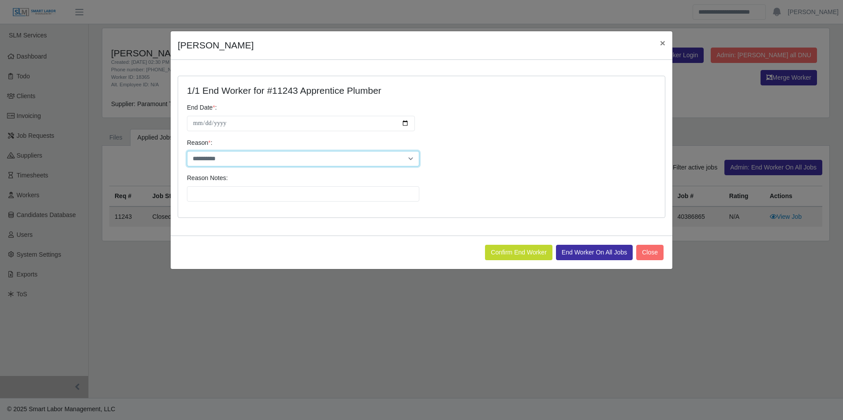
click at [228, 162] on select "**********" at bounding box center [303, 158] width 232 height 15
select select "********"
click at [187, 151] on select "**********" at bounding box center [303, 158] width 232 height 15
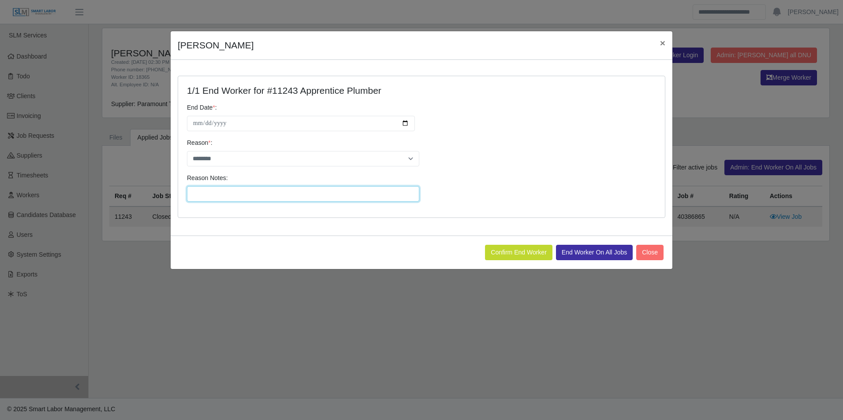
click at [230, 195] on input "Reason Notes:" at bounding box center [303, 193] width 232 height 15
type input "**********"
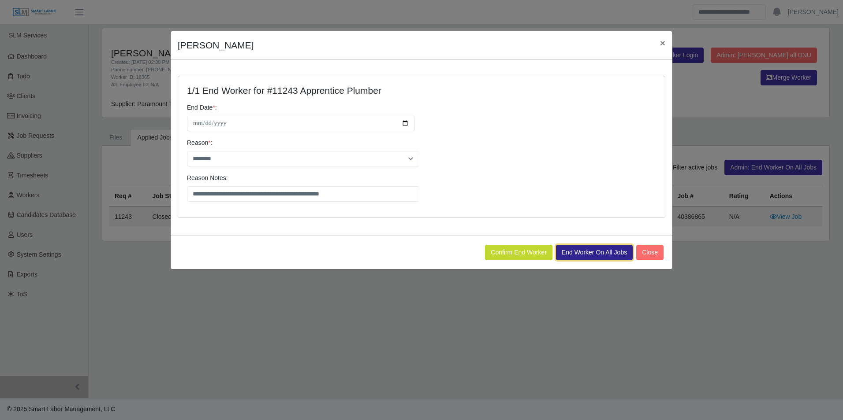
click at [582, 253] on button "End Worker On All Jobs" at bounding box center [594, 252] width 77 height 15
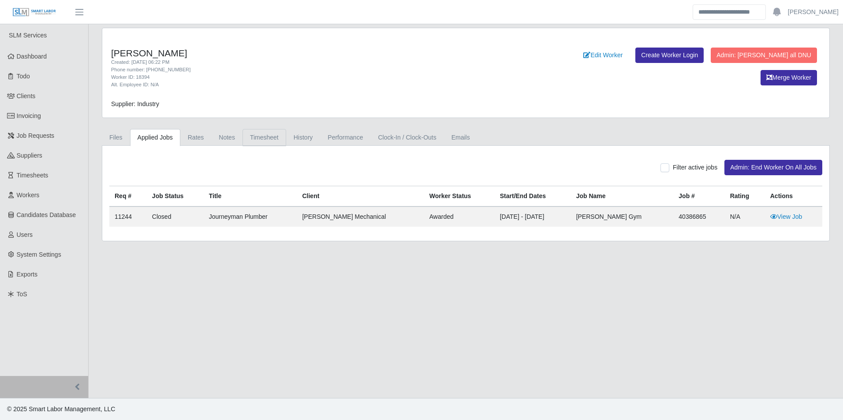
click at [259, 140] on link "Timesheet" at bounding box center [264, 137] width 44 height 17
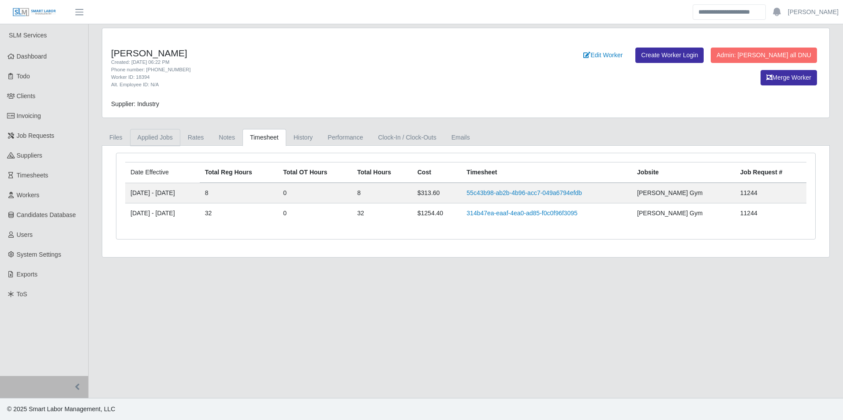
click at [160, 137] on link "Applied Jobs" at bounding box center [155, 137] width 50 height 17
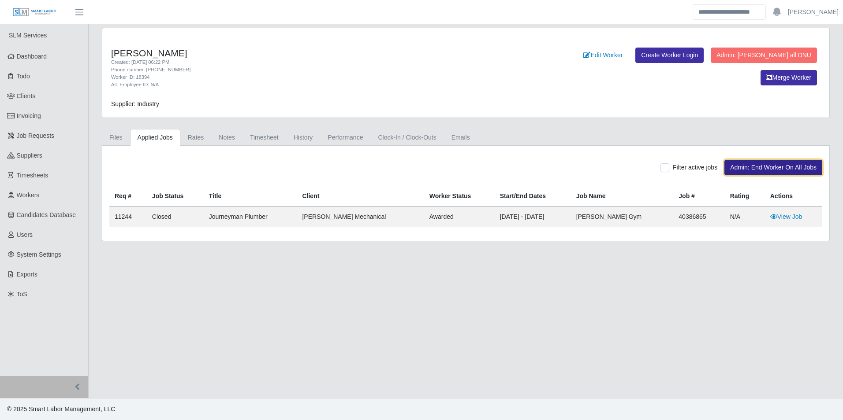
click at [778, 169] on button "Admin: End Worker On All Jobs" at bounding box center [773, 167] width 98 height 15
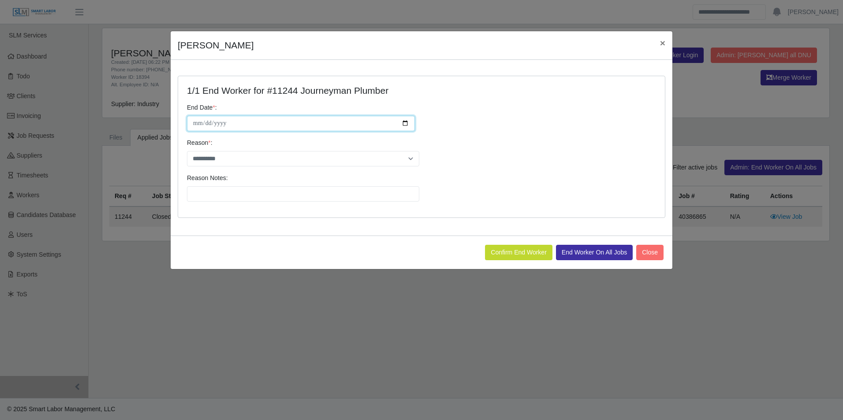
click at [405, 125] on input "**********" at bounding box center [301, 123] width 228 height 15
type input "**********"
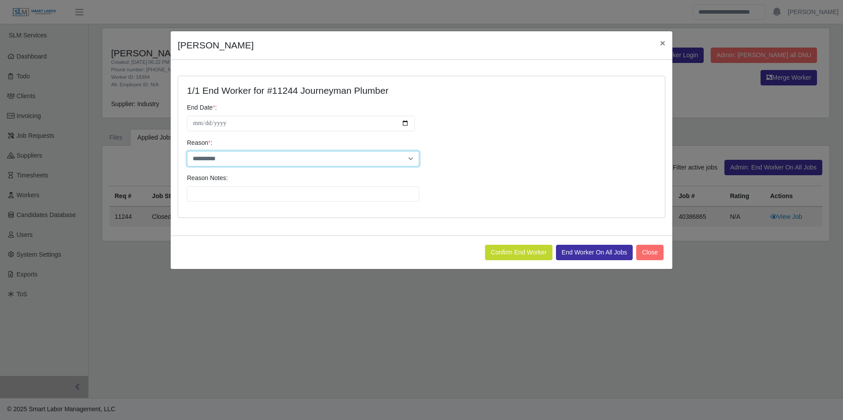
drag, startPoint x: 226, startPoint y: 156, endPoint x: 228, endPoint y: 160, distance: 4.5
click at [227, 156] on select "**********" at bounding box center [303, 158] width 232 height 15
select select "********"
click at [187, 151] on select "**********" at bounding box center [303, 158] width 232 height 15
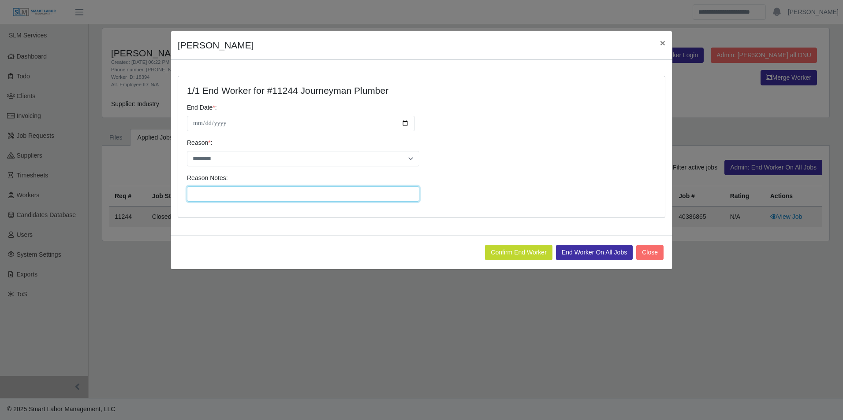
click at [222, 194] on input "Reason Notes:" at bounding box center [303, 193] width 232 height 15
type input "**********"
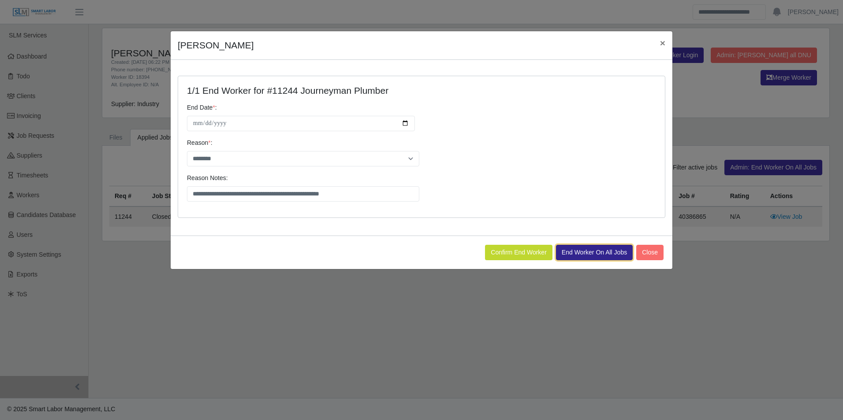
click at [576, 256] on button "End Worker On All Jobs" at bounding box center [594, 252] width 77 height 15
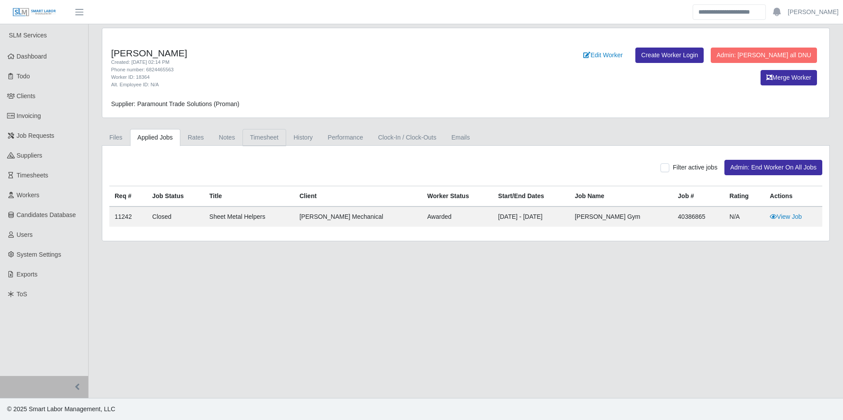
click at [249, 140] on link "Timesheet" at bounding box center [264, 137] width 44 height 17
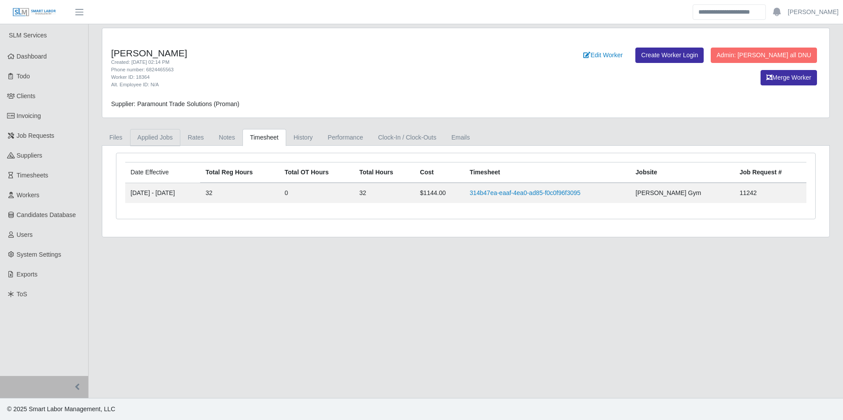
click at [168, 138] on link "Applied Jobs" at bounding box center [155, 137] width 50 height 17
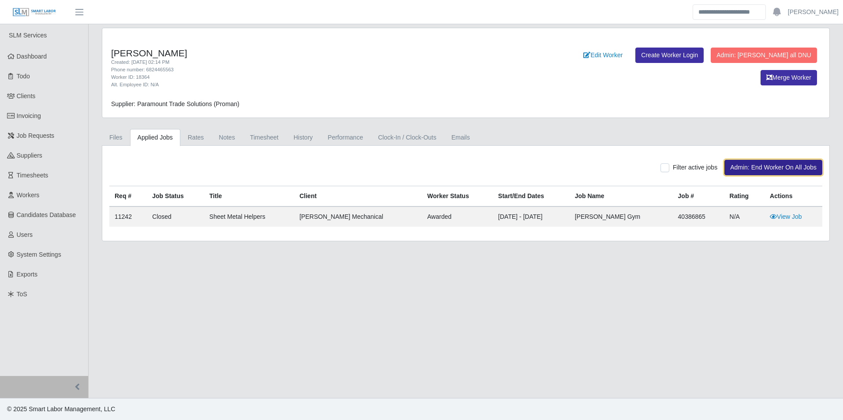
click at [752, 164] on button "Admin: End Worker On All Jobs" at bounding box center [773, 167] width 98 height 15
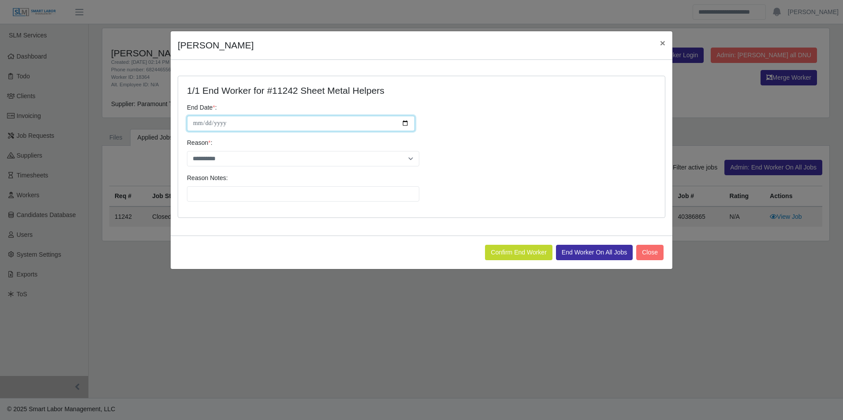
click at [404, 125] on input "**********" at bounding box center [301, 123] width 228 height 15
type input "**********"
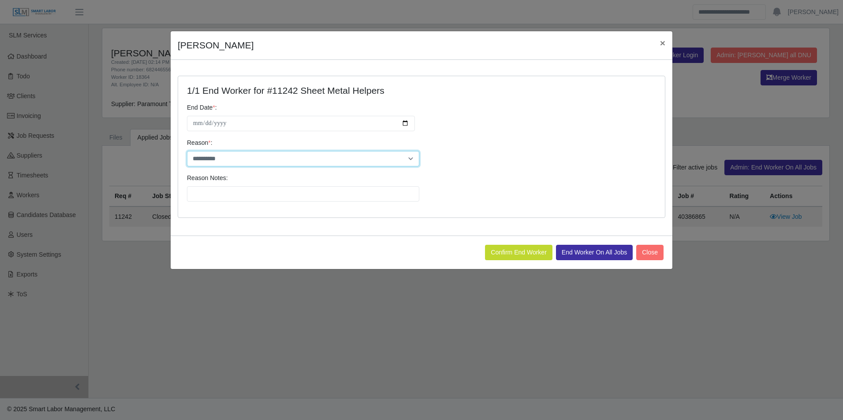
click at [227, 159] on select "**********" at bounding box center [303, 158] width 232 height 15
select select "********"
click at [187, 151] on select "**********" at bounding box center [303, 158] width 232 height 15
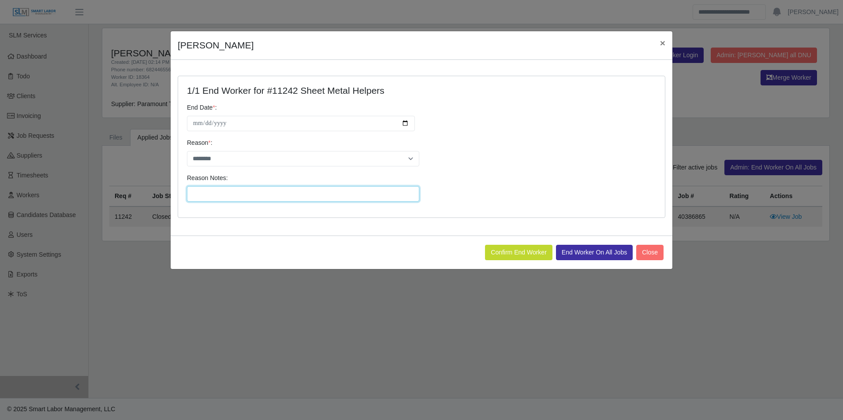
click at [223, 187] on input "Reason Notes:" at bounding box center [303, 193] width 232 height 15
type input "**********"
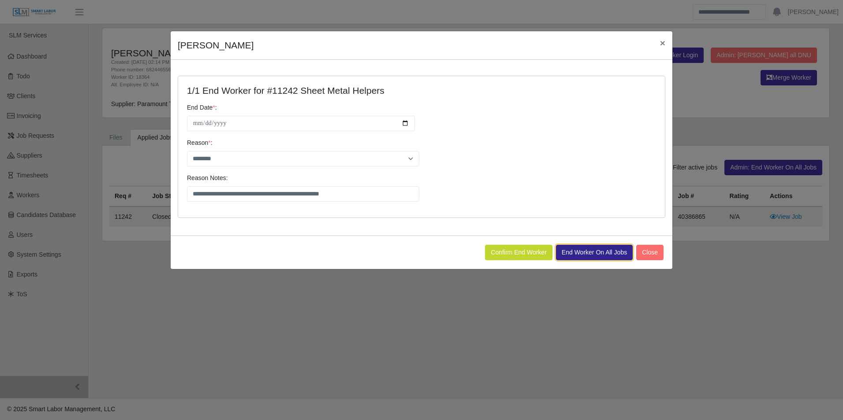
click at [587, 253] on button "End Worker On All Jobs" at bounding box center [594, 252] width 77 height 15
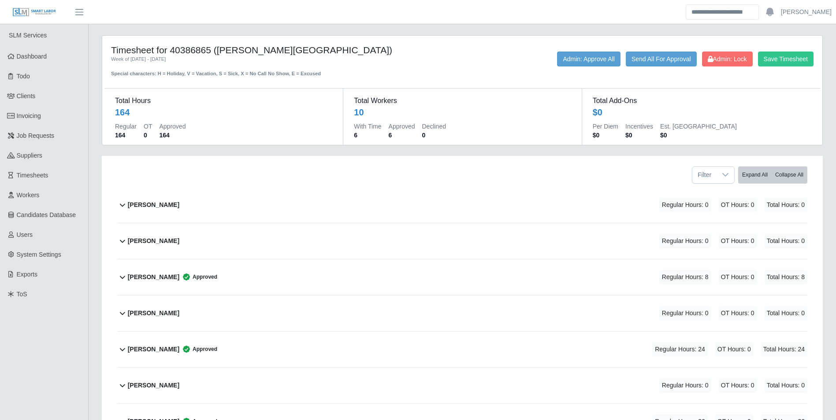
click at [167, 204] on b "[PERSON_NAME]" at bounding box center [154, 205] width 52 height 9
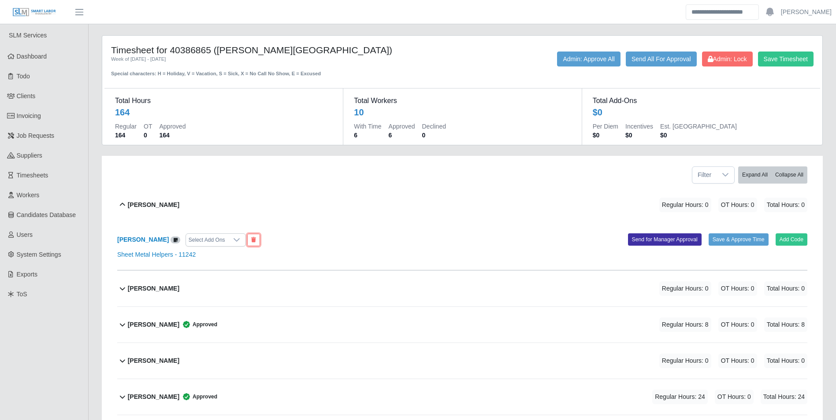
drag, startPoint x: 249, startPoint y: 242, endPoint x: 455, endPoint y: 42, distance: 287.4
click at [251, 242] on icon at bounding box center [253, 240] width 5 height 5
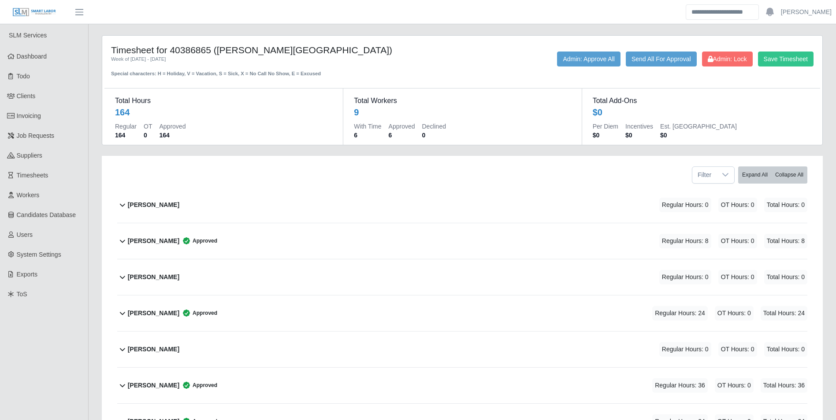
click at [175, 274] on b "[PERSON_NAME]" at bounding box center [154, 277] width 52 height 9
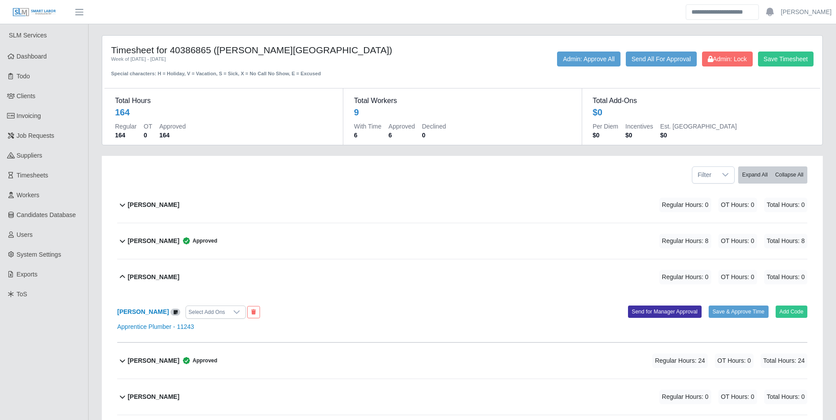
click at [251, 305] on div "[PERSON_NAME] Select Add Ons Add Code Save & Approve Time Send for Manager Appr…" at bounding box center [462, 319] width 690 height 48
click at [252, 307] on button at bounding box center [253, 312] width 13 height 12
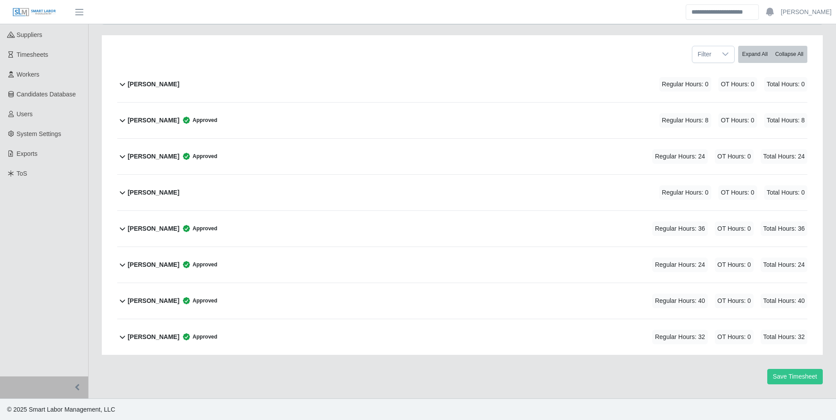
scroll to position [121, 0]
click at [157, 91] on div "[PERSON_NAME]" at bounding box center [154, 84] width 52 height 15
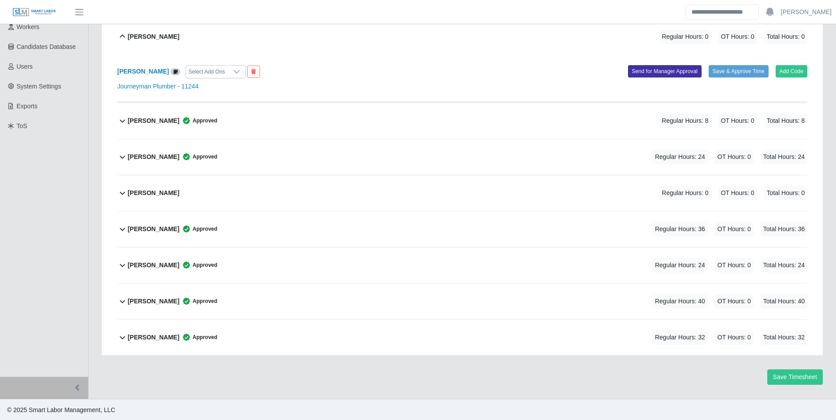
scroll to position [169, 0]
click at [260, 68] on button at bounding box center [253, 71] width 13 height 12
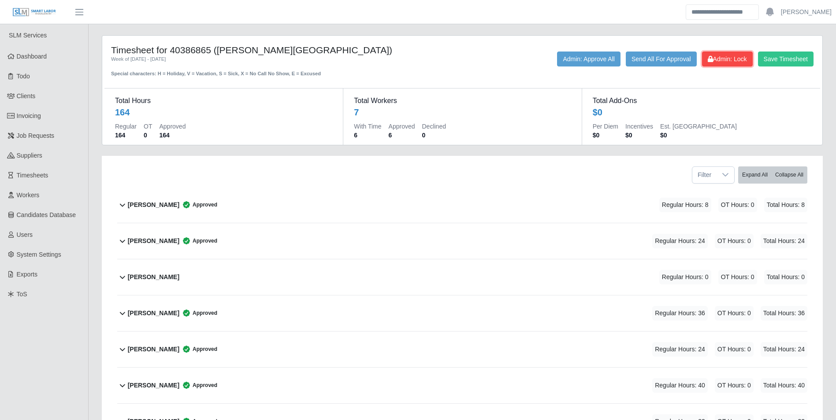
click at [727, 59] on span "Admin: Lock" at bounding box center [727, 59] width 39 height 7
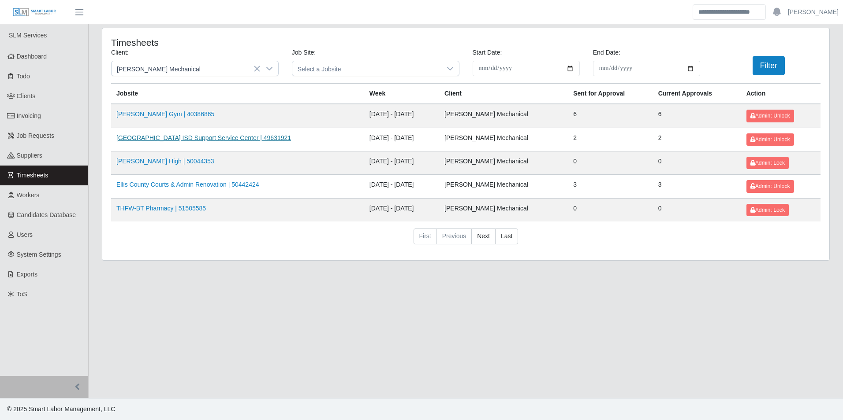
click at [202, 136] on link "Arlington ISD Support Service Center | 49631921" at bounding box center [203, 137] width 175 height 7
click at [174, 187] on link "Ellis County Courts & Admin Renovation | 50442424" at bounding box center [187, 184] width 143 height 7
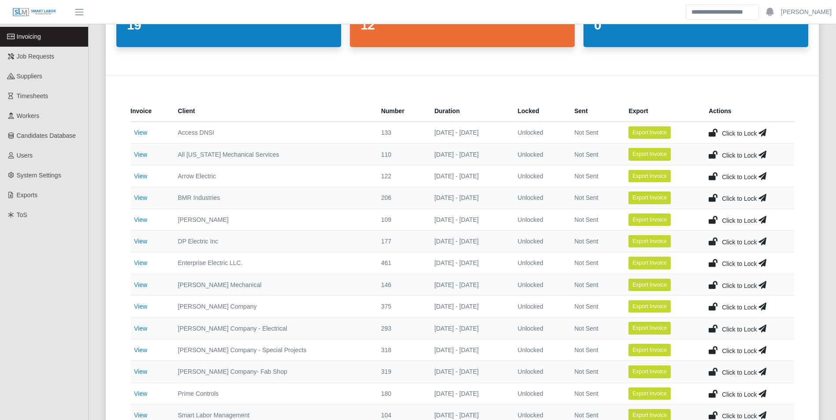
scroll to position [88, 0]
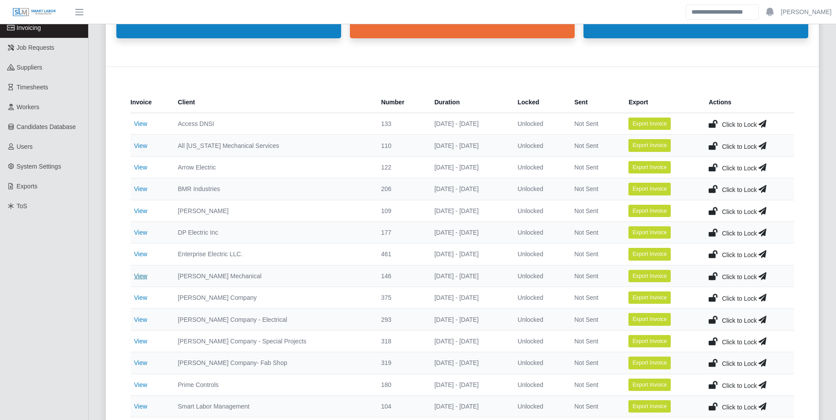
click at [141, 276] on link "View" at bounding box center [140, 276] width 13 height 7
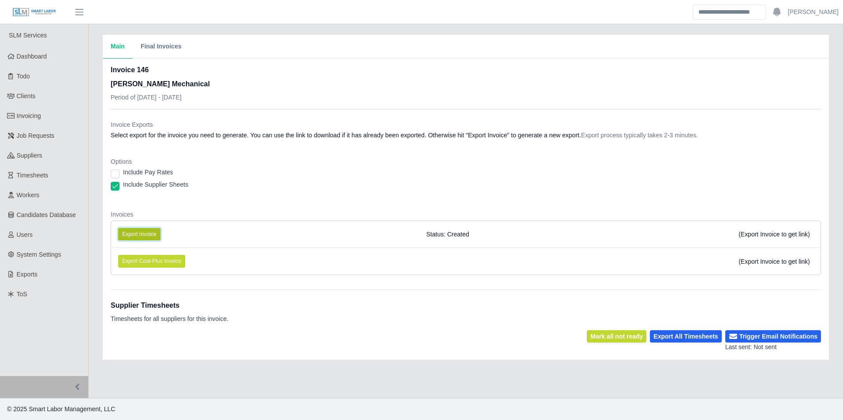
click at [149, 233] on button "Export Invoice" at bounding box center [139, 234] width 42 height 12
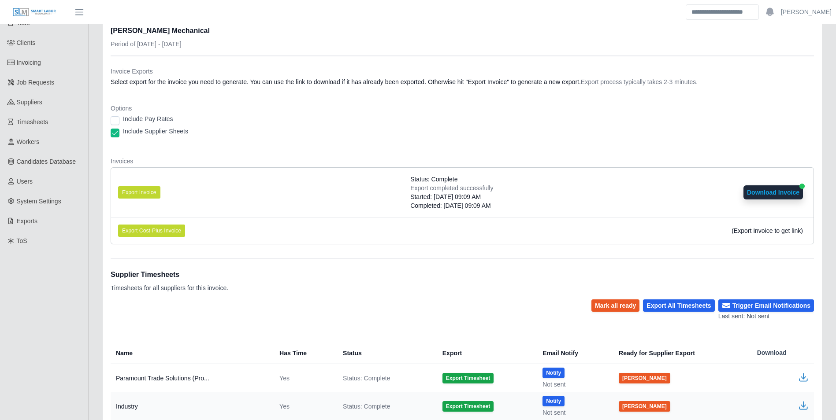
scroll to position [114, 0]
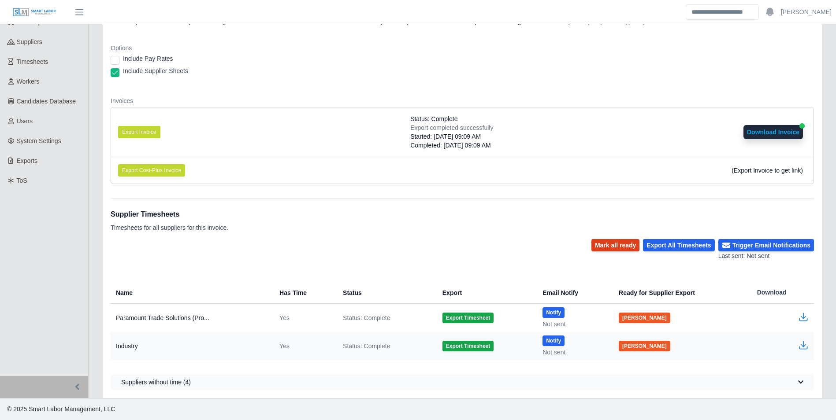
click at [617, 248] on button "Mark all ready" at bounding box center [615, 245] width 48 height 12
click at [763, 246] on button "Trigger Email Notifications" at bounding box center [766, 245] width 96 height 12
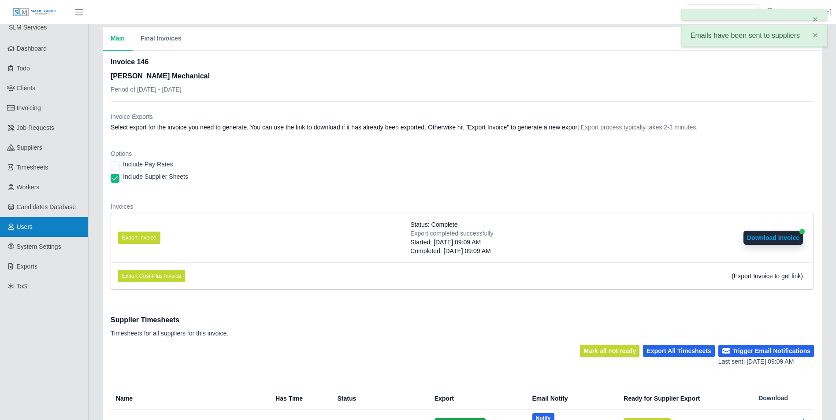
scroll to position [0, 0]
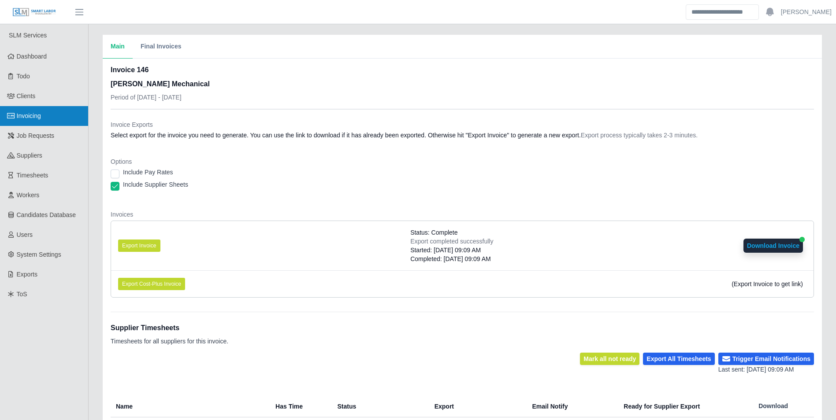
click at [41, 116] on span "Invoicing" at bounding box center [29, 115] width 24 height 7
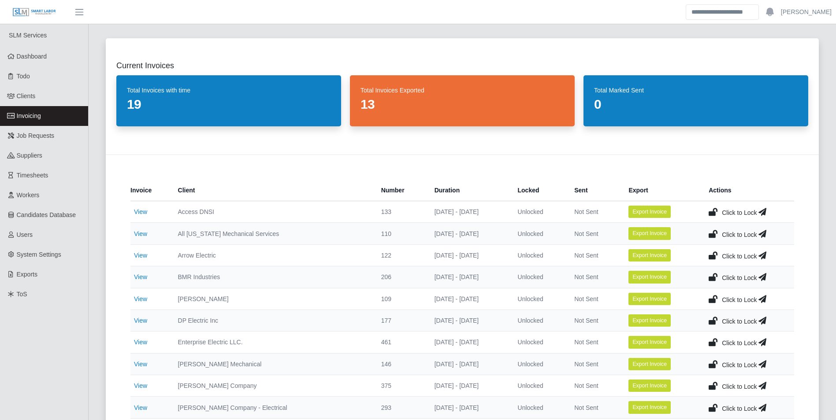
click at [46, 113] on link "Invoicing" at bounding box center [44, 116] width 88 height 20
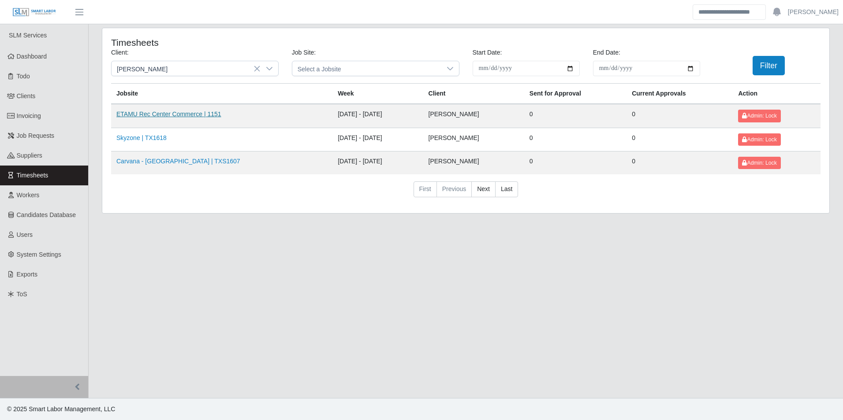
click at [207, 113] on link "ETAMU Rec Center Commerce | 1151" at bounding box center [168, 114] width 105 height 7
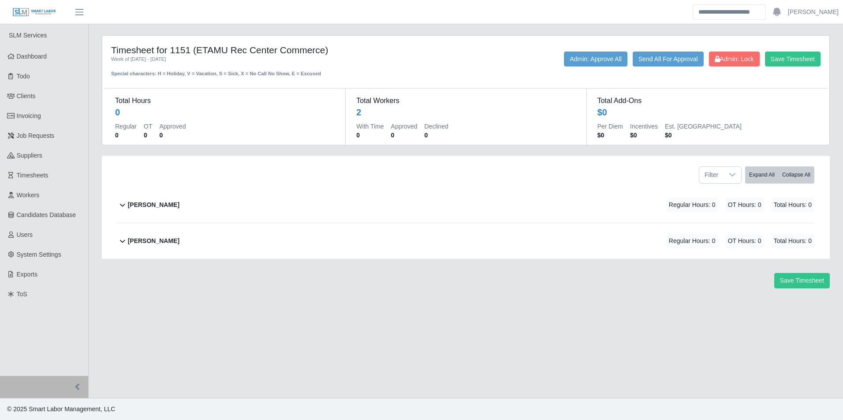
click at [179, 204] on b "[PERSON_NAME]" at bounding box center [154, 205] width 52 height 9
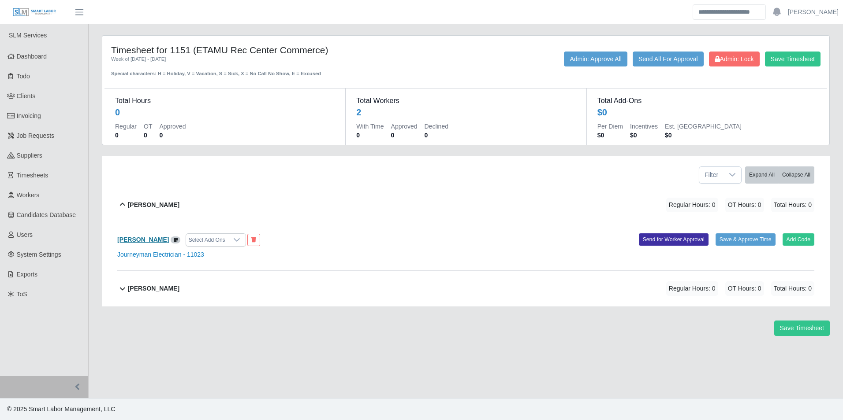
click at [156, 236] on b "[PERSON_NAME]" at bounding box center [143, 239] width 52 height 7
click at [160, 280] on div "Mario Colaberardino Regular Hours: 0 OT Hours: 0 Total Hours: 0" at bounding box center [471, 289] width 686 height 36
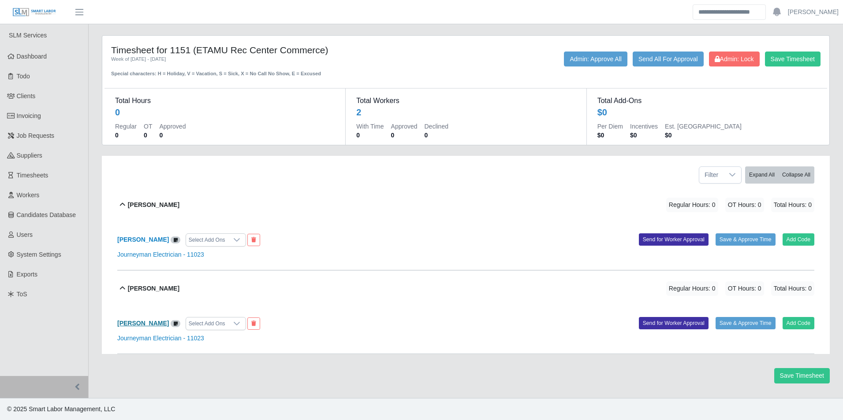
click at [167, 321] on b "Mario Colaberardino" at bounding box center [143, 323] width 52 height 7
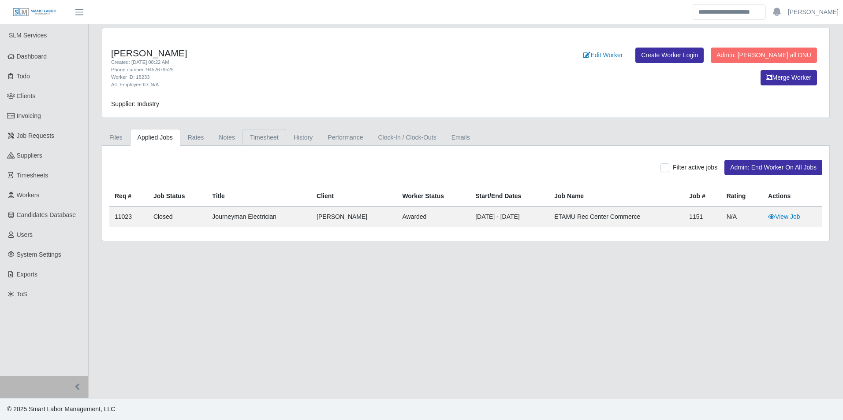
click at [259, 140] on link "Timesheet" at bounding box center [264, 137] width 44 height 17
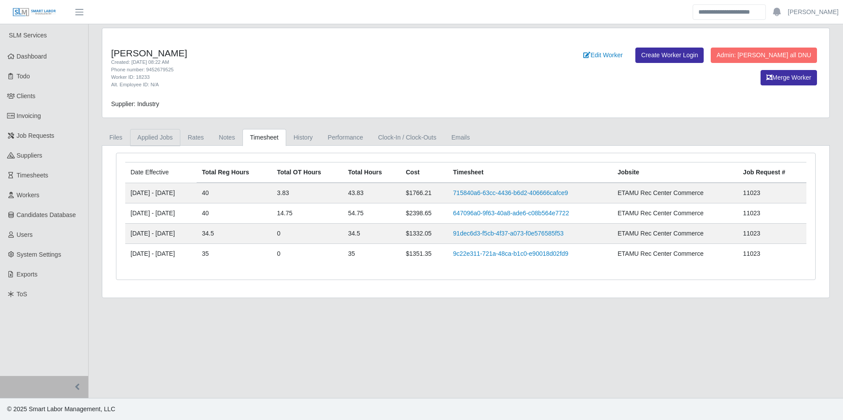
drag, startPoint x: 160, startPoint y: 137, endPoint x: 170, endPoint y: 138, distance: 9.7
click at [161, 137] on link "Applied Jobs" at bounding box center [155, 137] width 50 height 17
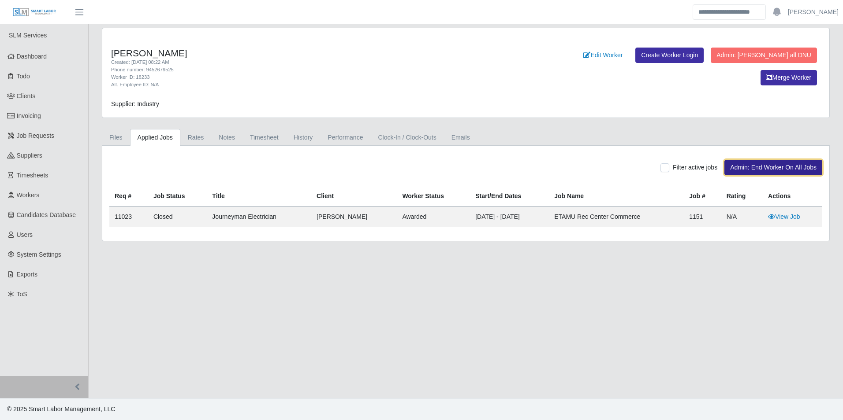
click at [755, 163] on button "Admin: End Worker On All Jobs" at bounding box center [773, 167] width 98 height 15
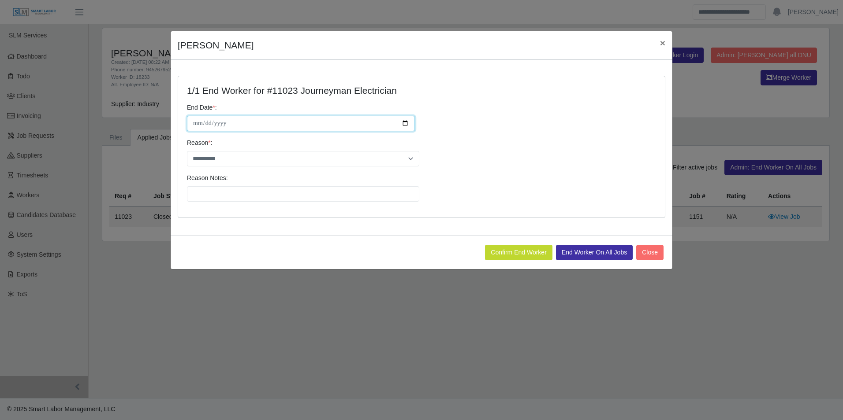
click at [404, 124] on input "**********" at bounding box center [301, 123] width 228 height 15
type input "**********"
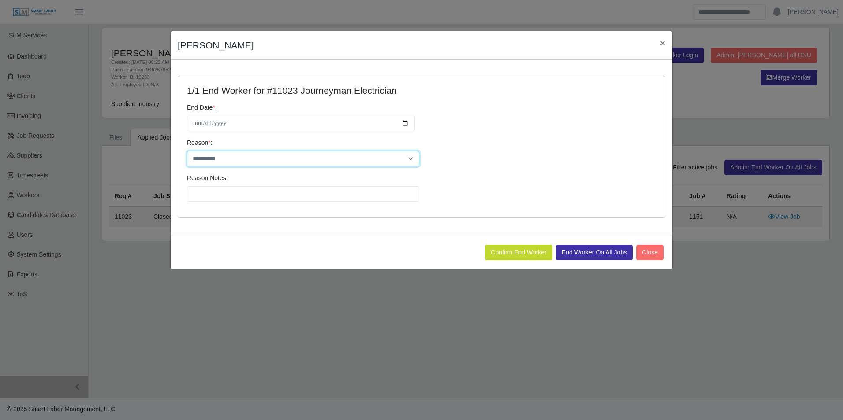
click at [262, 163] on select "**********" at bounding box center [303, 158] width 232 height 15
select select "**********"
click at [187, 151] on select "**********" at bounding box center [303, 158] width 232 height 15
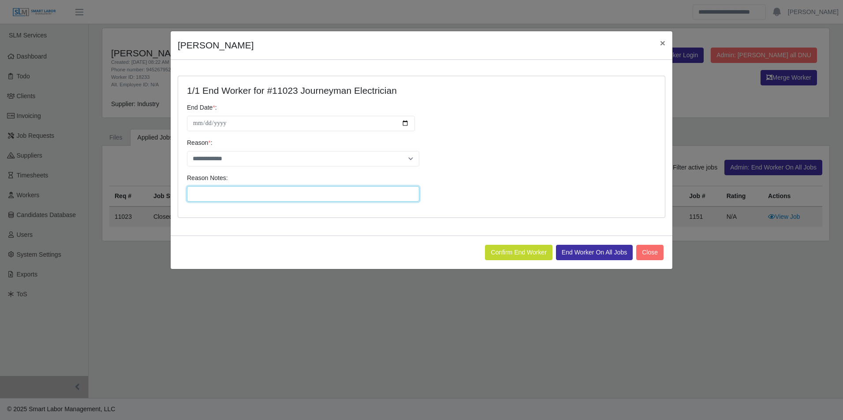
click at [242, 190] on input "Reason Notes:" at bounding box center [303, 193] width 232 height 15
type input "**********"
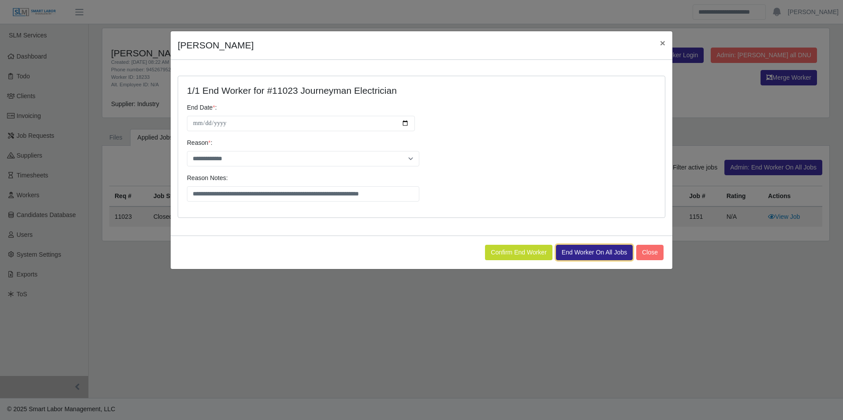
click at [579, 251] on button "End Worker On All Jobs" at bounding box center [594, 252] width 77 height 15
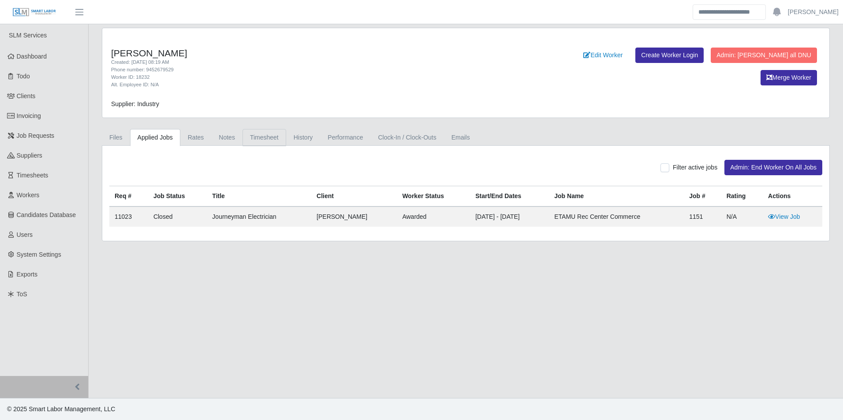
click at [262, 138] on link "Timesheet" at bounding box center [264, 137] width 44 height 17
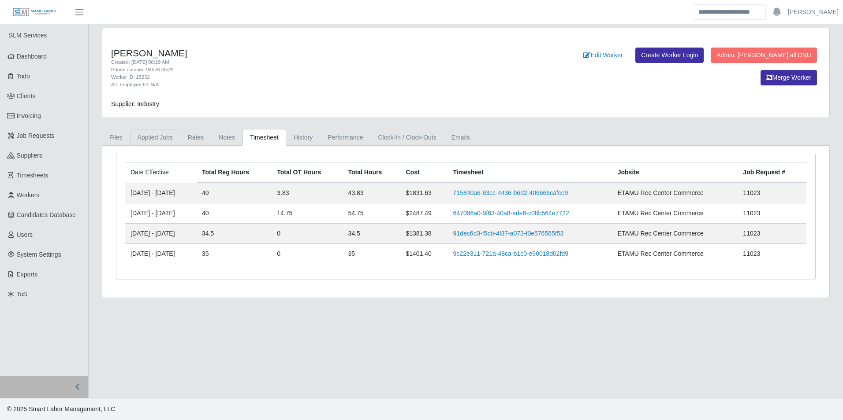
click at [156, 138] on link "Applied Jobs" at bounding box center [155, 137] width 50 height 17
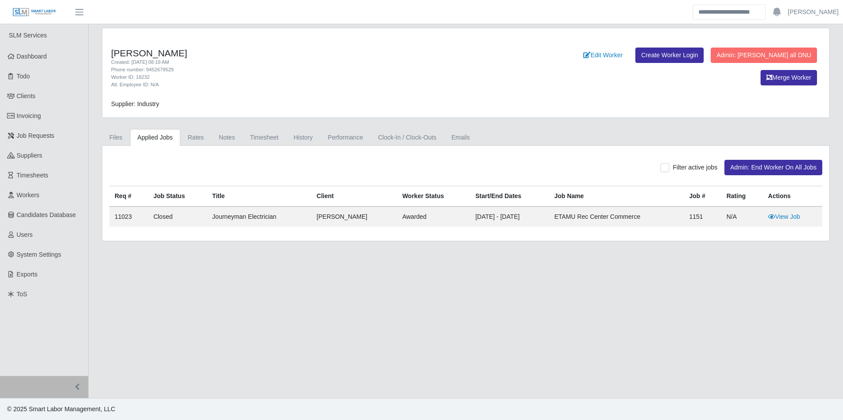
click at [746, 178] on div "Filter active jobs Admin: End Worker On All Jobs" at bounding box center [466, 169] width 726 height 33
click at [743, 174] on button "Admin: End Worker On All Jobs" at bounding box center [773, 167] width 98 height 15
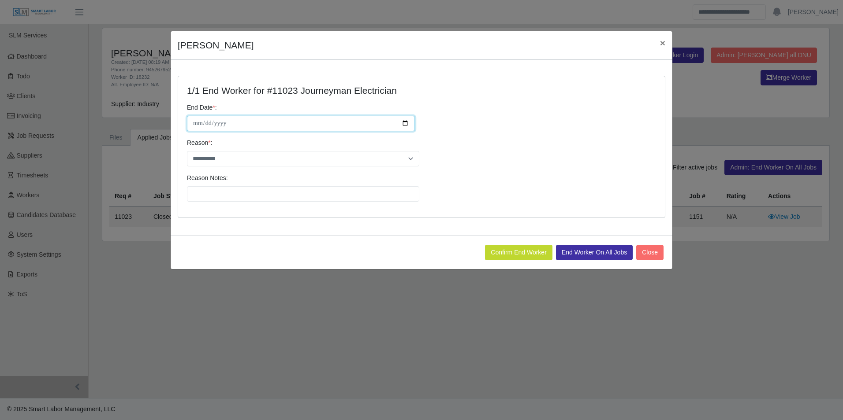
click at [406, 123] on input "**********" at bounding box center [301, 123] width 228 height 15
type input "**********"
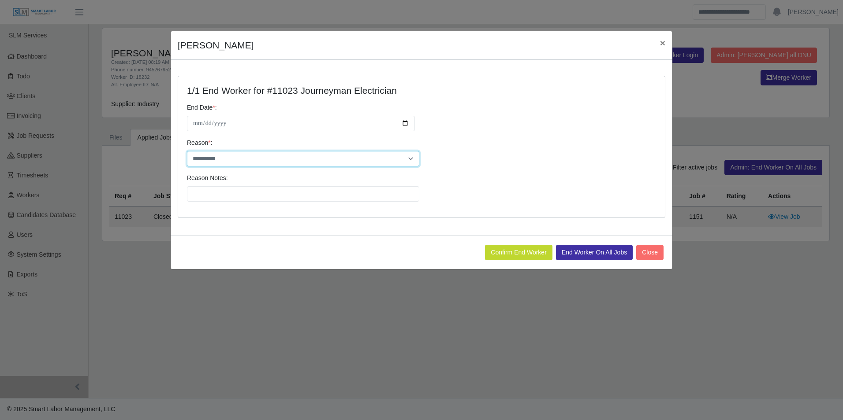
drag, startPoint x: 262, startPoint y: 158, endPoint x: 258, endPoint y: 167, distance: 10.1
click at [262, 158] on select "**********" at bounding box center [303, 158] width 232 height 15
select select "**********"
click at [187, 151] on select "**********" at bounding box center [303, 158] width 232 height 15
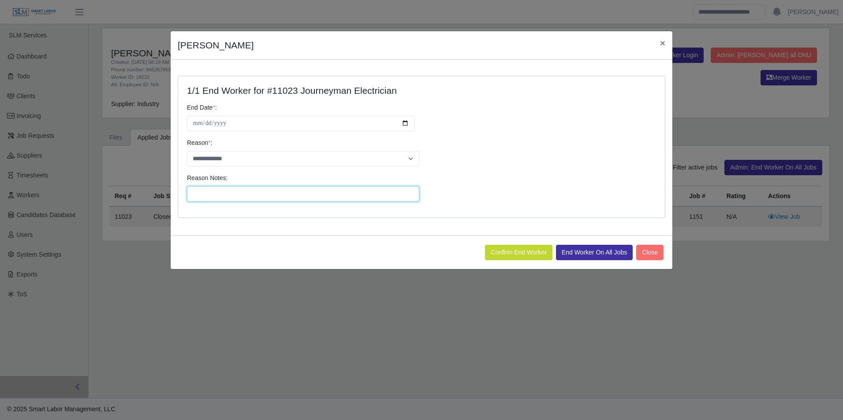
click at [239, 197] on input "Reason Notes:" at bounding box center [303, 193] width 232 height 15
type input "**********"
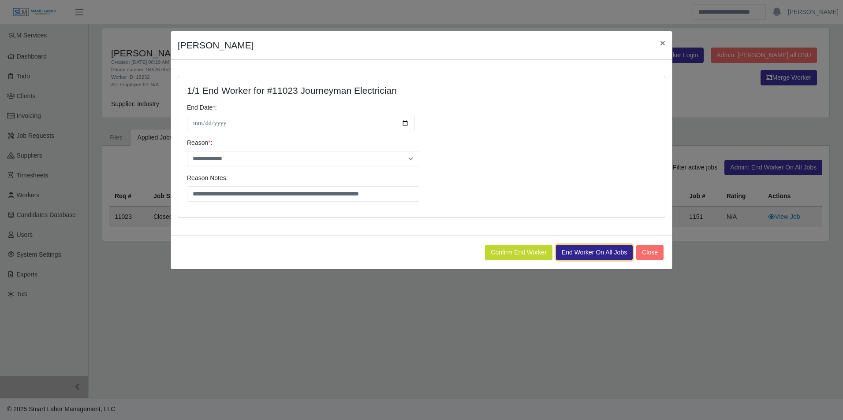
click at [574, 252] on button "End Worker On All Jobs" at bounding box center [594, 252] width 77 height 15
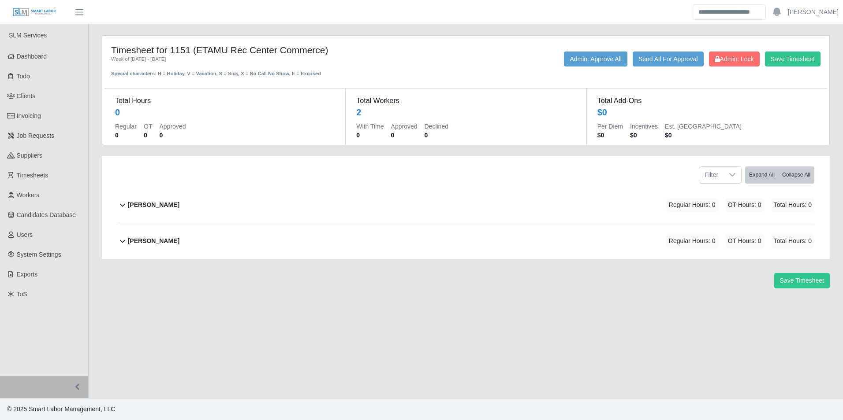
click at [173, 208] on b "Fabrizio Colaberardino" at bounding box center [154, 205] width 52 height 9
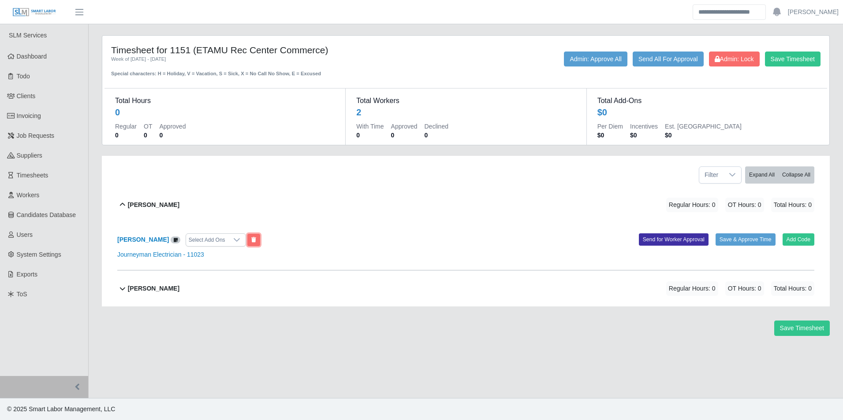
click at [260, 238] on button at bounding box center [253, 240] width 13 height 12
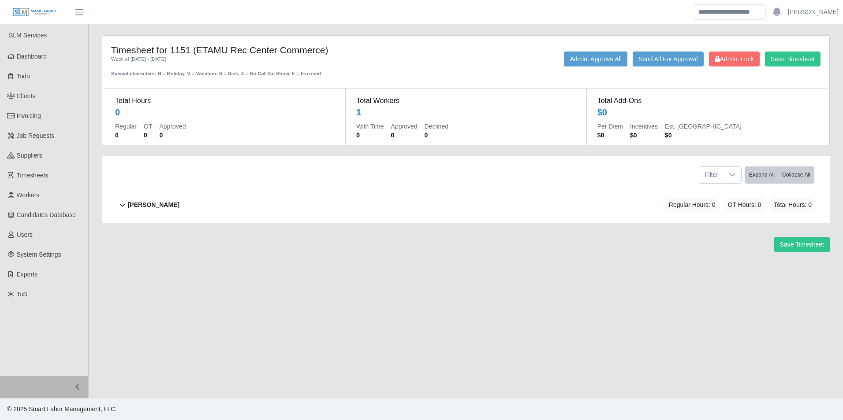
click at [179, 204] on b "[PERSON_NAME]" at bounding box center [154, 205] width 52 height 9
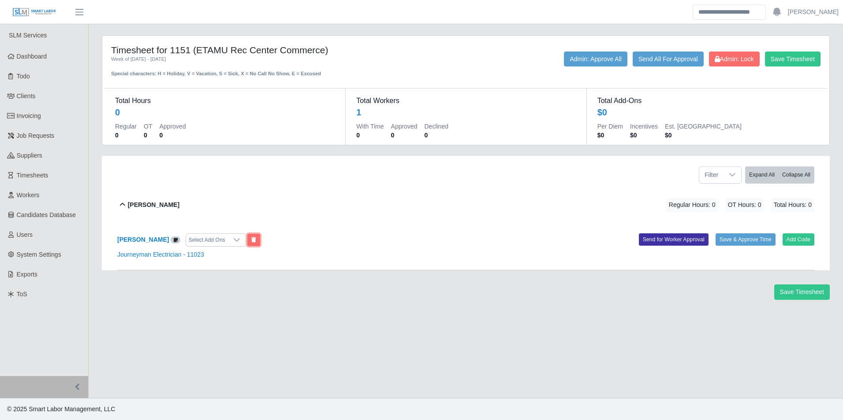
click at [260, 238] on button at bounding box center [253, 240] width 13 height 12
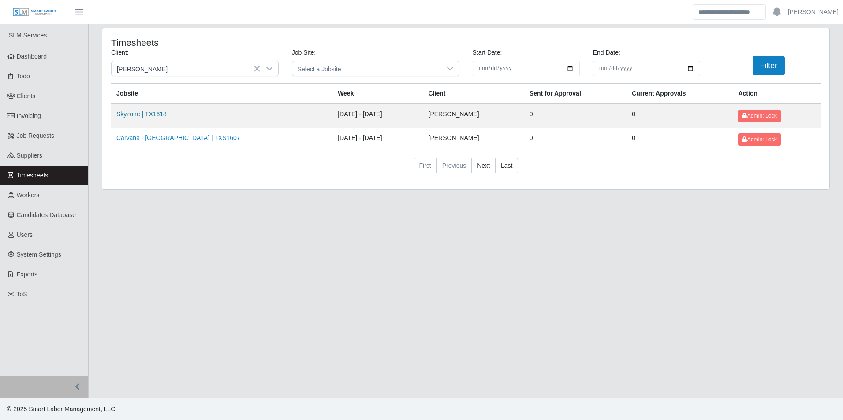
click at [160, 111] on link "Skyzone | TX1618" at bounding box center [141, 114] width 50 height 7
click at [156, 136] on link "Carvana - [GEOGRAPHIC_DATA] | TXS1607" at bounding box center [178, 137] width 124 height 7
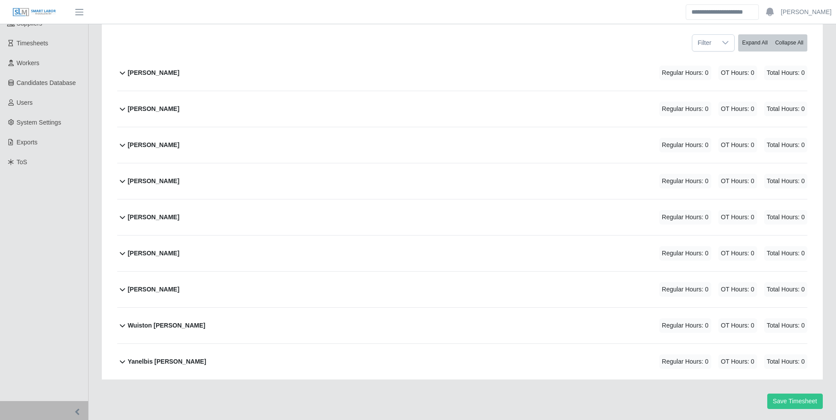
drag, startPoint x: 158, startPoint y: 145, endPoint x: 174, endPoint y: 146, distance: 15.4
click at [159, 145] on b "Honorio Tapia" at bounding box center [154, 145] width 52 height 9
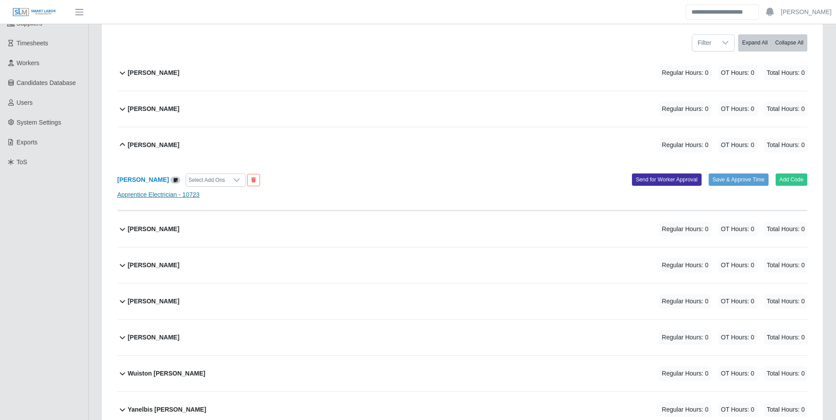
scroll to position [180, 0]
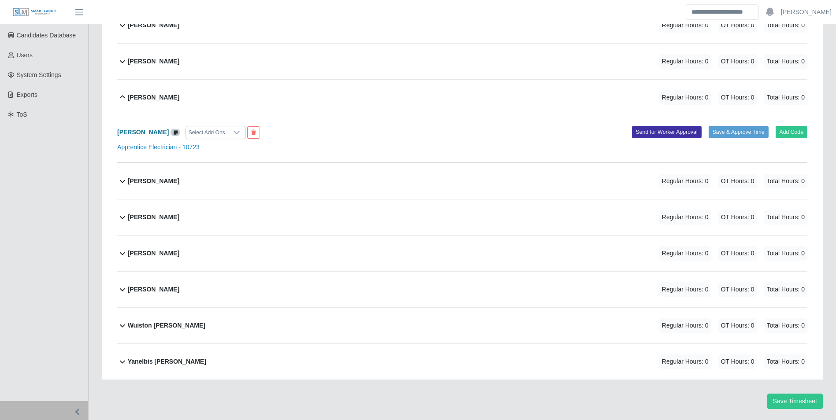
click at [147, 129] on b "Honorio Tapia" at bounding box center [143, 132] width 52 height 7
click at [160, 175] on div "Jean Guzman" at bounding box center [154, 181] width 52 height 15
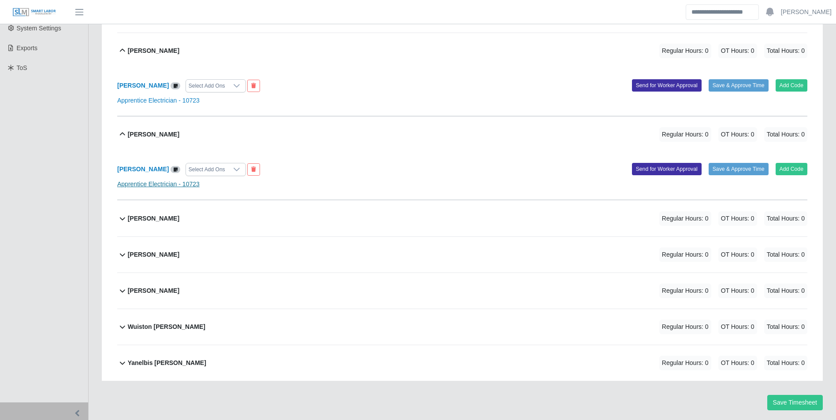
scroll to position [228, 0]
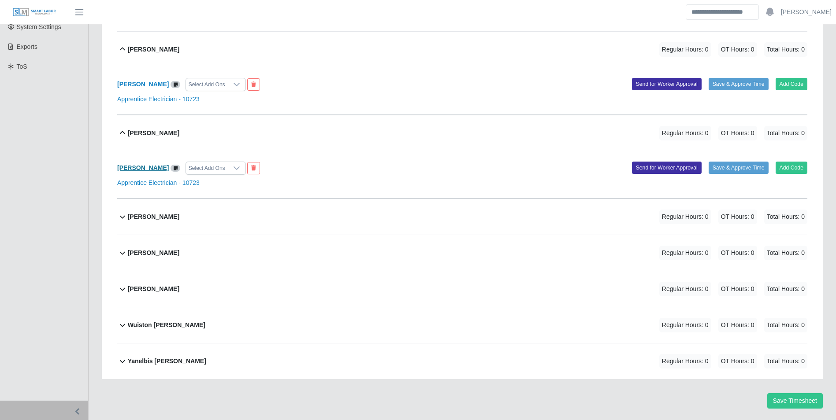
click at [147, 166] on b "Jean Guzman" at bounding box center [143, 167] width 52 height 7
click at [174, 218] on div "Jermaine James Regular Hours: 0 OT Hours: 0 Total Hours: 0" at bounding box center [468, 217] width 680 height 36
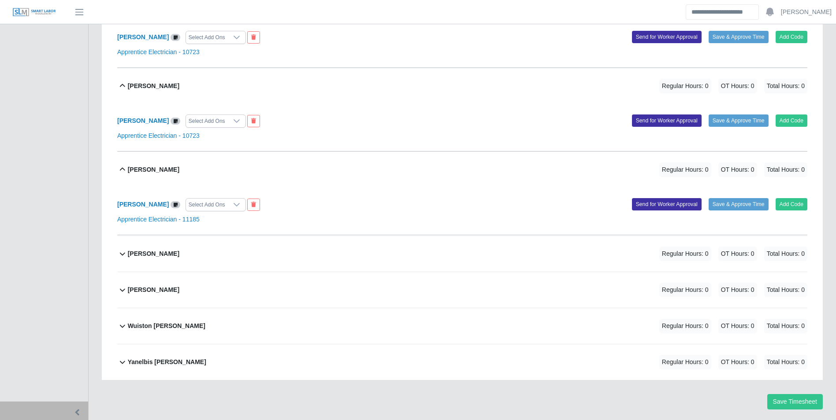
scroll to position [276, 0]
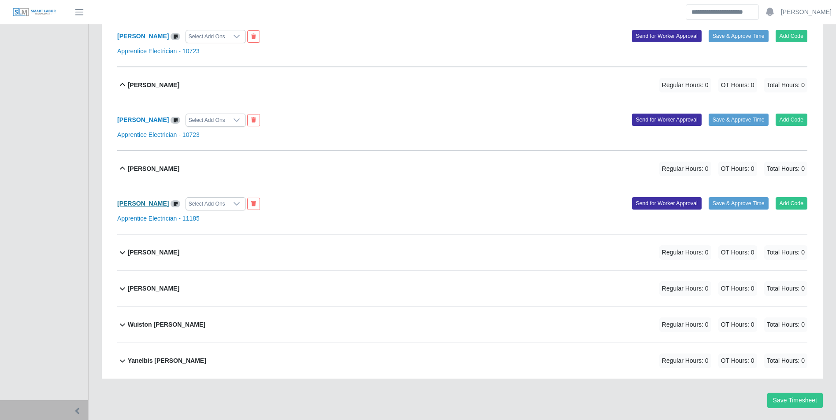
click at [141, 203] on b "Jermaine James" at bounding box center [143, 203] width 52 height 7
click at [176, 289] on div "Jose Santander Regular Hours: 0 OT Hours: 0 Total Hours: 0" at bounding box center [468, 289] width 680 height 36
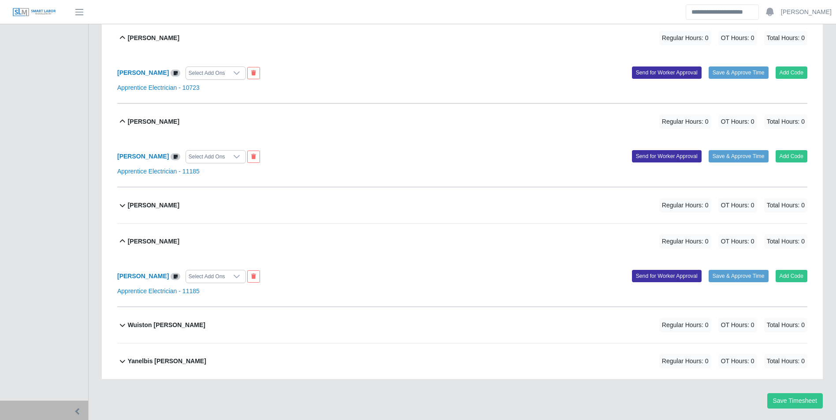
scroll to position [324, 0]
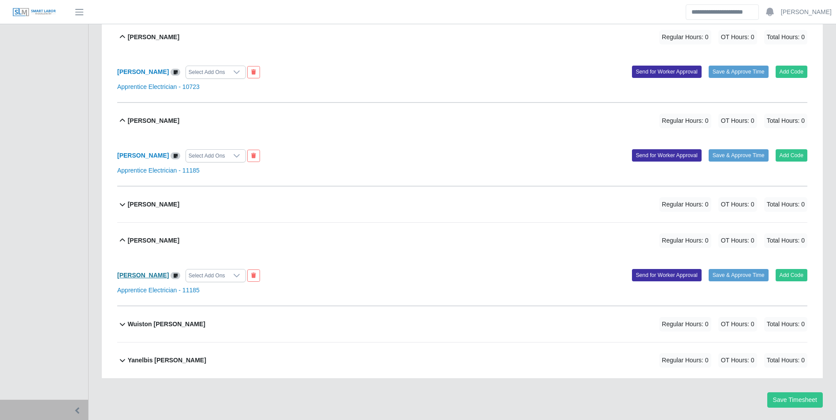
click at [151, 277] on b "Jose Santander" at bounding box center [143, 275] width 52 height 7
drag, startPoint x: 171, startPoint y: 323, endPoint x: 175, endPoint y: 326, distance: 4.5
click at [173, 325] on div "Wuiston Parra Regular Hours: 0 OT Hours: 0 Total Hours: 0" at bounding box center [468, 325] width 680 height 36
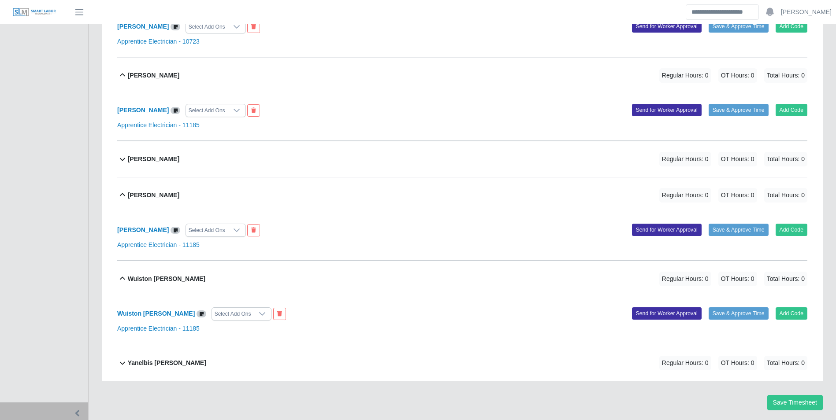
scroll to position [372, 0]
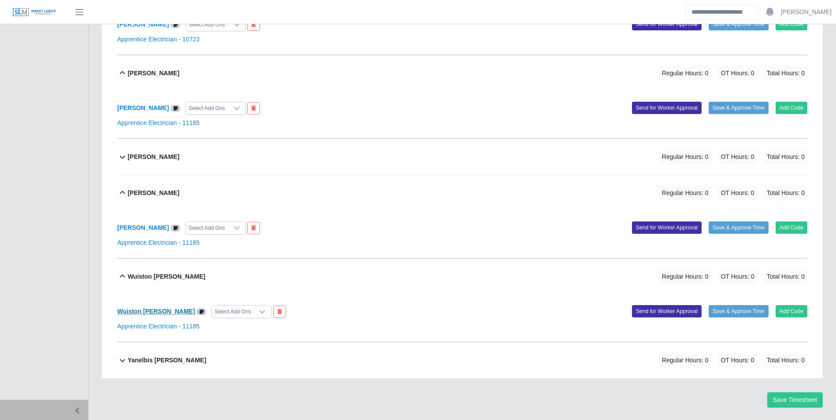
click at [149, 314] on b "Wuiston Parra" at bounding box center [156, 311] width 78 height 7
click at [165, 362] on b "Yanelbis Perea" at bounding box center [167, 360] width 78 height 9
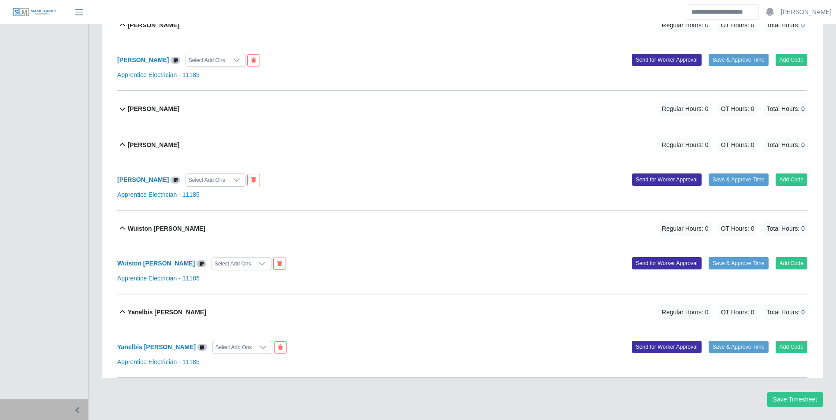
scroll to position [445, 0]
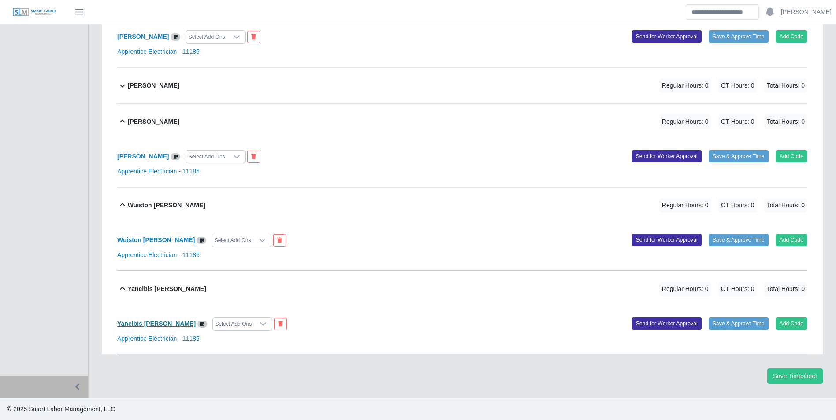
click at [149, 326] on b "Yanelbis Perea" at bounding box center [156, 323] width 78 height 7
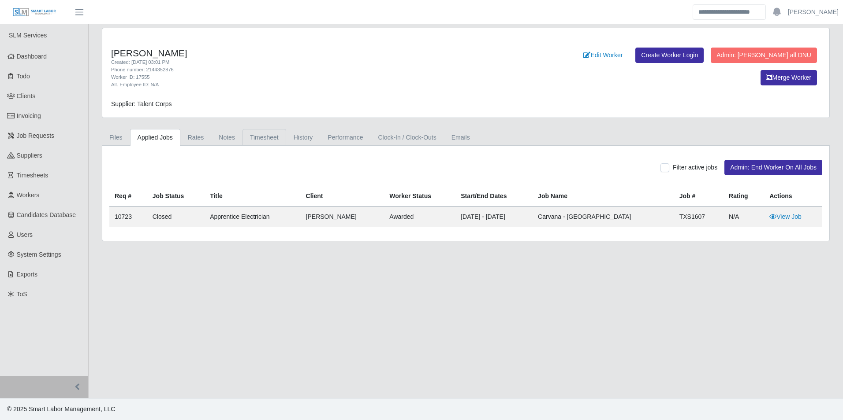
click at [262, 137] on link "Timesheet" at bounding box center [264, 137] width 44 height 17
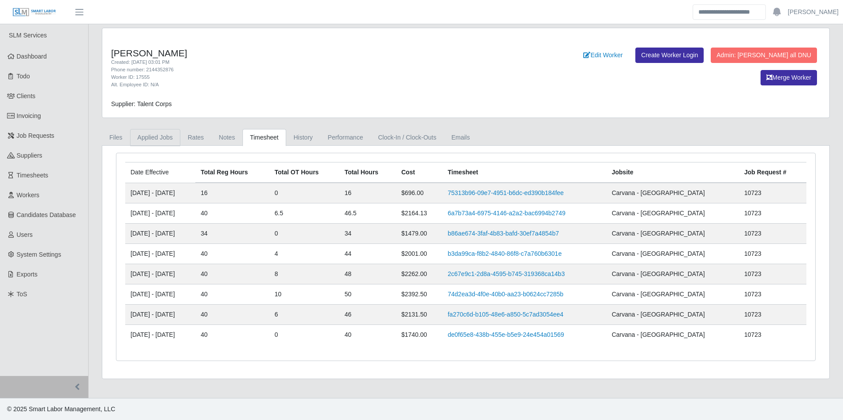
drag, startPoint x: 144, startPoint y: 139, endPoint x: 151, endPoint y: 138, distance: 7.5
click at [144, 138] on link "Applied Jobs" at bounding box center [155, 137] width 50 height 17
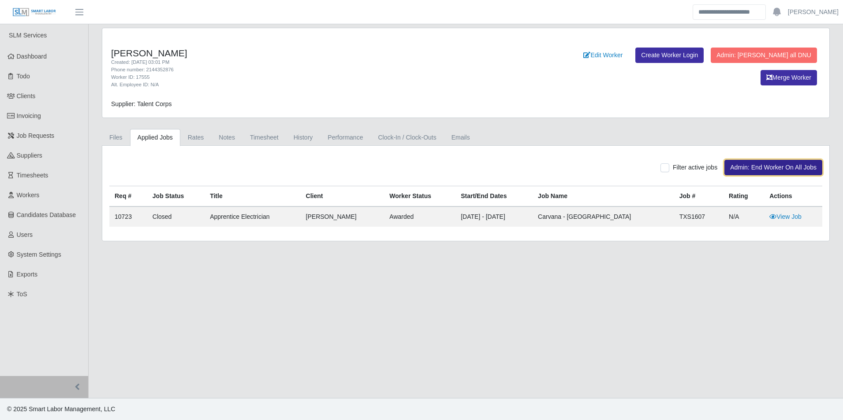
click at [741, 170] on button "Admin: End Worker On All Jobs" at bounding box center [773, 167] width 98 height 15
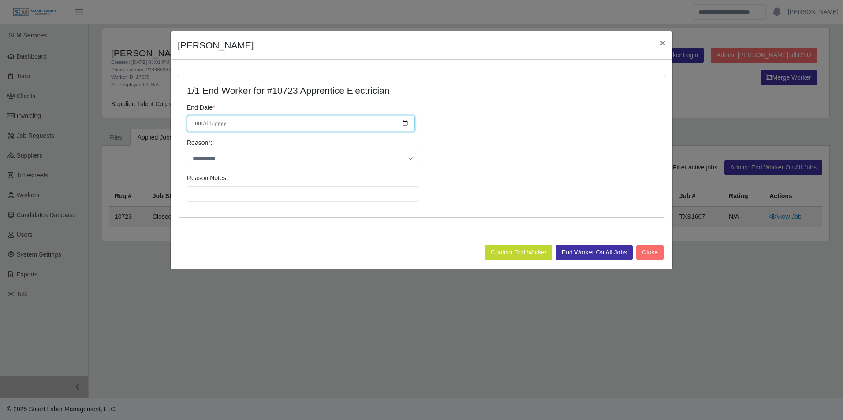
click at [406, 125] on input "**********" at bounding box center [301, 123] width 228 height 15
type input "**********"
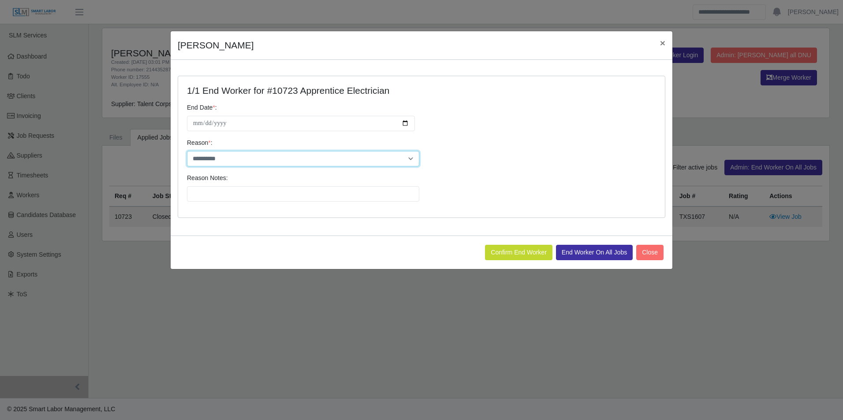
click at [276, 160] on select "**********" at bounding box center [303, 158] width 232 height 15
select select "**********"
click at [187, 151] on select "**********" at bounding box center [303, 158] width 232 height 15
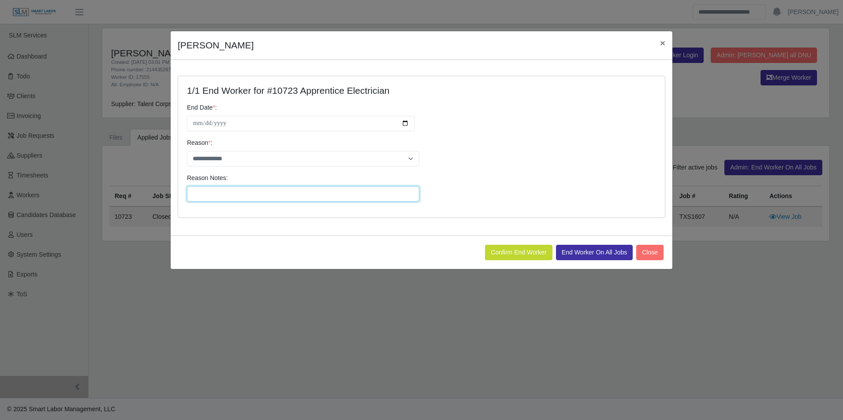
click at [251, 194] on input "Reason Notes:" at bounding box center [303, 193] width 232 height 15
type input "**********"
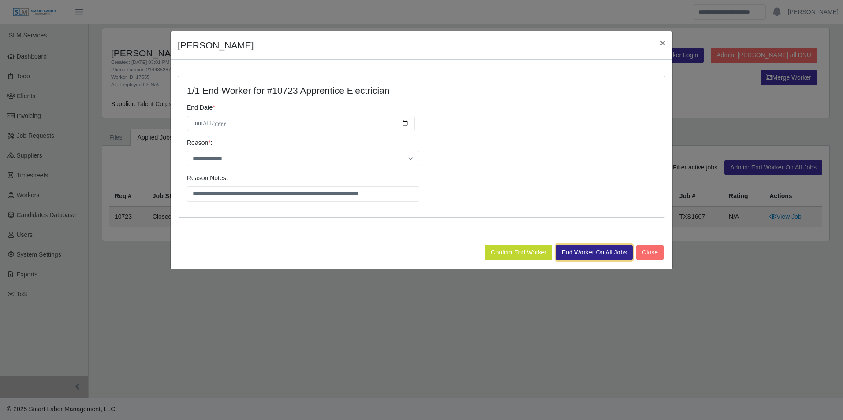
click at [578, 254] on button "End Worker On All Jobs" at bounding box center [594, 252] width 77 height 15
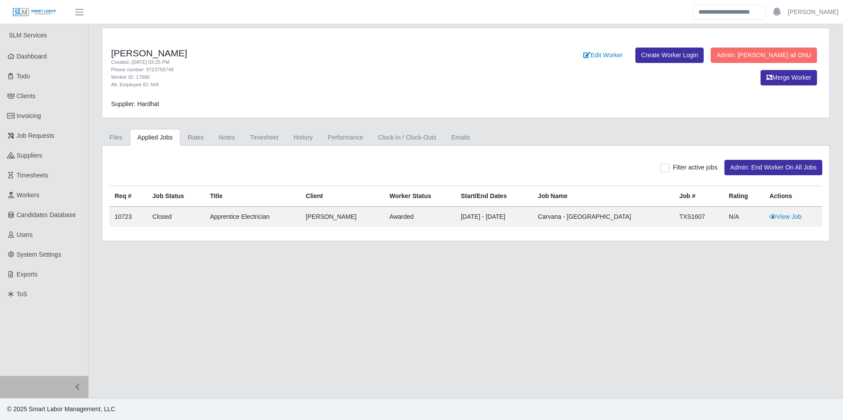
click at [162, 134] on link "Applied Jobs" at bounding box center [155, 137] width 50 height 17
click at [251, 137] on link "Timesheet" at bounding box center [264, 137] width 44 height 17
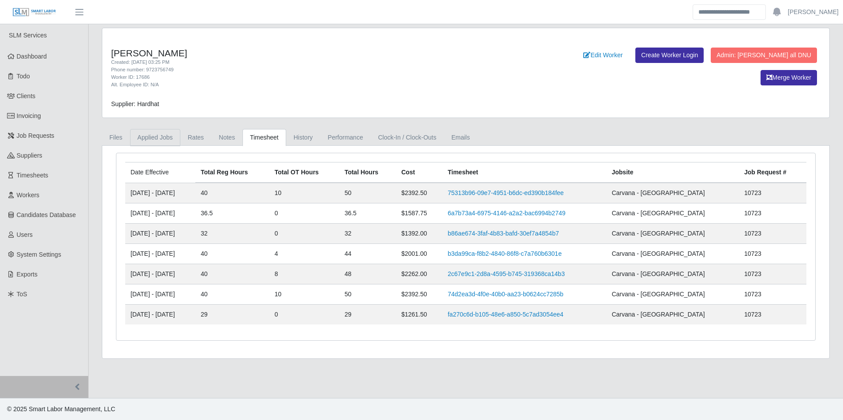
click at [162, 136] on link "Applied Jobs" at bounding box center [155, 137] width 50 height 17
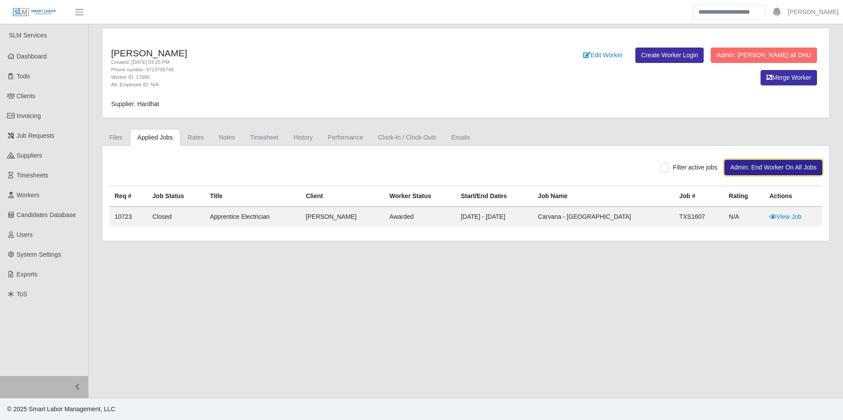
click at [748, 171] on button "Admin: End Worker On All Jobs" at bounding box center [773, 167] width 98 height 15
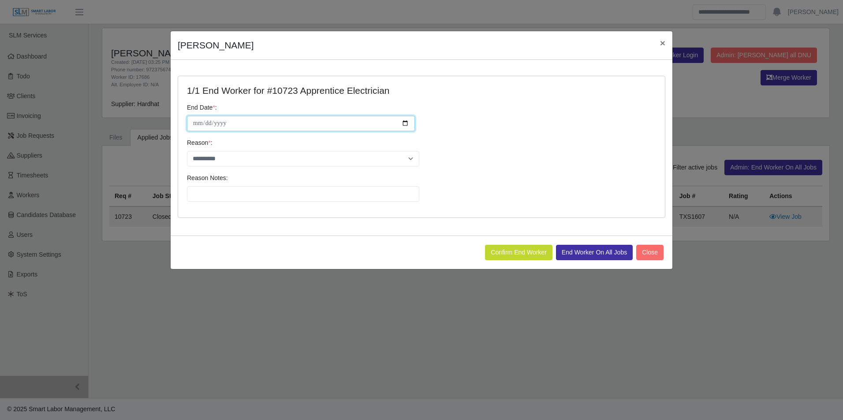
click at [403, 126] on input "**********" at bounding box center [301, 123] width 228 height 15
type input "**********"
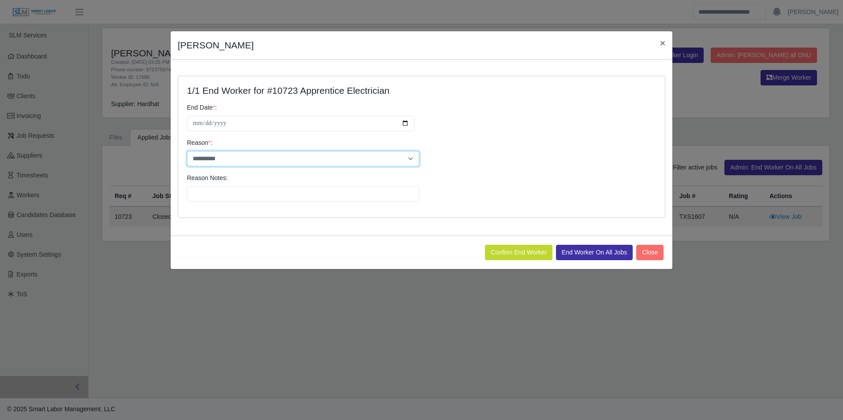
click at [257, 161] on select "**********" at bounding box center [303, 158] width 232 height 15
select select "**********"
click at [187, 151] on select "**********" at bounding box center [303, 158] width 232 height 15
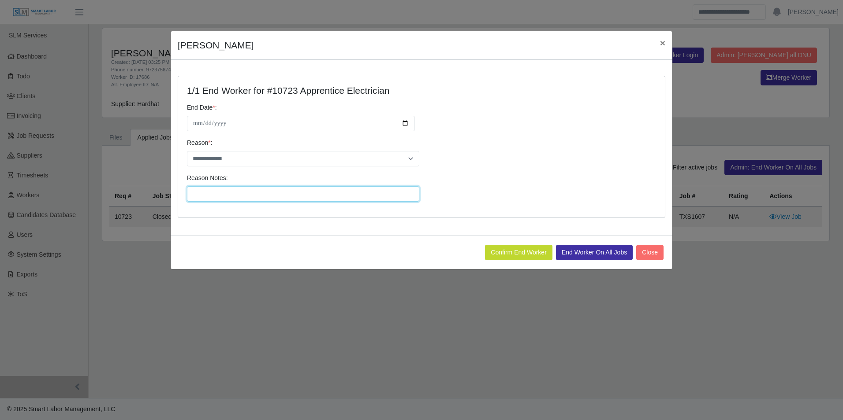
click at [242, 195] on input "Reason Notes:" at bounding box center [303, 193] width 232 height 15
paste input "**********"
type input "**********"
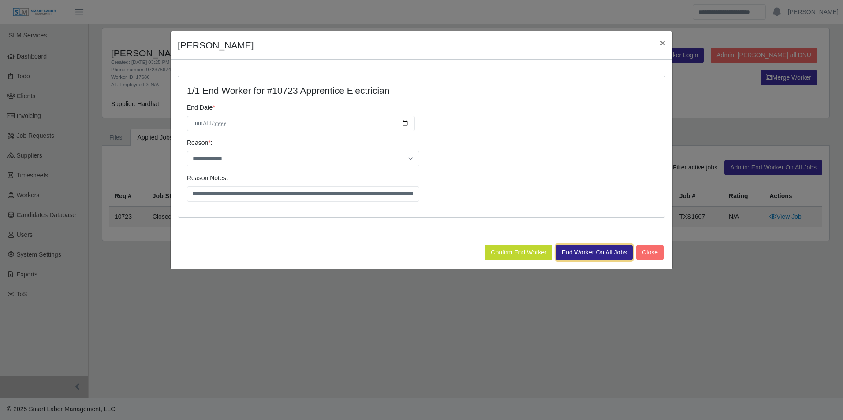
click at [569, 251] on button "End Worker On All Jobs" at bounding box center [594, 252] width 77 height 15
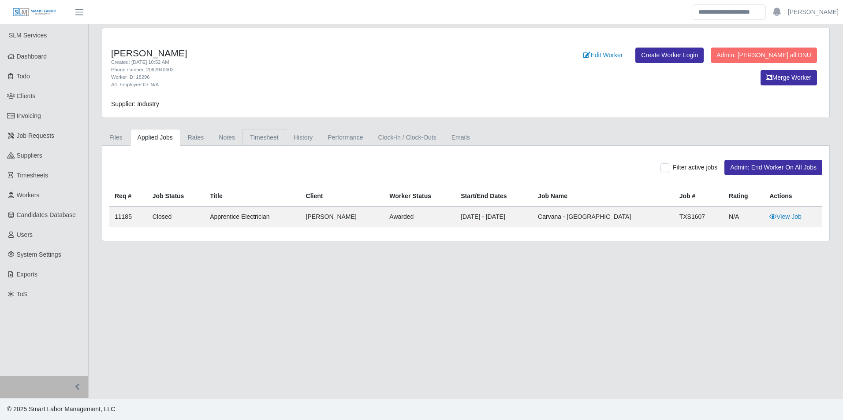
click at [254, 138] on link "Timesheet" at bounding box center [264, 137] width 44 height 17
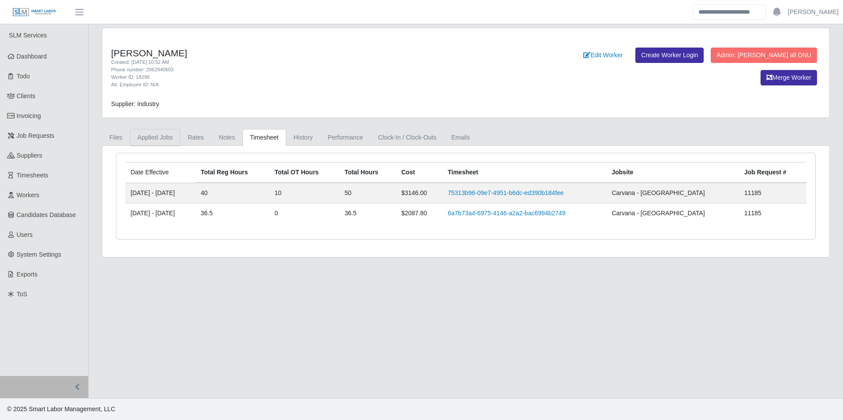
click at [160, 134] on link "Applied Jobs" at bounding box center [155, 137] width 50 height 17
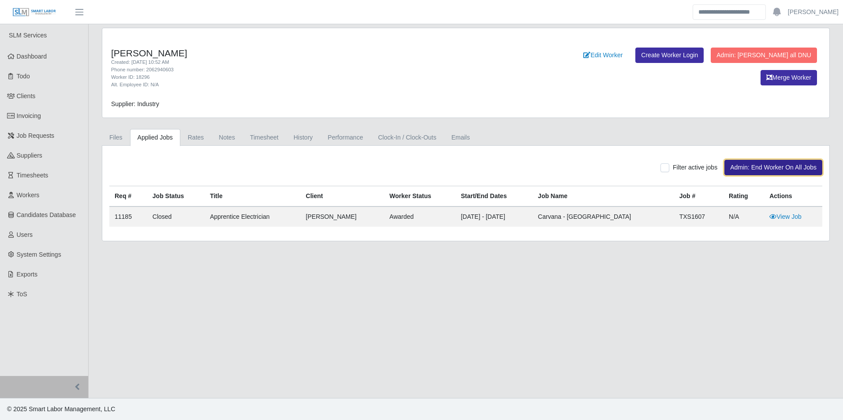
click at [779, 163] on button "Admin: End Worker On All Jobs" at bounding box center [773, 167] width 98 height 15
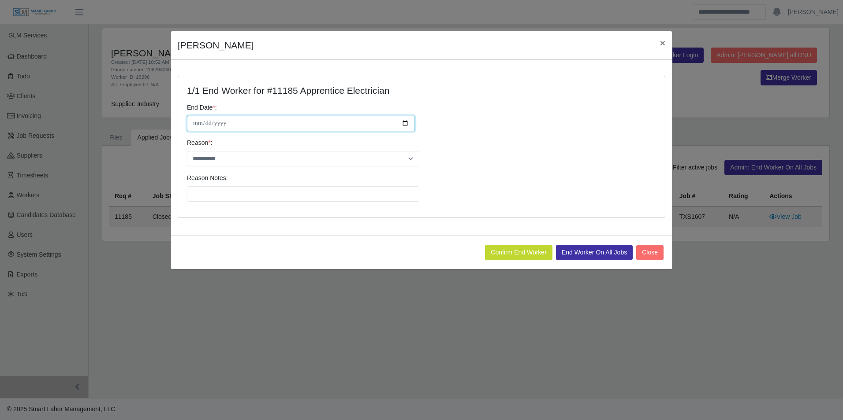
click at [402, 122] on input "**********" at bounding box center [301, 123] width 228 height 15
type input "**********"
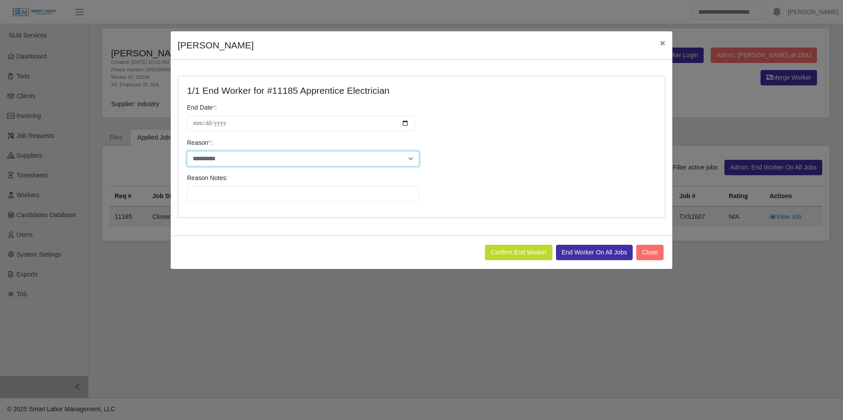
click at [266, 157] on select "**********" at bounding box center [303, 158] width 232 height 15
select select "**********"
click at [187, 151] on select "**********" at bounding box center [303, 158] width 232 height 15
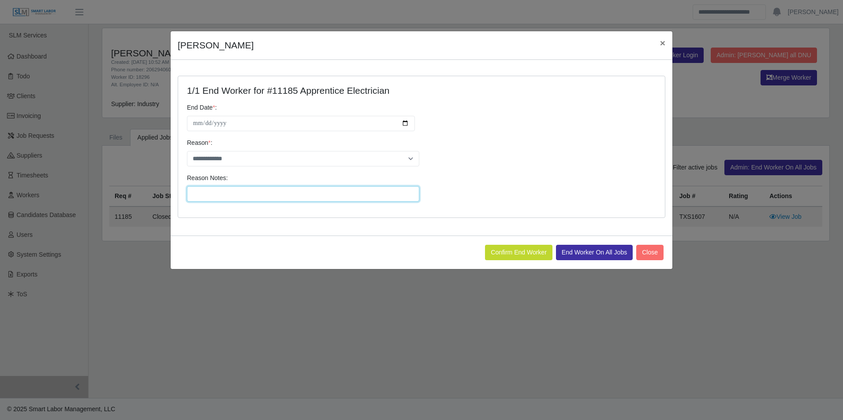
click at [253, 190] on input "Reason Notes:" at bounding box center [303, 193] width 232 height 15
paste input "**********"
type input "**********"
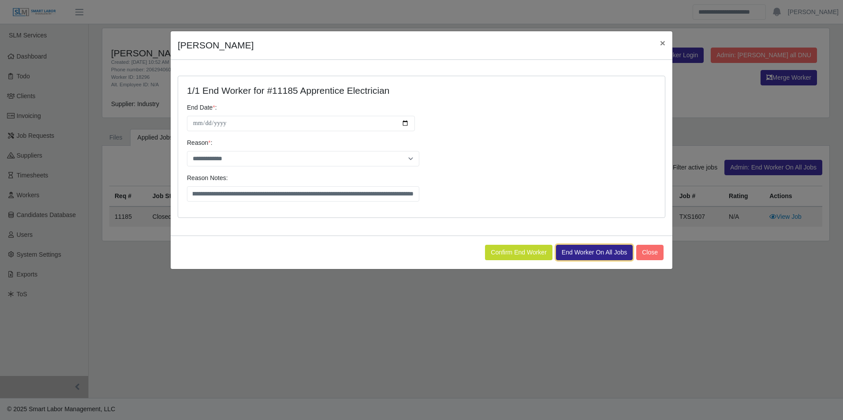
click at [599, 255] on button "End Worker On All Jobs" at bounding box center [594, 252] width 77 height 15
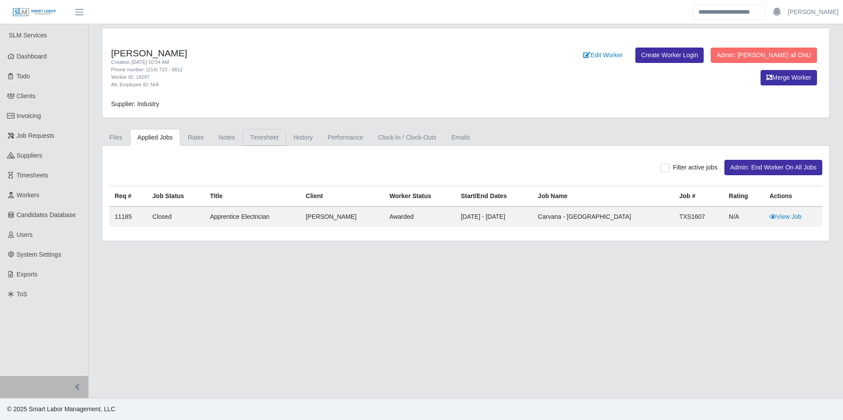
click at [270, 133] on link "Timesheet" at bounding box center [264, 137] width 44 height 17
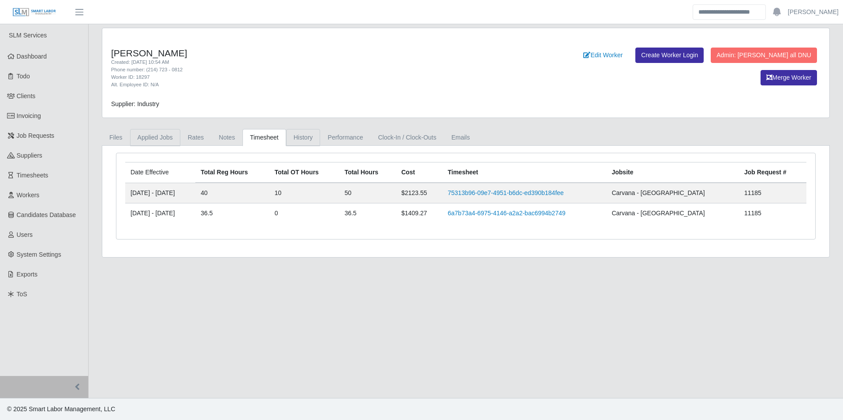
drag, startPoint x: 163, startPoint y: 138, endPoint x: 301, endPoint y: 139, distance: 138.4
click at [163, 138] on link "Applied Jobs" at bounding box center [155, 137] width 50 height 17
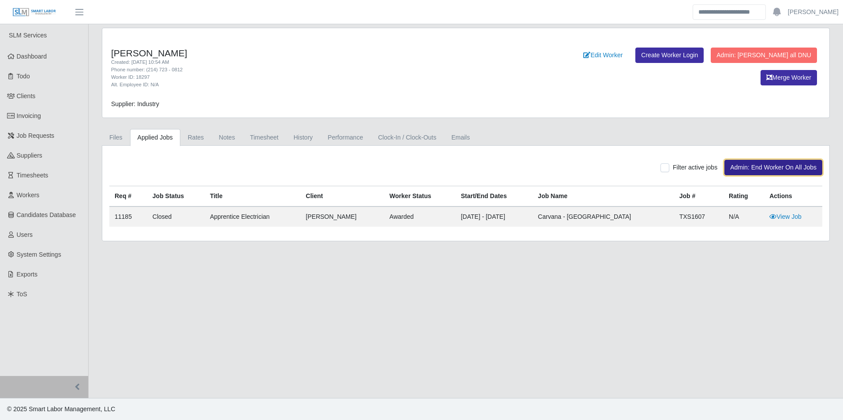
click at [746, 164] on button "Admin: End Worker On All Jobs" at bounding box center [773, 167] width 98 height 15
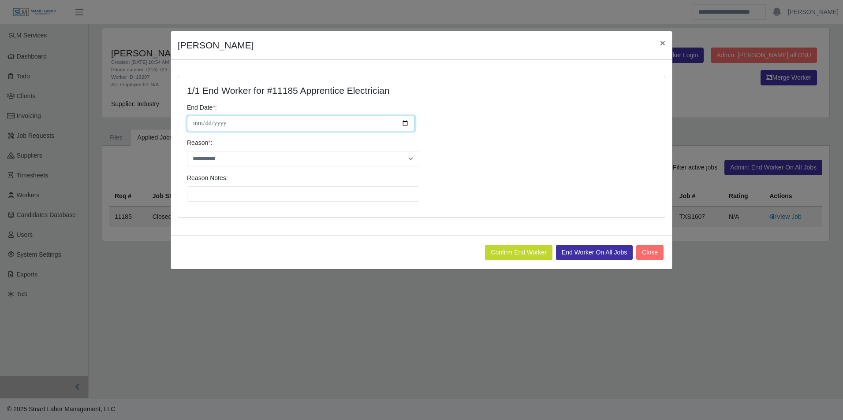
click at [402, 126] on input "**********" at bounding box center [301, 123] width 228 height 15
type input "**********"
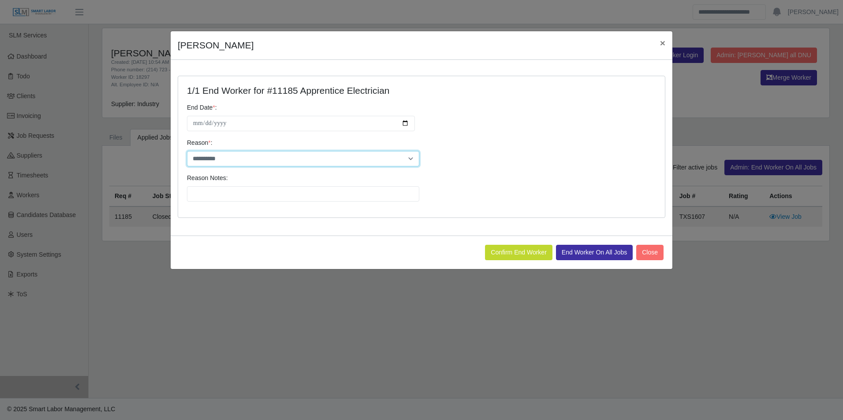
click at [268, 160] on select "**********" at bounding box center [303, 158] width 232 height 15
select select "**********"
click at [187, 151] on select "**********" at bounding box center [303, 158] width 232 height 15
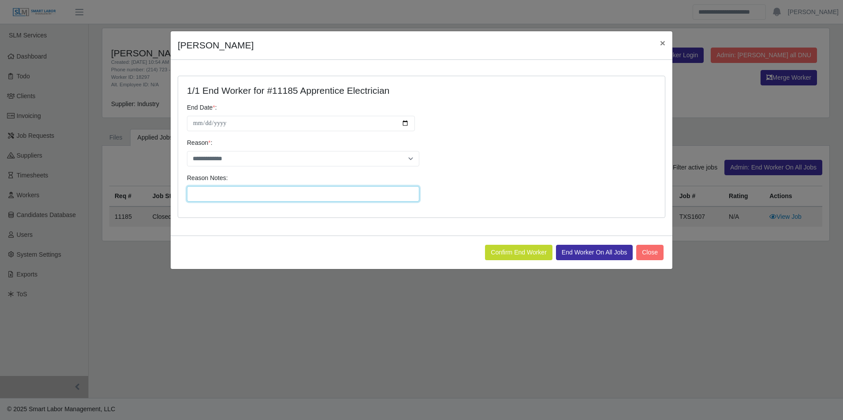
click at [242, 196] on input "Reason Notes:" at bounding box center [303, 193] width 232 height 15
paste input "**********"
type input "**********"
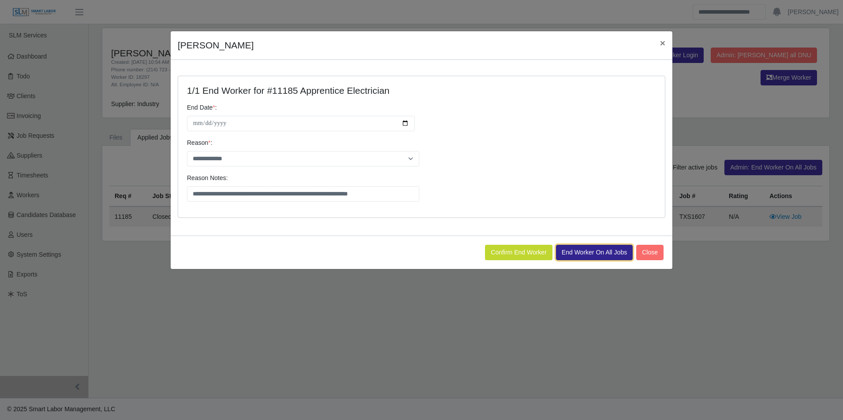
drag, startPoint x: 577, startPoint y: 255, endPoint x: 573, endPoint y: 245, distance: 10.9
click at [577, 255] on button "End Worker On All Jobs" at bounding box center [594, 252] width 77 height 15
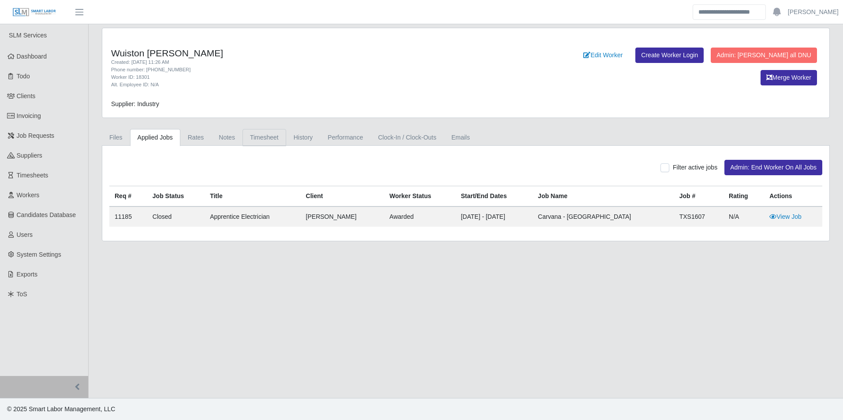
click at [271, 138] on link "Timesheet" at bounding box center [264, 137] width 44 height 17
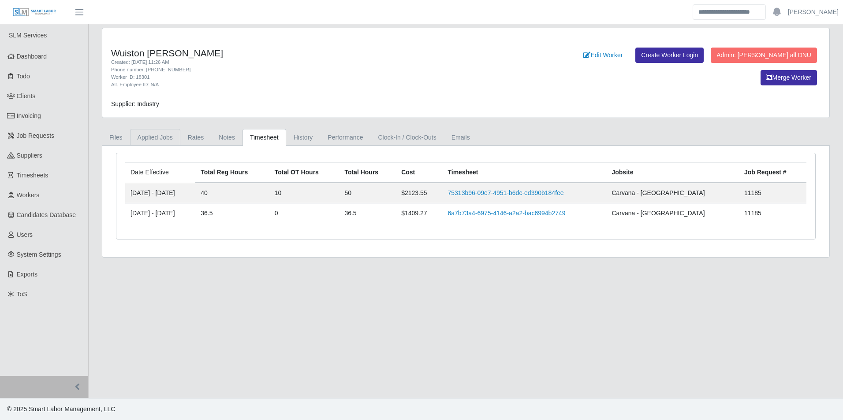
click at [160, 131] on link "Applied Jobs" at bounding box center [155, 137] width 50 height 17
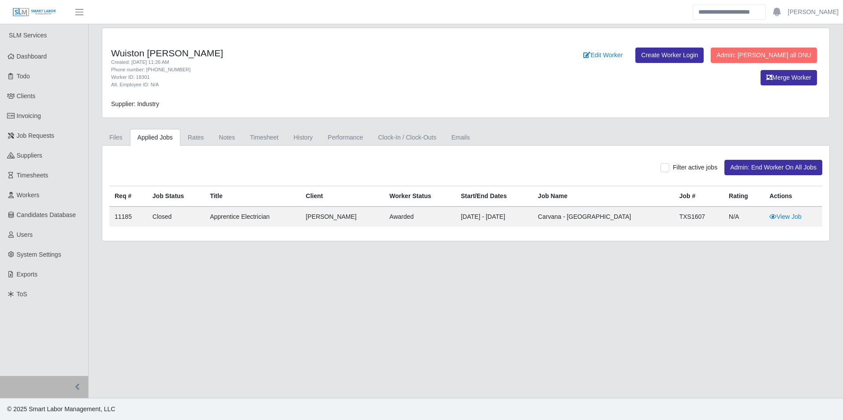
drag, startPoint x: 783, startPoint y: 156, endPoint x: 782, endPoint y: 162, distance: 5.9
click at [783, 158] on div "Filter active jobs Admin: End Worker On All Jobs" at bounding box center [466, 169] width 726 height 33
click at [780, 164] on button "Admin: End Worker On All Jobs" at bounding box center [773, 167] width 98 height 15
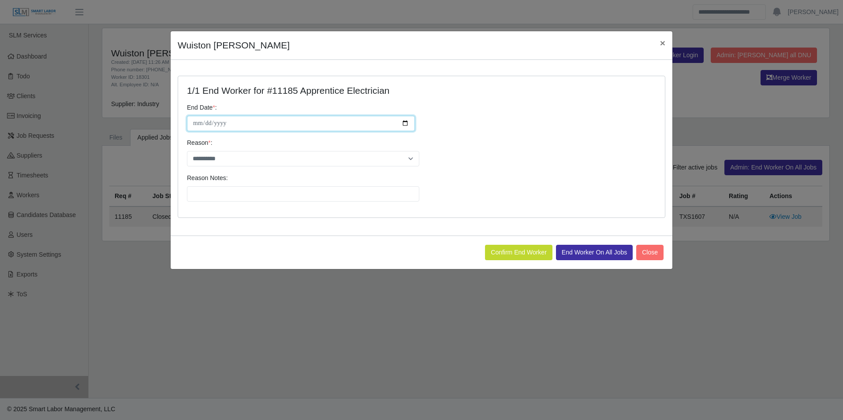
click at [404, 126] on input "**********" at bounding box center [301, 123] width 228 height 15
type input "**********"
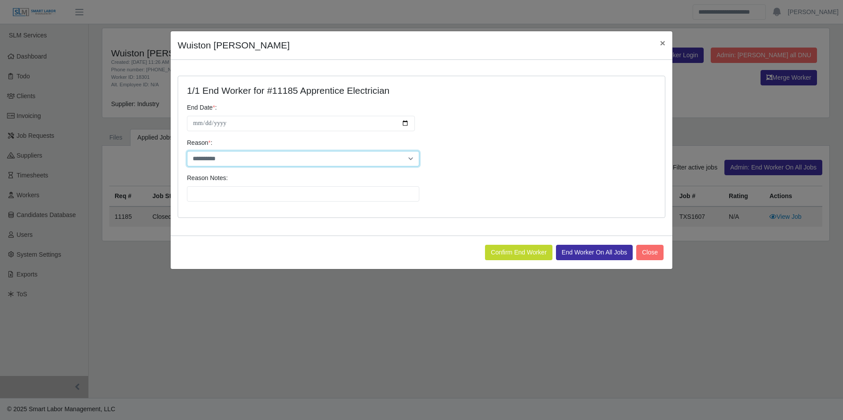
drag, startPoint x: 264, startPoint y: 161, endPoint x: 261, endPoint y: 165, distance: 5.0
click at [264, 161] on select "**********" at bounding box center [303, 158] width 232 height 15
select select "**********"
click at [187, 151] on select "**********" at bounding box center [303, 158] width 232 height 15
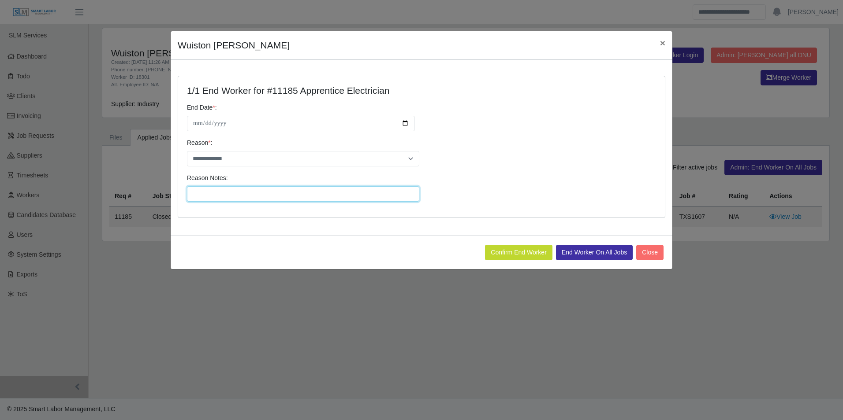
click at [248, 194] on input "Reason Notes:" at bounding box center [303, 193] width 232 height 15
paste input "**********"
type input "**********"
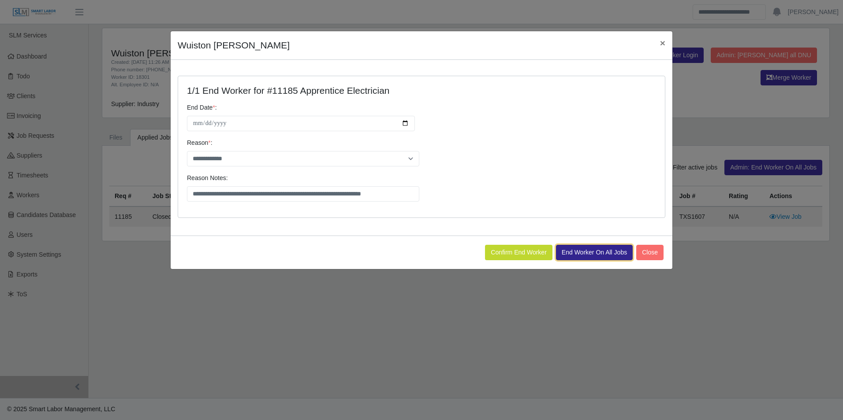
click at [584, 254] on button "End Worker On All Jobs" at bounding box center [594, 252] width 77 height 15
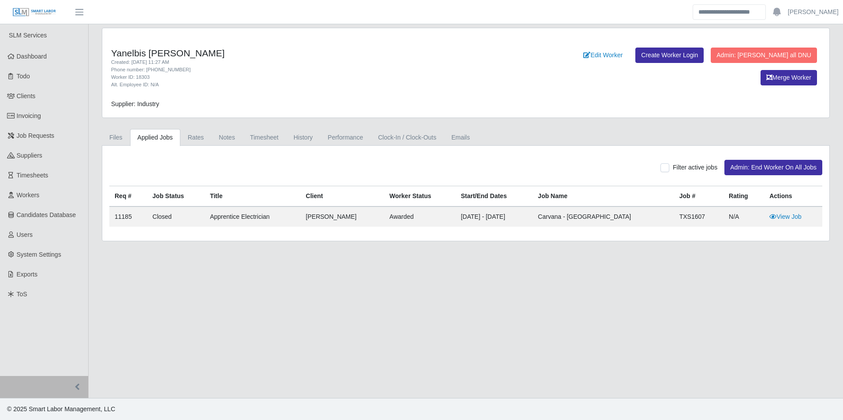
click at [161, 137] on link "Applied Jobs" at bounding box center [155, 137] width 50 height 17
click at [249, 140] on link "Timesheet" at bounding box center [264, 137] width 44 height 17
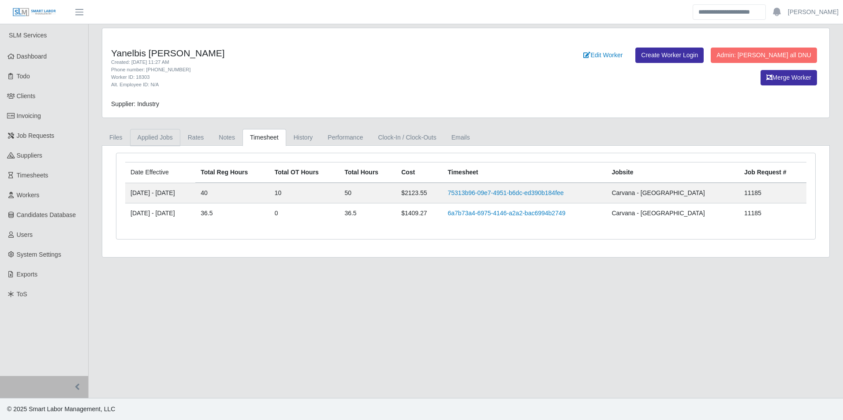
click at [155, 137] on link "Applied Jobs" at bounding box center [155, 137] width 50 height 17
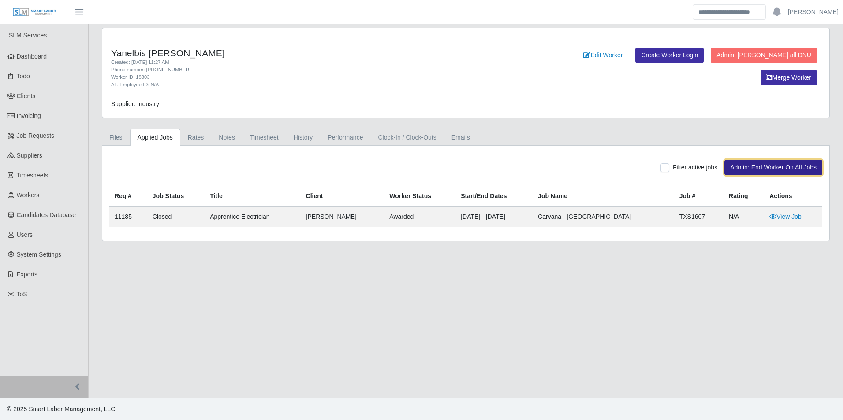
click at [762, 166] on button "Admin: End Worker On All Jobs" at bounding box center [773, 167] width 98 height 15
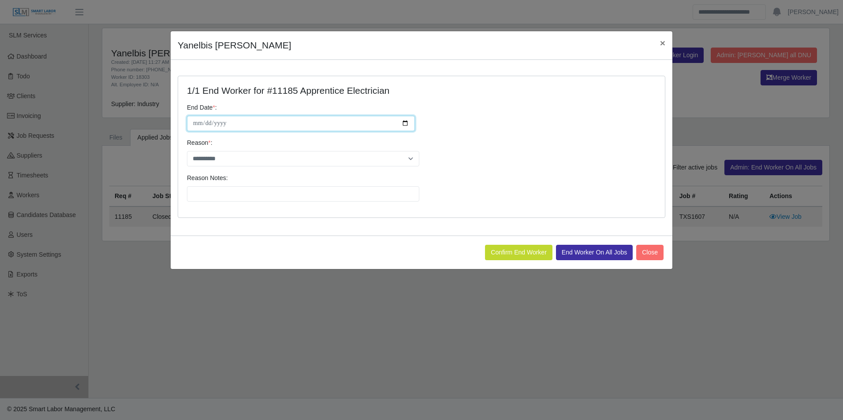
click at [403, 124] on input "**********" at bounding box center [301, 123] width 228 height 15
type input "**********"
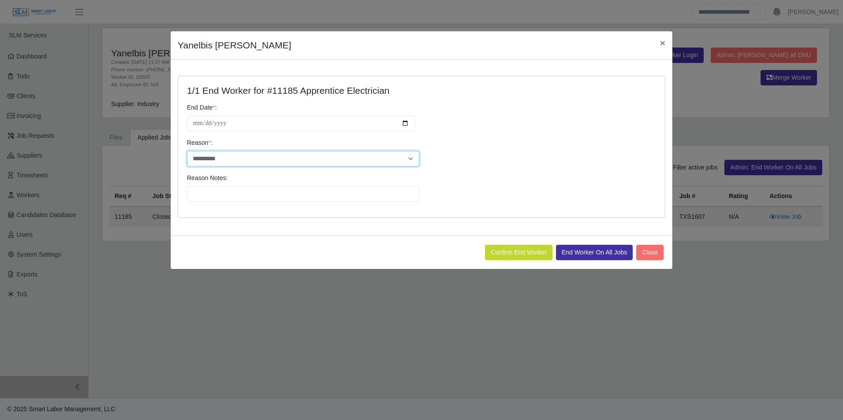
click at [272, 158] on select "**********" at bounding box center [303, 158] width 232 height 15
select select "**********"
click at [187, 151] on select "**********" at bounding box center [303, 158] width 232 height 15
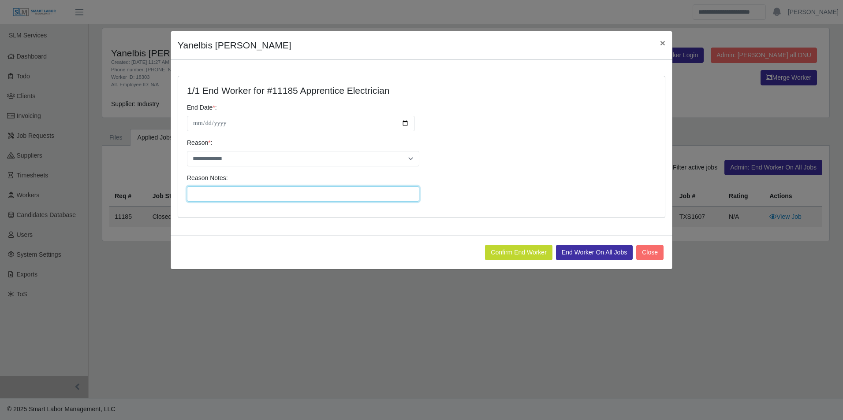
click at [258, 190] on input "Reason Notes:" at bounding box center [303, 193] width 232 height 15
paste input "**********"
type input "**********"
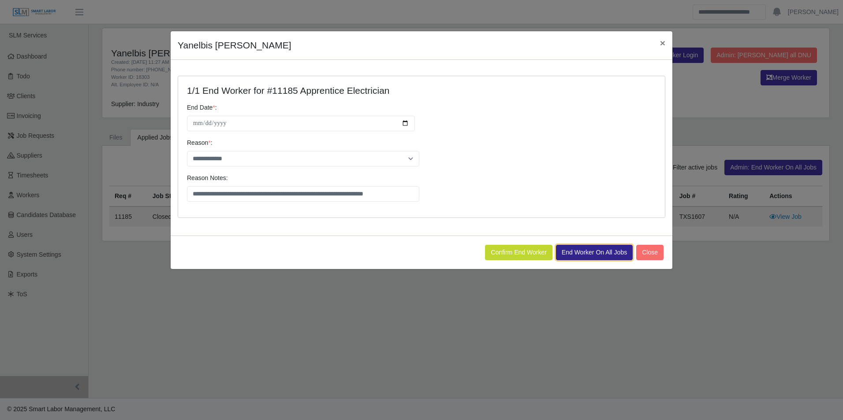
click at [584, 250] on button "End Worker On All Jobs" at bounding box center [594, 252] width 77 height 15
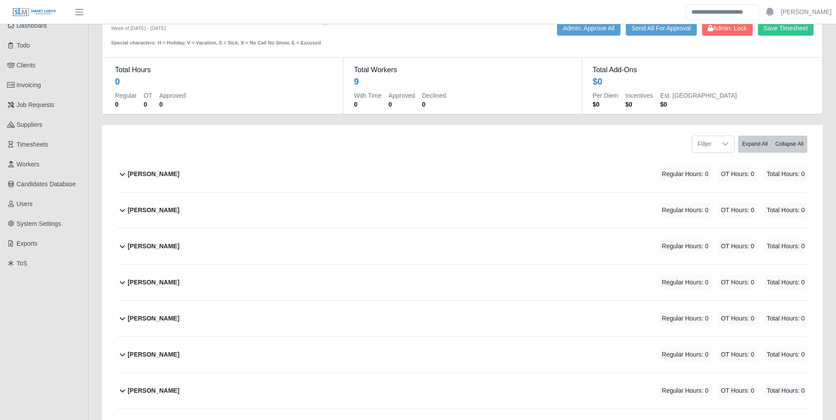
scroll to position [88, 0]
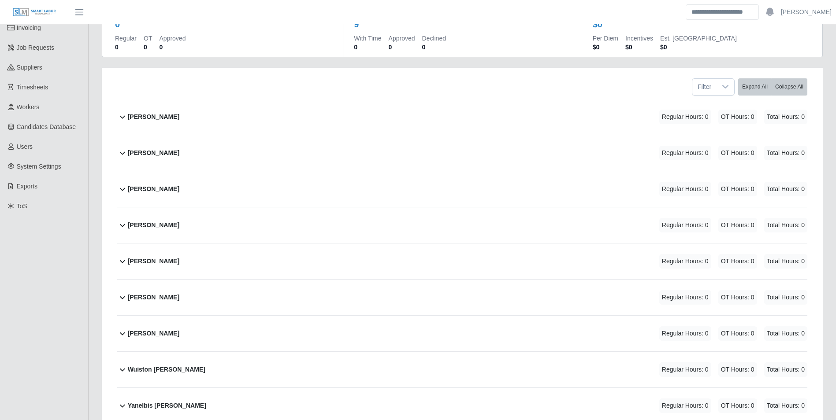
drag, startPoint x: 153, startPoint y: 192, endPoint x: 160, endPoint y: 192, distance: 7.1
click at [153, 192] on b "Honorio Tapia" at bounding box center [154, 189] width 52 height 9
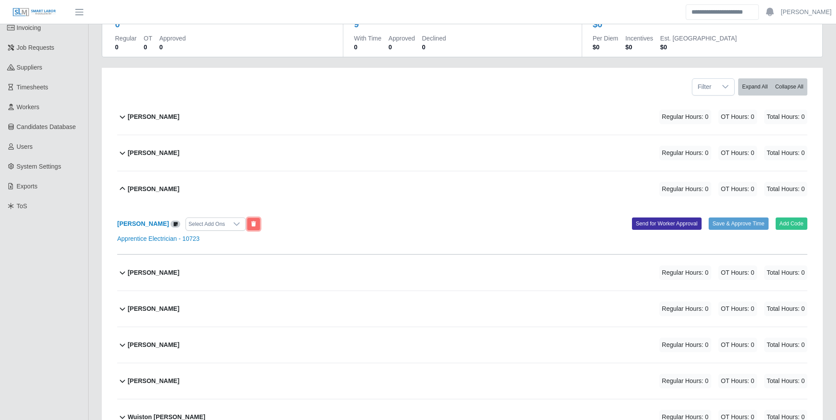
click at [247, 221] on button at bounding box center [253, 224] width 13 height 12
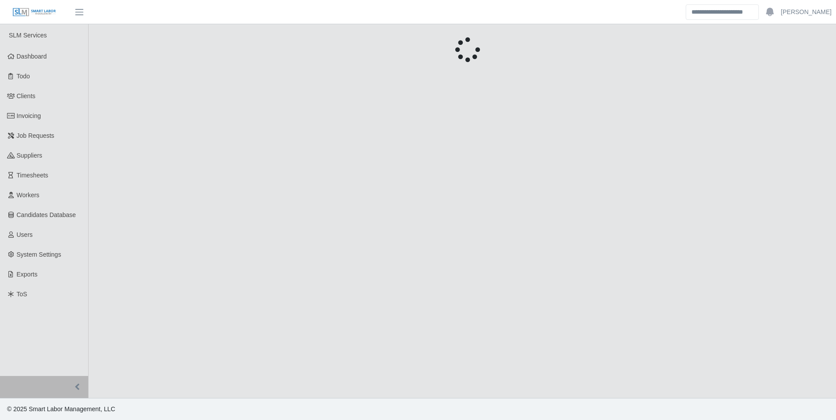
scroll to position [0, 0]
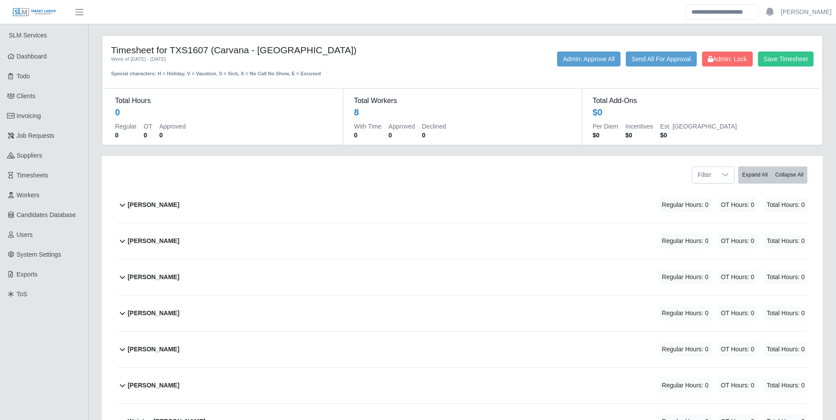
click at [167, 272] on div "Jean Guzman Regular Hours: 0 OT Hours: 0 Total Hours: 0" at bounding box center [468, 278] width 680 height 36
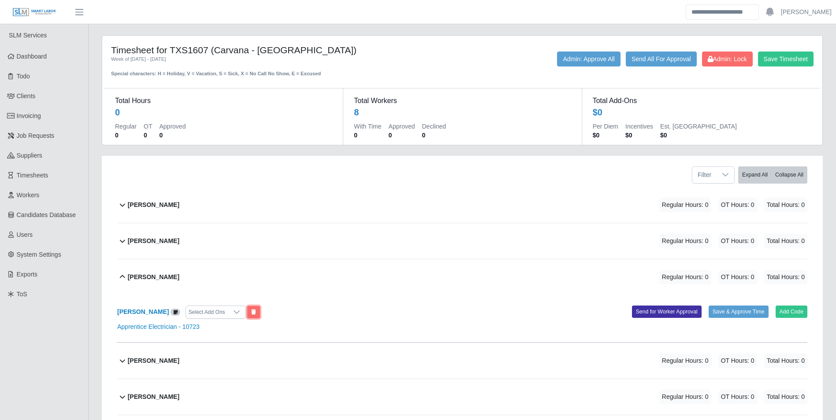
click at [247, 309] on button at bounding box center [253, 312] width 13 height 12
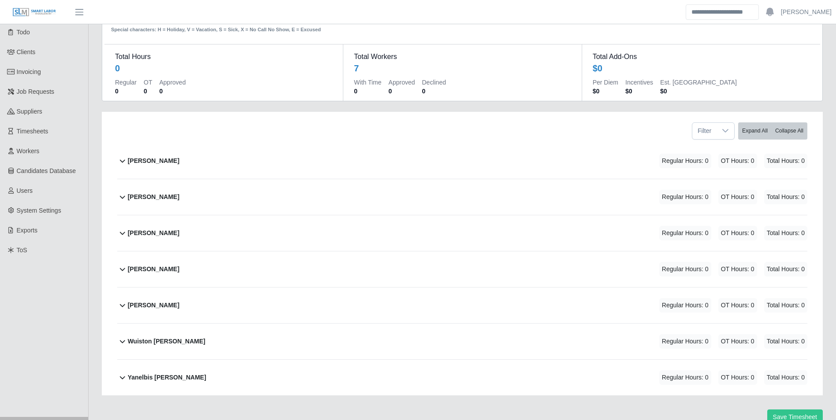
click at [170, 230] on b "Jermaine James" at bounding box center [154, 233] width 52 height 9
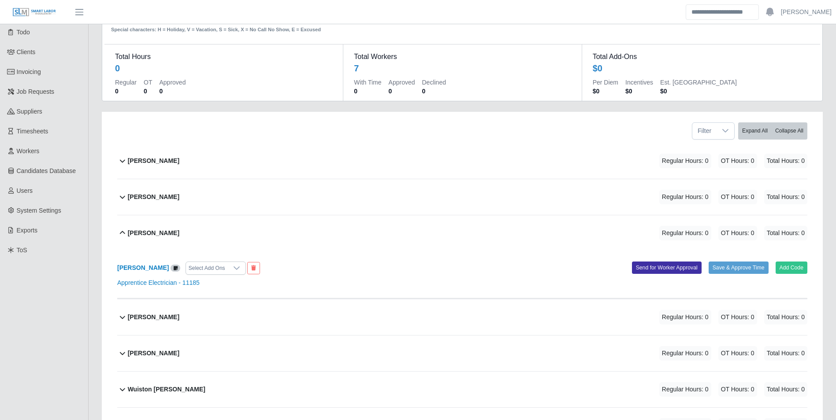
scroll to position [92, 0]
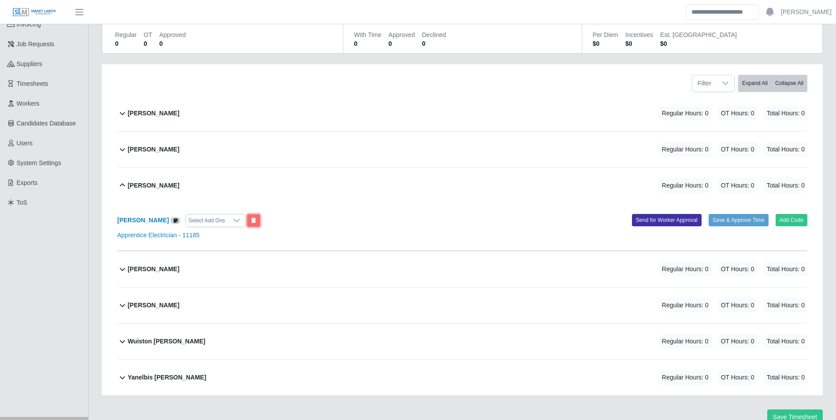
click at [251, 219] on icon at bounding box center [253, 220] width 5 height 5
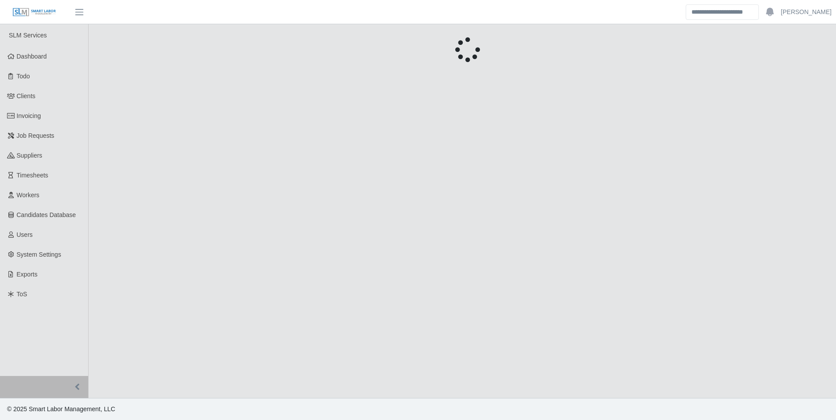
scroll to position [0, 0]
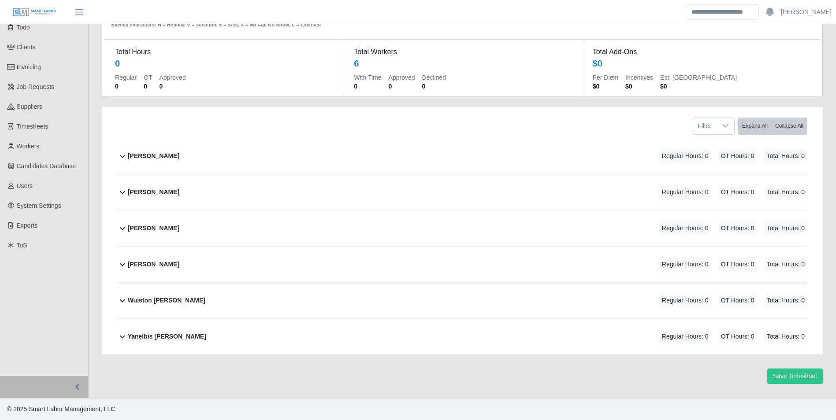
click at [175, 228] on b "Jose Arriaga Gallegos" at bounding box center [154, 228] width 52 height 9
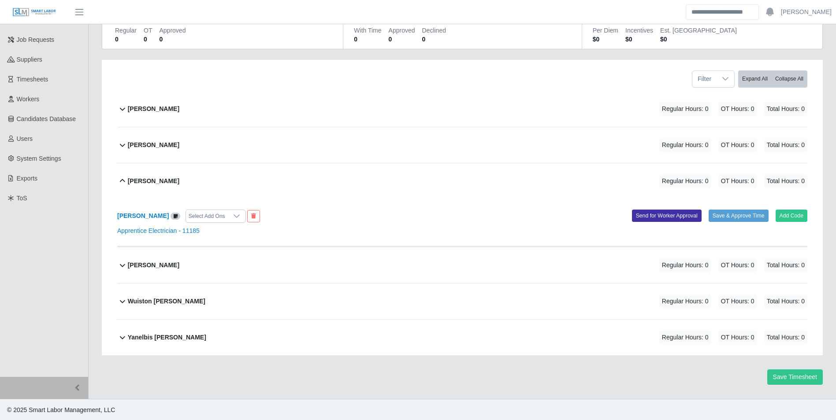
scroll to position [97, 0]
click at [260, 213] on button at bounding box center [253, 216] width 13 height 12
click at [164, 262] on b "Jose Santander" at bounding box center [154, 264] width 52 height 9
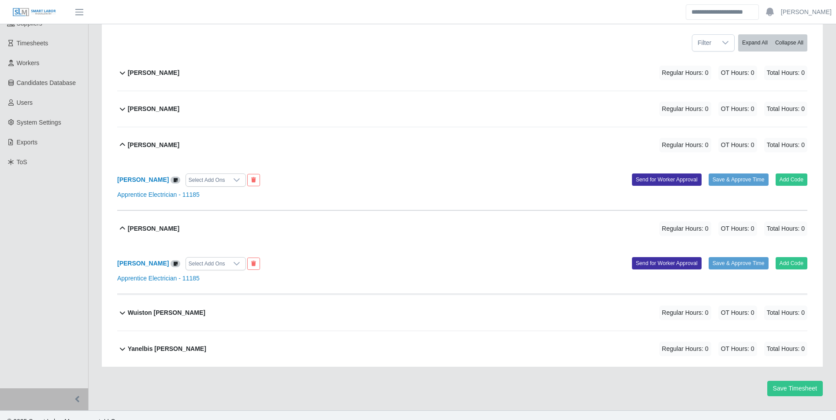
scroll to position [145, 0]
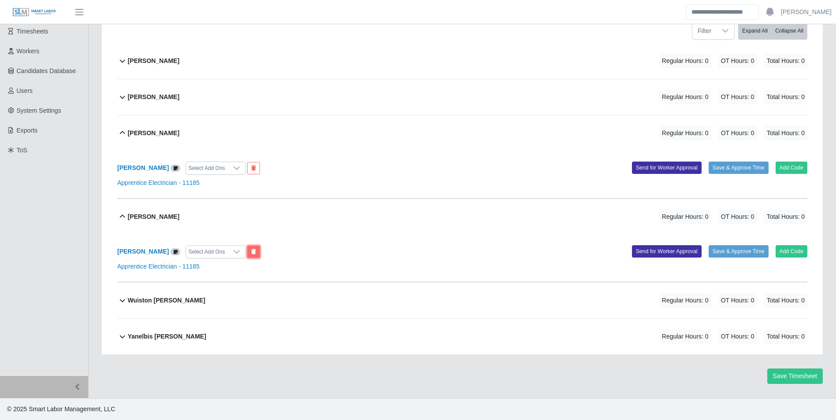
click at [251, 252] on icon at bounding box center [253, 251] width 5 height 5
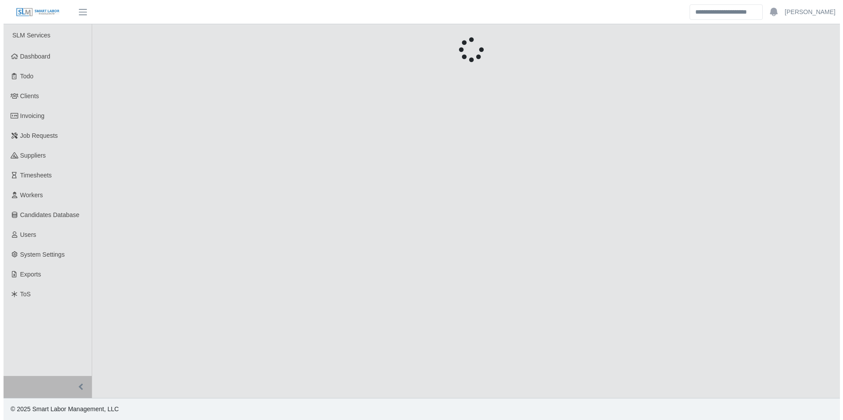
scroll to position [0, 0]
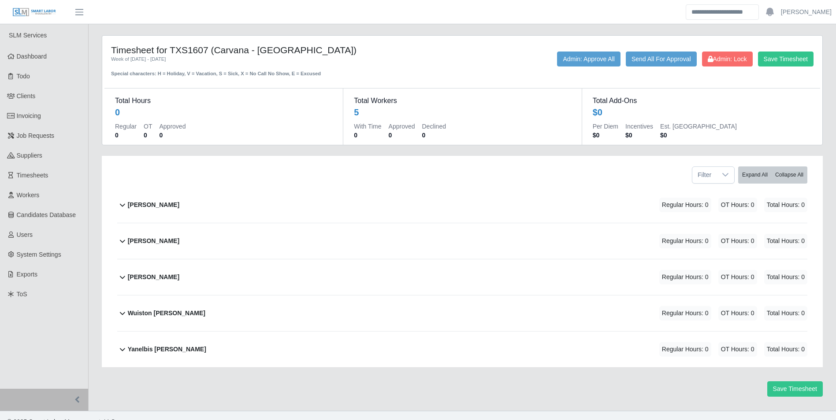
click at [165, 306] on div "Wuiston Parra Regular Hours: 0 OT Hours: 0 Total Hours: 0" at bounding box center [468, 314] width 680 height 36
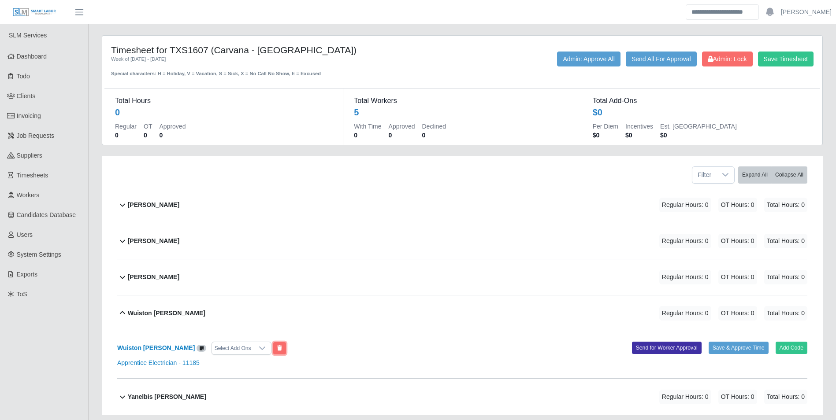
click at [277, 348] on icon at bounding box center [279, 348] width 5 height 5
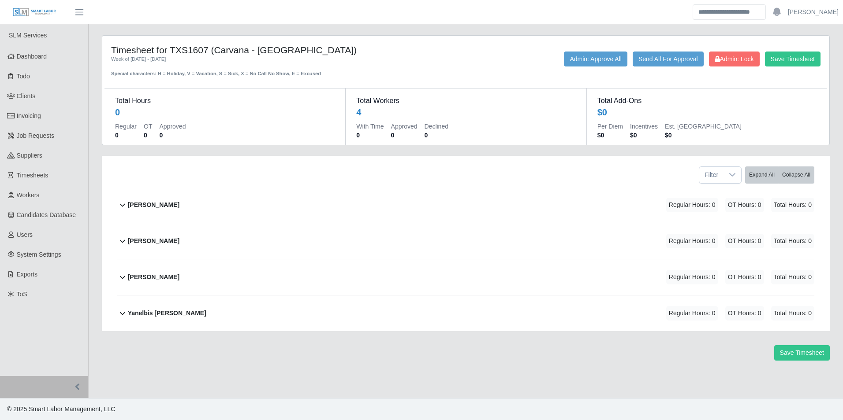
click at [160, 313] on b "Yanelbis Perea" at bounding box center [167, 313] width 78 height 9
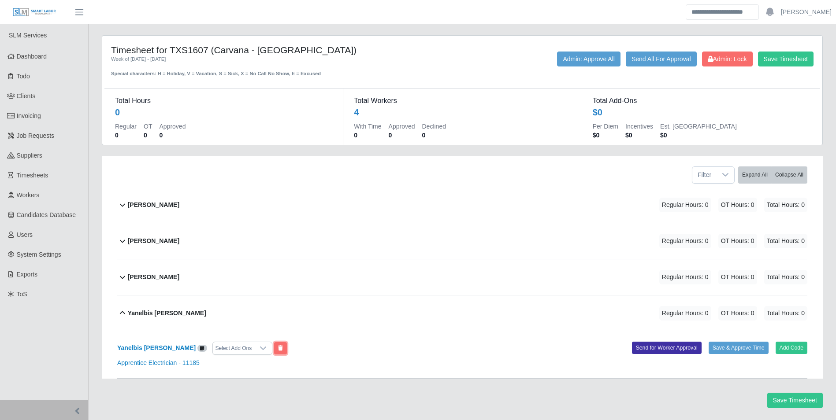
click at [274, 345] on button at bounding box center [280, 348] width 13 height 12
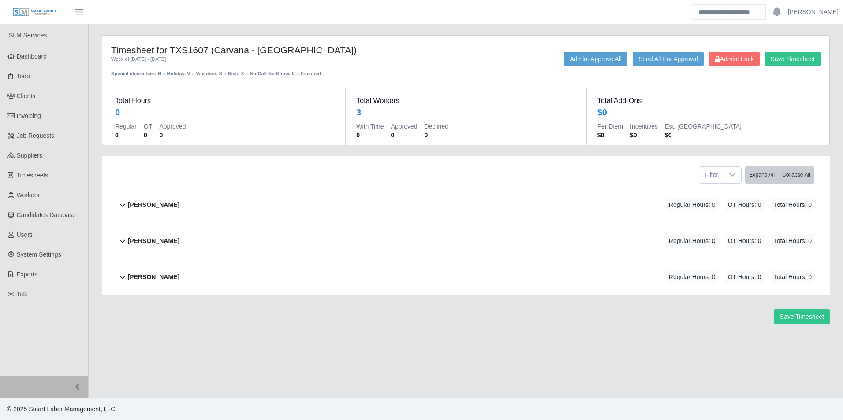
click at [174, 277] on b "Jose Arriaga Gallegos" at bounding box center [154, 277] width 52 height 9
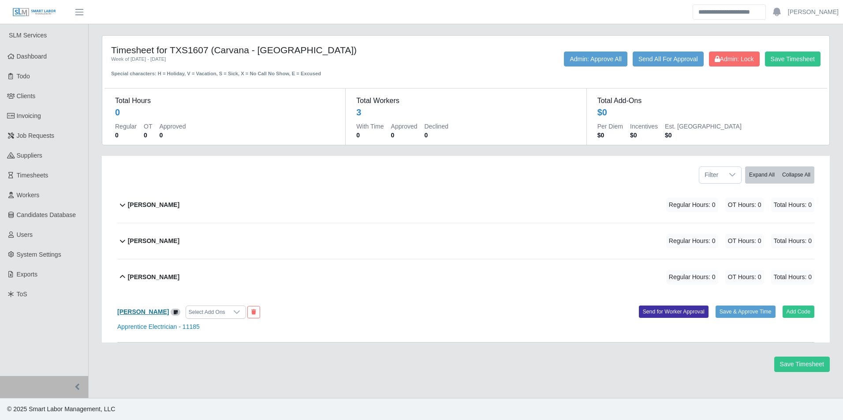
click at [169, 312] on b "Jose Arriaga Gallegos" at bounding box center [143, 312] width 52 height 7
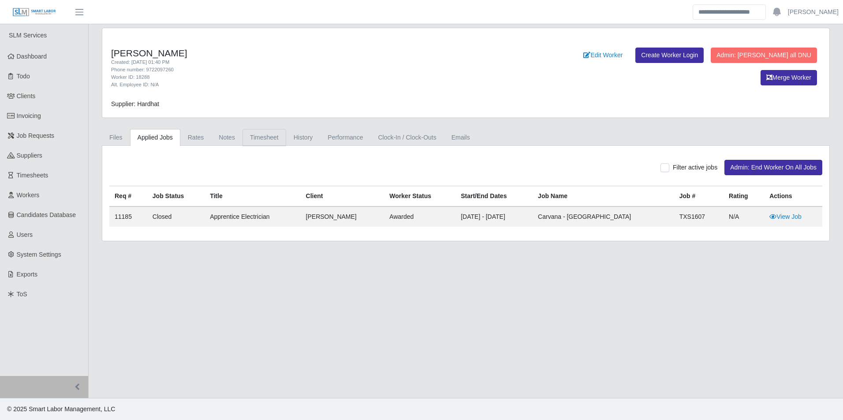
click at [265, 134] on link "Timesheet" at bounding box center [264, 137] width 44 height 17
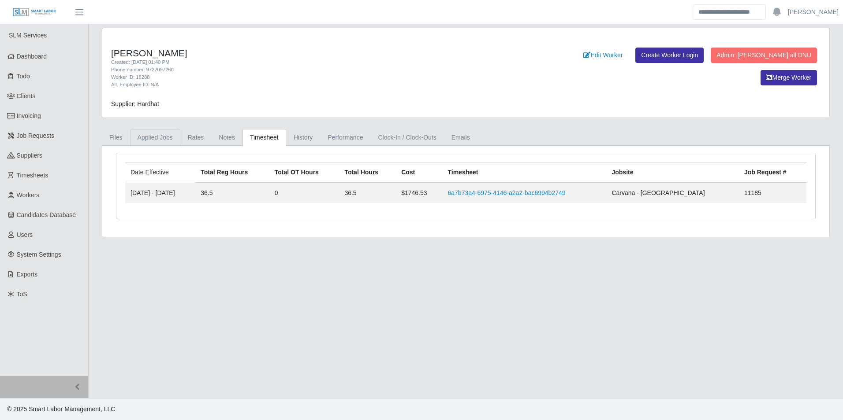
click at [162, 139] on link "Applied Jobs" at bounding box center [155, 137] width 50 height 17
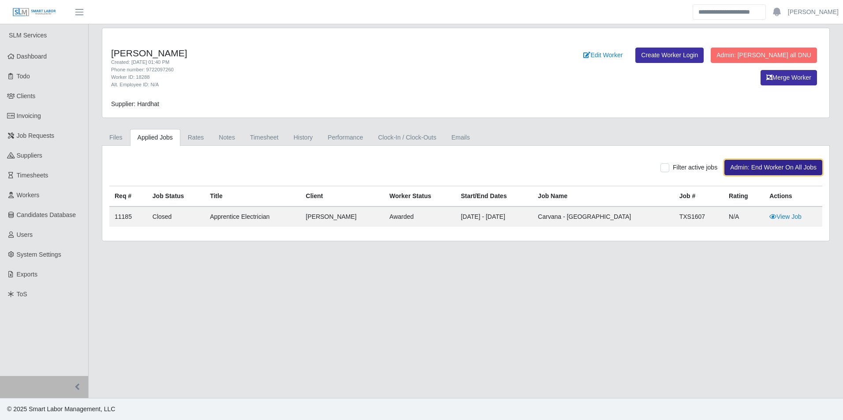
click at [750, 160] on button "Admin: End Worker On All Jobs" at bounding box center [773, 167] width 98 height 15
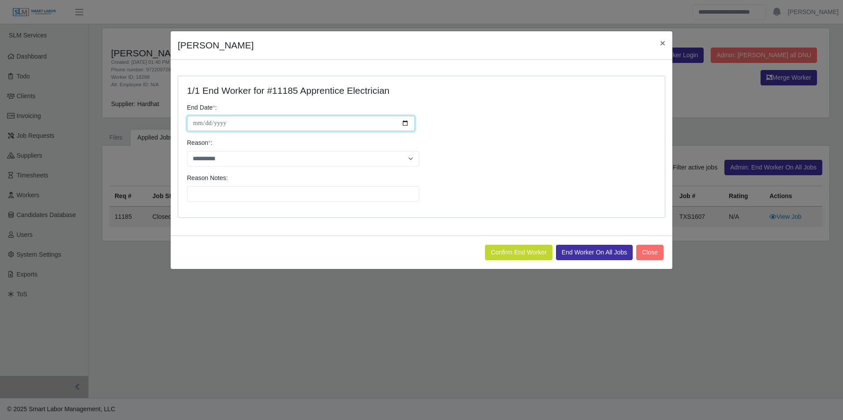
click at [406, 120] on input "**********" at bounding box center [301, 123] width 228 height 15
type input "**********"
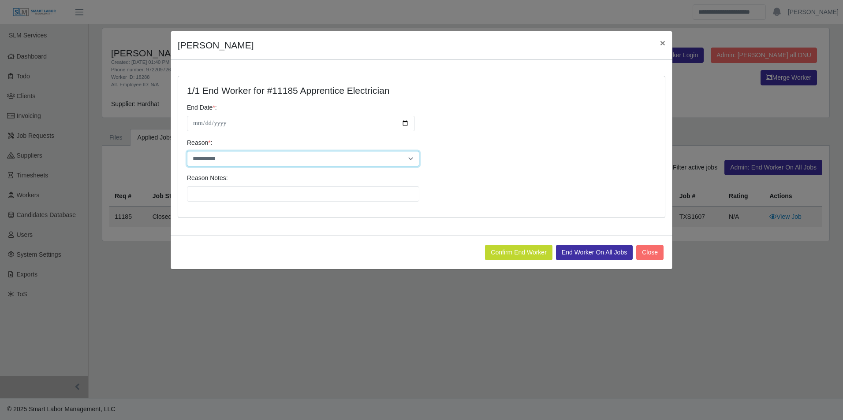
click at [274, 163] on select "**********" at bounding box center [303, 158] width 232 height 15
select select "********"
click at [187, 151] on select "**********" at bounding box center [303, 158] width 232 height 15
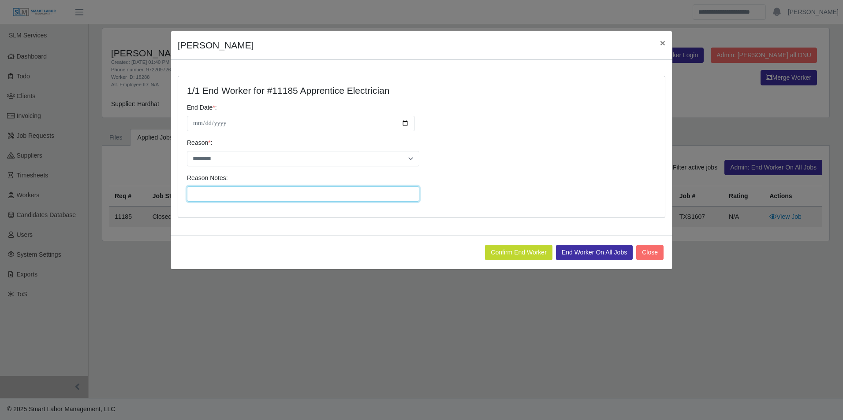
click at [236, 191] on input "Reason Notes:" at bounding box center [303, 193] width 232 height 15
drag, startPoint x: 192, startPoint y: 193, endPoint x: 200, endPoint y: 197, distance: 8.9
click at [193, 194] on input "**********" at bounding box center [303, 193] width 232 height 15
type input "**********"
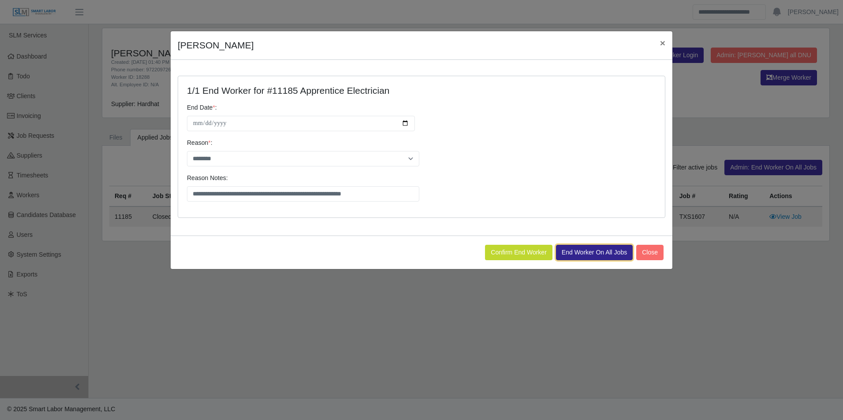
click at [577, 250] on button "End Worker On All Jobs" at bounding box center [594, 252] width 77 height 15
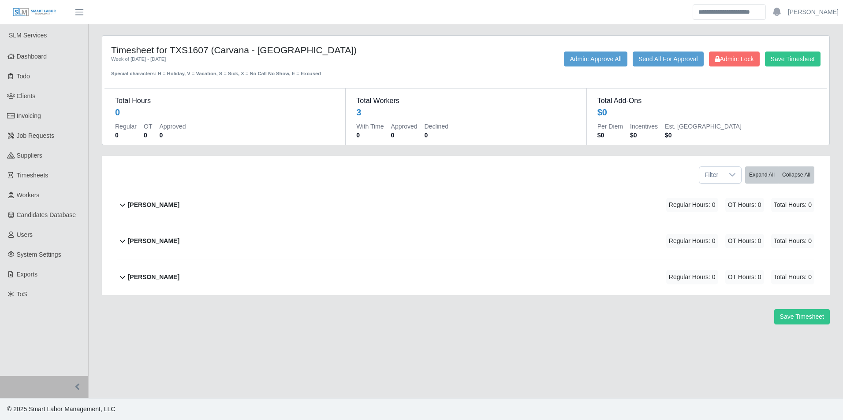
click at [167, 275] on b "[PERSON_NAME]" at bounding box center [154, 277] width 52 height 9
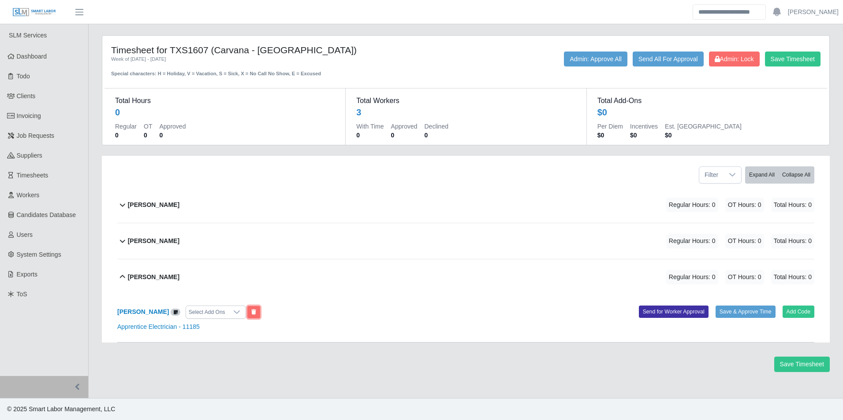
click at [256, 313] on icon at bounding box center [253, 312] width 5 height 5
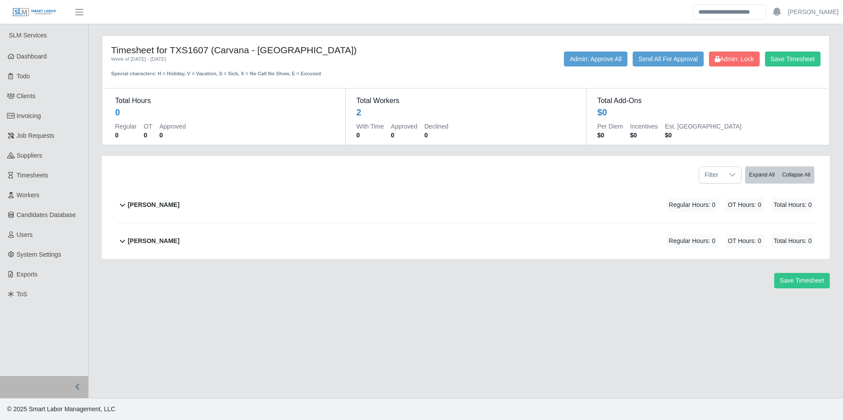
click at [158, 205] on b "[PERSON_NAME]" at bounding box center [154, 205] width 52 height 9
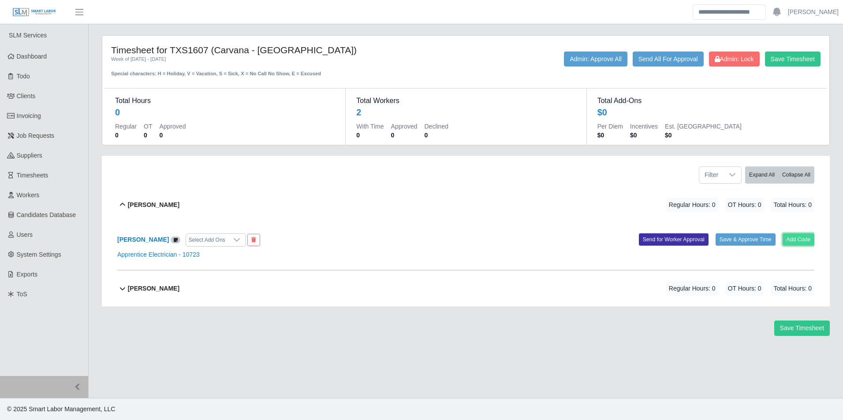
click at [793, 237] on button "Add Code" at bounding box center [798, 240] width 32 height 12
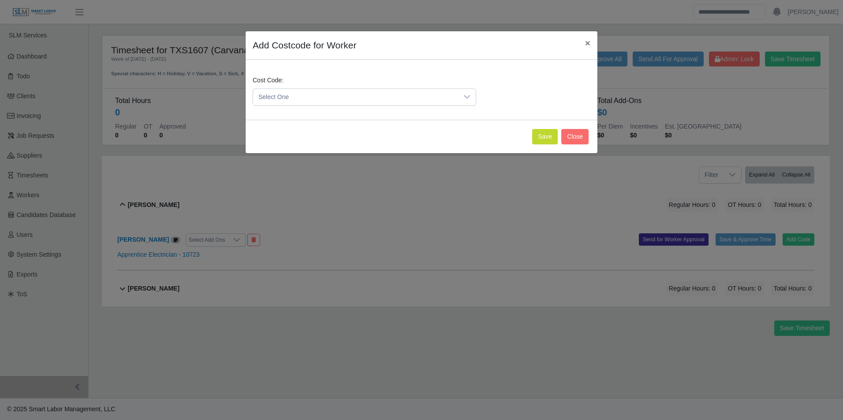
click at [303, 101] on span "Select One" at bounding box center [355, 97] width 205 height 16
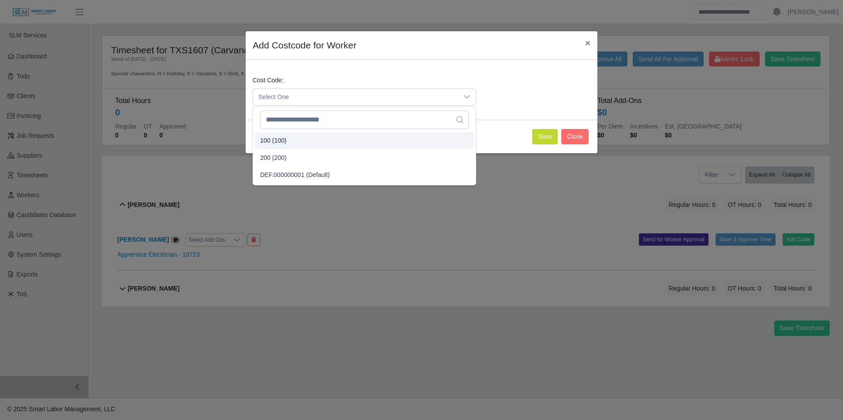
click at [280, 136] on span "100 (100)" at bounding box center [273, 140] width 26 height 9
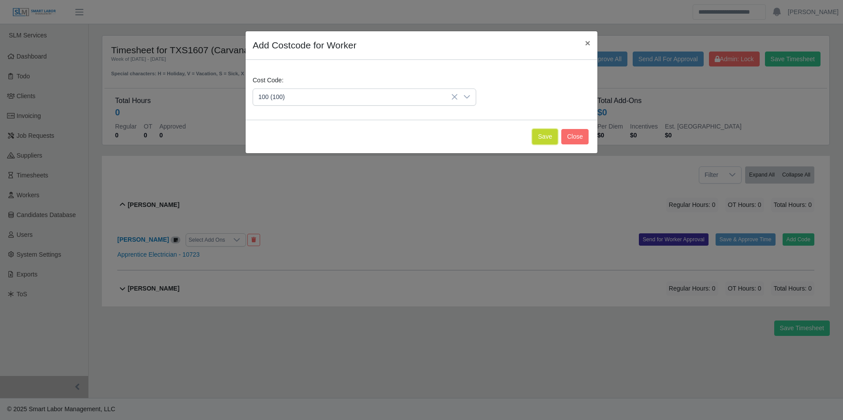
click at [544, 142] on button "Save" at bounding box center [545, 136] width 26 height 15
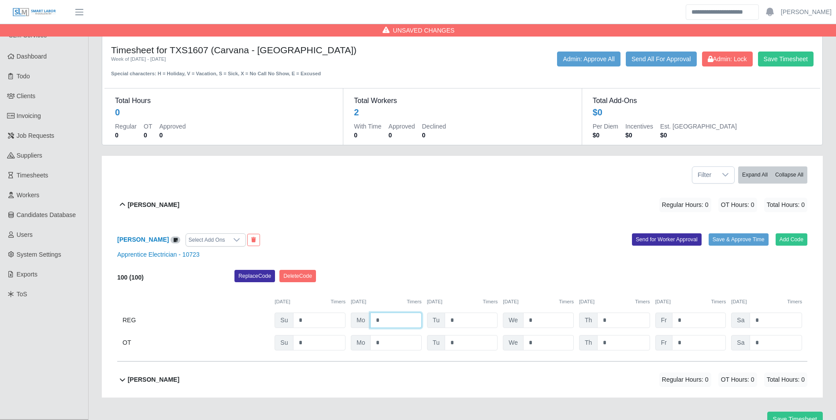
click at [377, 324] on input "*" at bounding box center [395, 320] width 51 height 15
click at [389, 324] on input "*" at bounding box center [395, 320] width 51 height 15
type input "*"
click at [470, 306] on div "09/30/2025 Timers" at bounding box center [462, 301] width 71 height 7
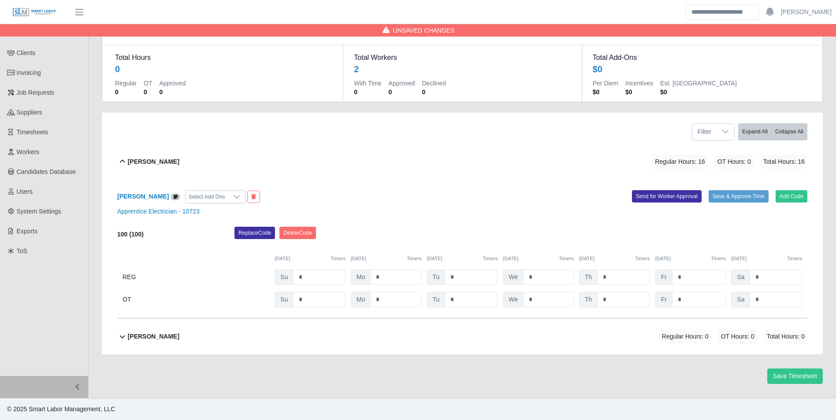
click at [177, 333] on div "David Singleton Regular Hours: 0 OT Hours: 0 Total Hours: 0" at bounding box center [468, 337] width 680 height 36
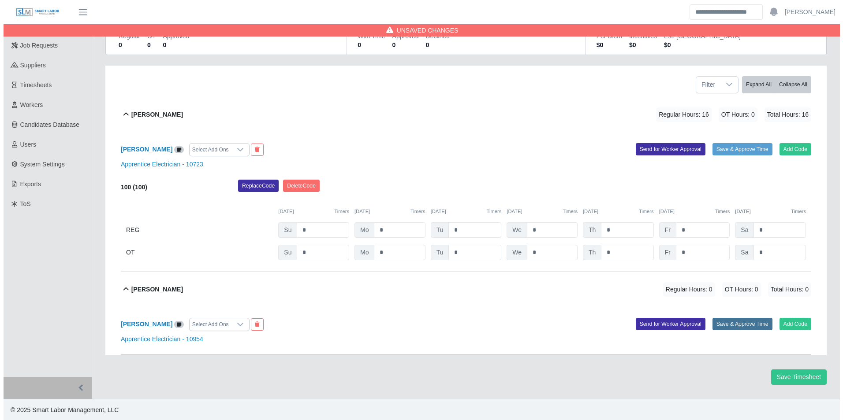
scroll to position [91, 0]
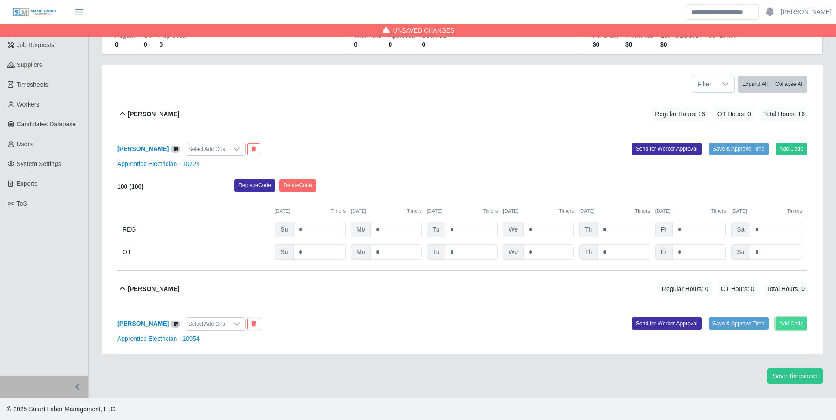
click at [791, 323] on button "Add Code" at bounding box center [792, 324] width 32 height 12
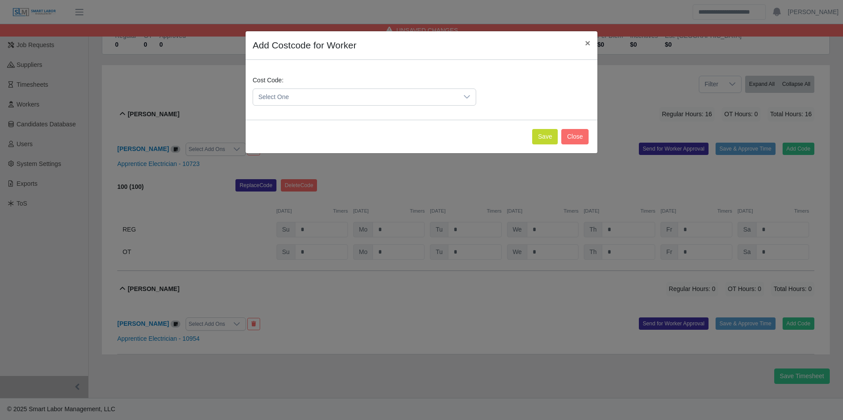
click at [319, 92] on span "Select One" at bounding box center [355, 97] width 205 height 16
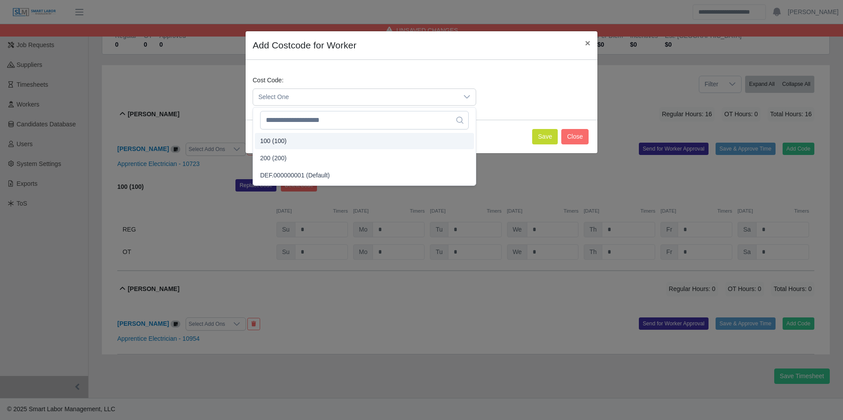
click at [286, 139] on li "100 (100)" at bounding box center [364, 141] width 219 height 16
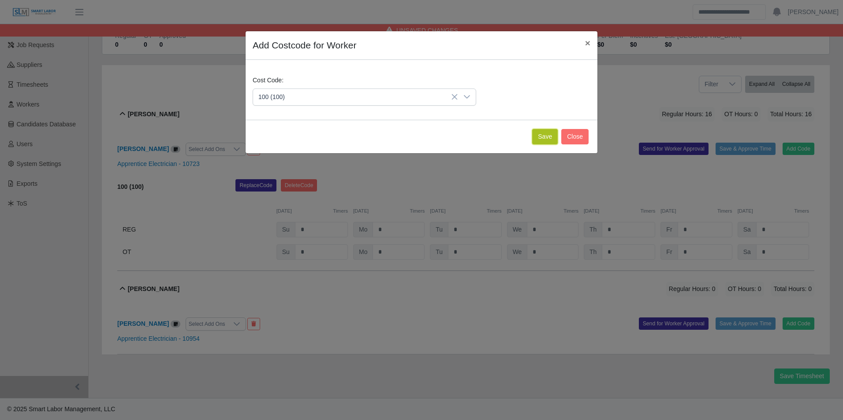
click at [546, 139] on button "Save" at bounding box center [545, 136] width 26 height 15
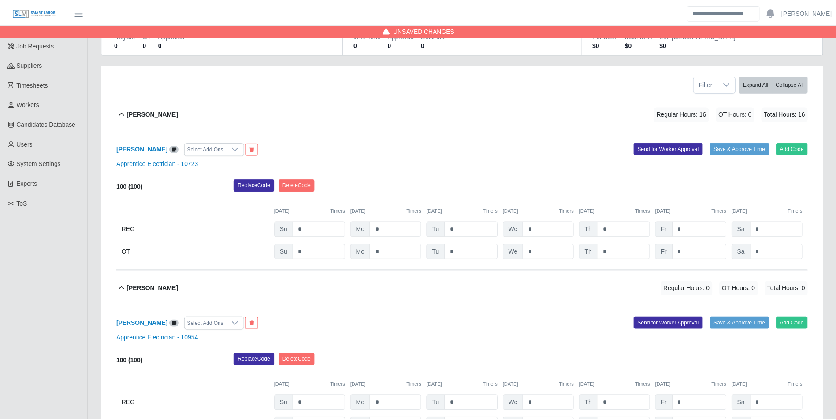
scroll to position [182, 0]
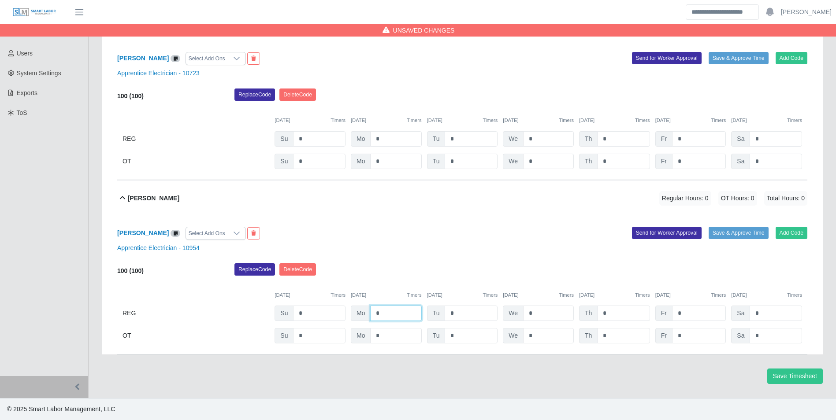
click at [397, 312] on input "*" at bounding box center [395, 313] width 51 height 15
type input "*"
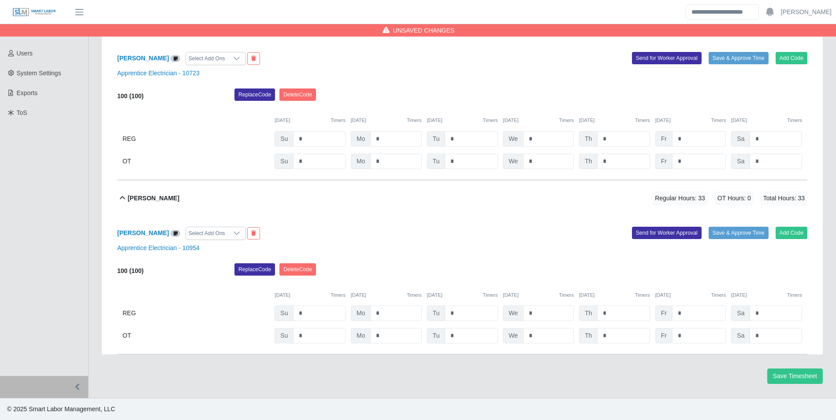
click at [496, 271] on div "Replace Code Delete Code" at bounding box center [521, 273] width 586 height 18
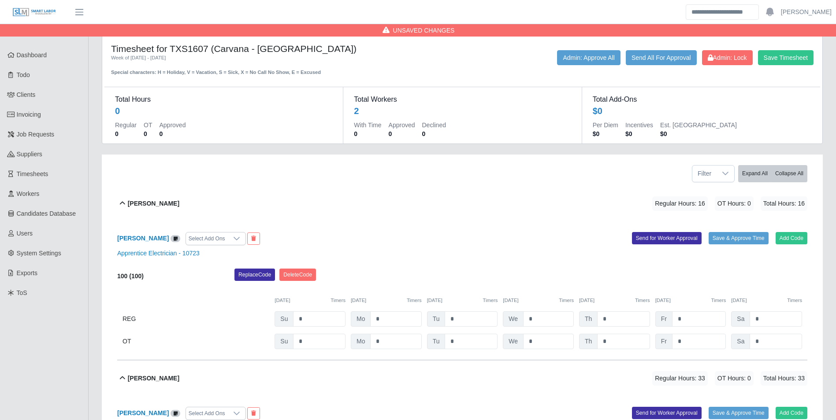
scroll to position [0, 0]
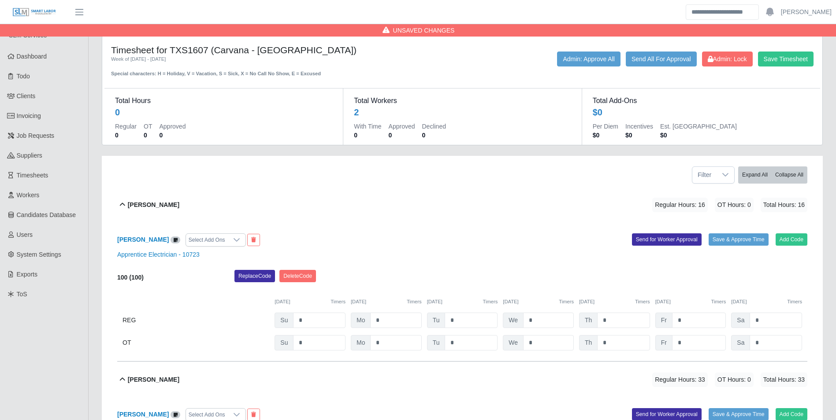
click at [784, 67] on div "Save Timesheet Admin: Lock Send All For Approval Admin: Approve All" at bounding box center [611, 65] width 417 height 26
click at [782, 63] on button "Save Timesheet" at bounding box center [786, 59] width 56 height 15
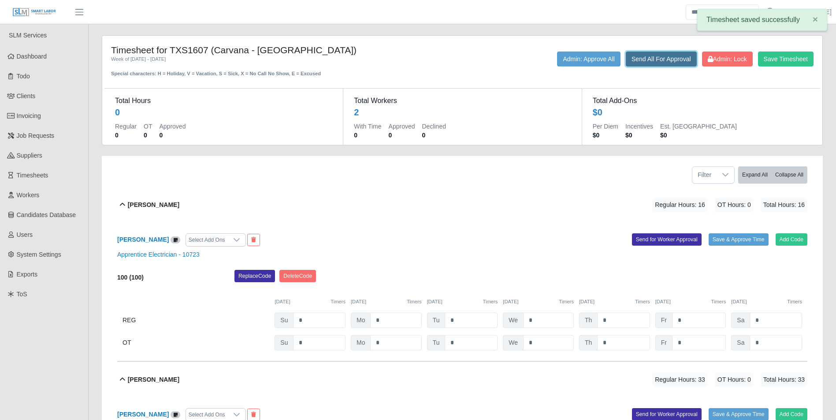
click at [653, 54] on button "Send All For Approval" at bounding box center [661, 59] width 71 height 15
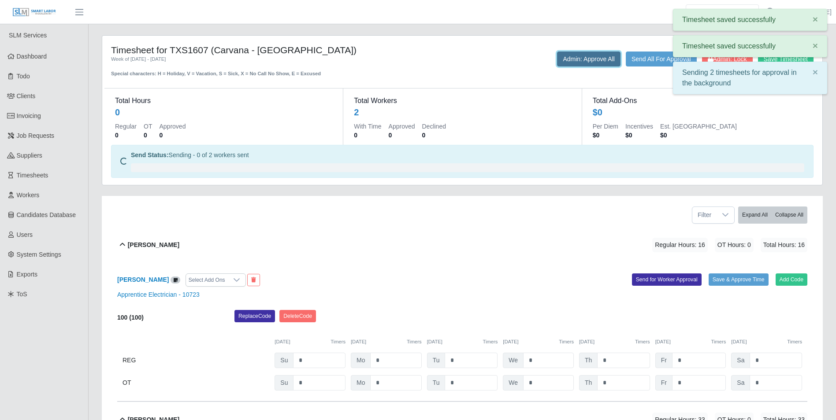
click at [587, 58] on button "Admin: Approve All" at bounding box center [588, 59] width 63 height 15
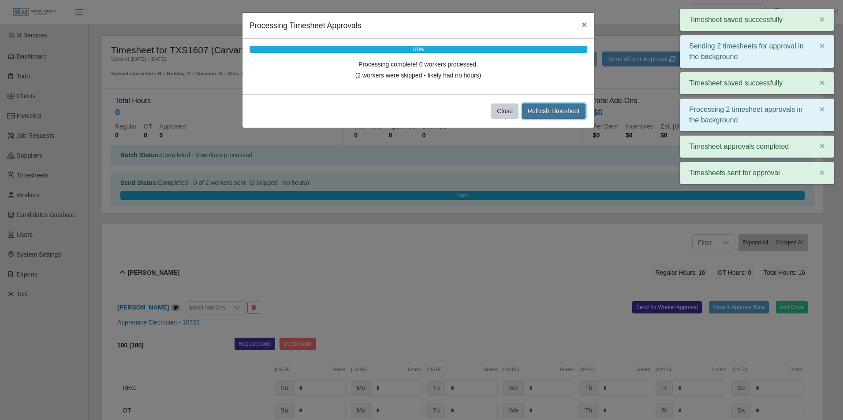
drag, startPoint x: 538, startPoint y: 113, endPoint x: 509, endPoint y: 109, distance: 29.9
click at [538, 114] on button "Refresh Timesheet" at bounding box center [553, 111] width 63 height 15
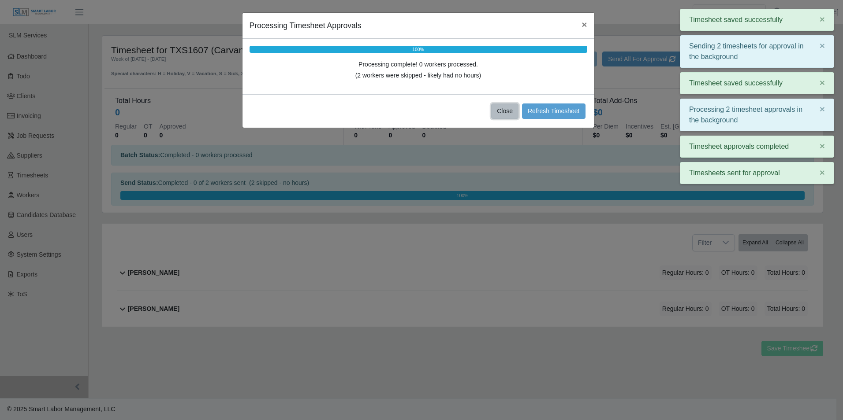
click at [501, 108] on button "Close" at bounding box center [504, 111] width 27 height 15
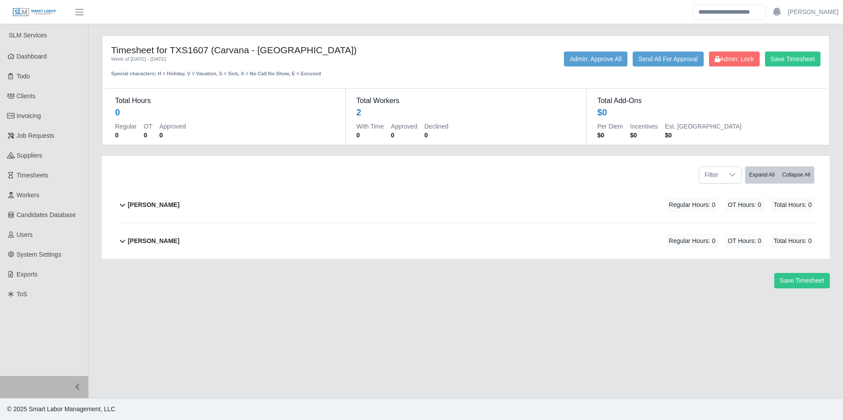
click at [177, 234] on div "David Singleton Regular Hours: 0 OT Hours: 0 Total Hours: 0" at bounding box center [471, 241] width 686 height 36
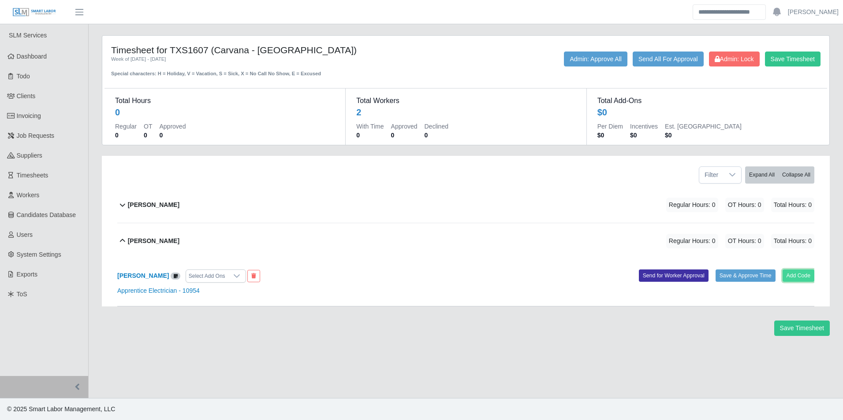
click at [810, 276] on button "Add Code" at bounding box center [798, 276] width 32 height 12
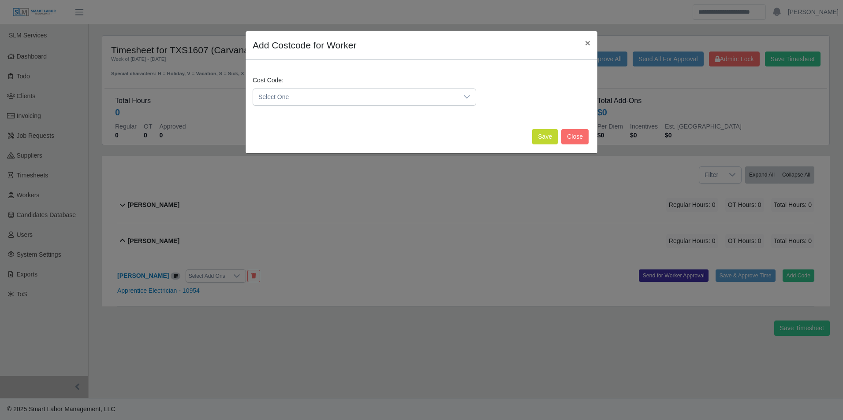
click at [323, 93] on span "Select One" at bounding box center [355, 97] width 205 height 16
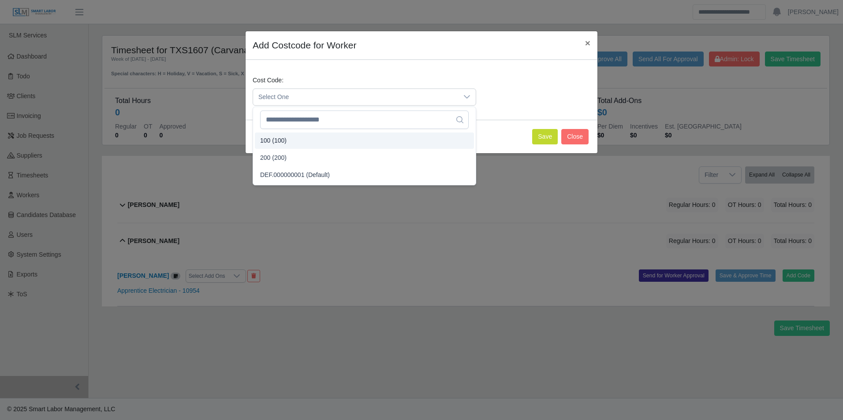
click at [297, 141] on li "100 (100)" at bounding box center [364, 141] width 219 height 16
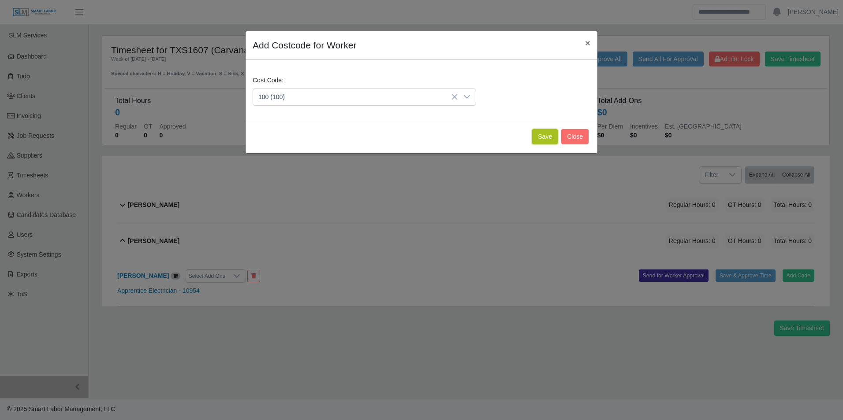
click at [546, 143] on button "Save" at bounding box center [545, 136] width 26 height 15
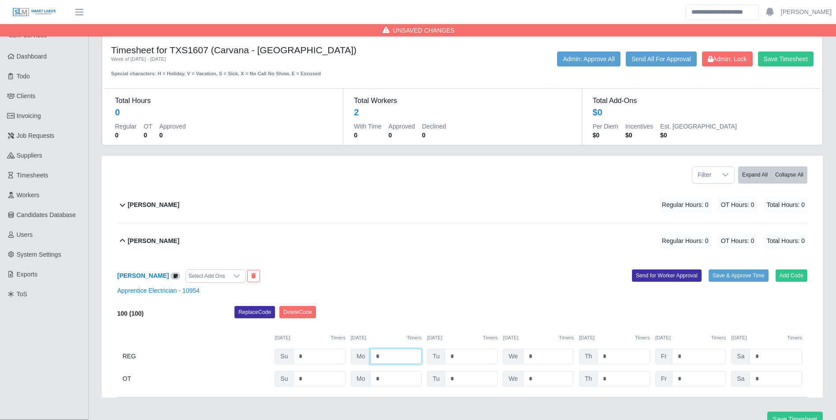
click at [396, 357] on input "*" at bounding box center [395, 356] width 51 height 15
type input "*"
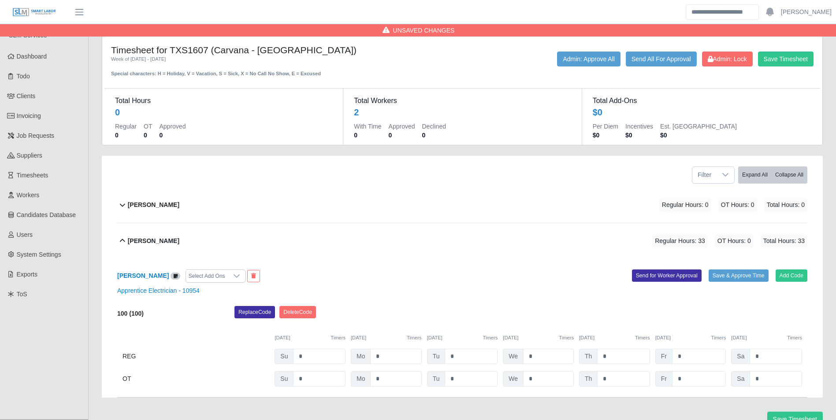
drag, startPoint x: 190, startPoint y: 197, endPoint x: 195, endPoint y: 198, distance: 4.9
click at [190, 197] on div "Alberto Leonel Lopez Regular Hours: 0 OT Hours: 0 Total Hours: 0" at bounding box center [468, 205] width 680 height 36
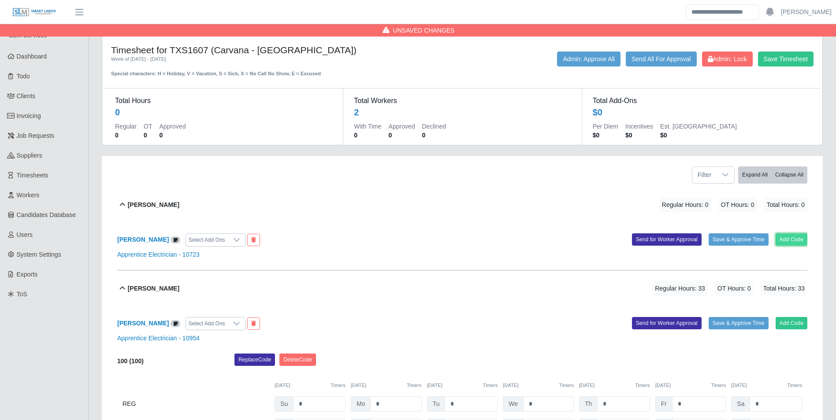
click at [794, 234] on button "Add Code" at bounding box center [792, 240] width 32 height 12
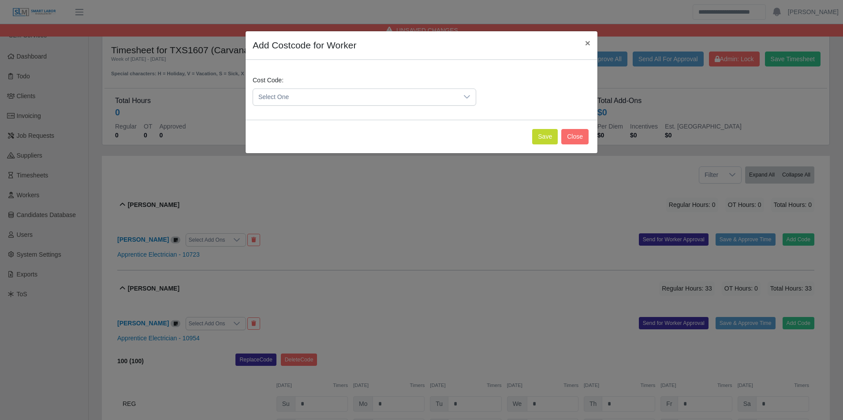
click at [334, 97] on span "Select One" at bounding box center [355, 97] width 205 height 16
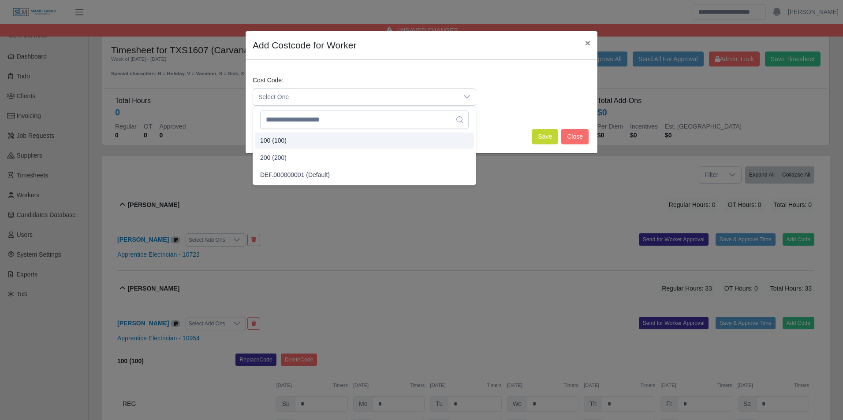
click at [288, 141] on li "100 (100)" at bounding box center [364, 141] width 219 height 16
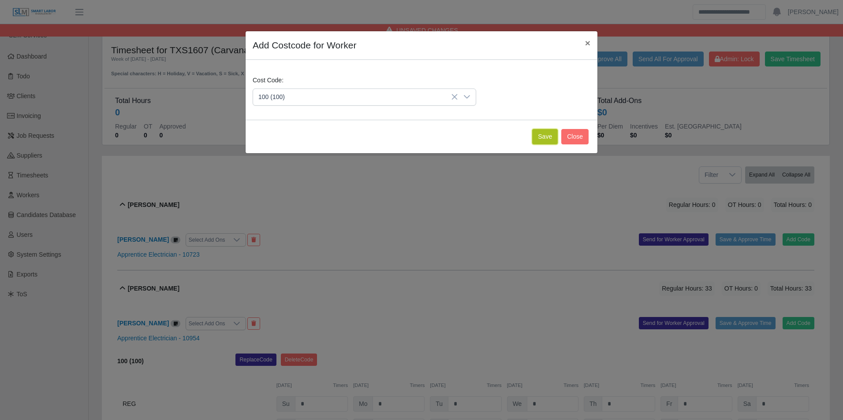
click at [547, 139] on button "Save" at bounding box center [545, 136] width 26 height 15
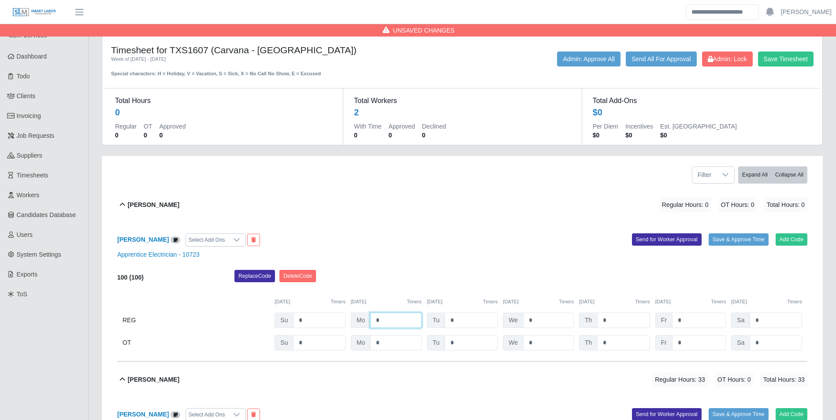
click at [399, 322] on input "*" at bounding box center [395, 320] width 51 height 15
type input "*"
click at [468, 279] on div "Replace Code Delete Code" at bounding box center [521, 279] width 586 height 18
click at [784, 56] on button "Save Timesheet" at bounding box center [786, 59] width 56 height 15
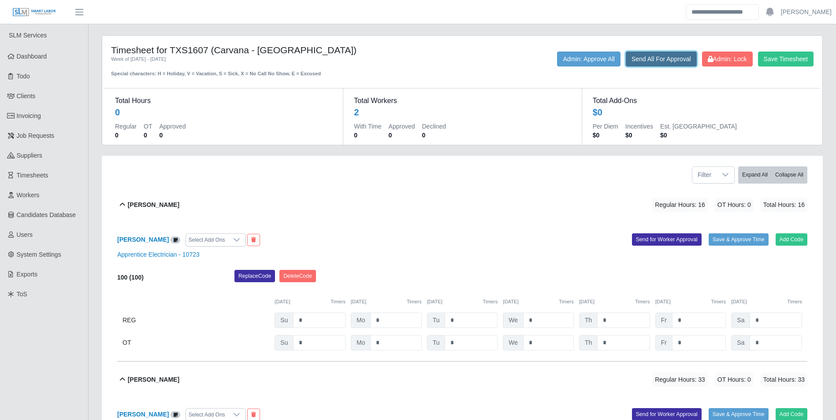
click at [659, 63] on button "Send All For Approval" at bounding box center [661, 59] width 71 height 15
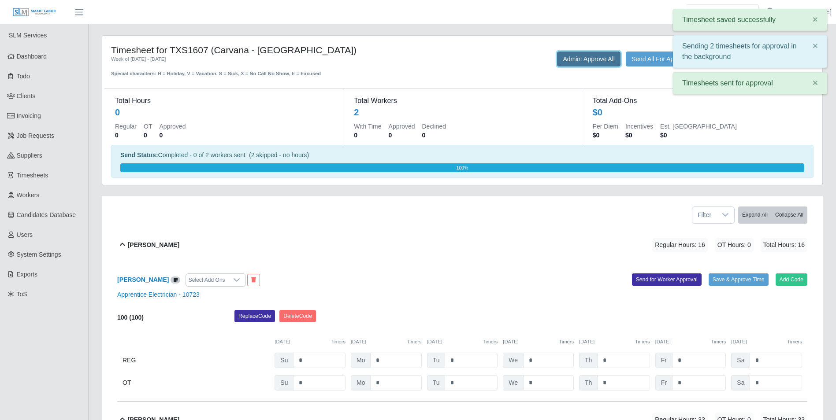
click at [579, 62] on button "Admin: Approve All" at bounding box center [588, 59] width 63 height 15
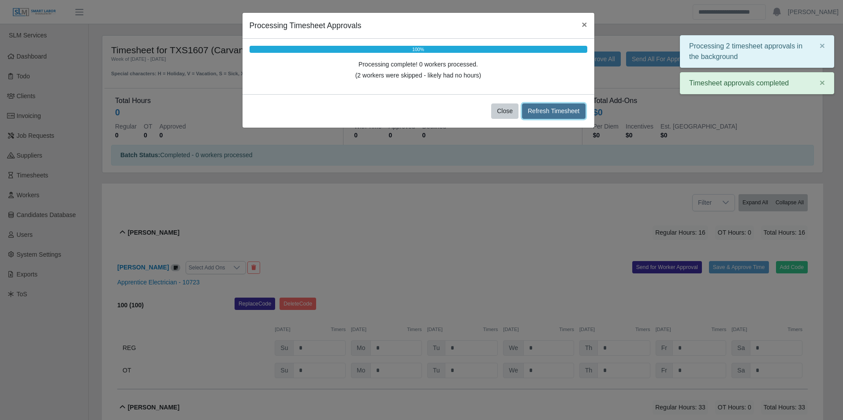
click at [549, 110] on button "Refresh Timesheet" at bounding box center [553, 111] width 63 height 15
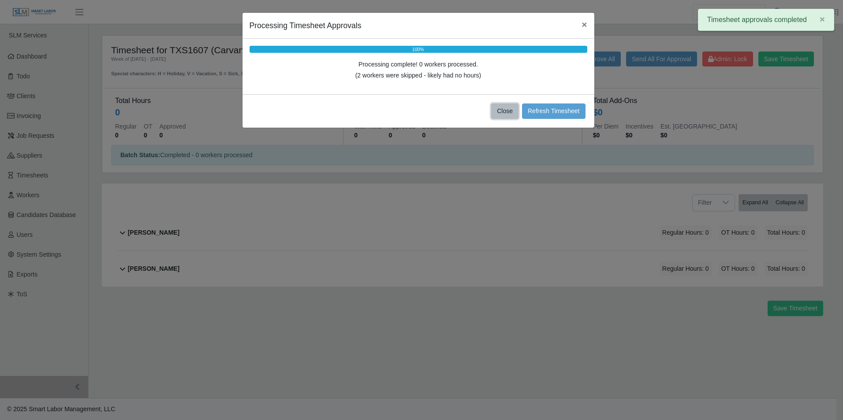
click at [510, 111] on button "Close" at bounding box center [504, 111] width 27 height 15
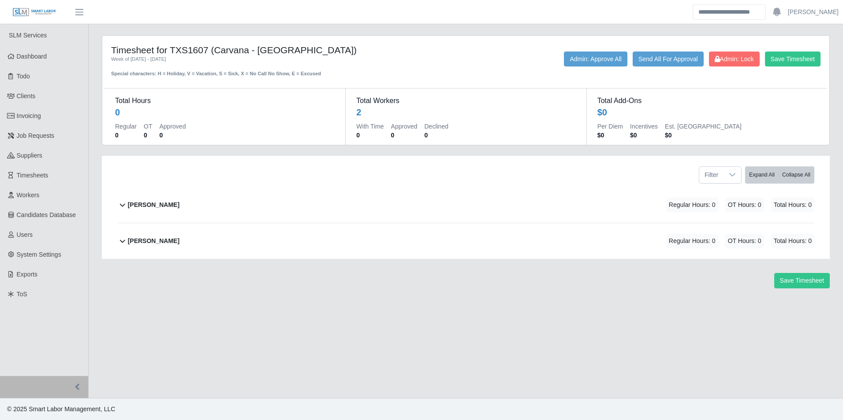
click at [173, 236] on div "David Singleton" at bounding box center [154, 241] width 52 height 15
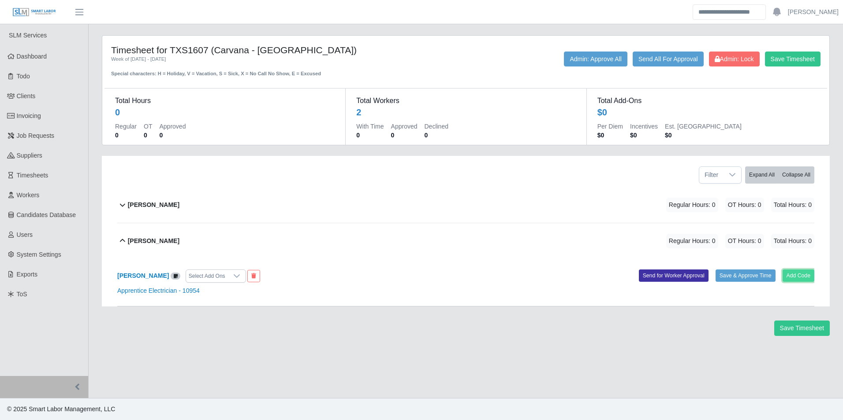
click at [798, 275] on button "Add Code" at bounding box center [798, 276] width 32 height 12
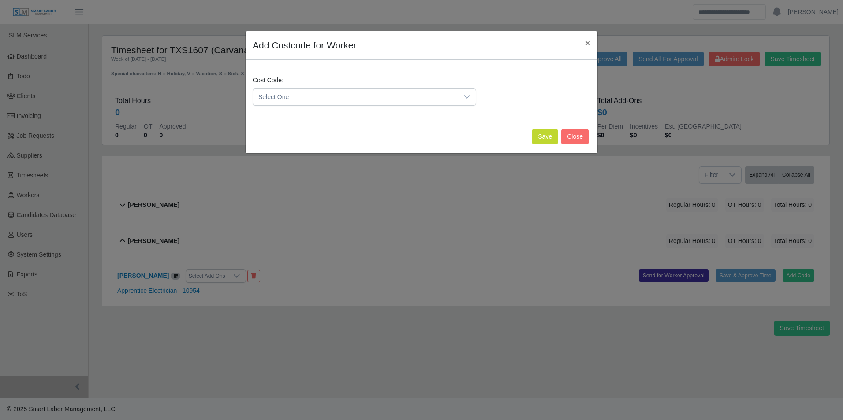
click at [356, 92] on span "Select One" at bounding box center [355, 97] width 205 height 16
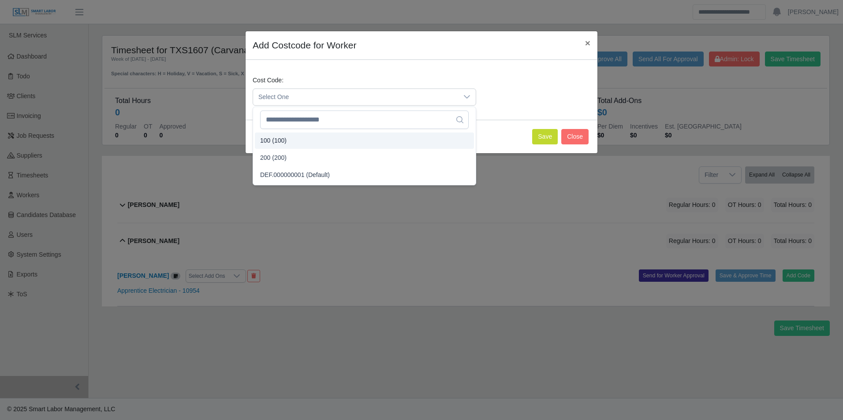
click at [279, 141] on span "100 (100)" at bounding box center [273, 140] width 26 height 9
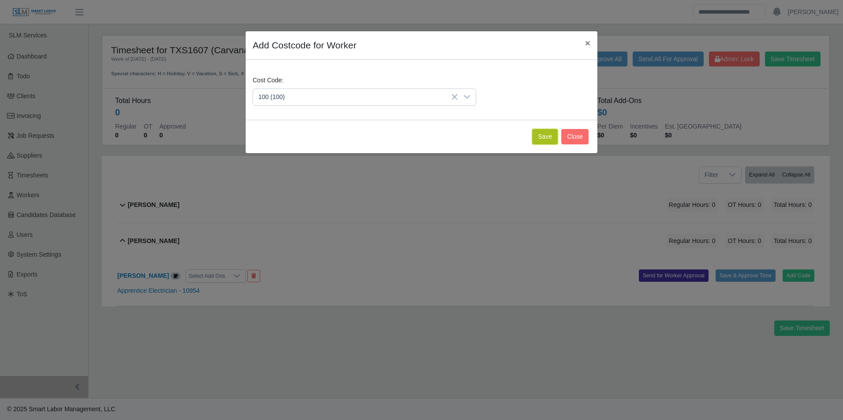
click at [543, 144] on button "Save" at bounding box center [545, 136] width 26 height 15
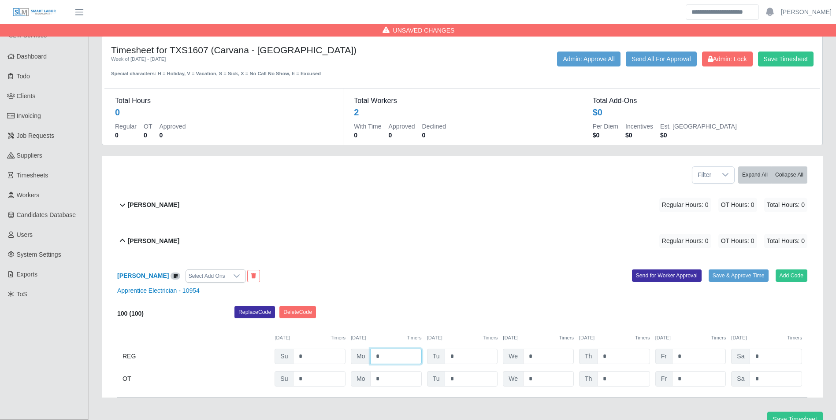
click at [399, 360] on input "*" at bounding box center [395, 356] width 51 height 15
type input "*"
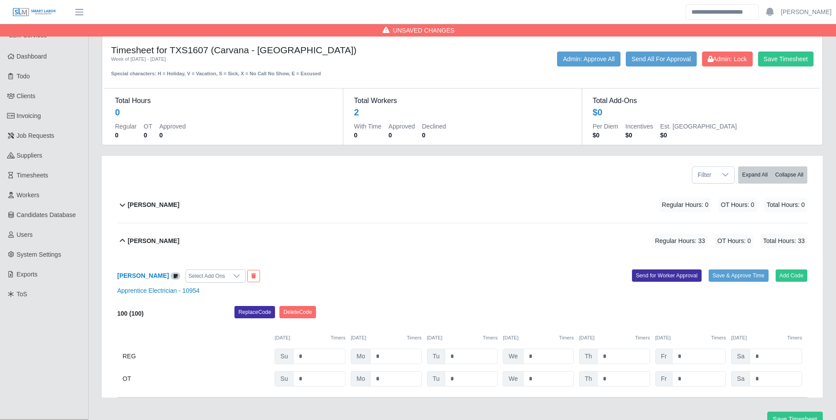
drag, startPoint x: 382, startPoint y: 235, endPoint x: 372, endPoint y: 233, distance: 9.4
click at [381, 235] on div "David Singleton Regular Hours: 33 OT Hours: 0 Total Hours: 33" at bounding box center [468, 241] width 680 height 36
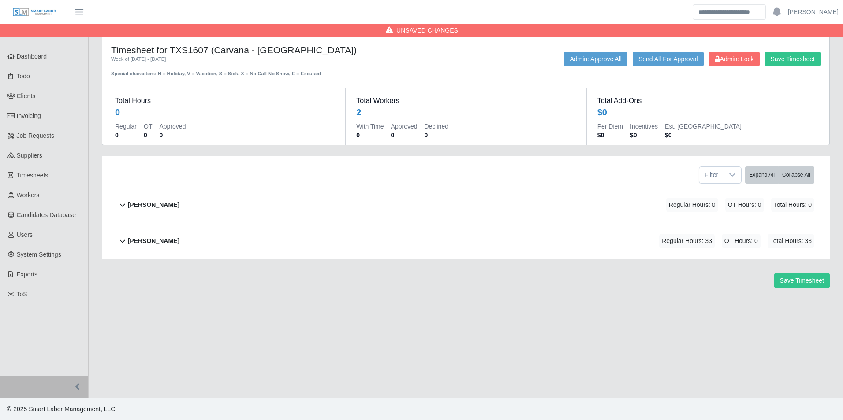
click at [179, 203] on b "Alberto Leonel Lopez" at bounding box center [154, 205] width 52 height 9
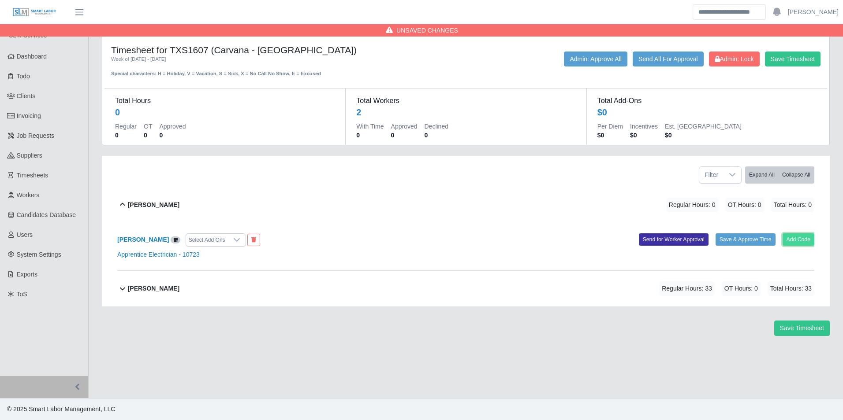
click at [811, 240] on button "Add Code" at bounding box center [798, 240] width 32 height 12
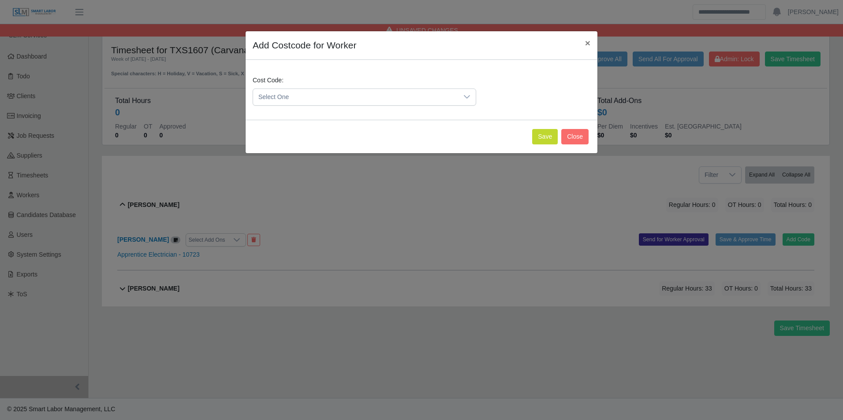
click at [319, 96] on span "Select One" at bounding box center [355, 97] width 205 height 16
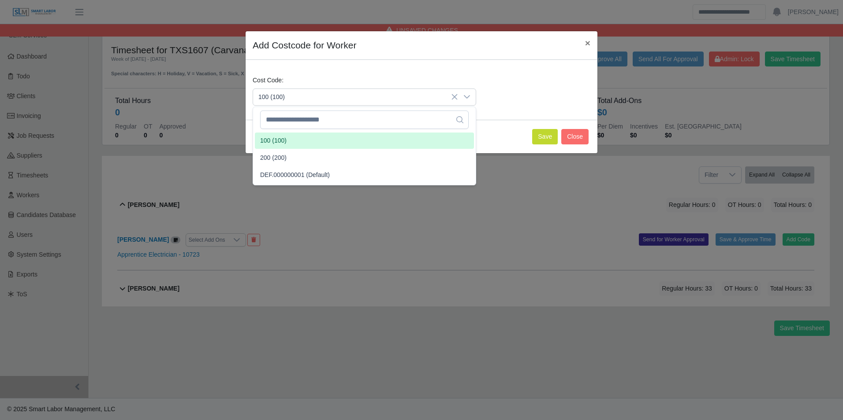
click at [291, 136] on li "100 (100)" at bounding box center [364, 141] width 219 height 16
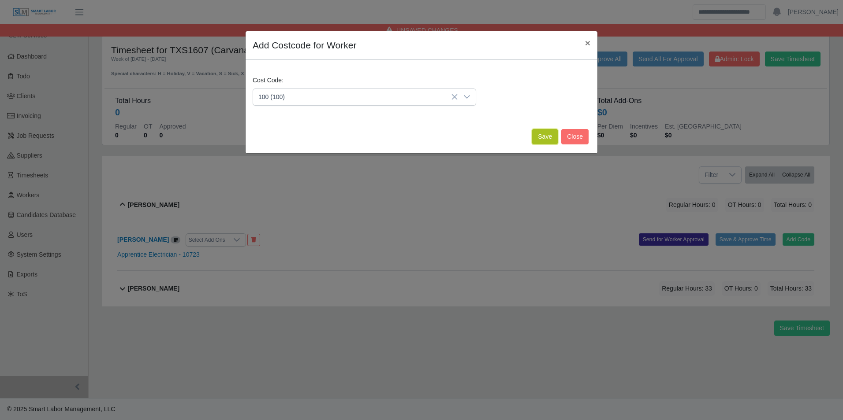
click at [546, 138] on button "Save" at bounding box center [545, 136] width 26 height 15
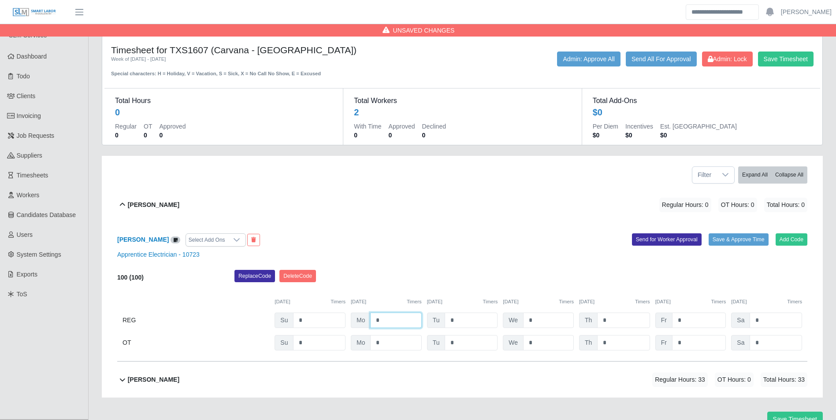
click at [389, 327] on input "*" at bounding box center [395, 320] width 51 height 15
type input "*"
drag, startPoint x: 401, startPoint y: 286, endPoint x: 399, endPoint y: 279, distance: 7.8
click at [401, 286] on div "Replace Code Delete Code" at bounding box center [521, 279] width 586 height 18
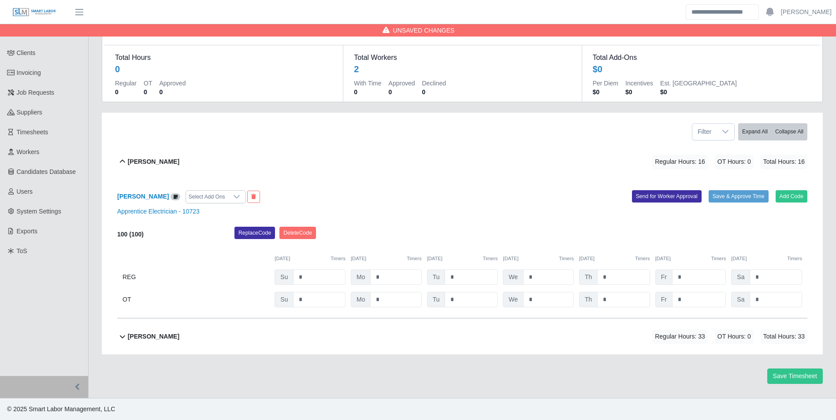
click at [145, 333] on b "David Singleton" at bounding box center [154, 336] width 52 height 9
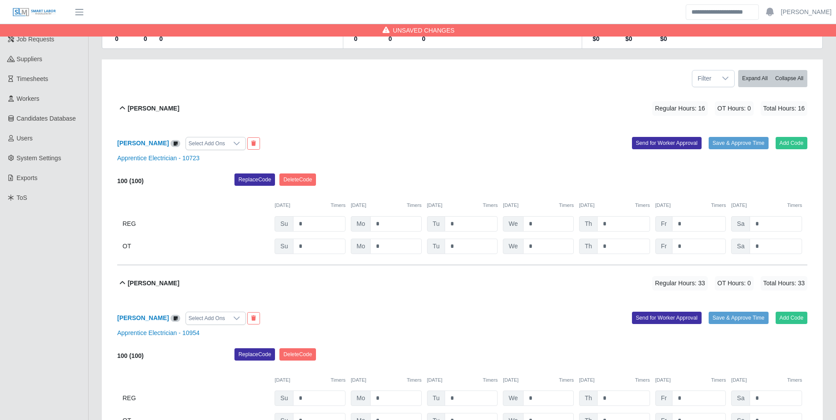
scroll to position [6, 0]
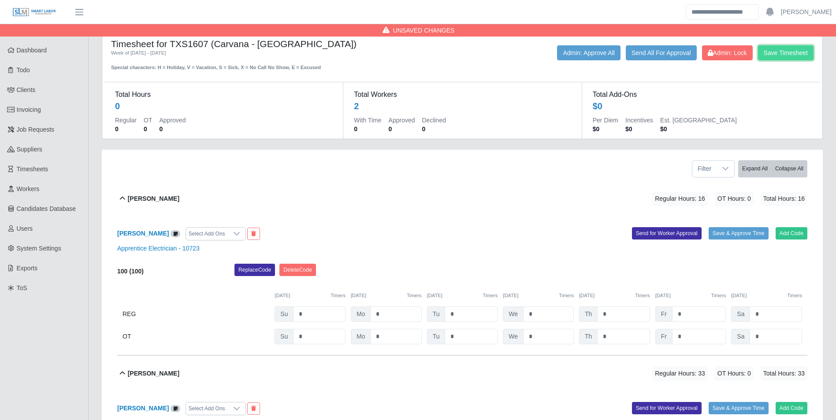
click at [787, 56] on button "Save Timesheet" at bounding box center [786, 52] width 56 height 15
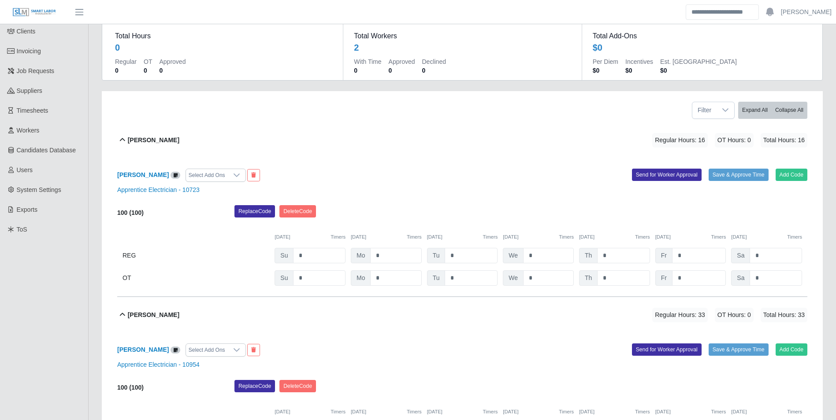
scroll to position [94, 0]
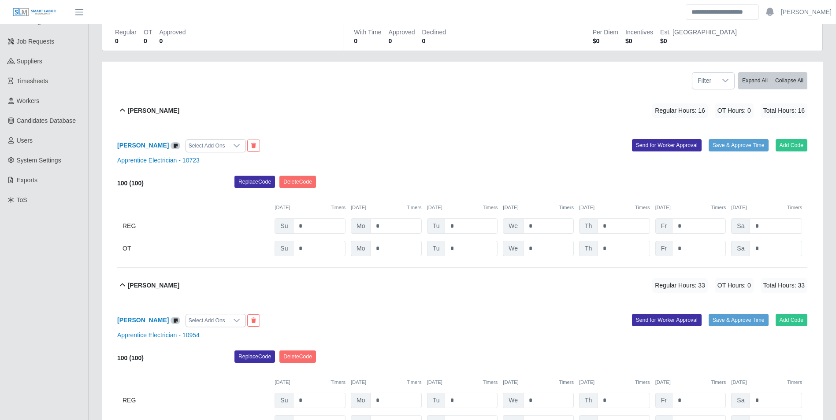
click at [446, 156] on div "Apprentice Electrician - 10723" at bounding box center [462, 160] width 703 height 9
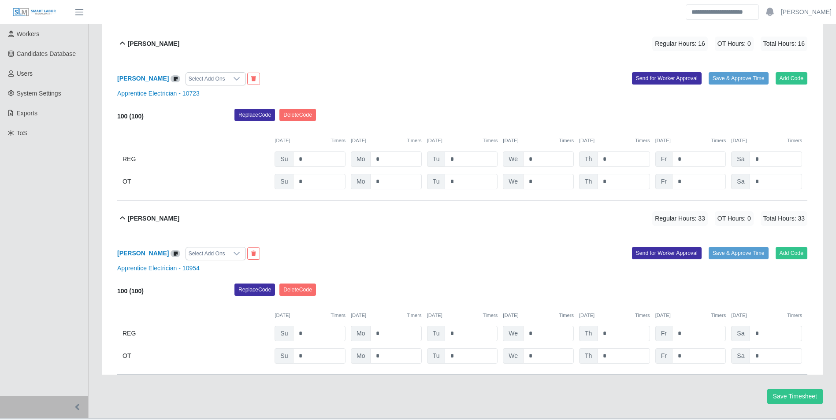
scroll to position [182, 0]
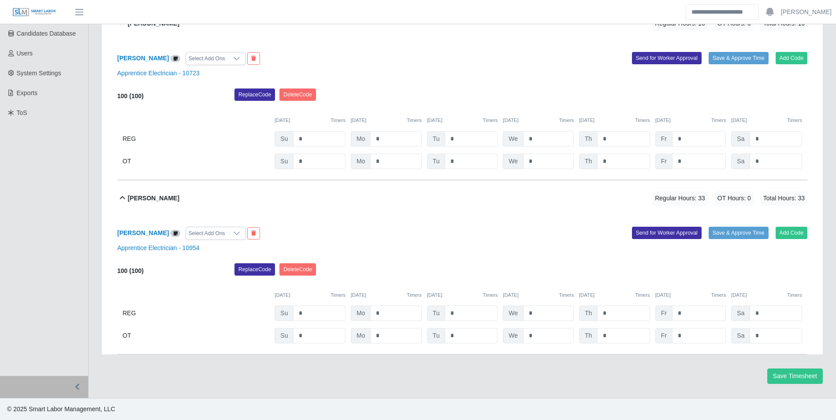
click at [451, 219] on div "David Singleton Select Add Ons Add Code Save & Approve Time Send for Worker App…" at bounding box center [462, 285] width 690 height 139
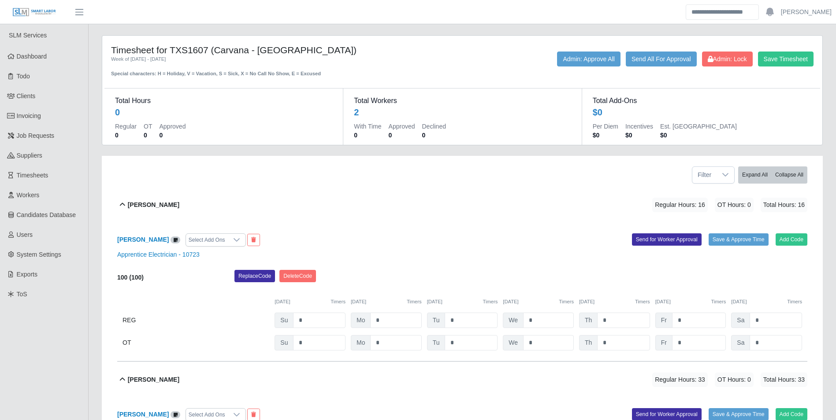
scroll to position [44, 0]
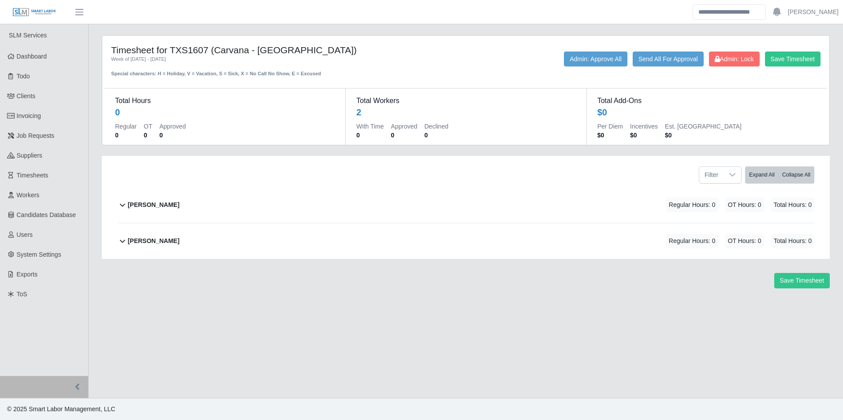
click at [392, 172] on div "Filter Expand All Collapse All" at bounding box center [466, 171] width 710 height 31
click at [370, 188] on div "[PERSON_NAME] Regular Hours: 0 OT Hours: 0 Total Hours: 0" at bounding box center [471, 205] width 686 height 36
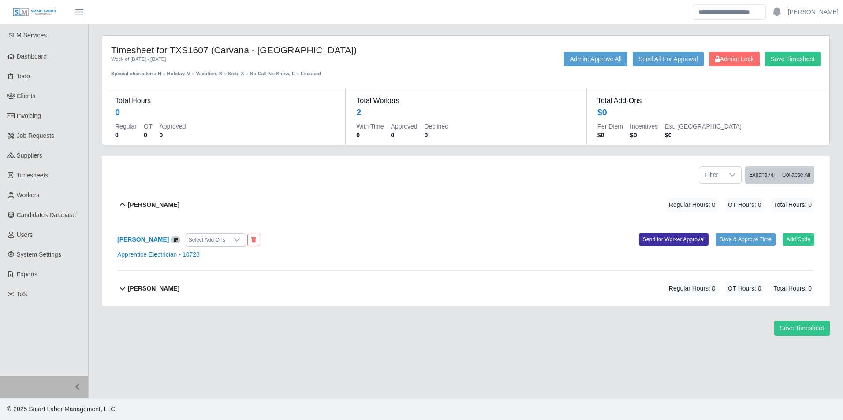
click at [192, 203] on div "[PERSON_NAME] Regular Hours: 0 OT Hours: 0 Total Hours: 0" at bounding box center [471, 205] width 686 height 36
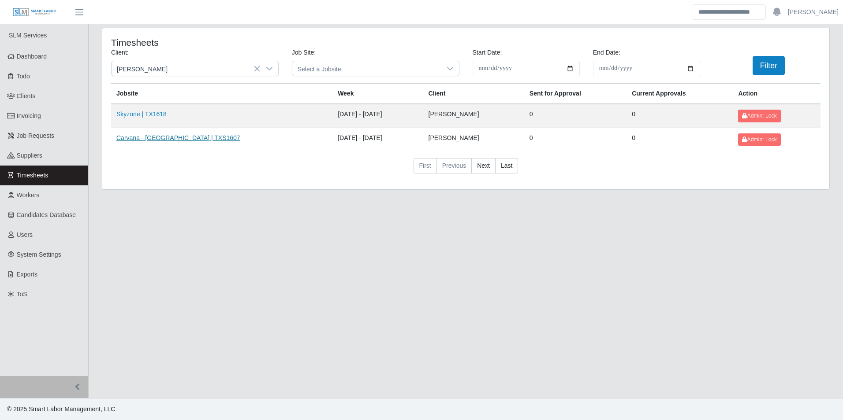
click at [167, 134] on link "Carvana - [GEOGRAPHIC_DATA] | TXS1607" at bounding box center [178, 137] width 124 height 7
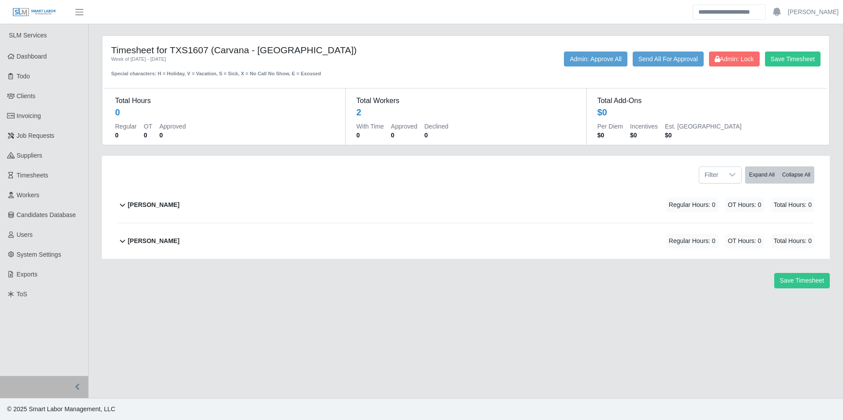
click at [179, 200] on div "[PERSON_NAME]" at bounding box center [154, 205] width 52 height 15
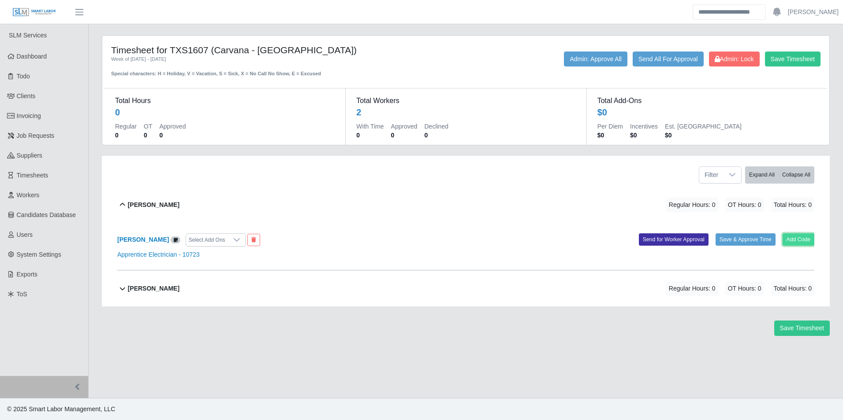
click at [797, 236] on button "Add Code" at bounding box center [798, 240] width 32 height 12
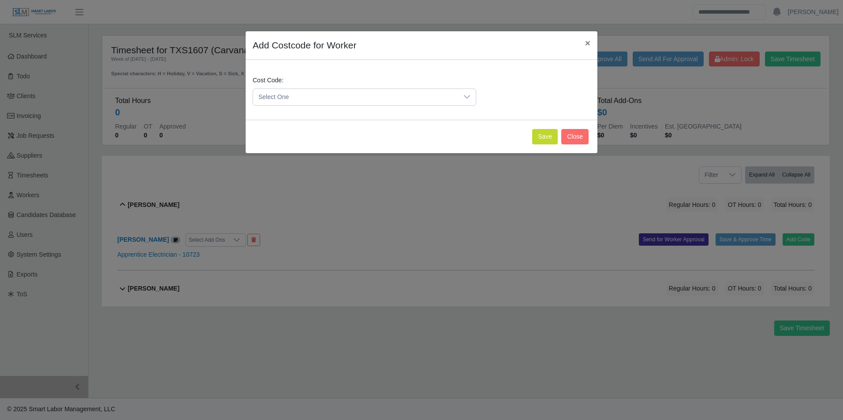
click at [312, 95] on span "Select One" at bounding box center [355, 97] width 205 height 16
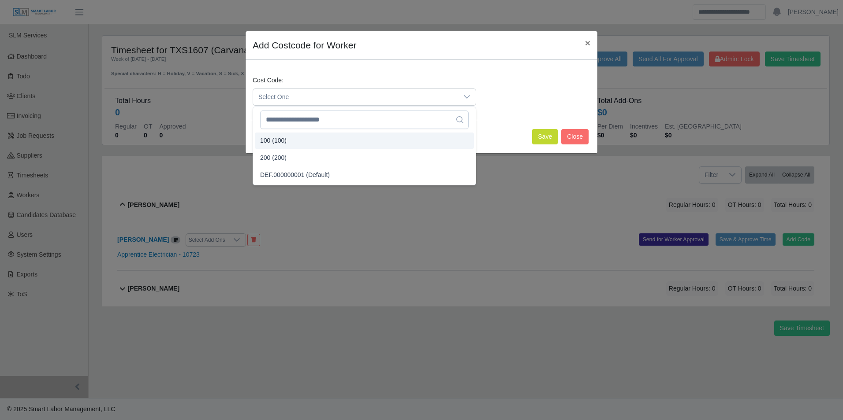
click at [294, 135] on li "100 (100)" at bounding box center [364, 141] width 219 height 16
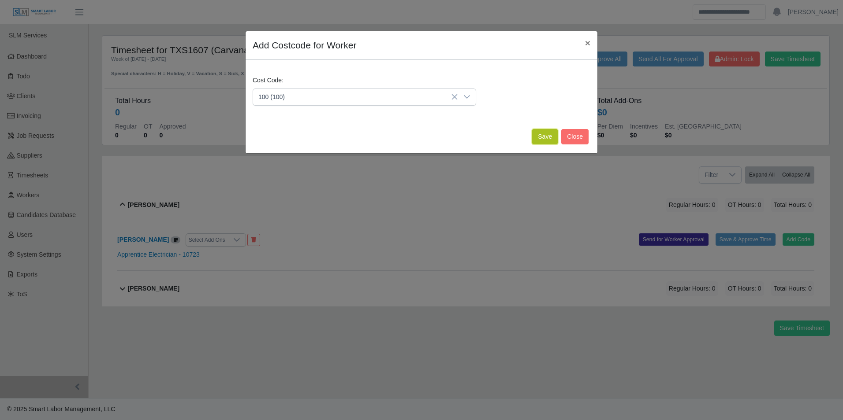
click at [543, 138] on button "Save" at bounding box center [545, 136] width 26 height 15
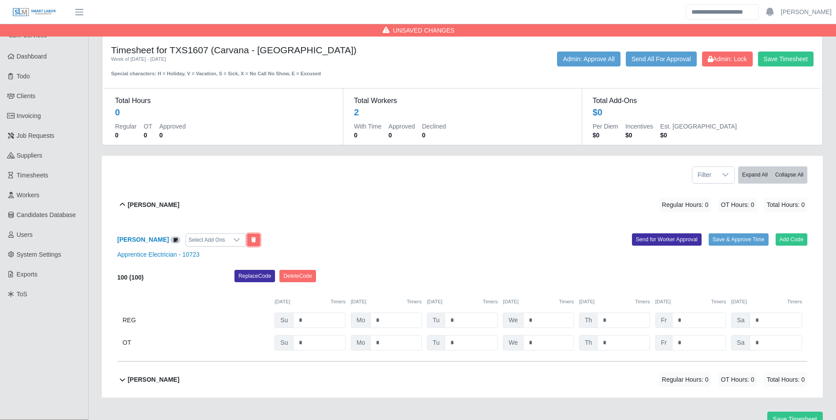
click at [256, 240] on icon at bounding box center [253, 240] width 5 height 5
click at [390, 328] on input "*" at bounding box center [395, 320] width 51 height 15
type input "*"
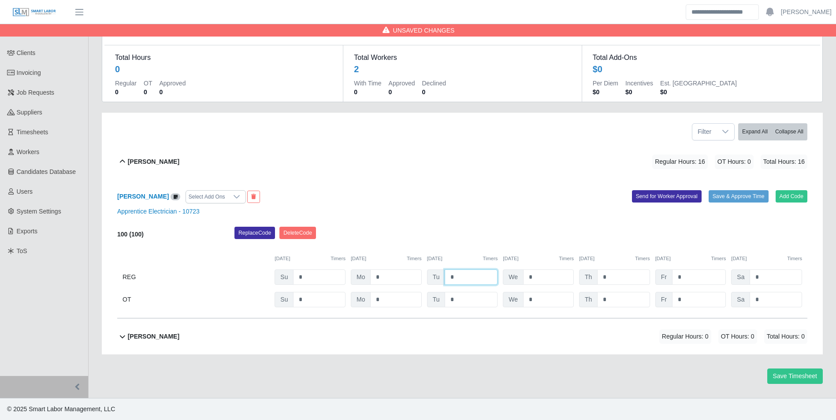
type input "*"
click at [163, 335] on b "David Singleton" at bounding box center [154, 336] width 52 height 9
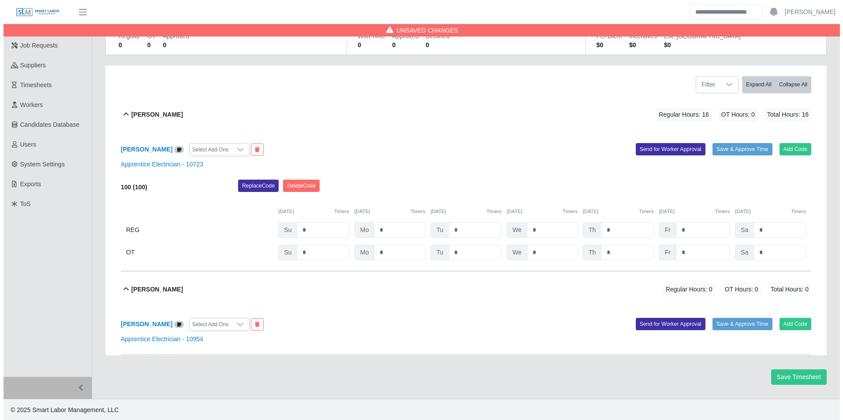
scroll to position [91, 0]
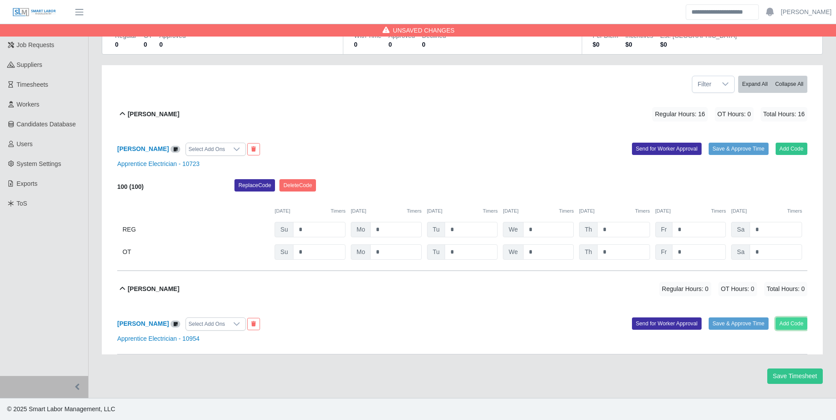
click at [788, 320] on button "Add Code" at bounding box center [792, 324] width 32 height 12
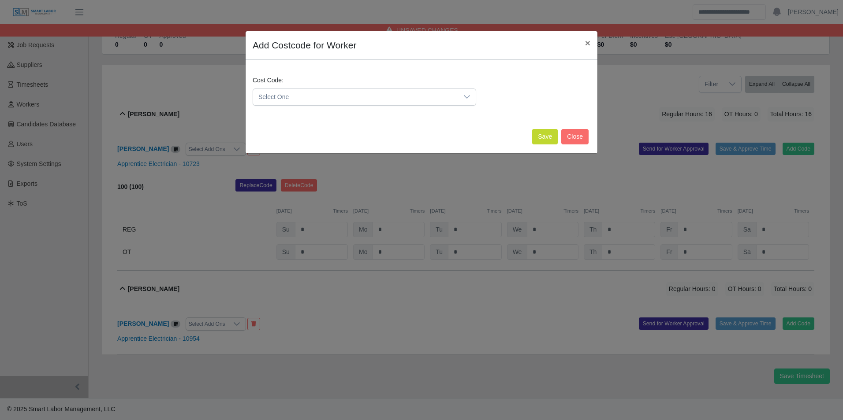
click at [343, 99] on span "Select One" at bounding box center [355, 97] width 205 height 16
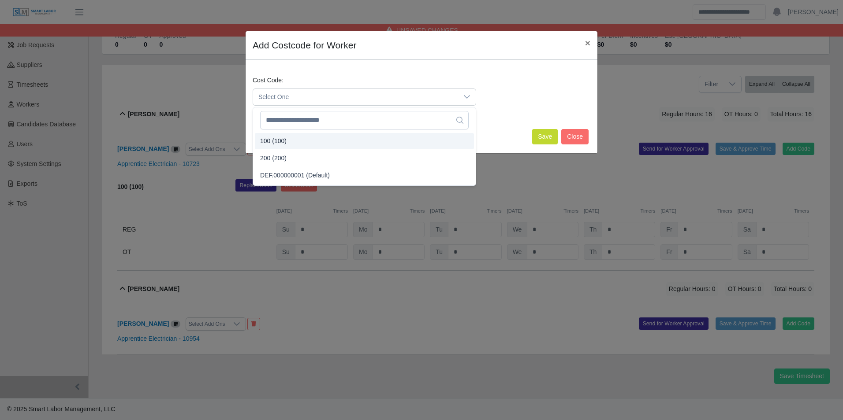
click at [297, 137] on li "100 (100)" at bounding box center [364, 141] width 219 height 16
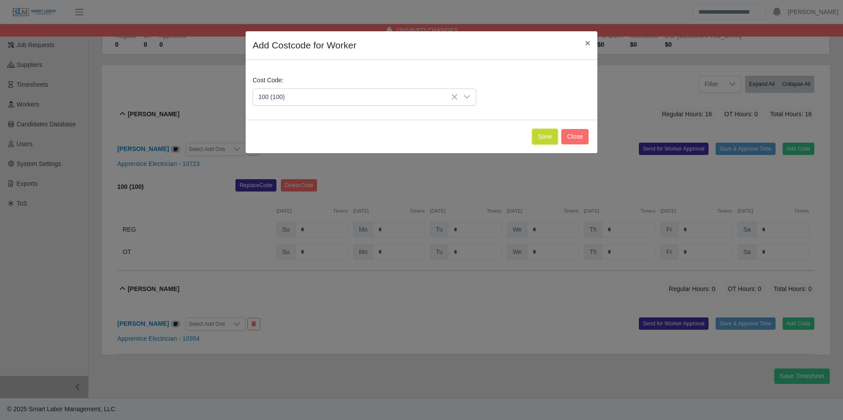
click at [535, 137] on button "Save" at bounding box center [545, 136] width 26 height 15
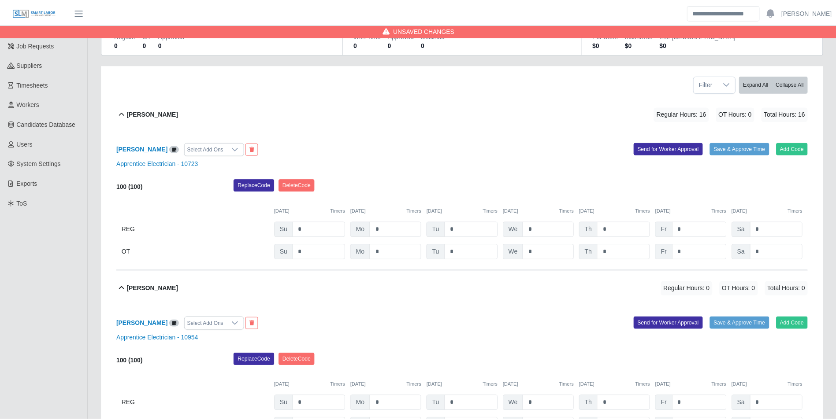
scroll to position [182, 0]
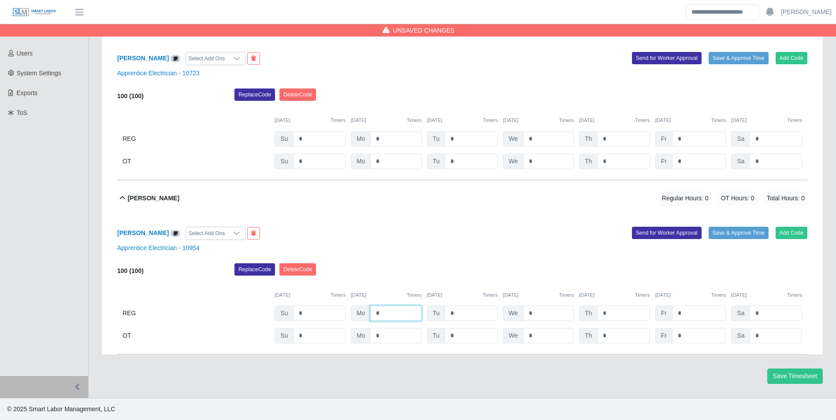
click at [390, 316] on input "*" at bounding box center [395, 313] width 51 height 15
type input "*"
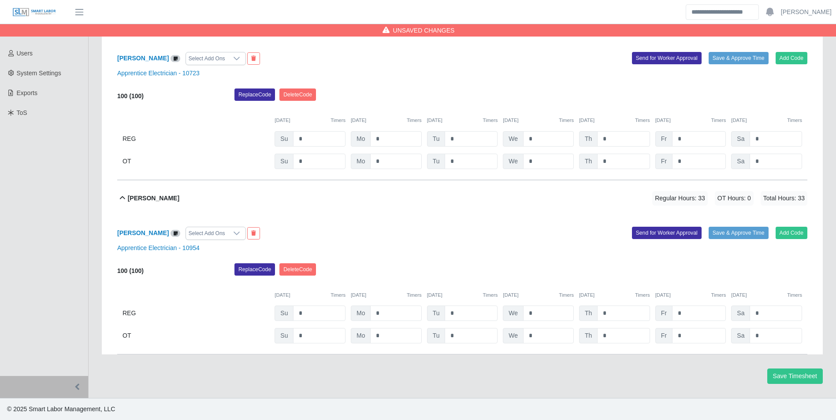
click at [464, 271] on div "Replace Code Delete Code" at bounding box center [521, 273] width 586 height 18
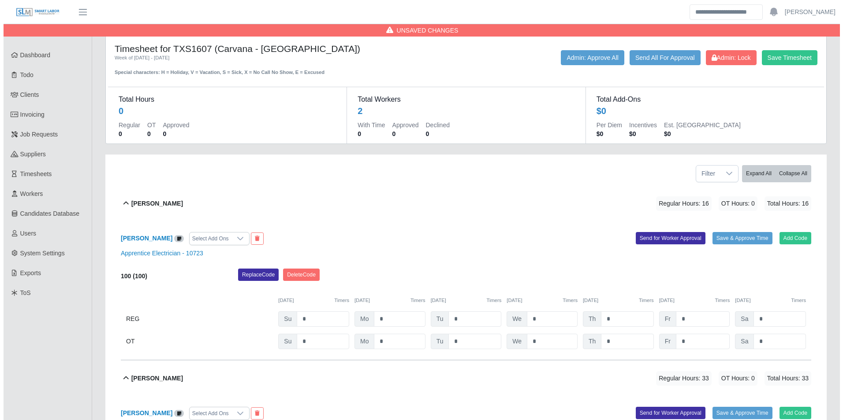
scroll to position [0, 0]
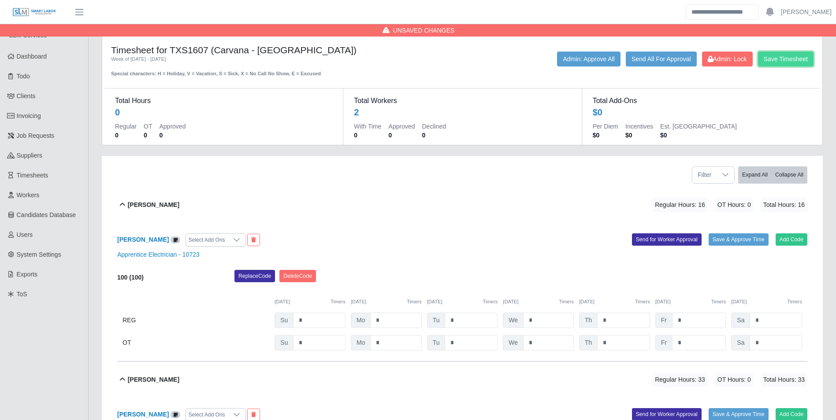
click at [771, 56] on button "Save Timesheet" at bounding box center [786, 59] width 56 height 15
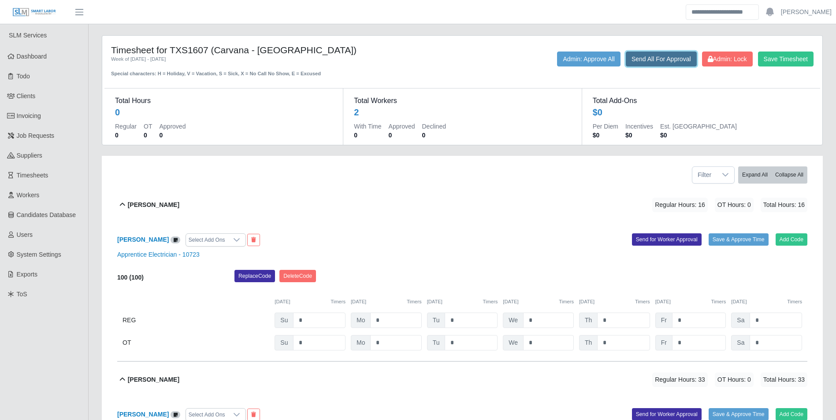
click at [655, 64] on button "Send All For Approval" at bounding box center [661, 59] width 71 height 15
click at [581, 62] on button "Admin: Approve All" at bounding box center [588, 59] width 63 height 15
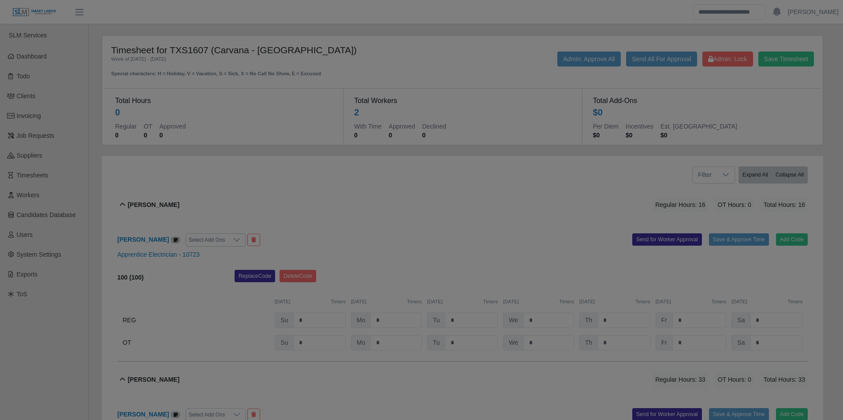
click at [622, 82] on div at bounding box center [421, 210] width 843 height 420
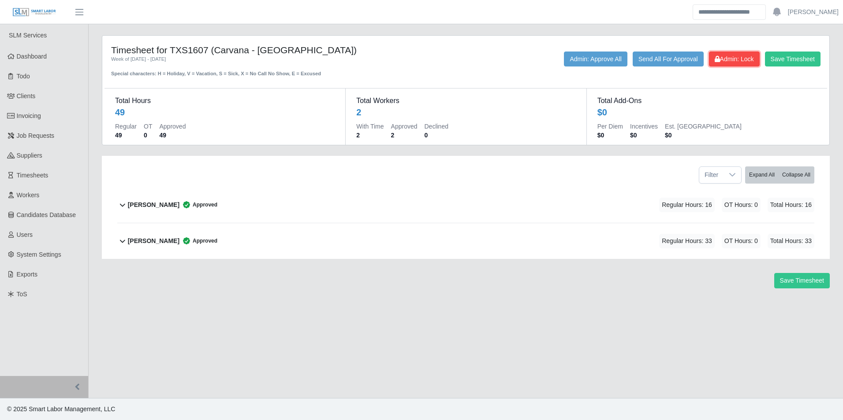
click at [750, 53] on button "Admin: Lock" at bounding box center [734, 59] width 51 height 15
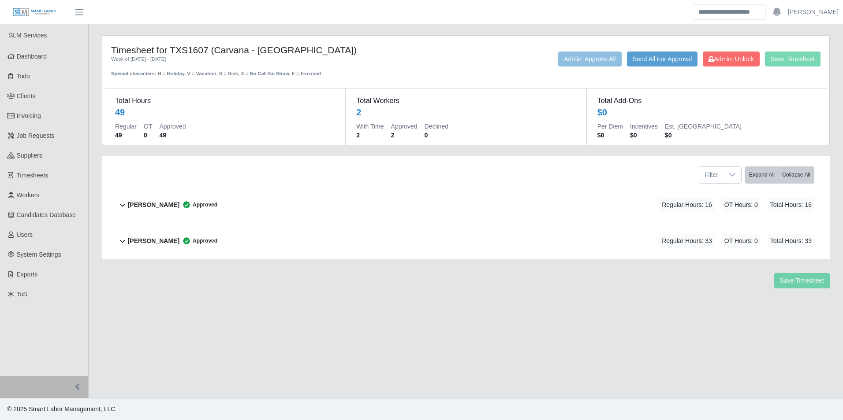
click at [598, 155] on div "Timesheet for TXS1607 (Carvana - [GEOGRAPHIC_DATA]) Week of [DATE] - [DATE] Spe…" at bounding box center [465, 169] width 741 height 268
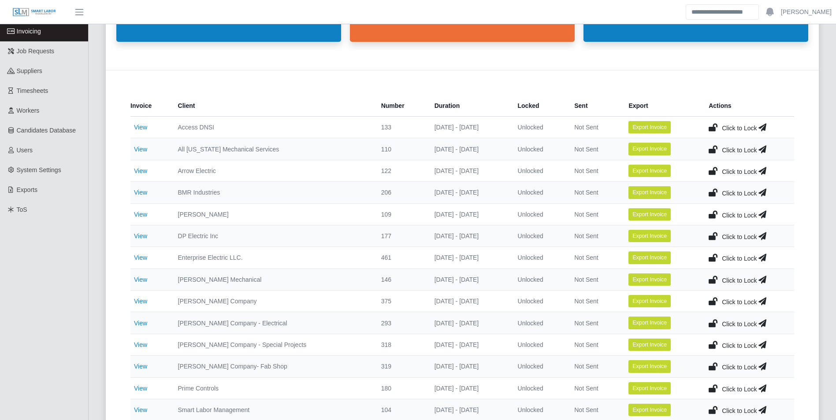
scroll to position [132, 0]
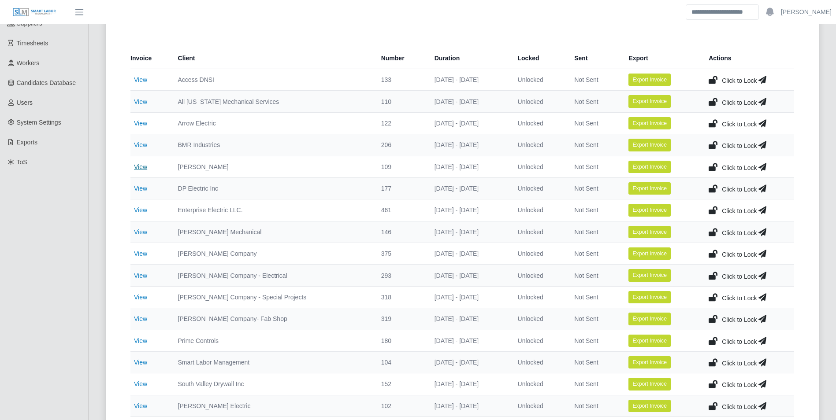
click at [141, 166] on link "View" at bounding box center [140, 167] width 13 height 7
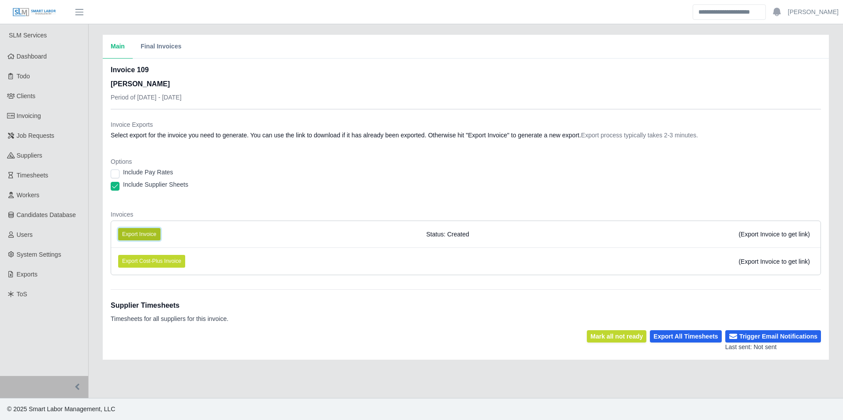
click at [147, 229] on button "Export Invoice" at bounding box center [139, 234] width 42 height 12
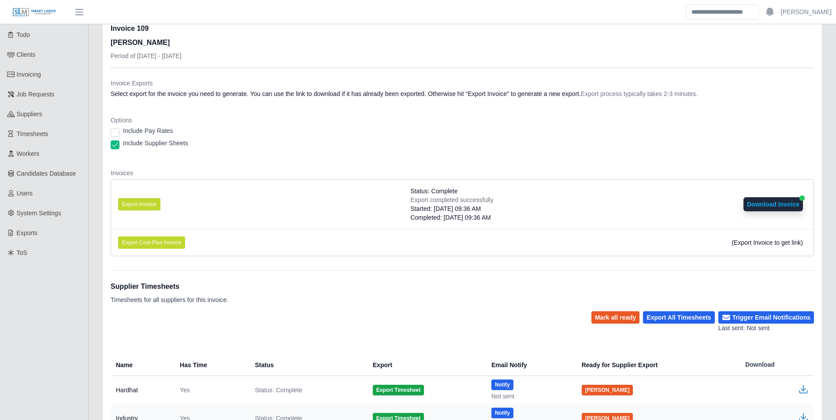
scroll to position [114, 0]
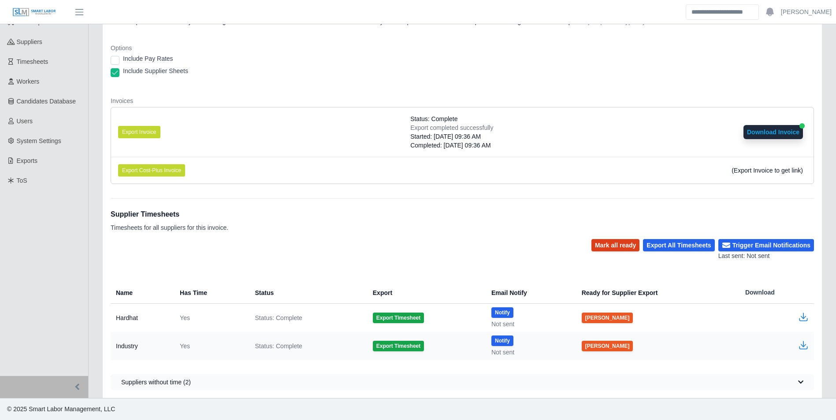
click at [625, 247] on button "Mark all ready" at bounding box center [615, 245] width 48 height 12
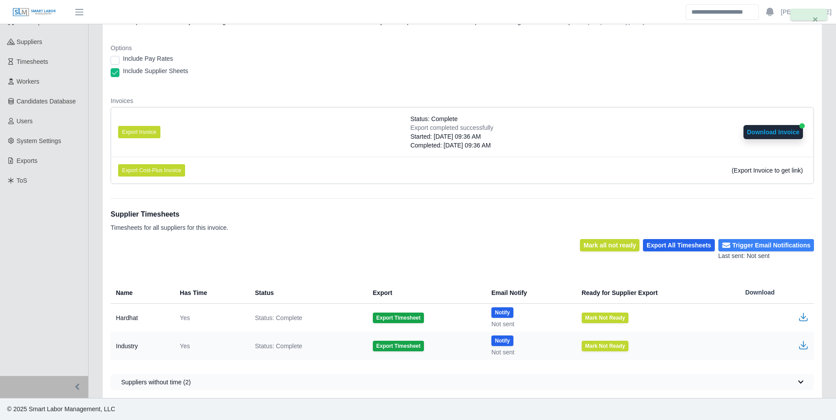
click at [749, 245] on button "Trigger Email Notifications" at bounding box center [766, 245] width 96 height 12
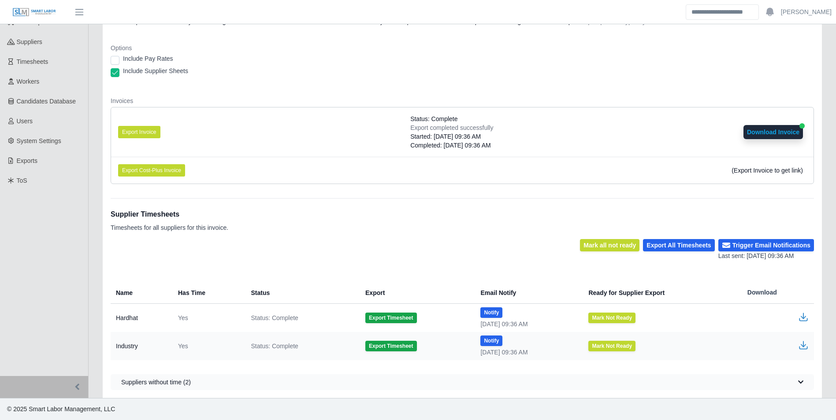
click at [471, 232] on div "Supplier Timesheets Timesheets for all suppliers for this invoice." at bounding box center [462, 218] width 703 height 41
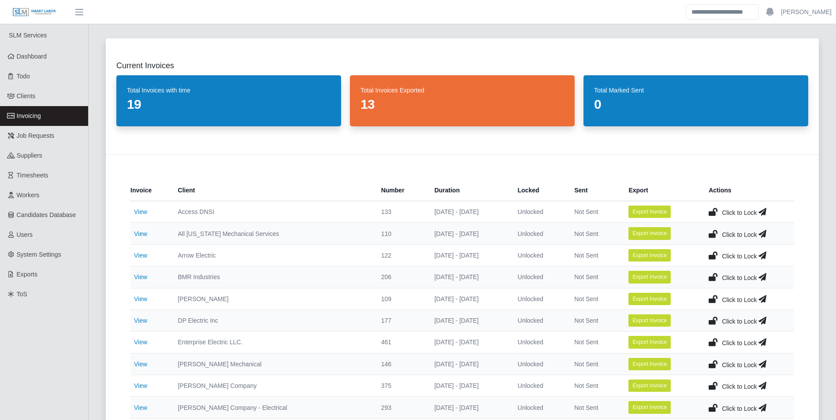
click at [30, 118] on span "Invoicing" at bounding box center [29, 115] width 24 height 7
click at [241, 161] on div "Invoice Client Number Duration Locked Sent Export Actions View Access DNSI 133 …" at bounding box center [462, 390] width 713 height 470
click at [32, 115] on span "Invoicing" at bounding box center [29, 115] width 24 height 7
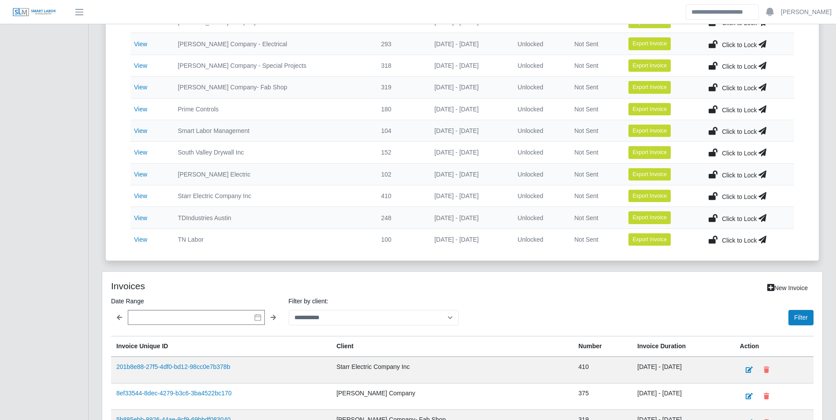
scroll to position [441, 0]
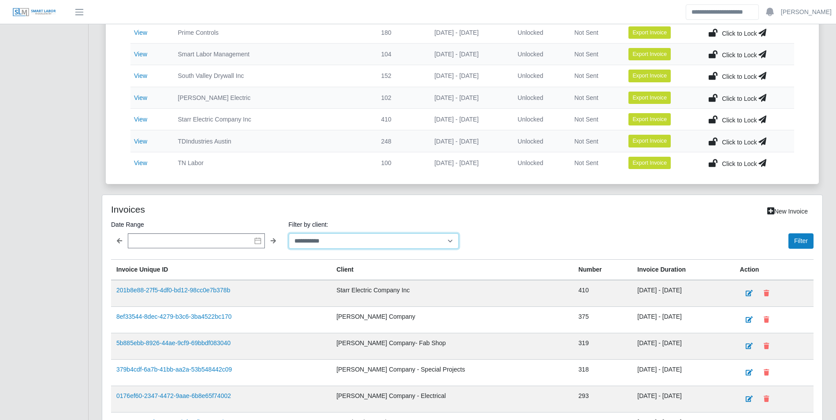
click at [449, 238] on select "**********" at bounding box center [374, 241] width 171 height 15
select select "**********"
click at [289, 234] on select "**********" at bounding box center [374, 241] width 171 height 15
click at [799, 238] on button "Filter" at bounding box center [800, 241] width 25 height 15
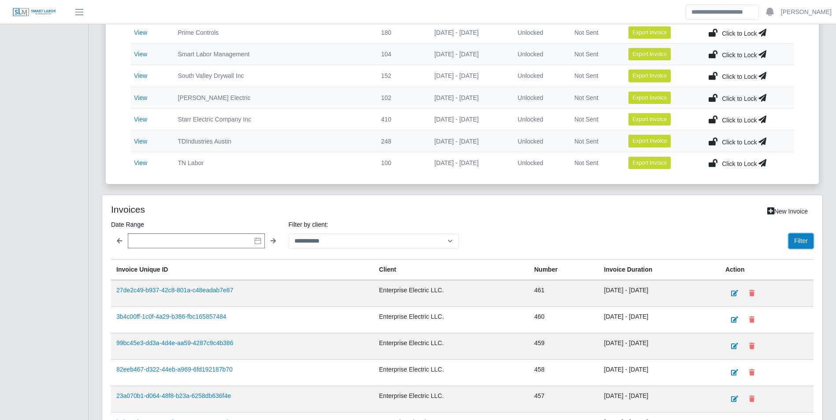
scroll to position [485, 0]
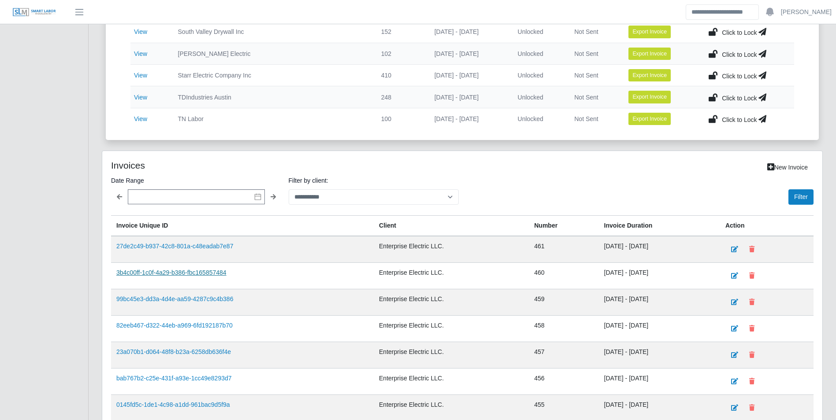
click at [195, 272] on link "3b4c00ff-1c0f-4a29-b386-fbc165857484" at bounding box center [171, 272] width 110 height 7
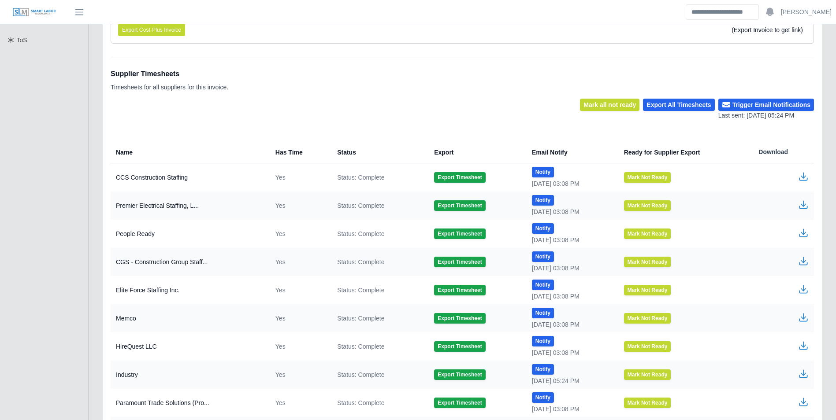
scroll to position [264, 0]
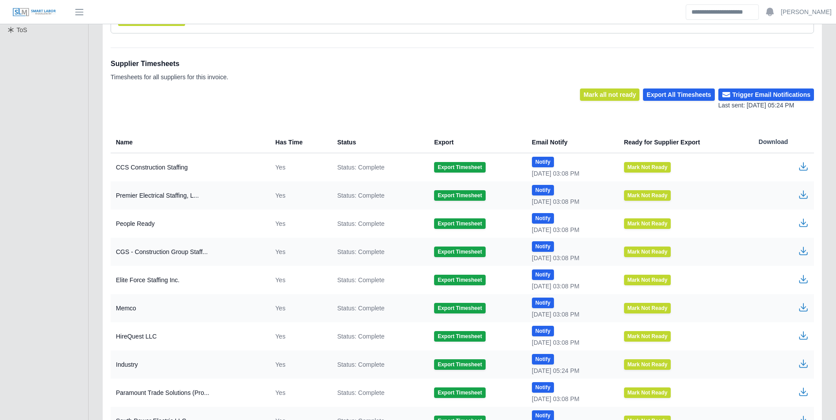
click at [807, 366] on icon "button" at bounding box center [803, 364] width 11 height 11
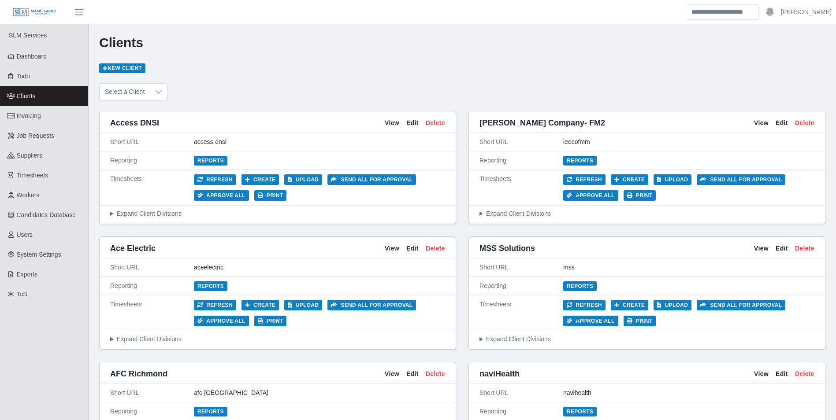
scroll to position [2512, 0]
